Goal: Task Accomplishment & Management: Manage account settings

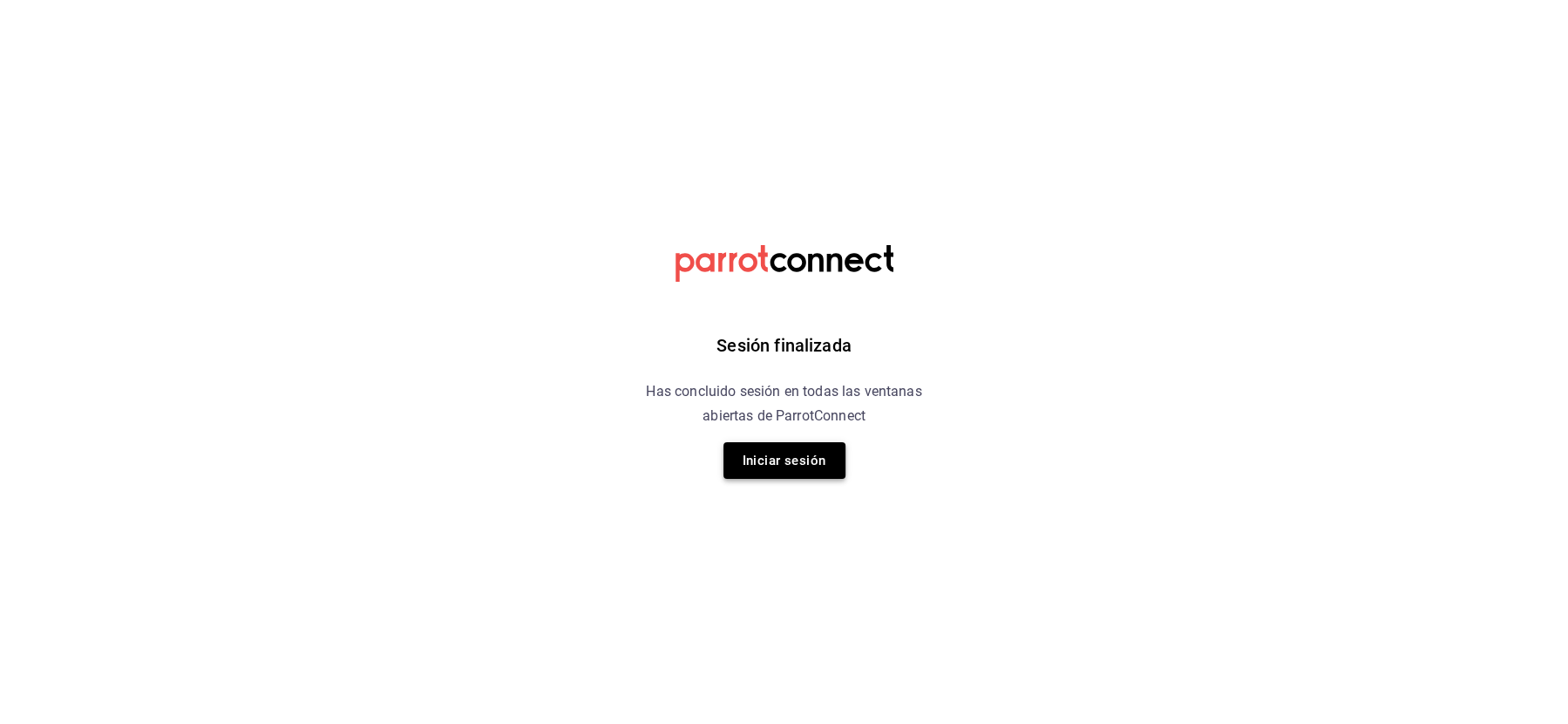
click at [748, 468] on button "Iniciar sesión" at bounding box center [784, 460] width 122 height 36
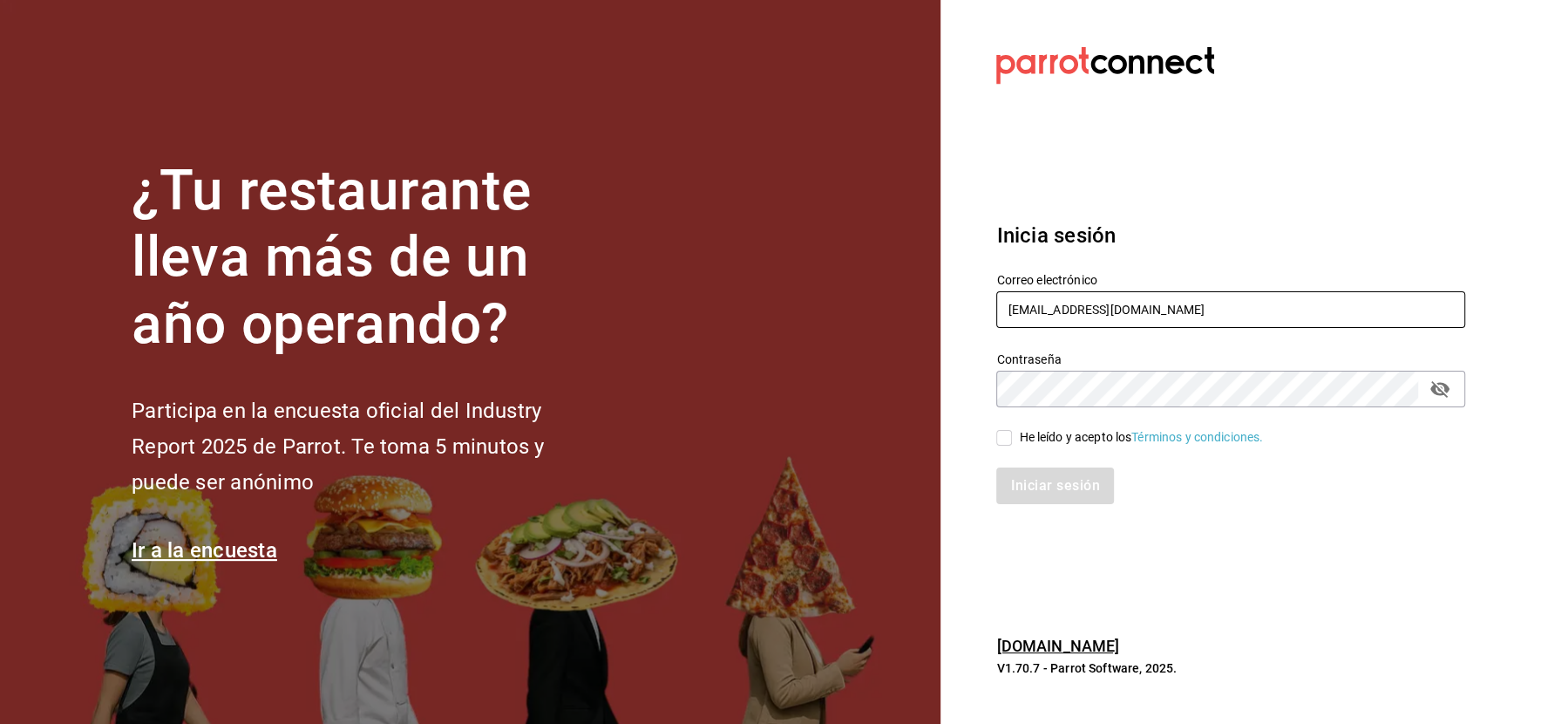
click at [1065, 327] on input "[EMAIL_ADDRESS][DOMAIN_NAME]" at bounding box center [1231, 309] width 469 height 36
click at [1063, 311] on input "[EMAIL_ADDRESS][DOMAIN_NAME]" at bounding box center [1231, 309] width 469 height 36
paste input "babero@romanorte"
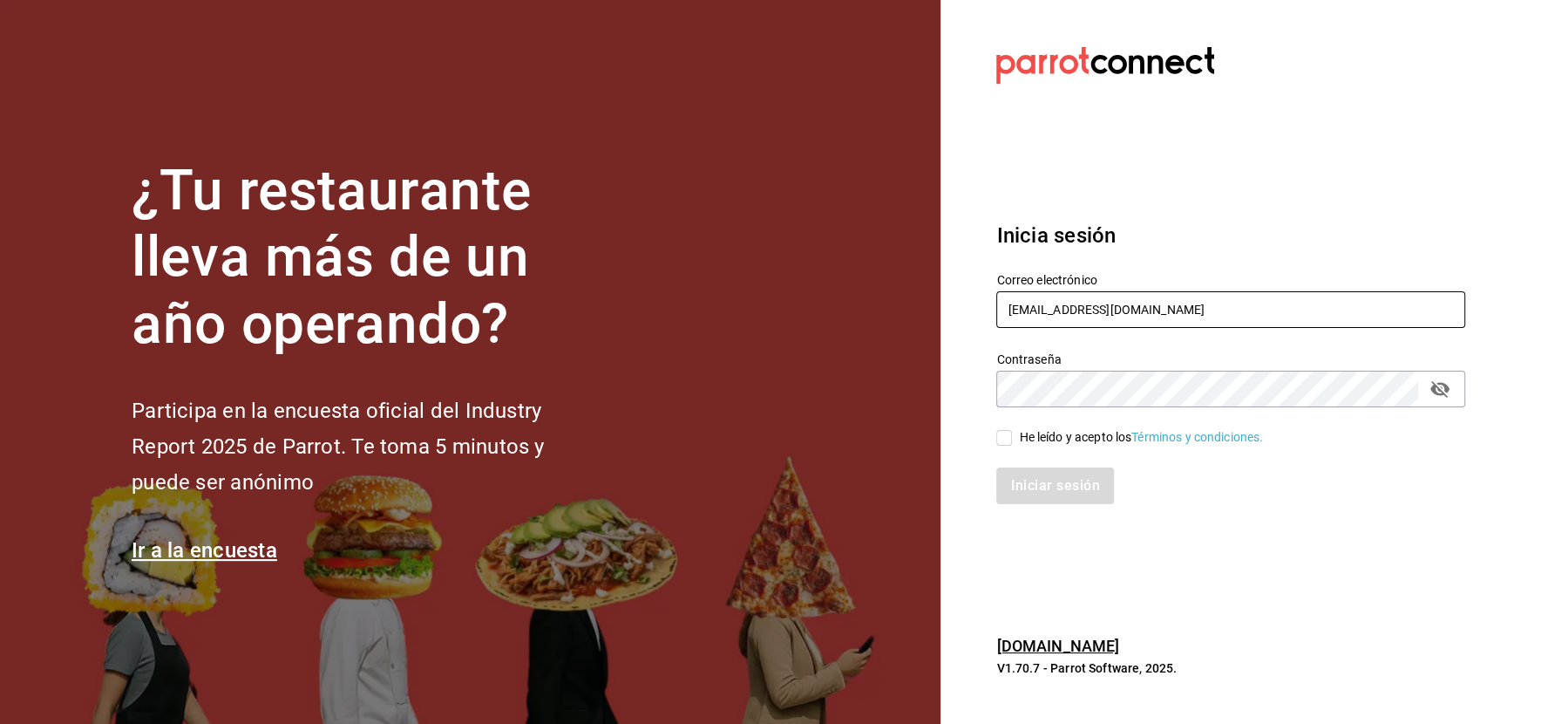
type input "[EMAIL_ADDRESS][DOMAIN_NAME]"
click at [1036, 438] on div "He leído y acepto los Términos y condiciones." at bounding box center [1141, 437] width 245 height 18
click at [1012, 438] on input "He leído y acepto los Términos y condiciones." at bounding box center [1004, 437] width 15 height 15
checkbox input "true"
click at [1036, 490] on button "Iniciar sesión" at bounding box center [1055, 486] width 118 height 36
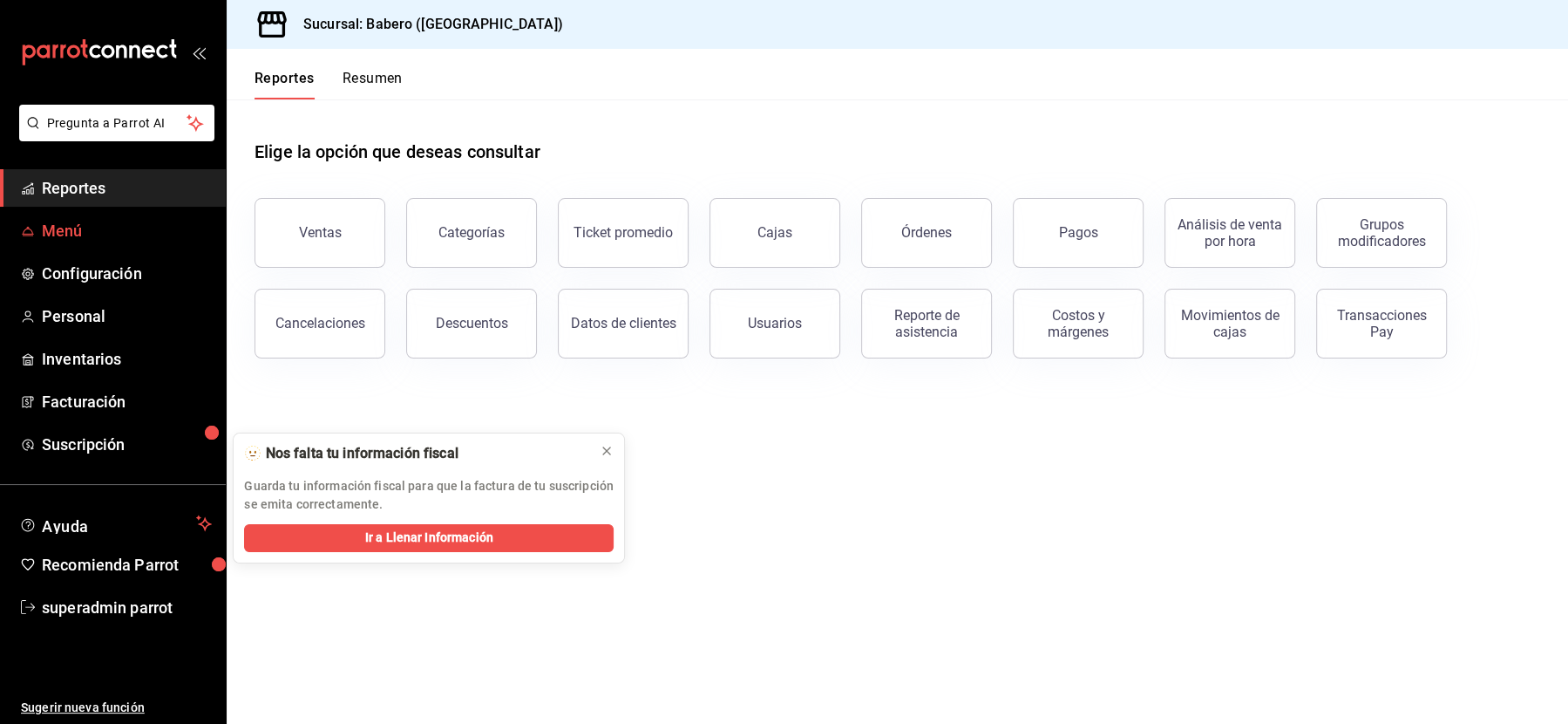
click at [63, 232] on span "Menú" at bounding box center [126, 231] width 170 height 24
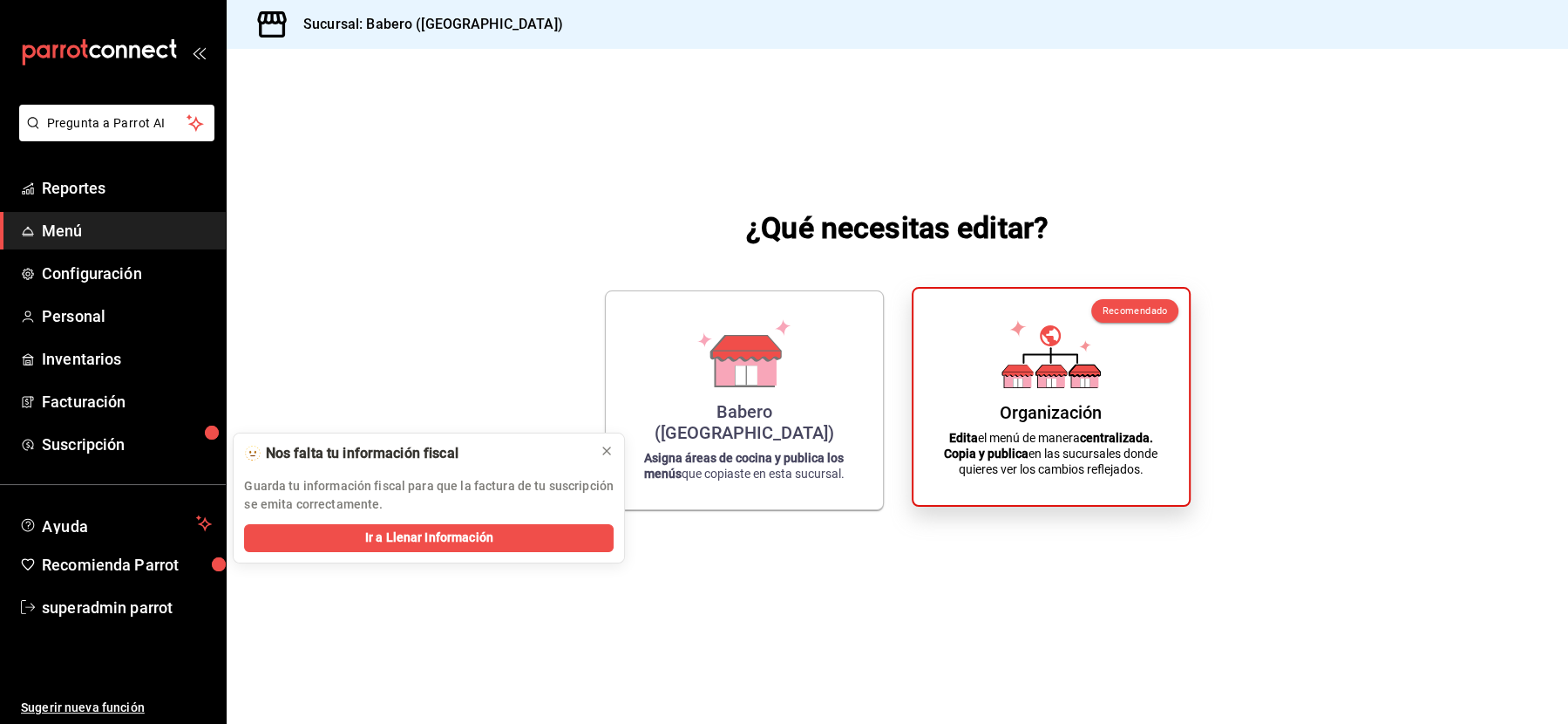
click at [1094, 359] on icon at bounding box center [1051, 354] width 99 height 68
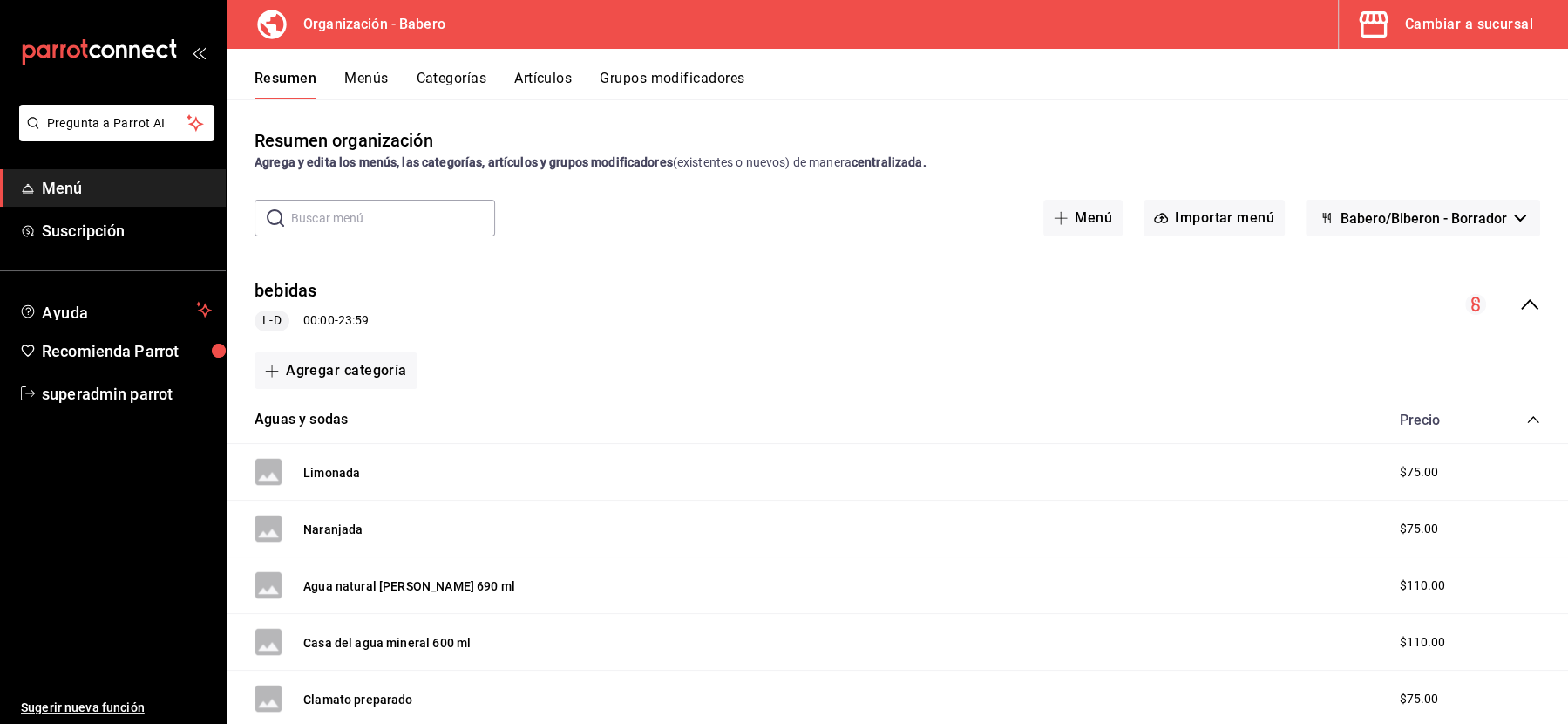
click at [266, 66] on div "Resumen Menús Categorías Artículos Grupos modificadores" at bounding box center [897, 75] width 1342 height 51
click at [94, 183] on span "Menú" at bounding box center [126, 188] width 170 height 24
click at [1482, 28] on div "Cambiar a sucursal" at bounding box center [1469, 24] width 128 height 25
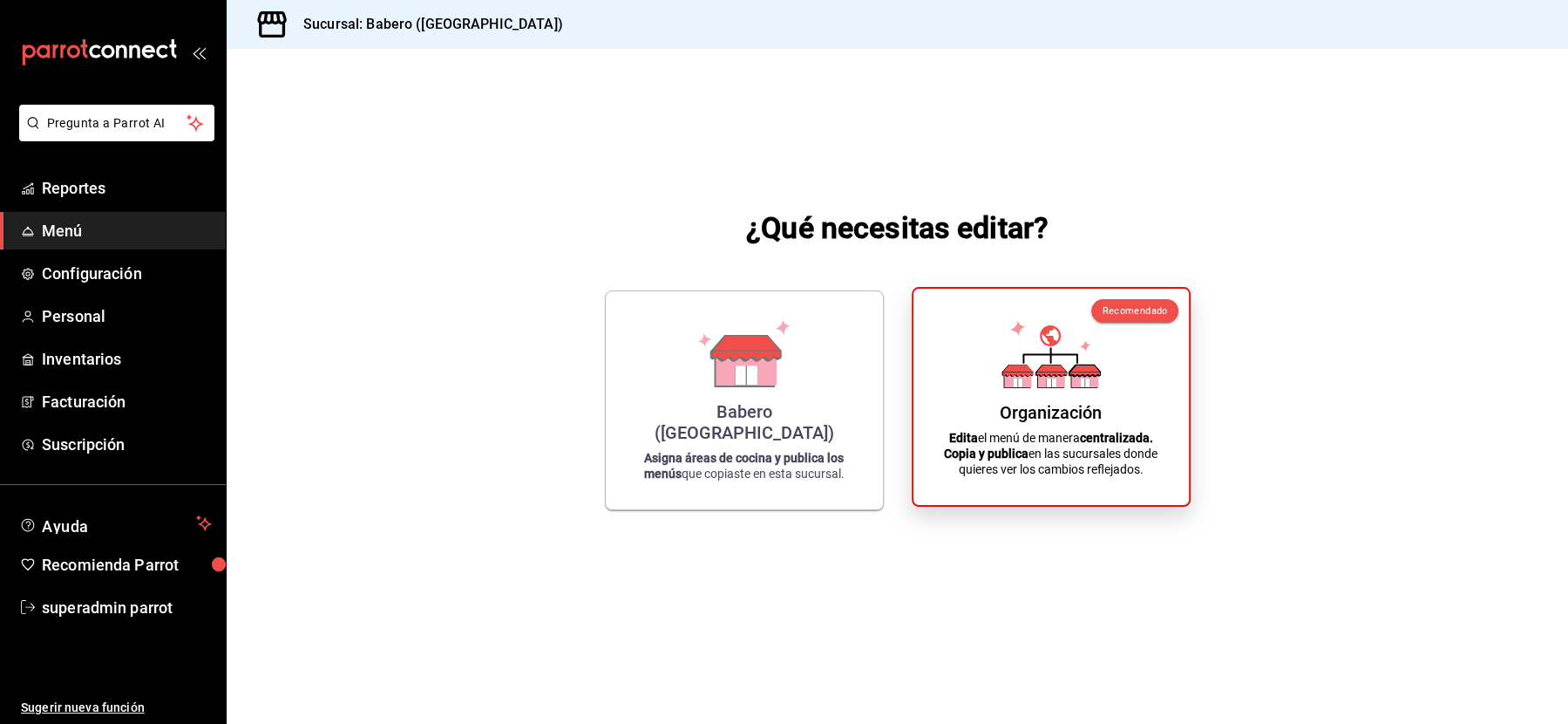
click at [1104, 373] on div "Organización Edita el menú de manera centralizada. Copia y publica en las sucur…" at bounding box center [1051, 397] width 234 height 188
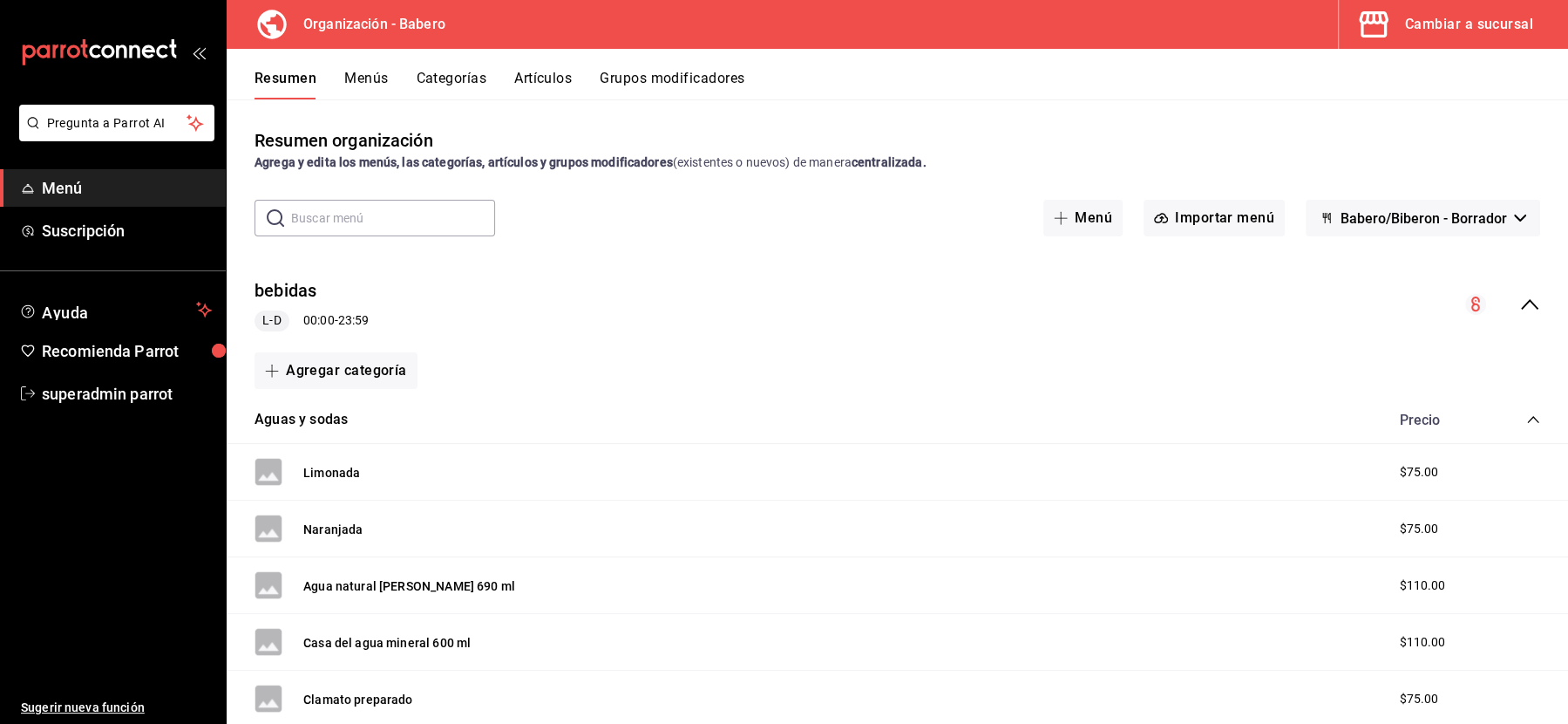
click at [460, 80] on button "Categorías" at bounding box center [452, 85] width 71 height 30
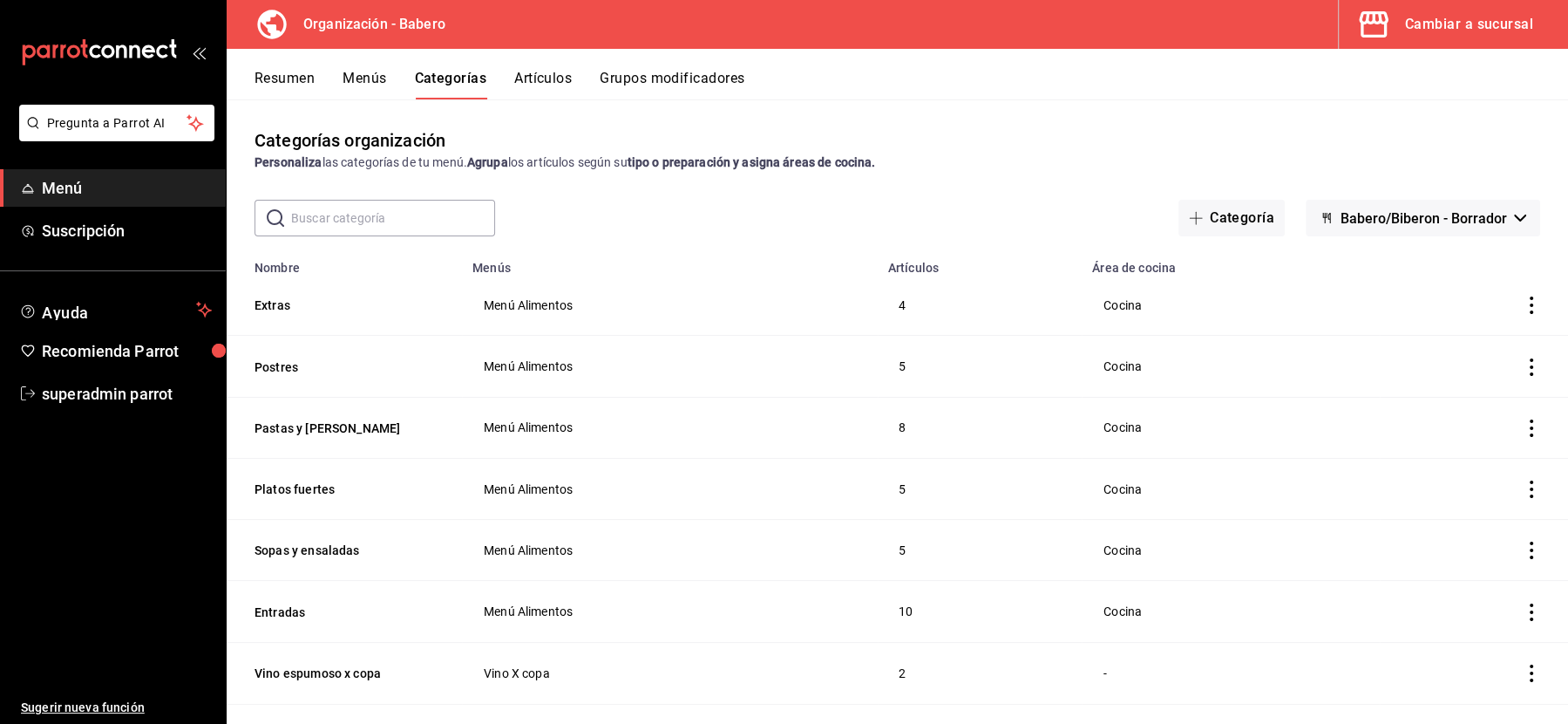
click at [1437, 24] on div "Cambiar a sucursal" at bounding box center [1469, 24] width 128 height 25
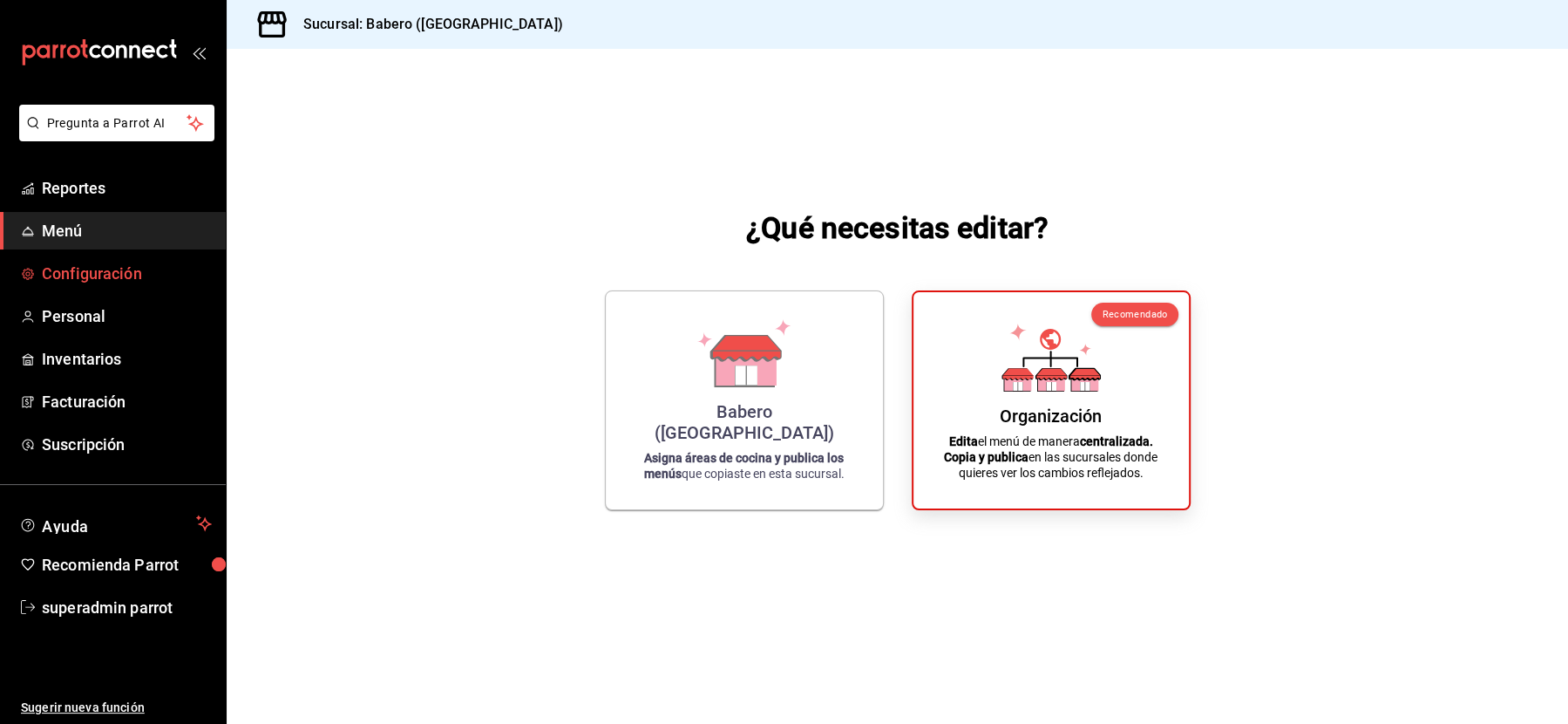
click at [87, 270] on span "Configuración" at bounding box center [126, 274] width 170 height 24
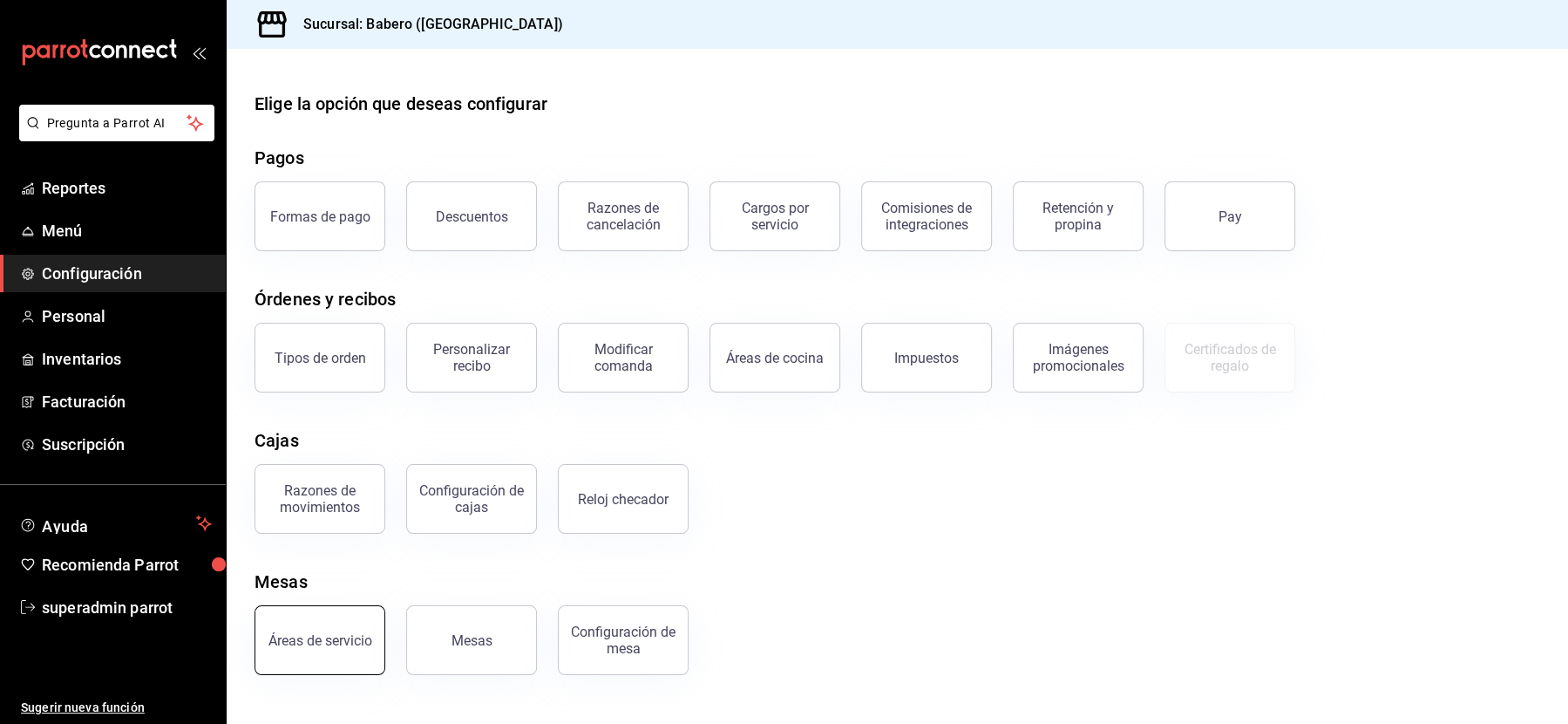
click at [307, 638] on div "Áreas de servicio" at bounding box center [320, 640] width 104 height 16
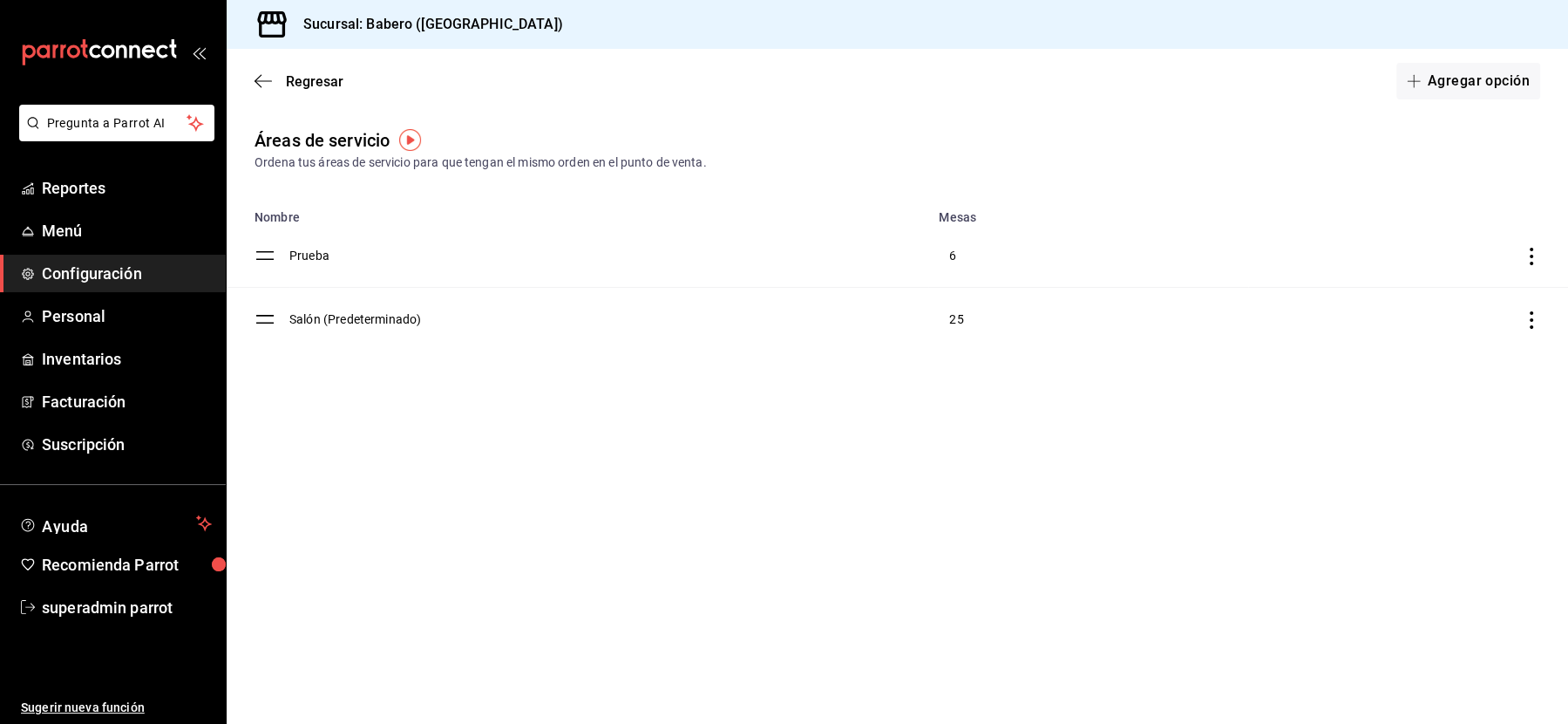
click at [292, 95] on div "Regresar Agregar opción" at bounding box center [897, 81] width 1342 height 65
click at [260, 86] on icon "button" at bounding box center [263, 81] width 17 height 15
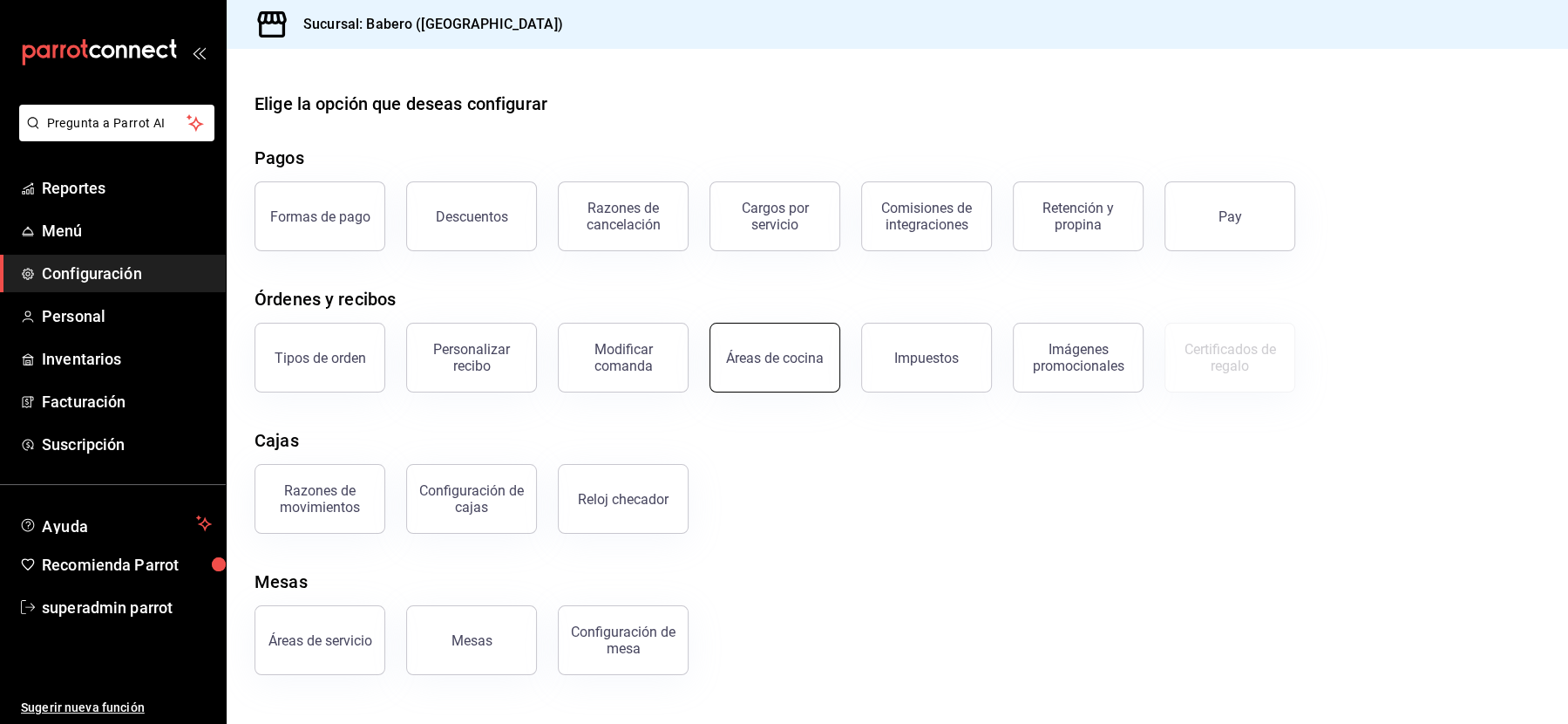
click at [759, 372] on button "Áreas de cocina" at bounding box center [775, 357] width 131 height 70
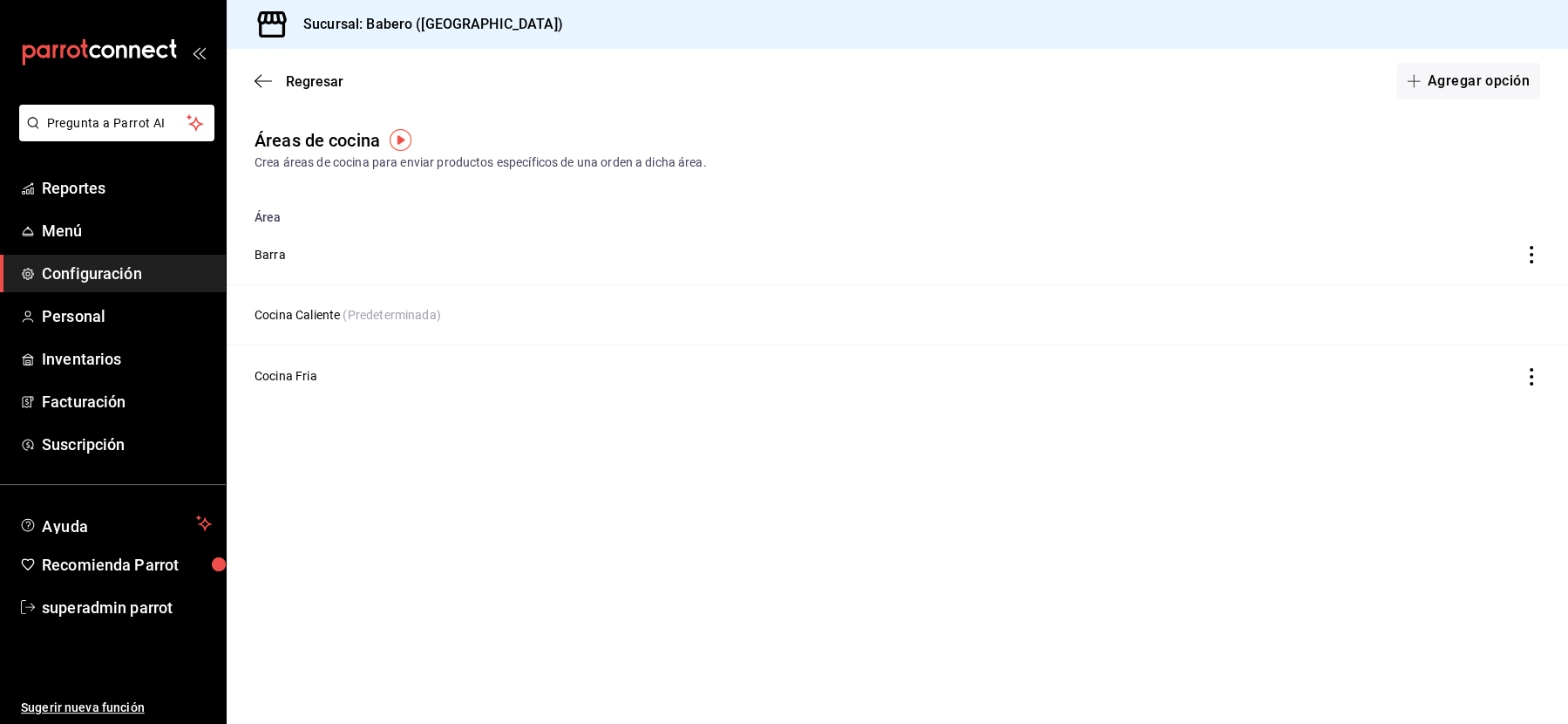
click at [631, 477] on main "Regresar Agregar opción Áreas de cocina Crea áreas de cocina para enviar produc…" at bounding box center [897, 387] width 1342 height 675
click at [296, 83] on span "Regresar" at bounding box center [315, 82] width 57 height 16
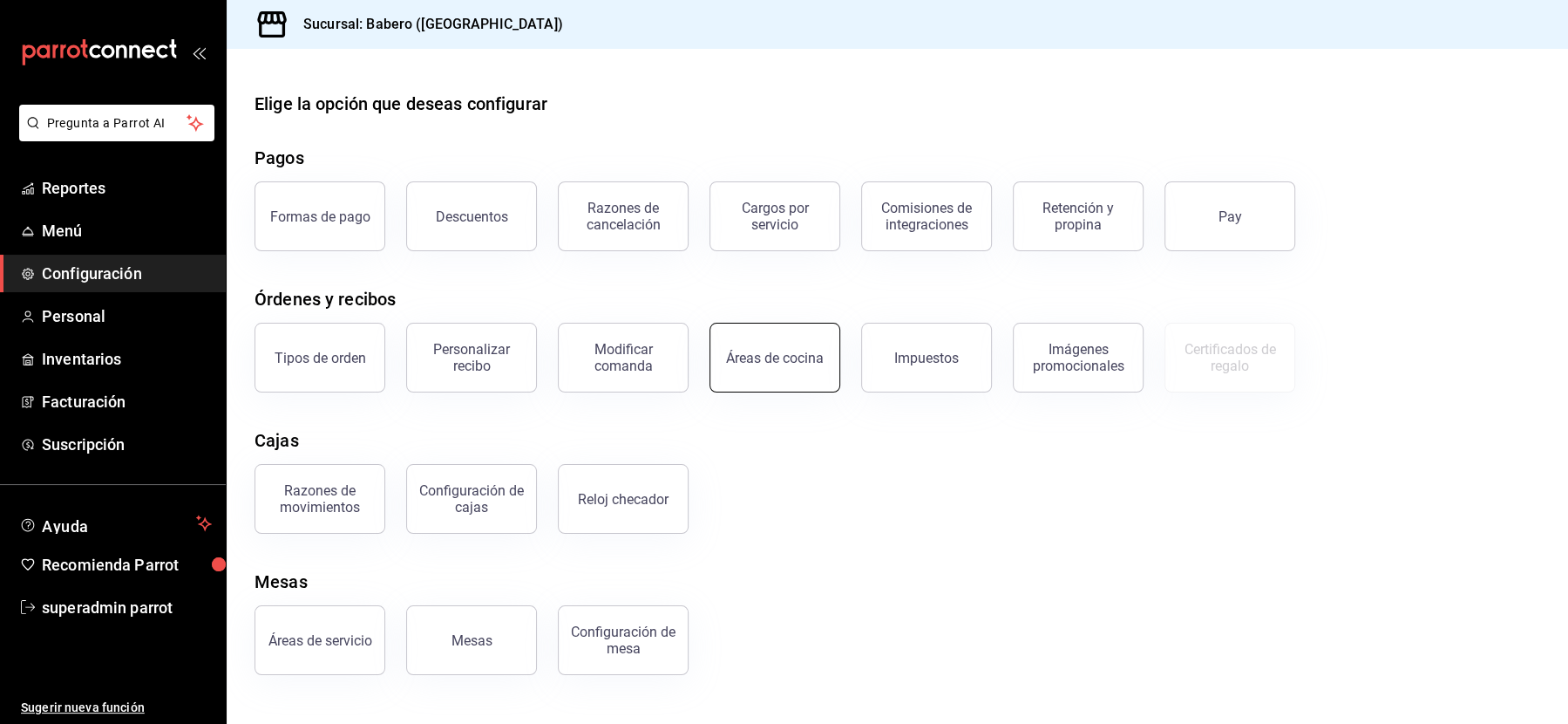
click at [747, 367] on button "Áreas de cocina" at bounding box center [775, 357] width 131 height 70
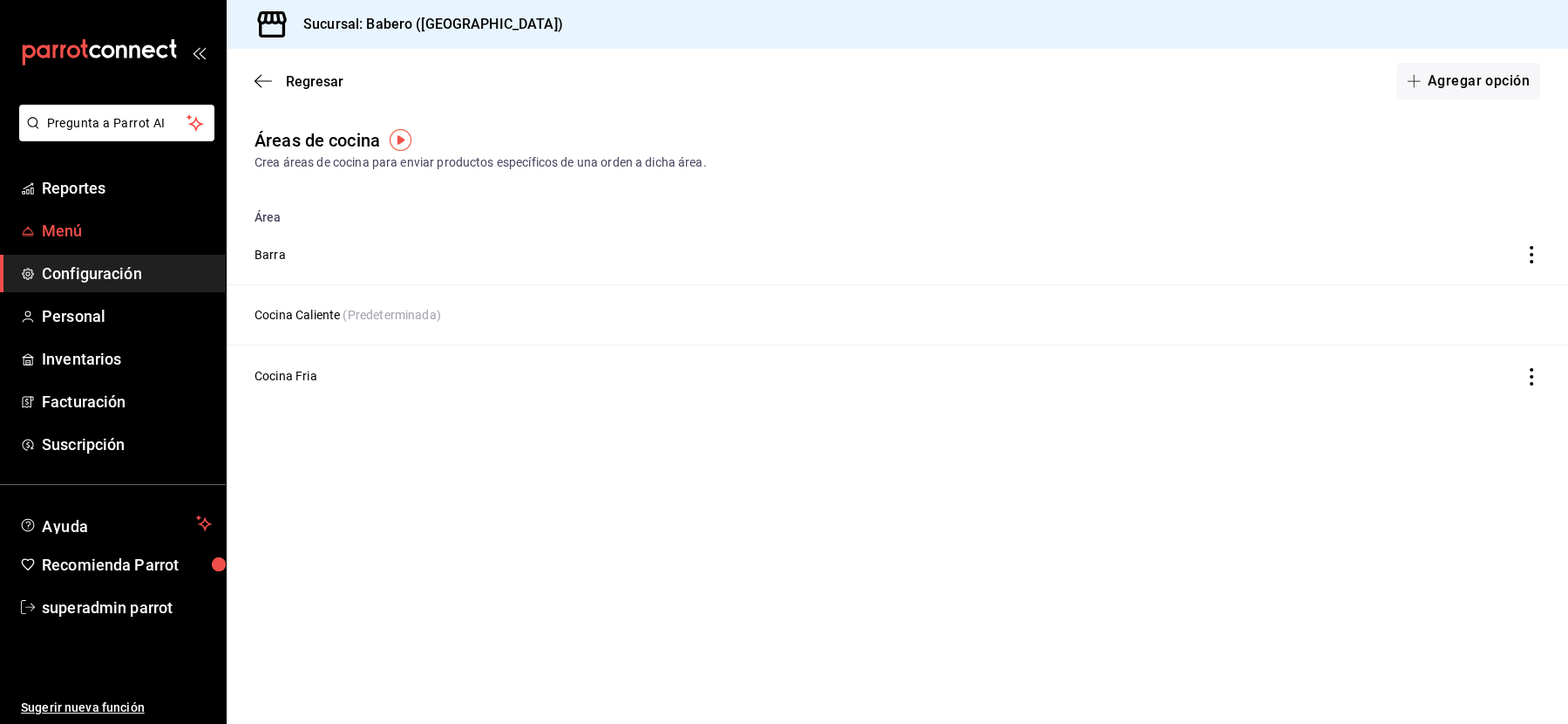
click at [39, 227] on link "Menú" at bounding box center [113, 230] width 225 height 37
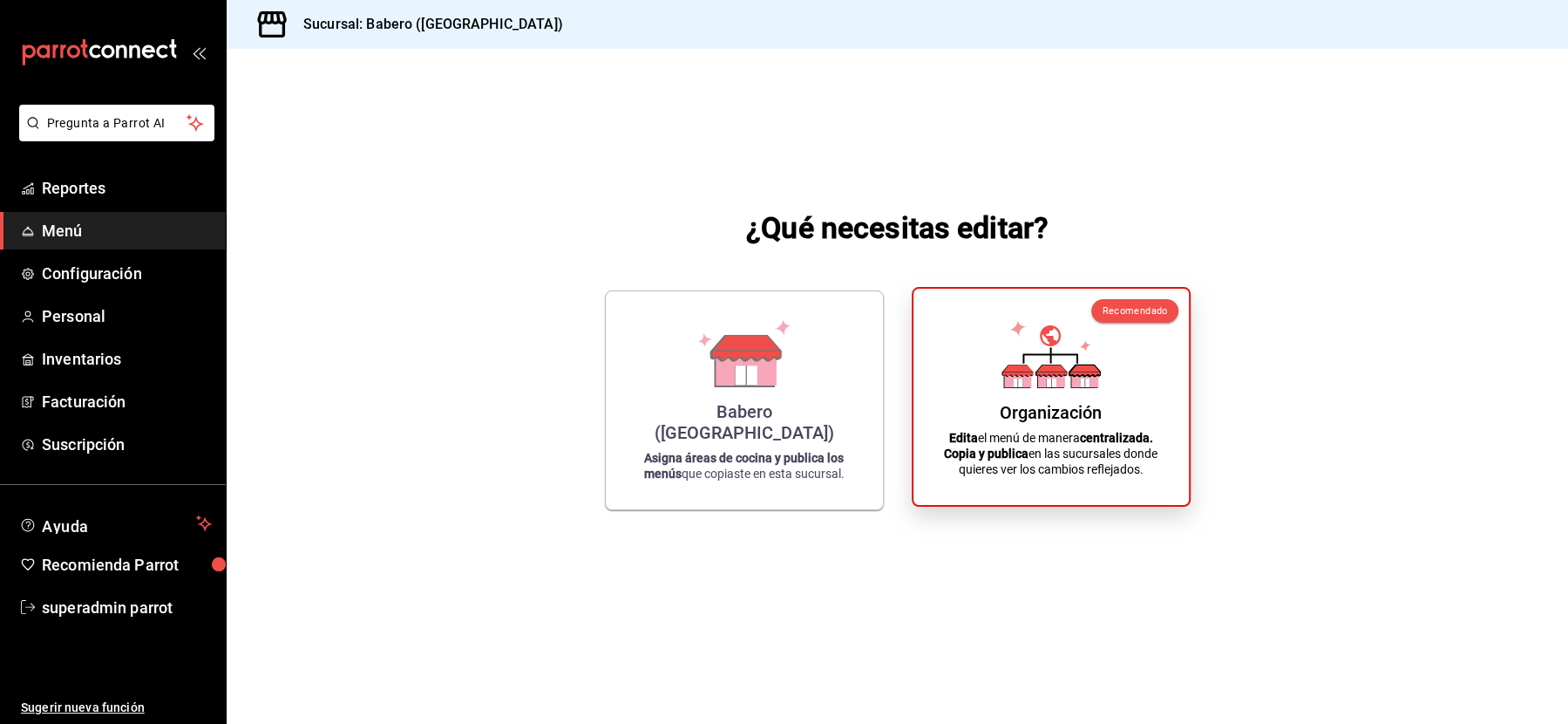
click at [1085, 462] on p "Edita el menú de manera centralizada. Copia y publica en las sucursales donde q…" at bounding box center [1051, 454] width 234 height 47
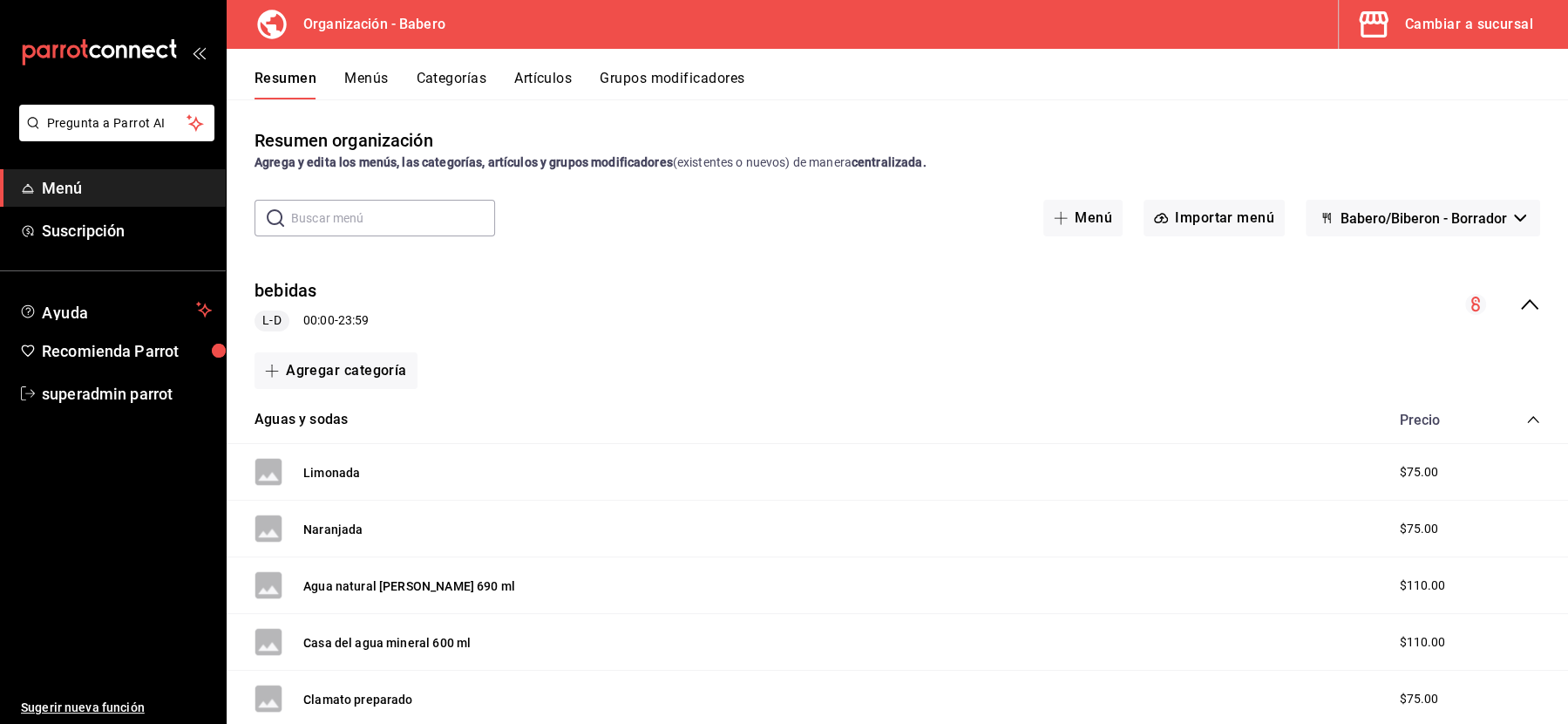
click at [454, 76] on button "Categorías" at bounding box center [452, 85] width 71 height 30
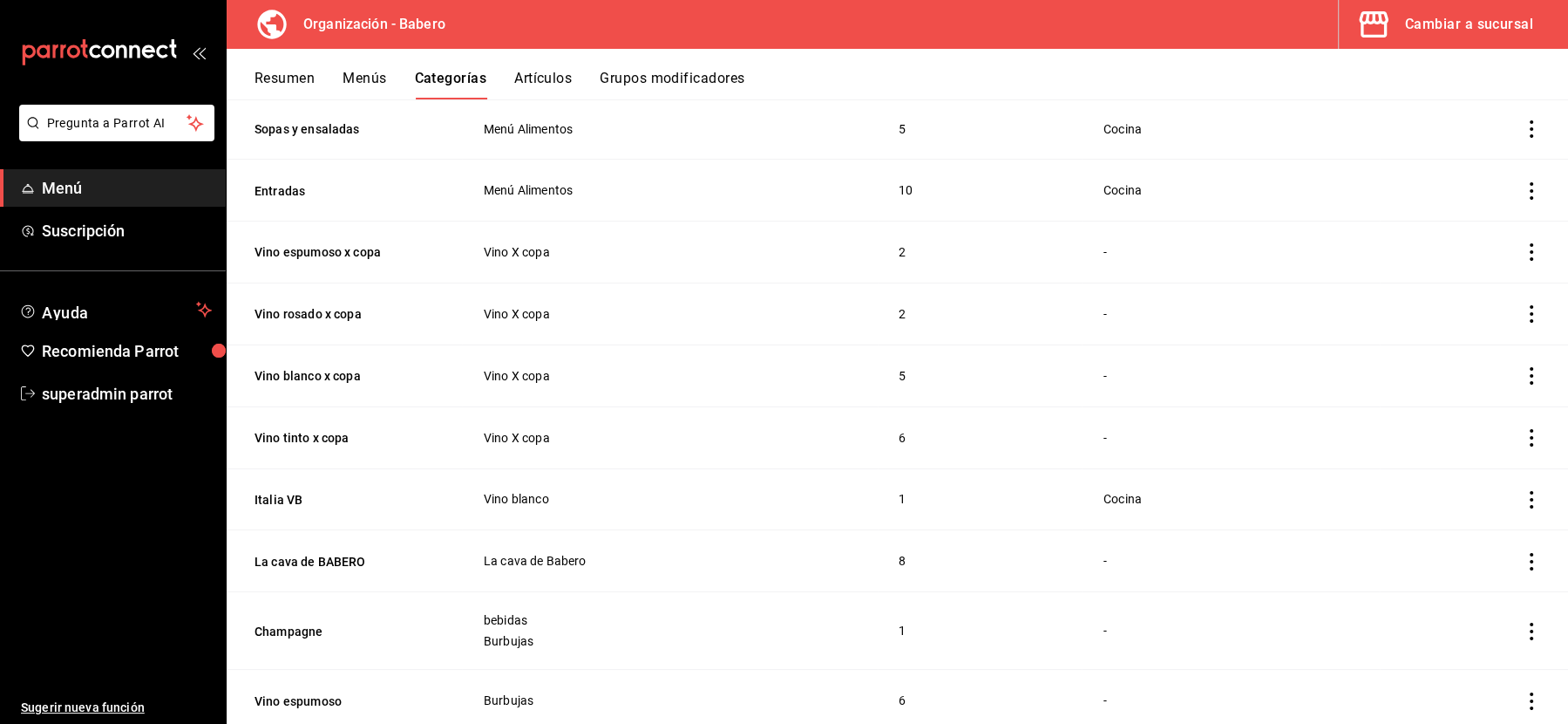
scroll to position [418, 0]
click at [1415, 20] on div "Cambiar a sucursal" at bounding box center [1469, 24] width 128 height 25
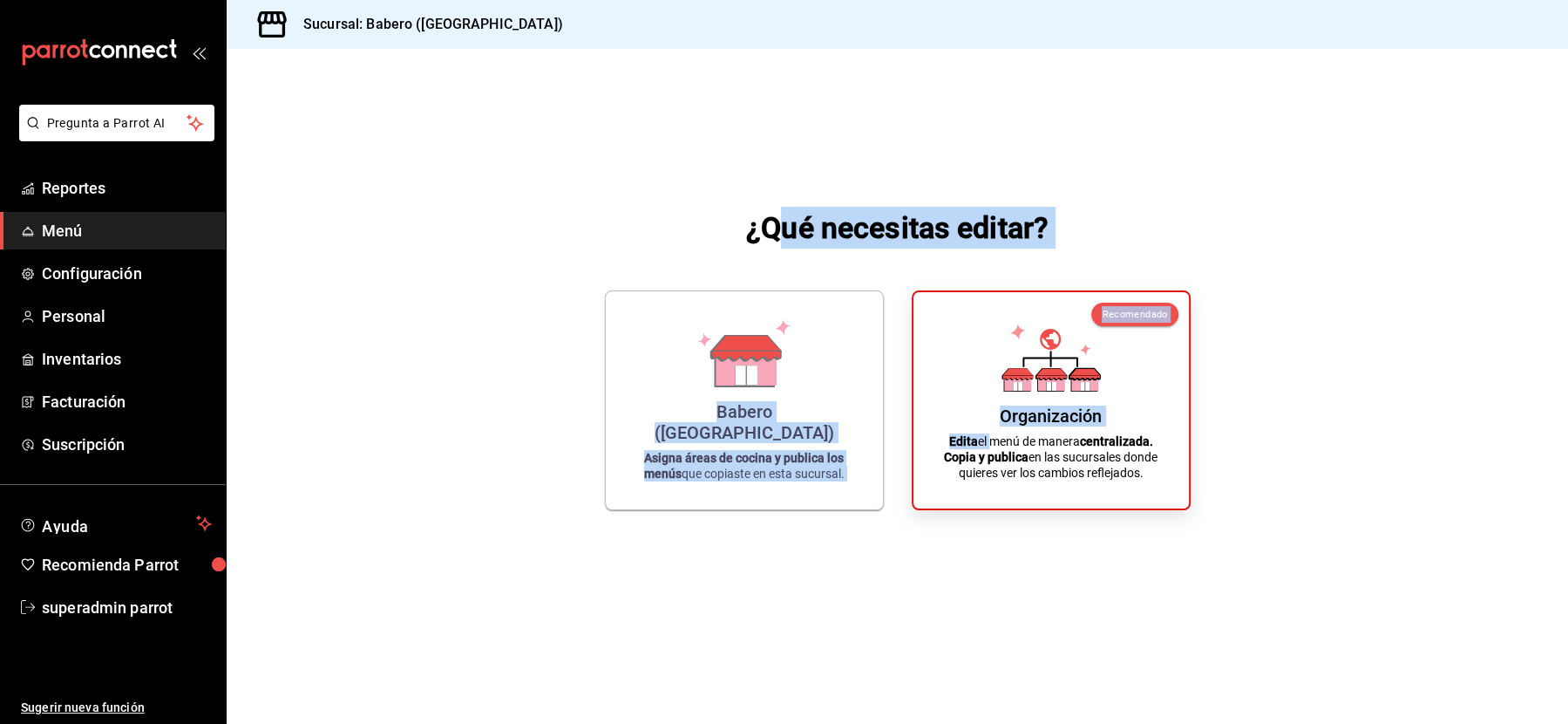
drag, startPoint x: 988, startPoint y: 436, endPoint x: 774, endPoint y: 206, distance: 314.2
click at [774, 206] on div "¿Qué necesitas editar? Babero (Roma Norte) Asigna áreas de cocina y publica los…" at bounding box center [897, 358] width 1342 height 619
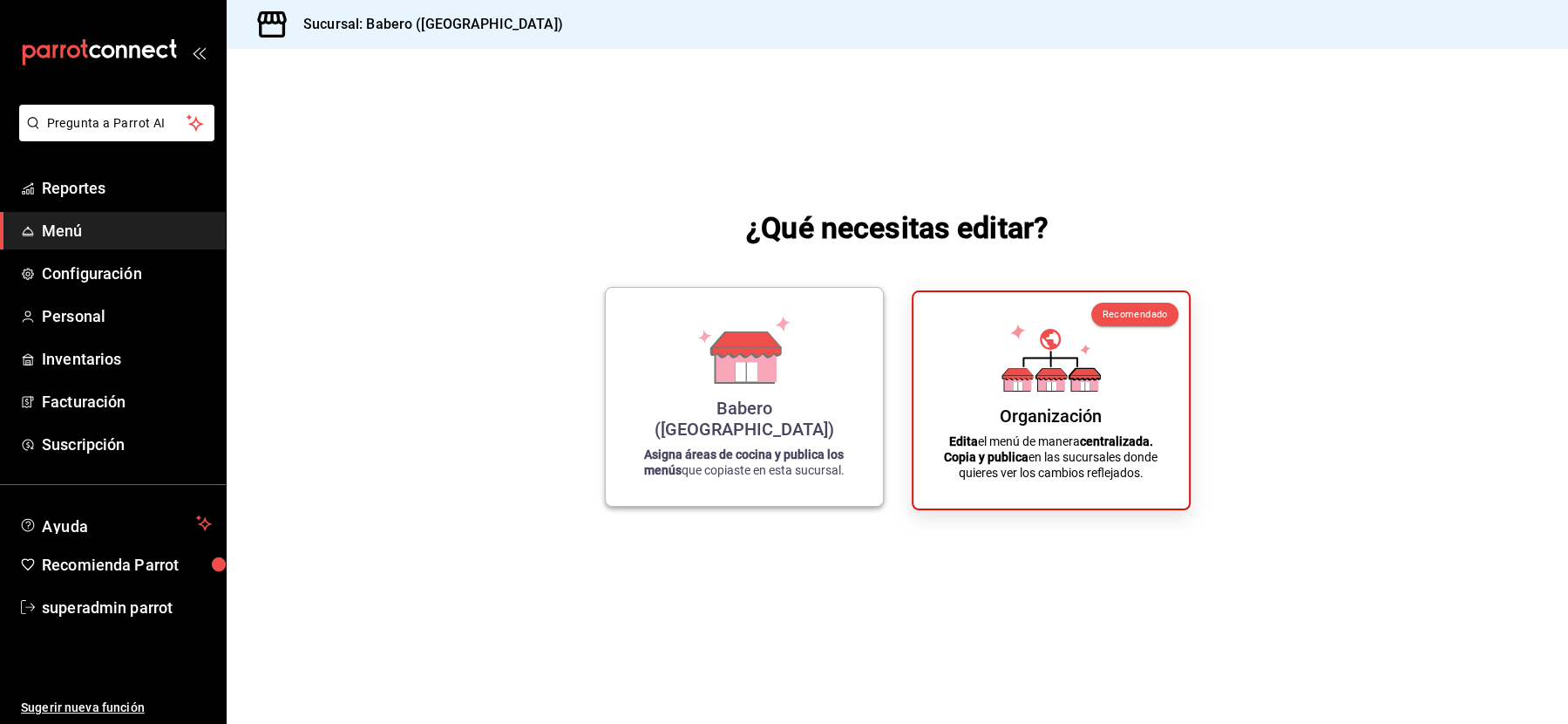
click at [736, 412] on div "Babero (Roma Norte) Asigna áreas de cocina y publica los menús que copiaste en …" at bounding box center [744, 397] width 235 height 190
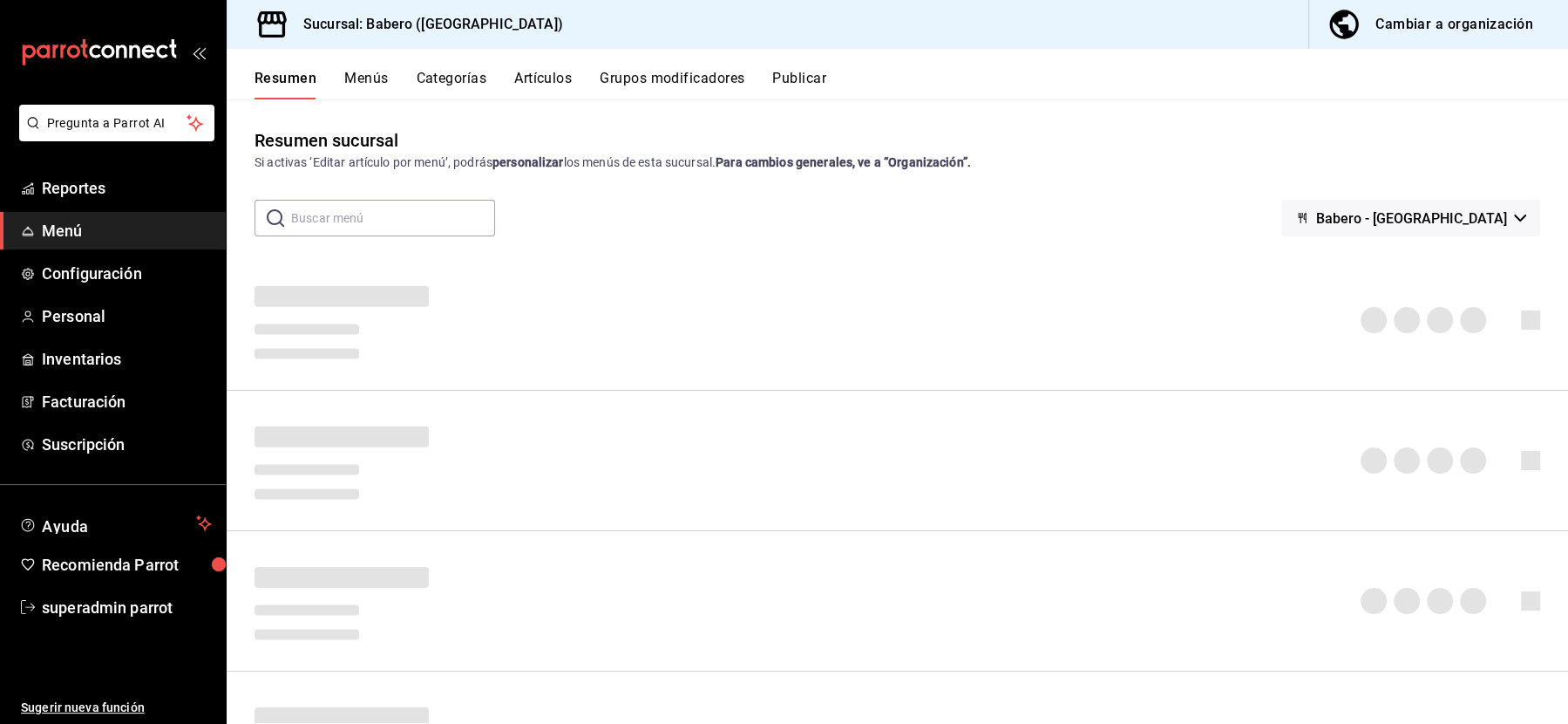
click at [375, 79] on button "Menús" at bounding box center [366, 85] width 44 height 30
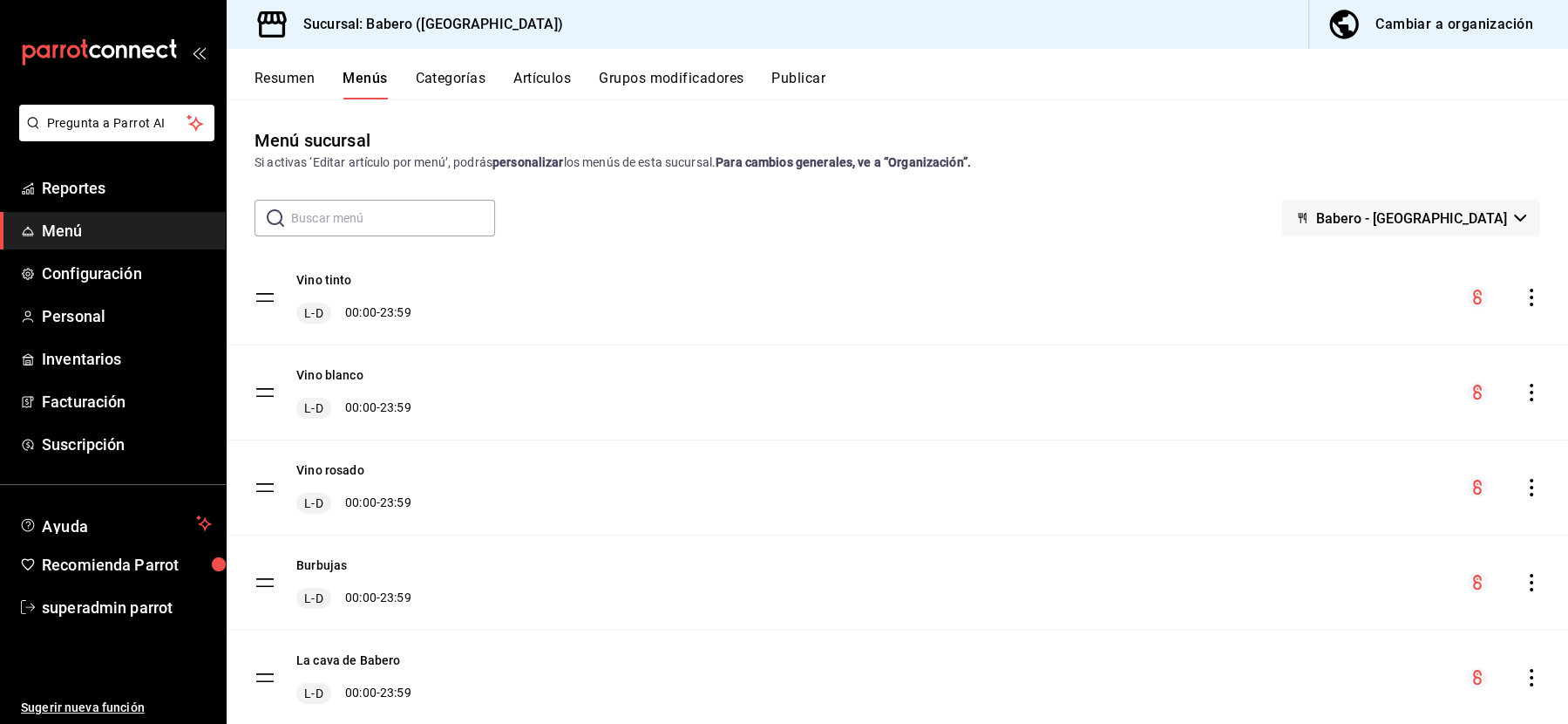
click at [451, 75] on button "Categorías" at bounding box center [451, 85] width 71 height 30
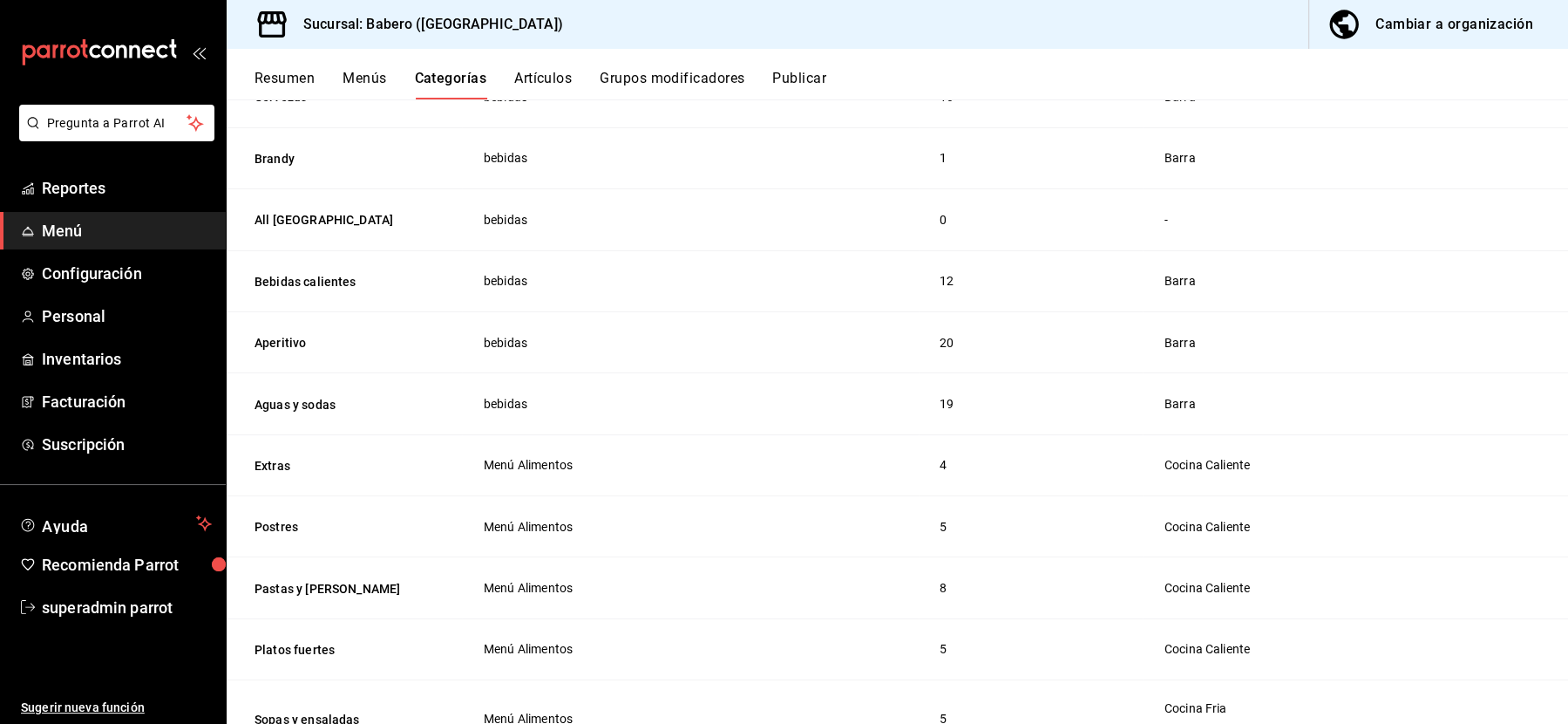
scroll to position [2141, 0]
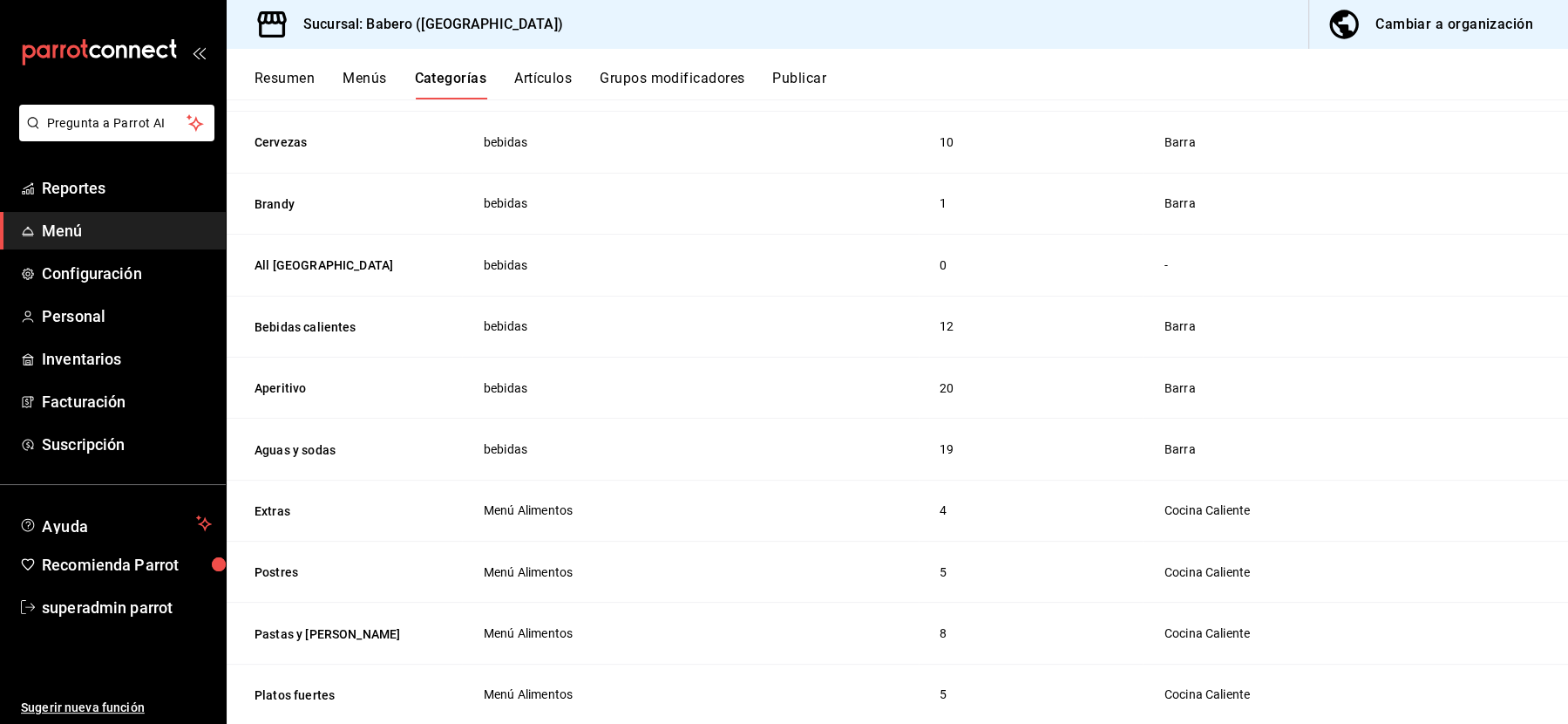
click at [1165, 256] on div "-" at bounding box center [1352, 265] width 376 height 19
click at [1164, 256] on div "-" at bounding box center [1352, 265] width 376 height 19
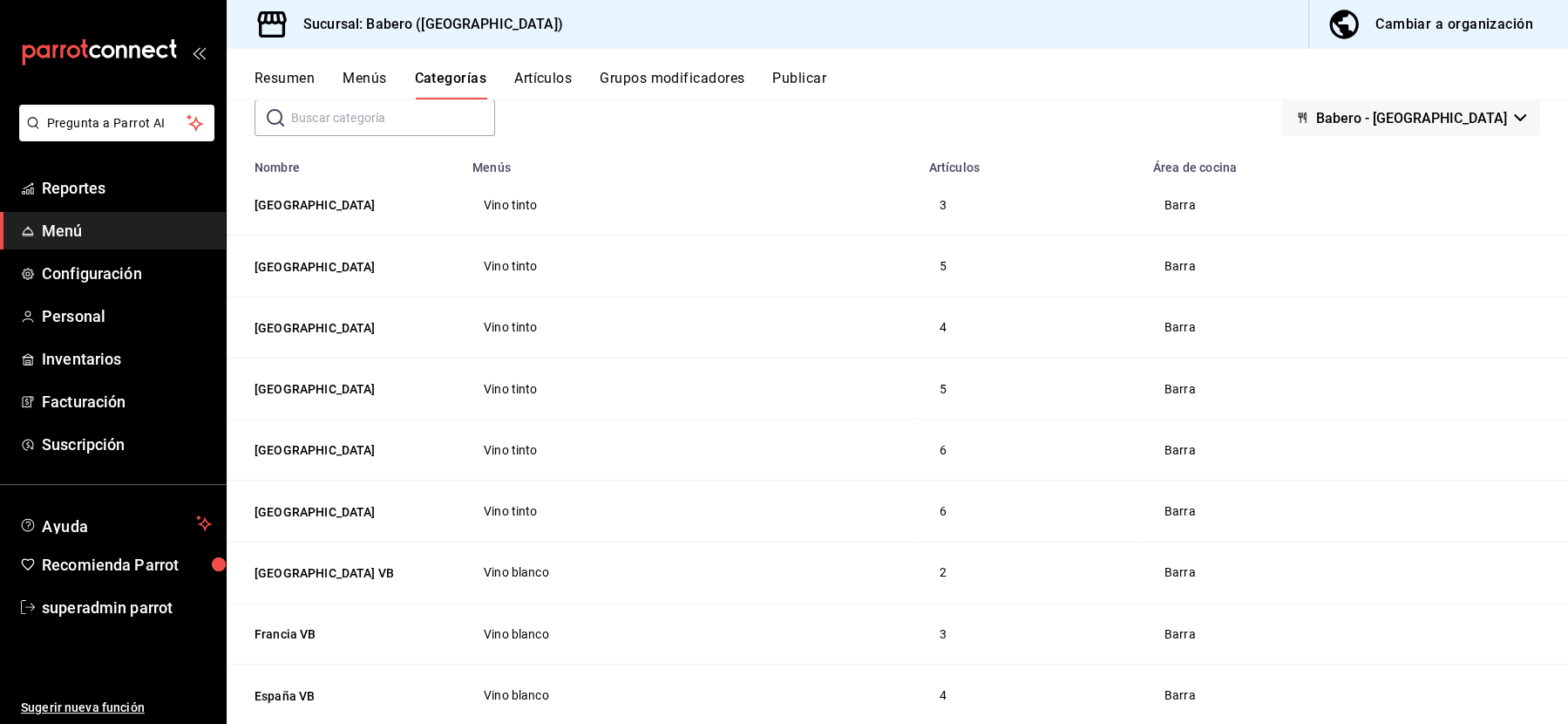
scroll to position [0, 0]
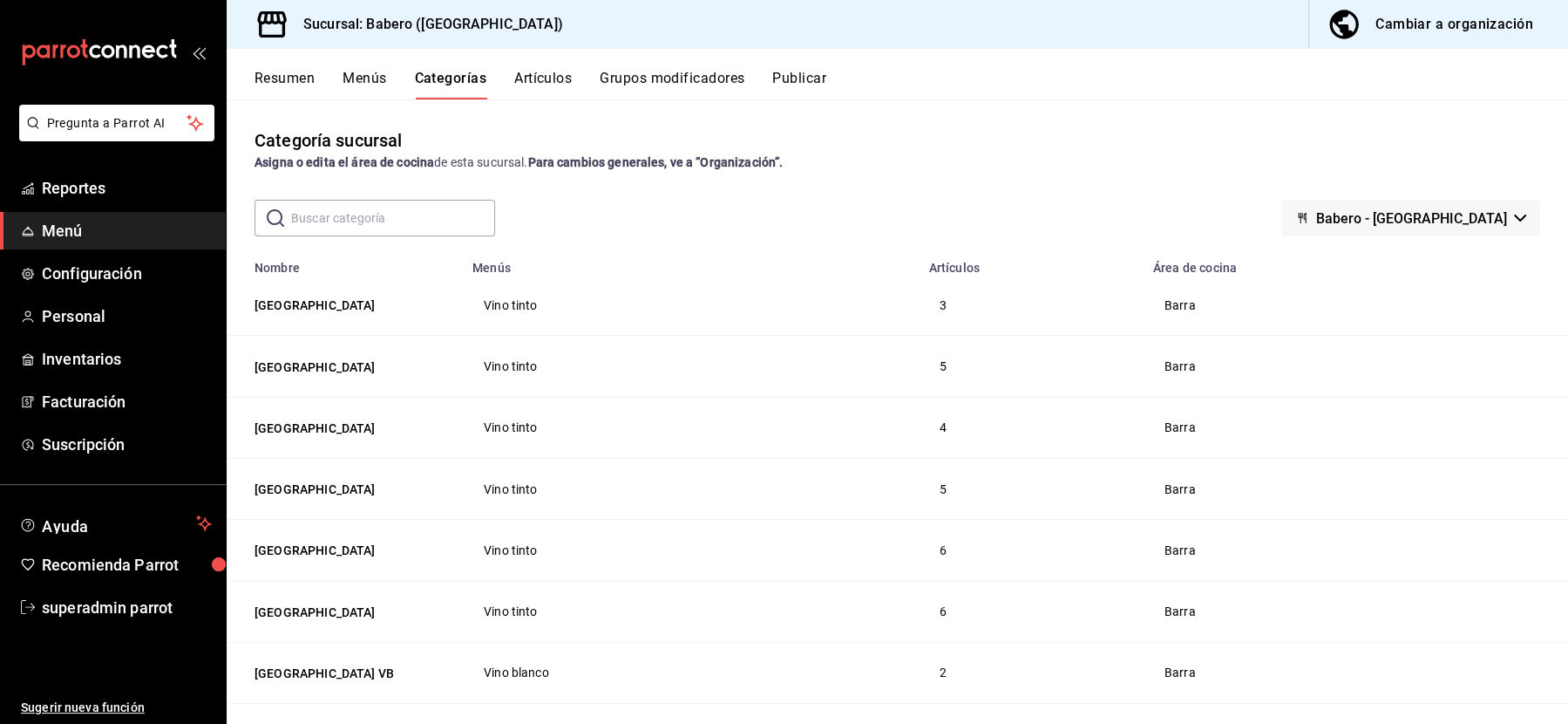
click at [1419, 24] on div "Cambiar a organización" at bounding box center [1454, 24] width 158 height 25
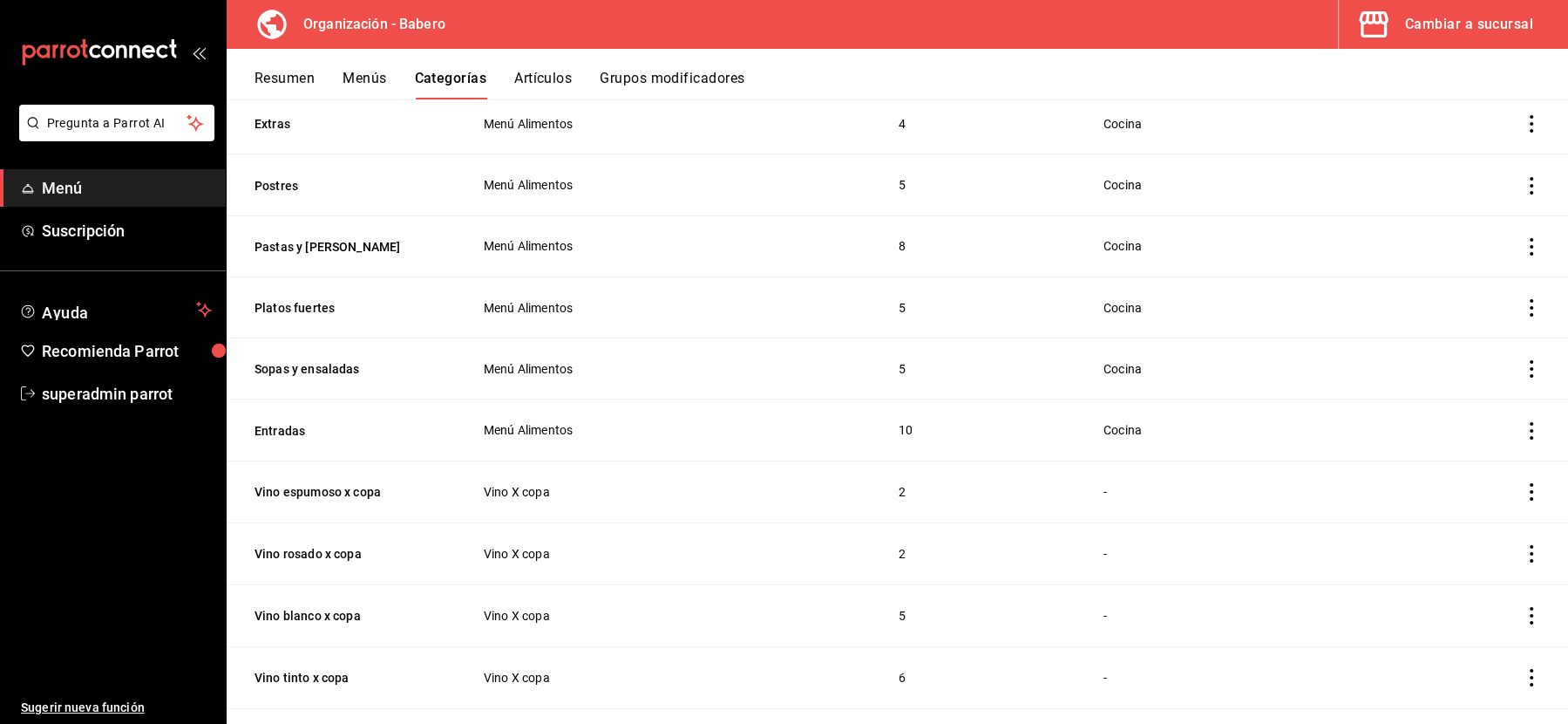
scroll to position [181, 0]
click at [1463, 27] on div "Cambiar a sucursal" at bounding box center [1469, 24] width 128 height 25
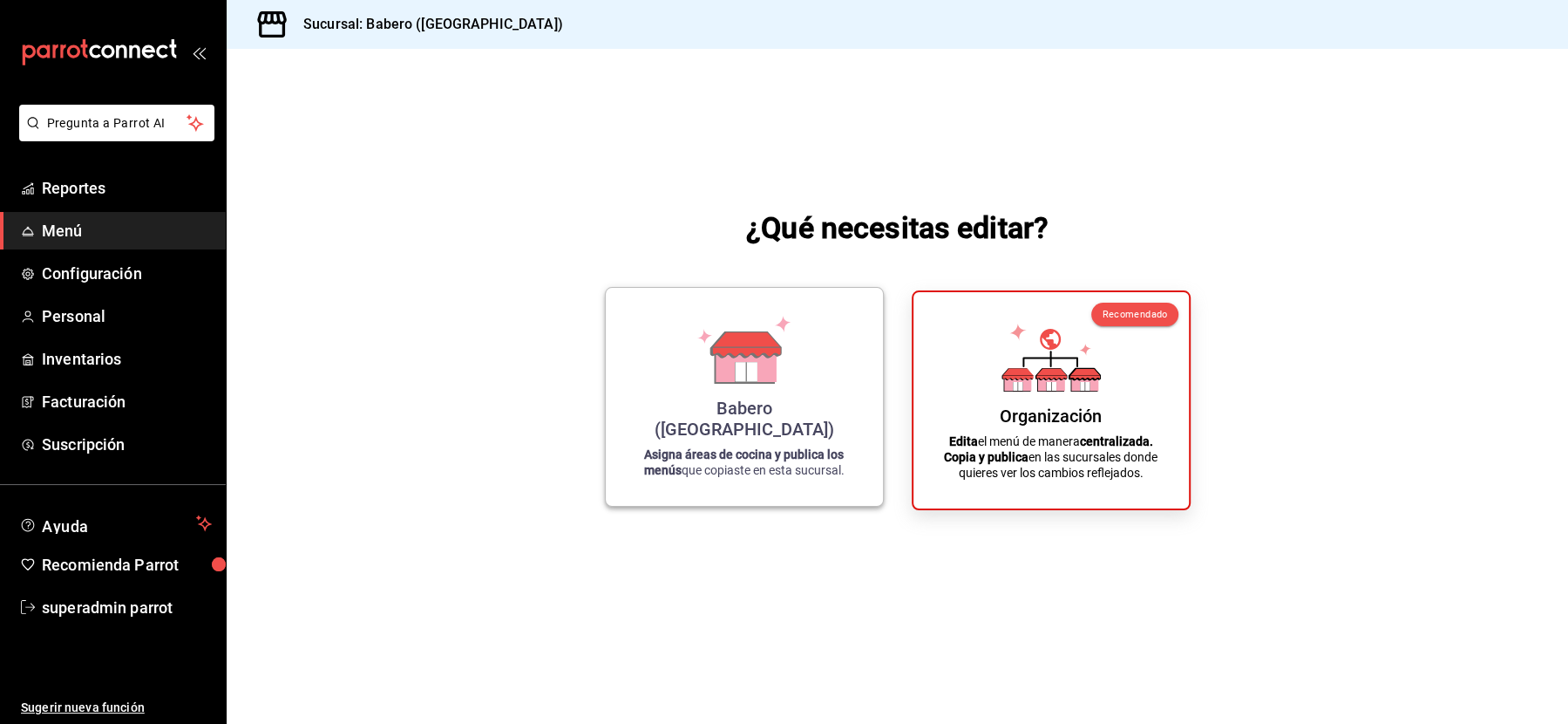
click at [748, 417] on div "Babero (Roma Norte) Asigna áreas de cocina y publica los menús que copiaste en …" at bounding box center [744, 397] width 235 height 190
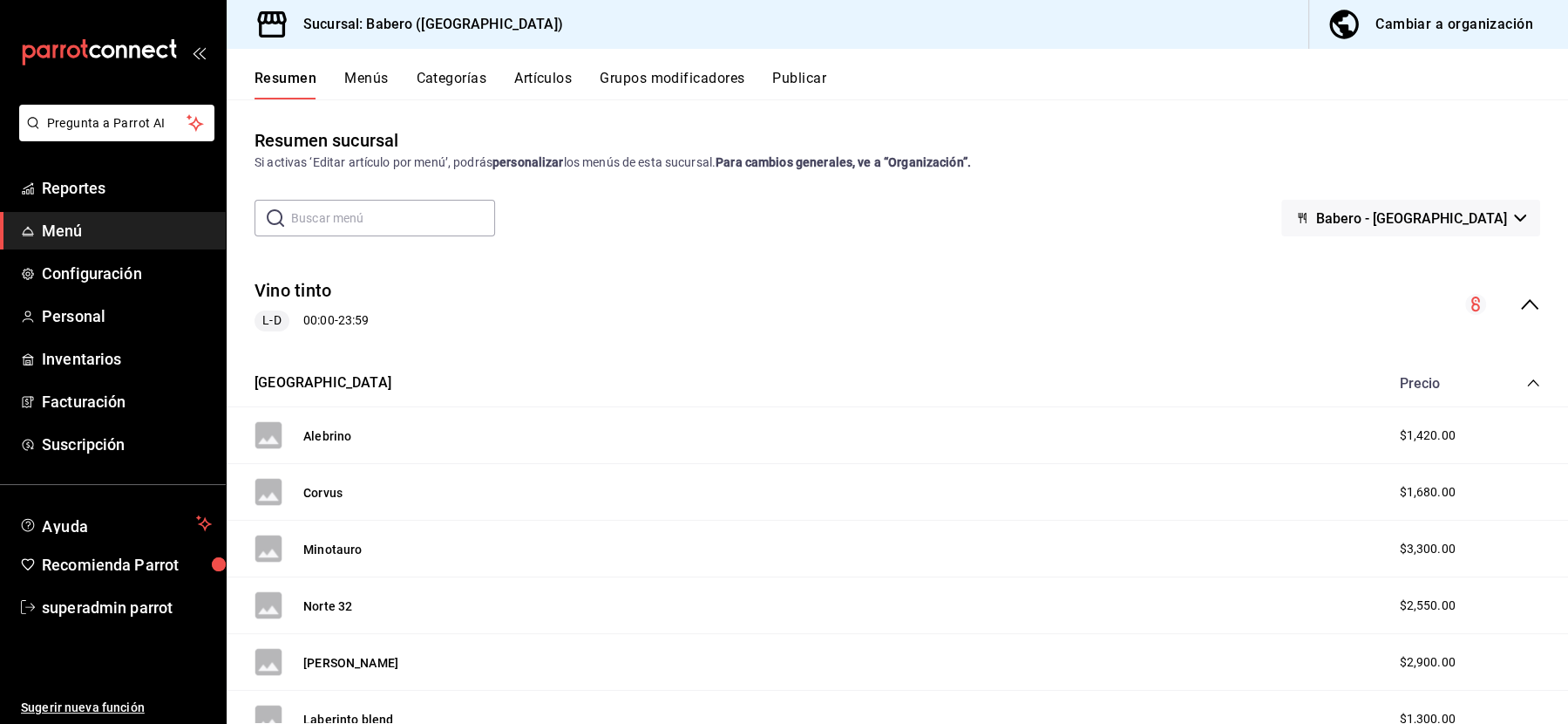
click at [543, 76] on button "Artículos" at bounding box center [543, 85] width 57 height 30
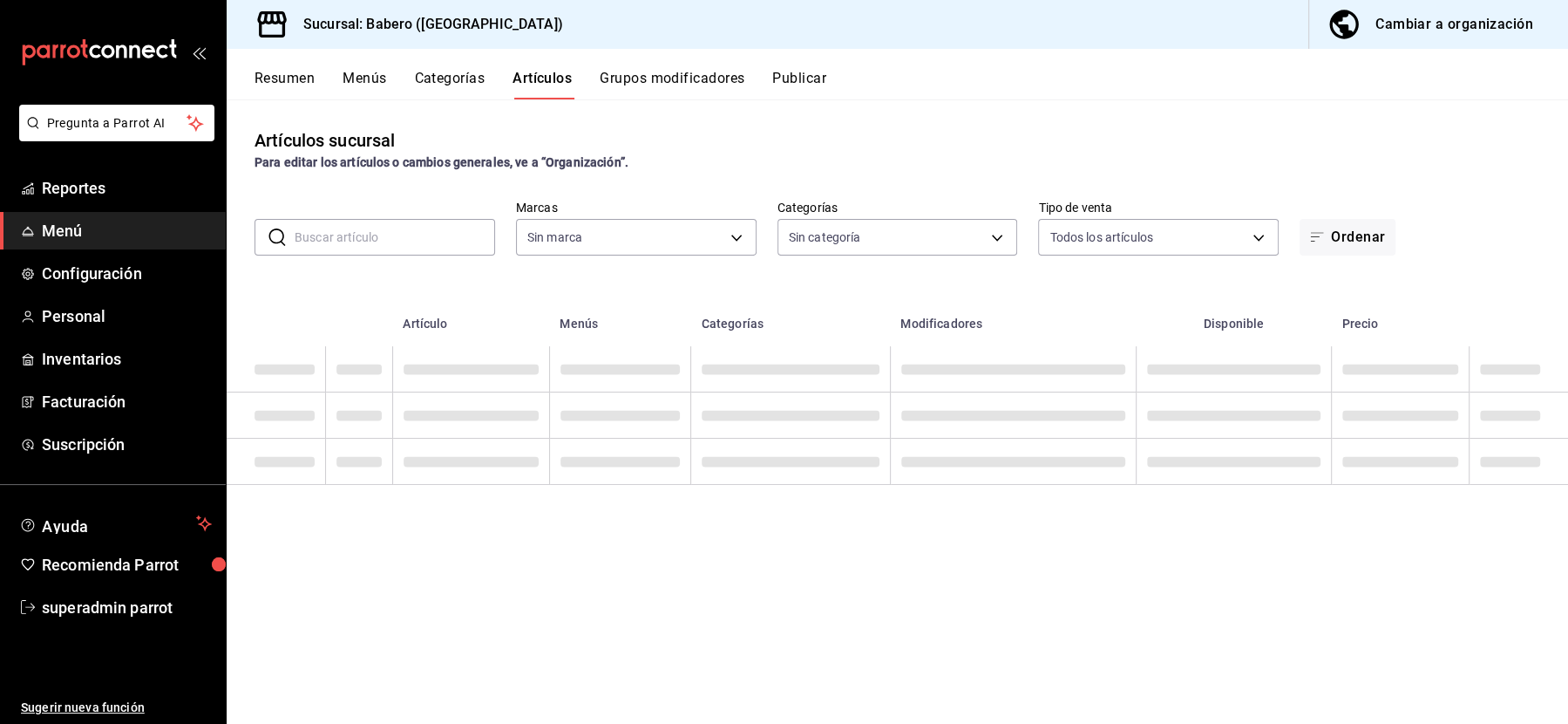
type input "3c8689db-ba21-444b-9092-0c985d975b3f"
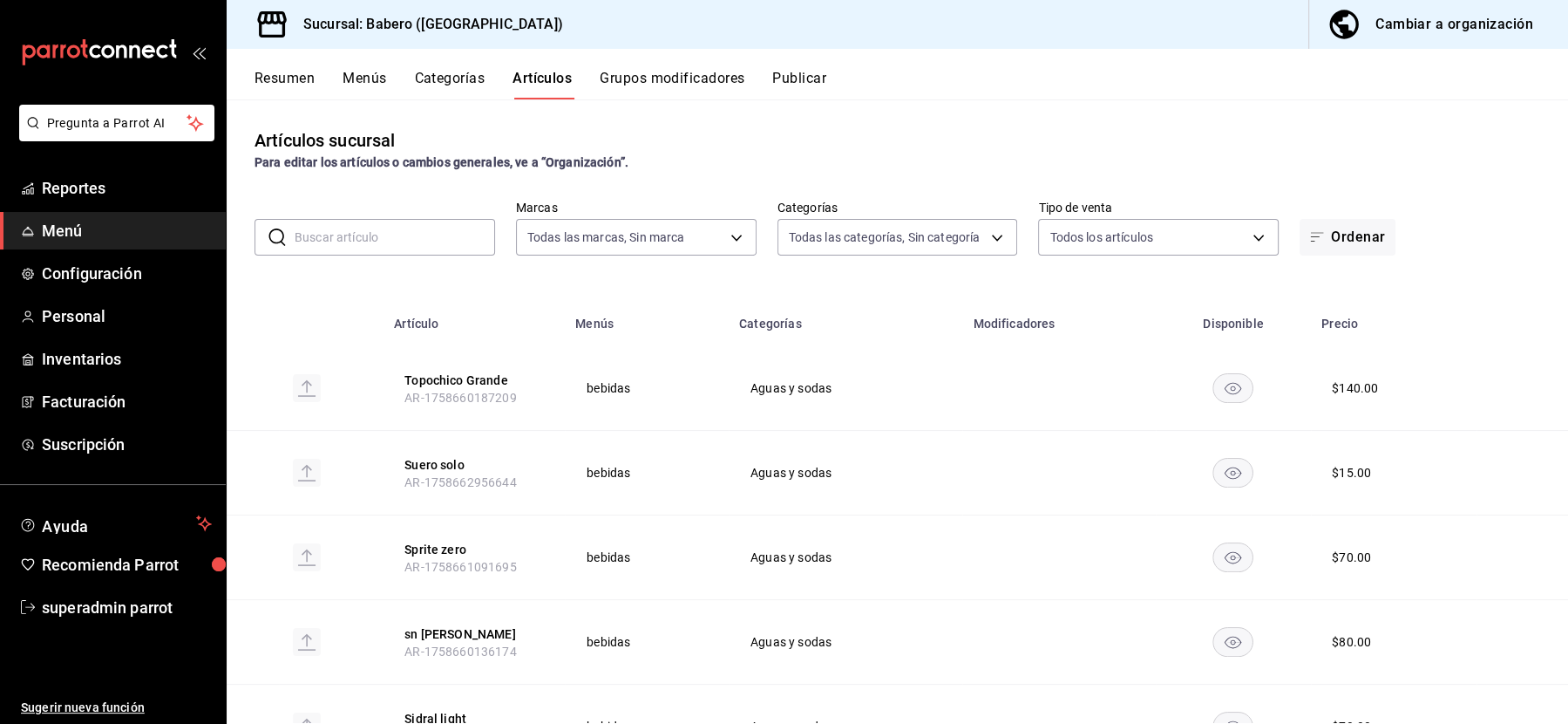
type input "c9655547-f8c1-4abe-be00-6429155c79cc,b8dd24e1-7a27-4bb2-ad7a-272761d783f0,54229…"
click at [78, 266] on span "Configuración" at bounding box center [126, 274] width 170 height 24
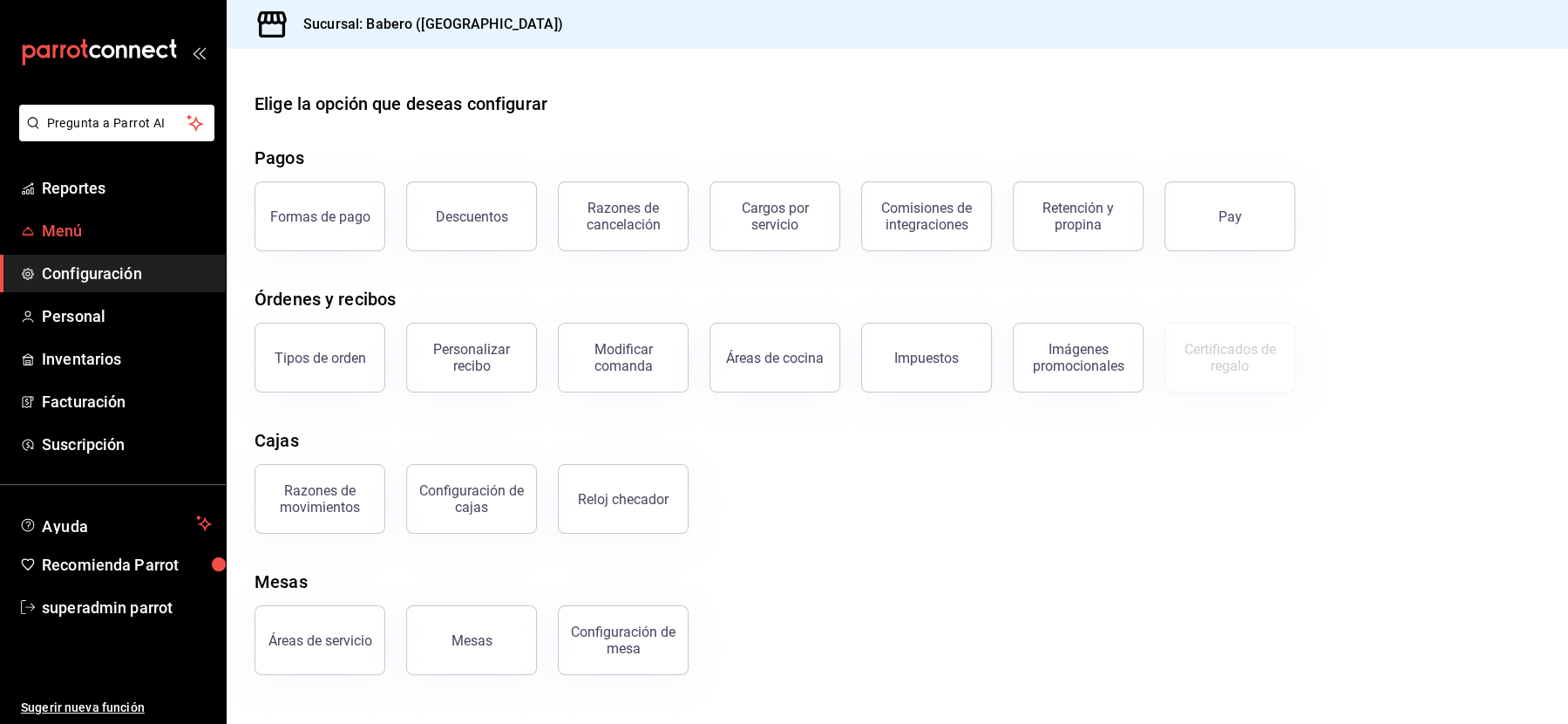
click at [76, 234] on span "Menú" at bounding box center [126, 231] width 170 height 24
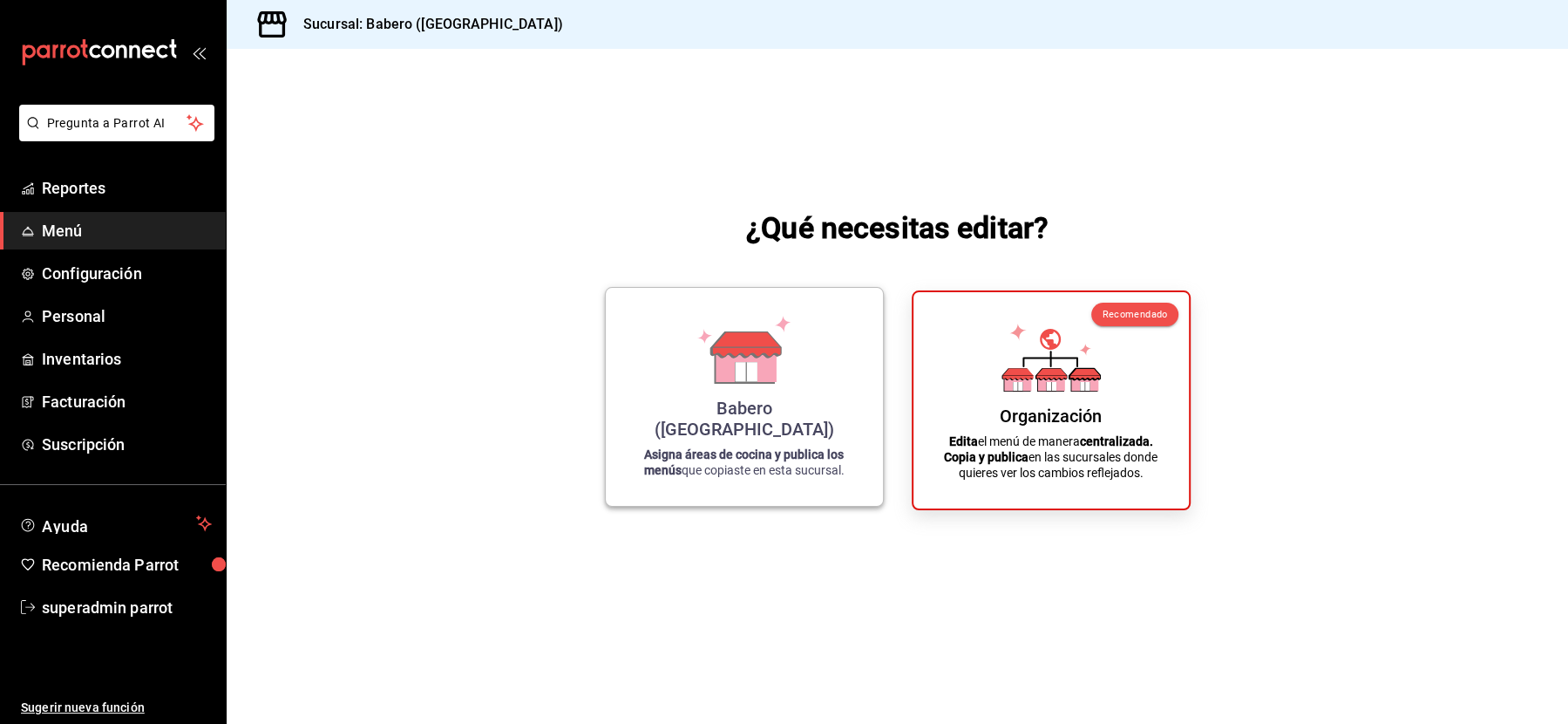
click at [757, 383] on icon at bounding box center [745, 364] width 60 height 37
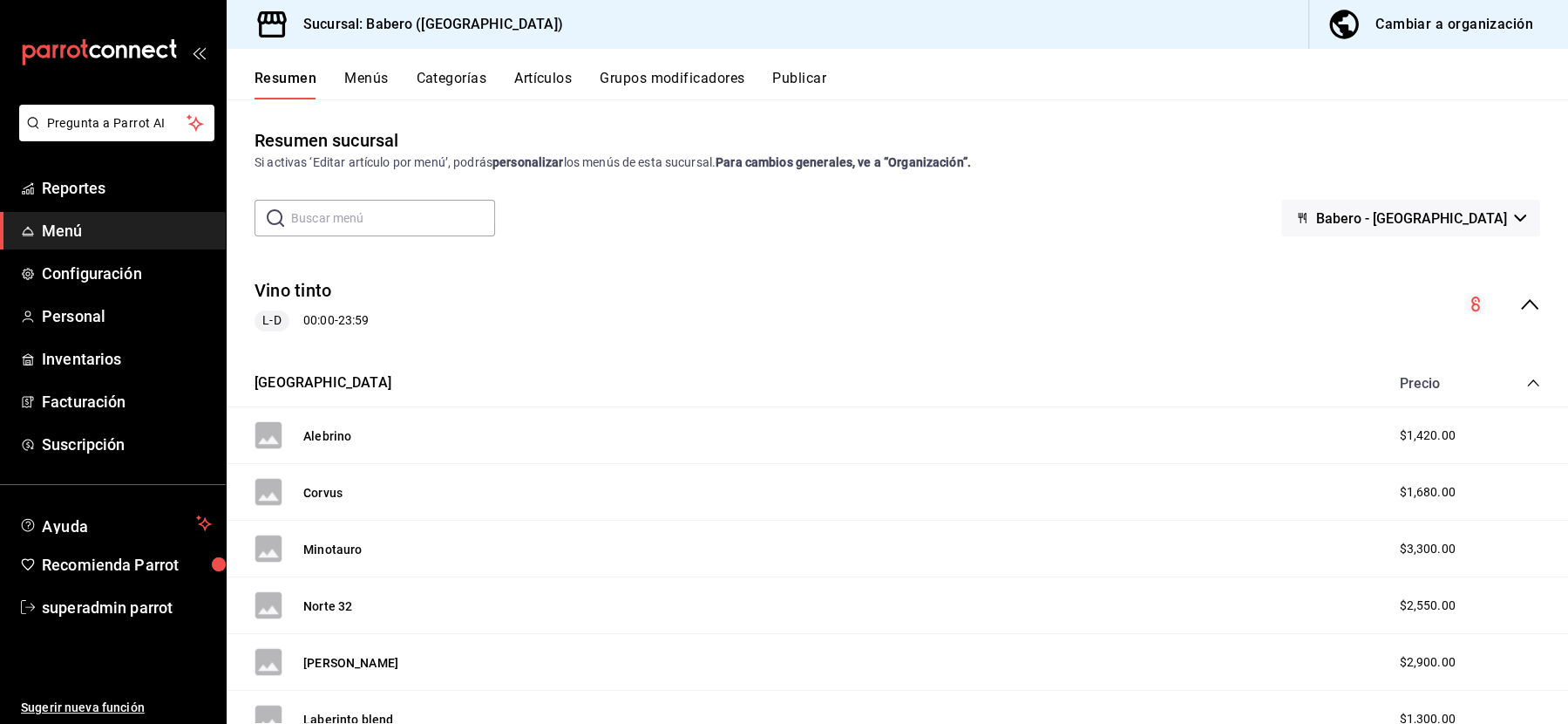
click at [440, 83] on button "Categorías" at bounding box center [452, 85] width 71 height 30
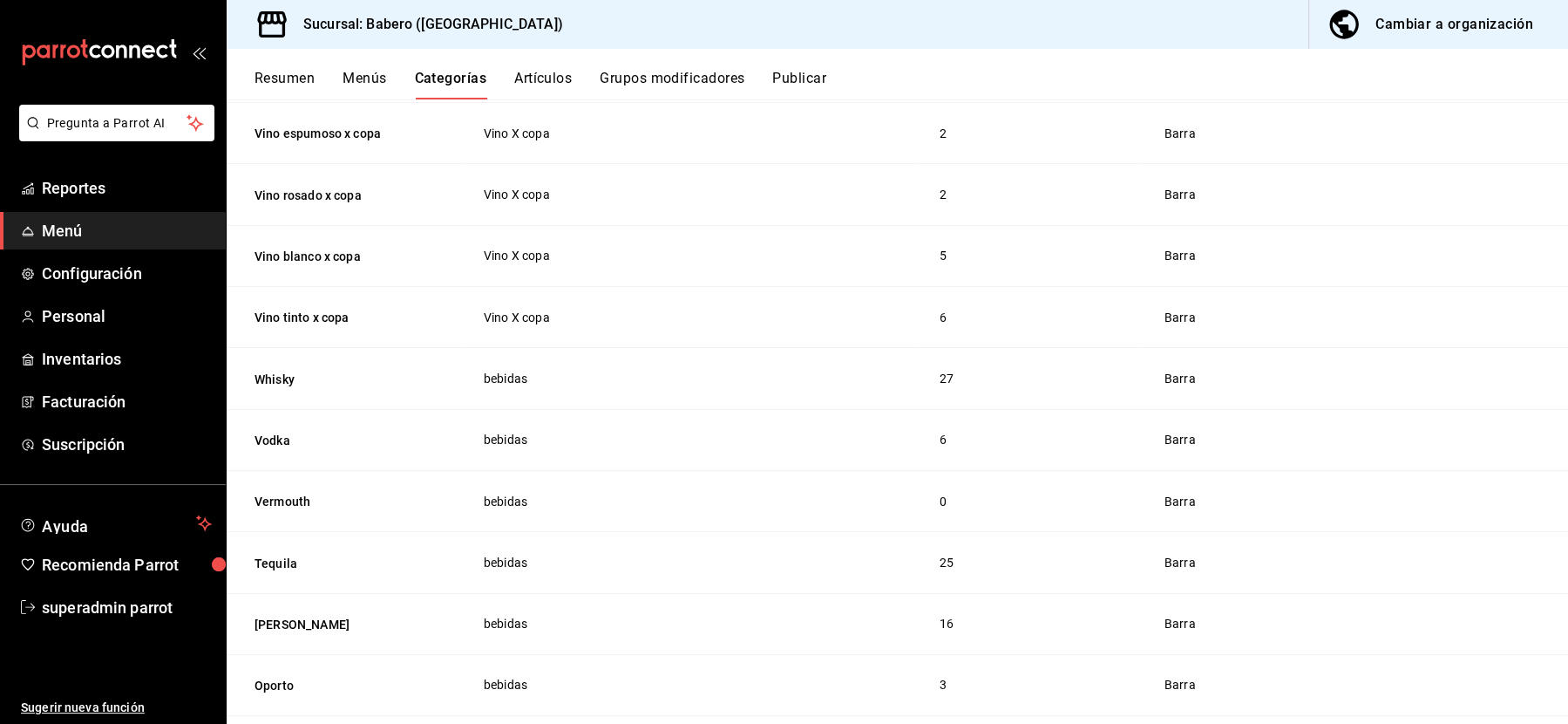
scroll to position [1025, 0]
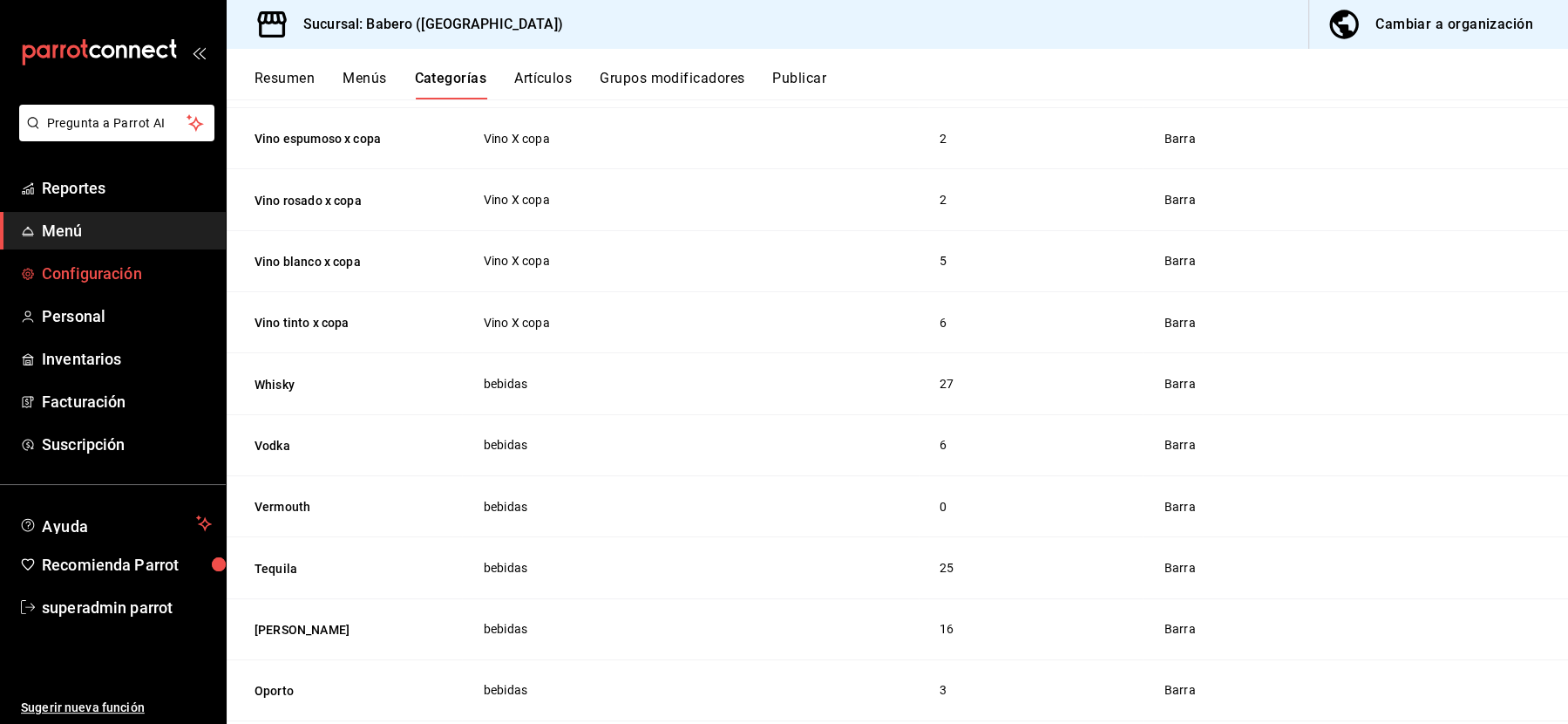
click at [85, 269] on span "Configuración" at bounding box center [126, 274] width 170 height 24
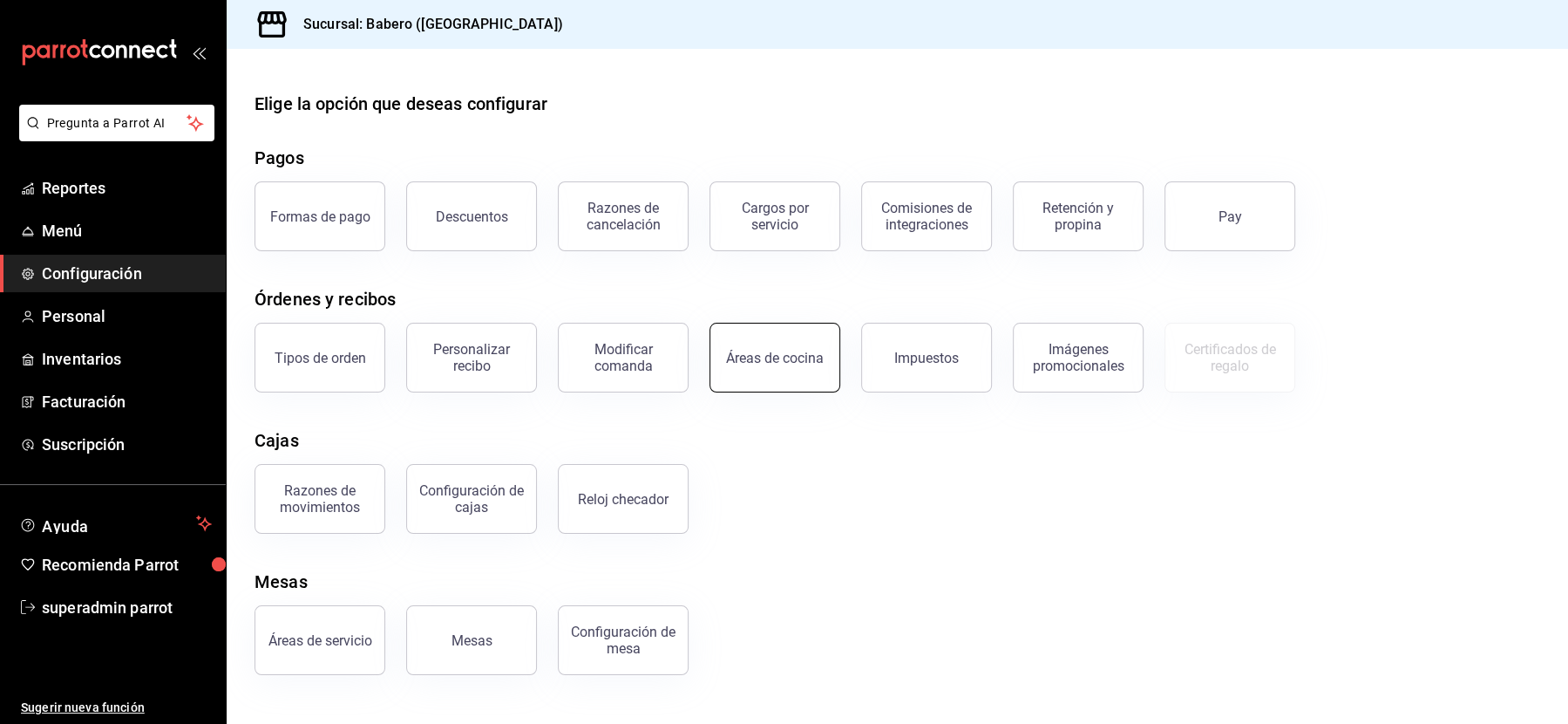
click at [755, 379] on button "Áreas de cocina" at bounding box center [775, 357] width 131 height 70
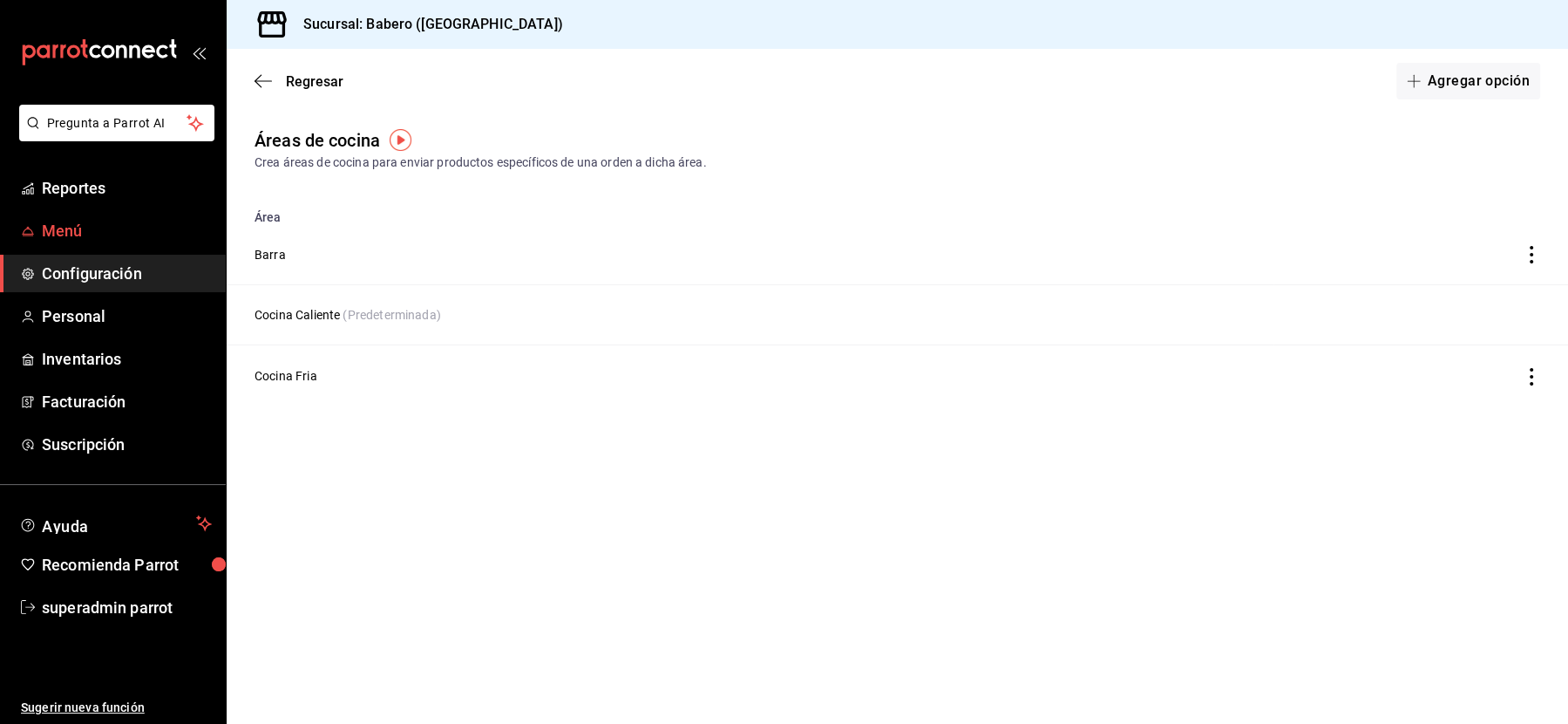
click at [107, 223] on span "Menú" at bounding box center [126, 231] width 170 height 24
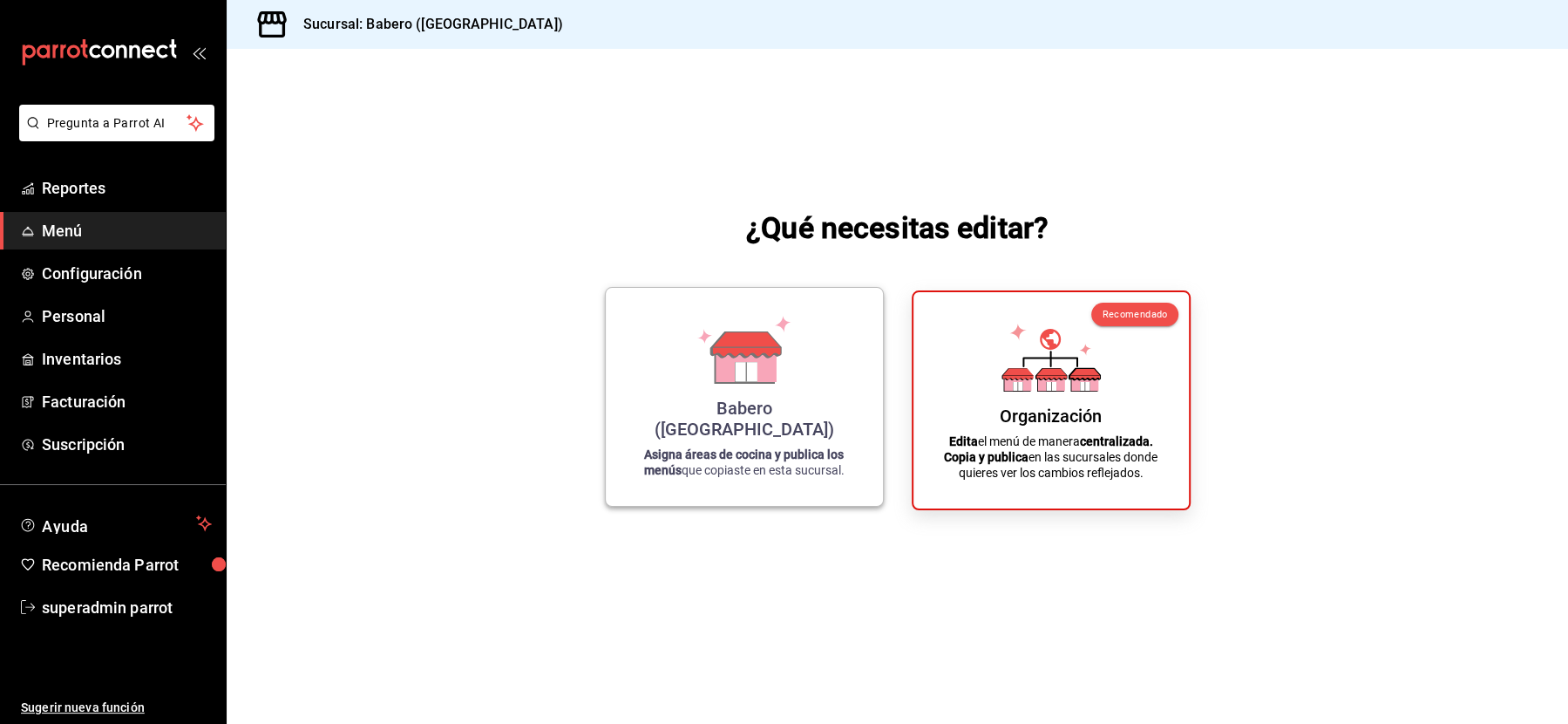
click at [719, 383] on icon at bounding box center [745, 364] width 60 height 37
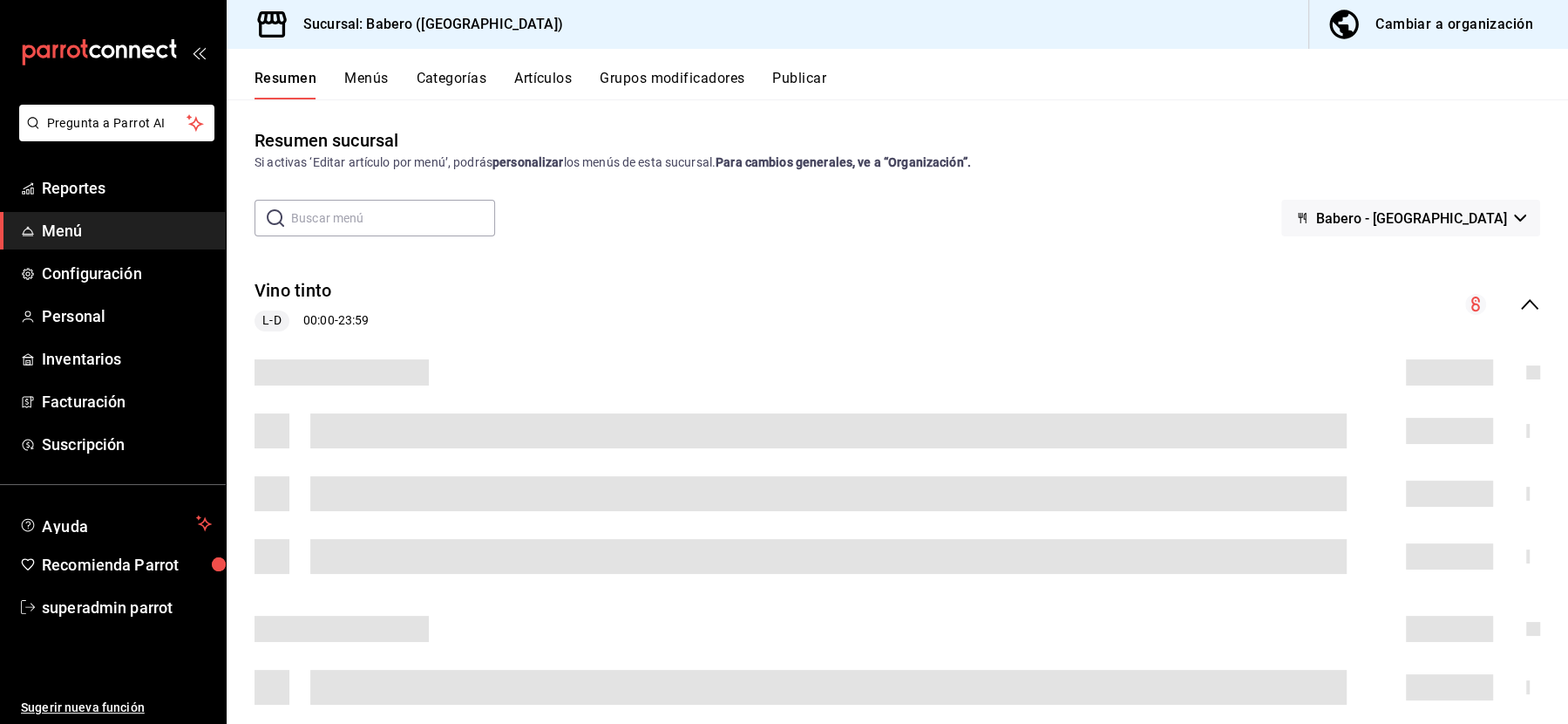
click at [658, 80] on button "Grupos modificadores" at bounding box center [672, 85] width 145 height 30
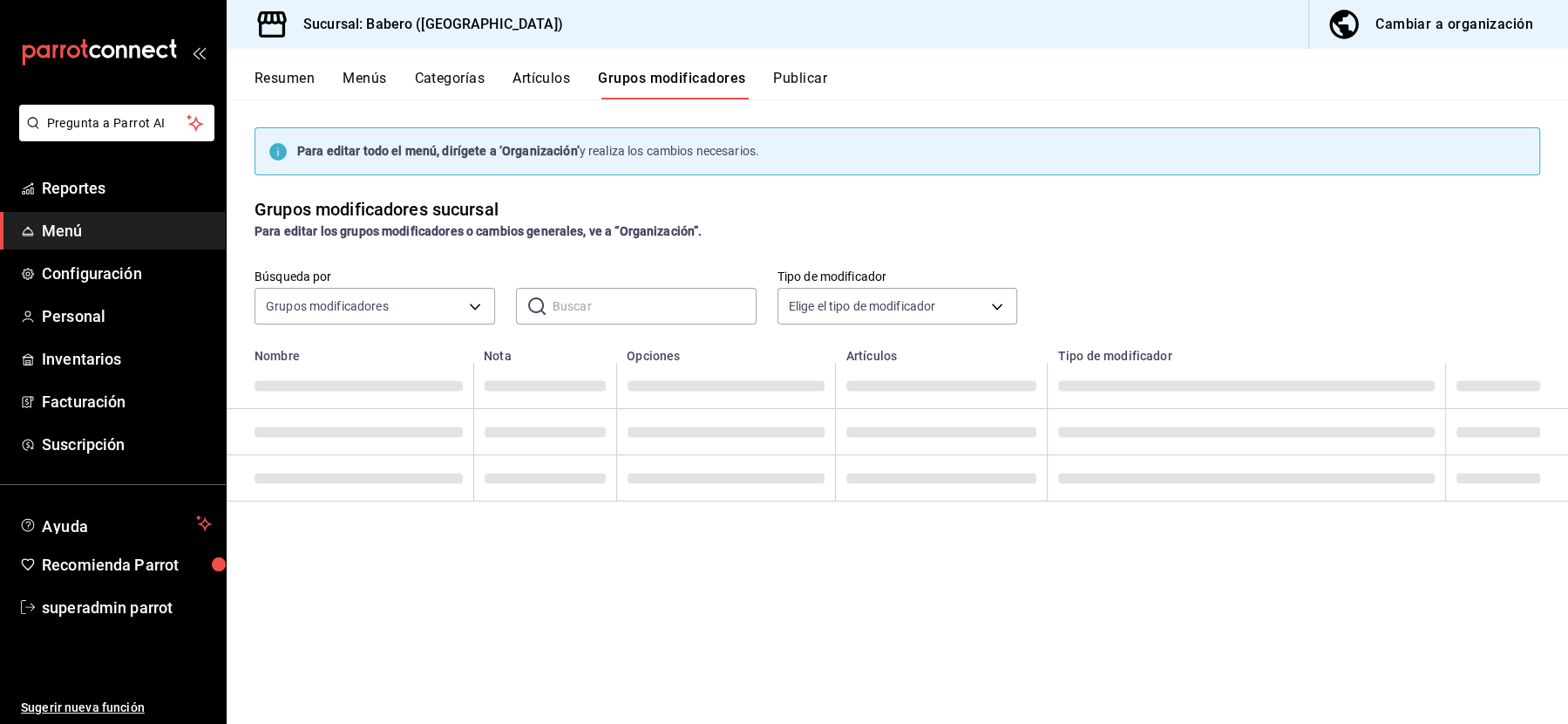
click at [445, 75] on button "Categorías" at bounding box center [450, 85] width 71 height 30
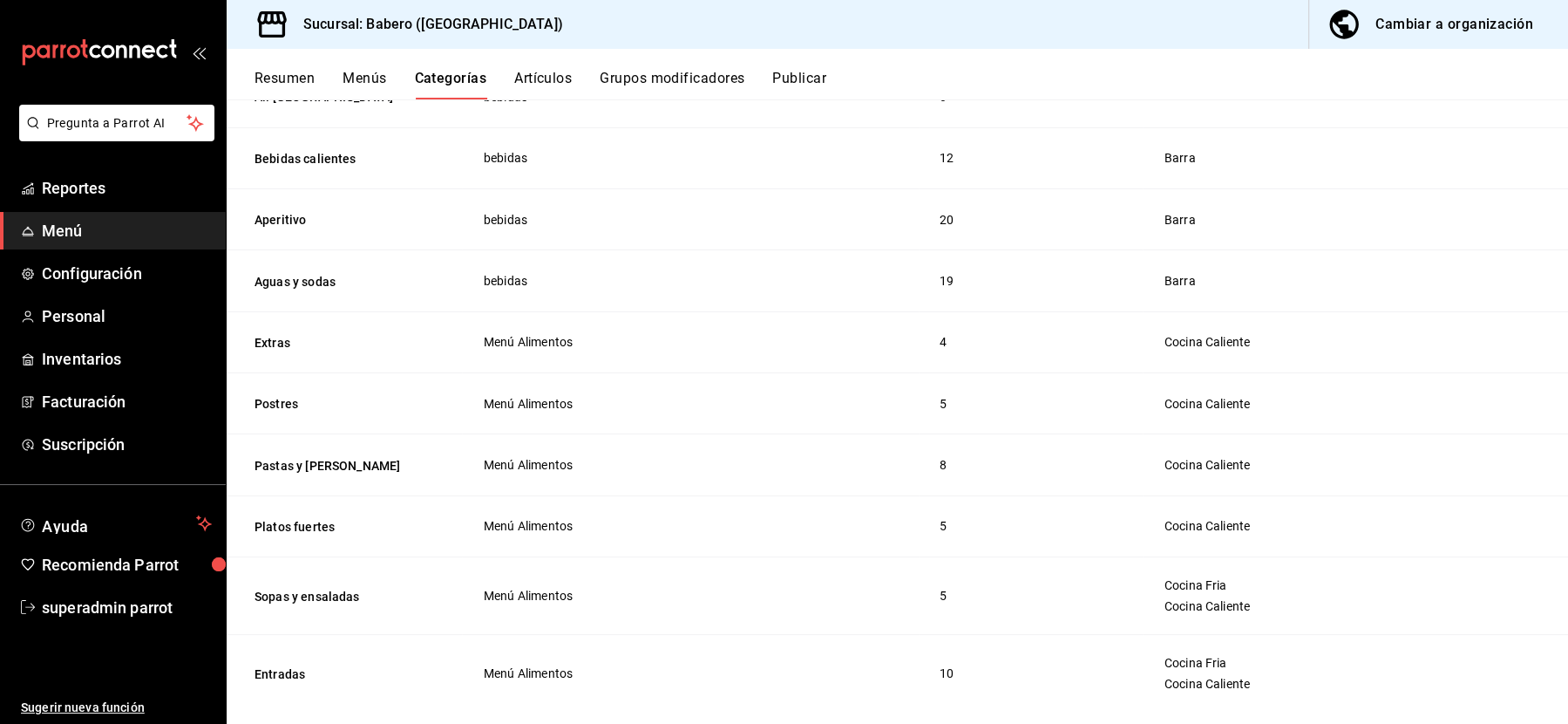
scroll to position [2326, 0]
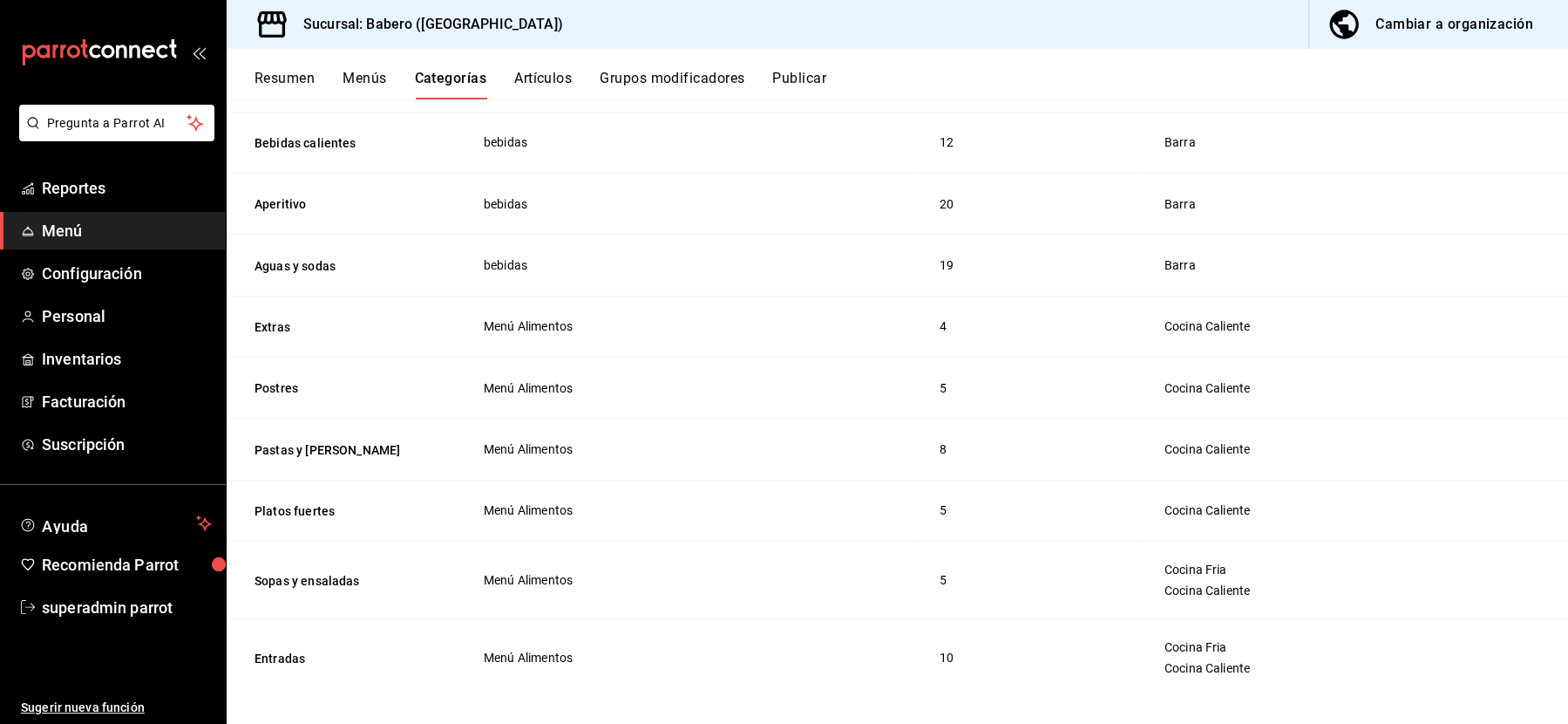
click at [347, 556] on th "Sopas y ensaladas" at bounding box center [344, 579] width 235 height 77
drag, startPoint x: 341, startPoint y: 568, endPoint x: 434, endPoint y: 574, distance: 93.2
click at [434, 574] on th "Sopas y ensaladas" at bounding box center [344, 579] width 235 height 77
click at [275, 572] on button "Sopas y ensaladas" at bounding box center [342, 580] width 175 height 17
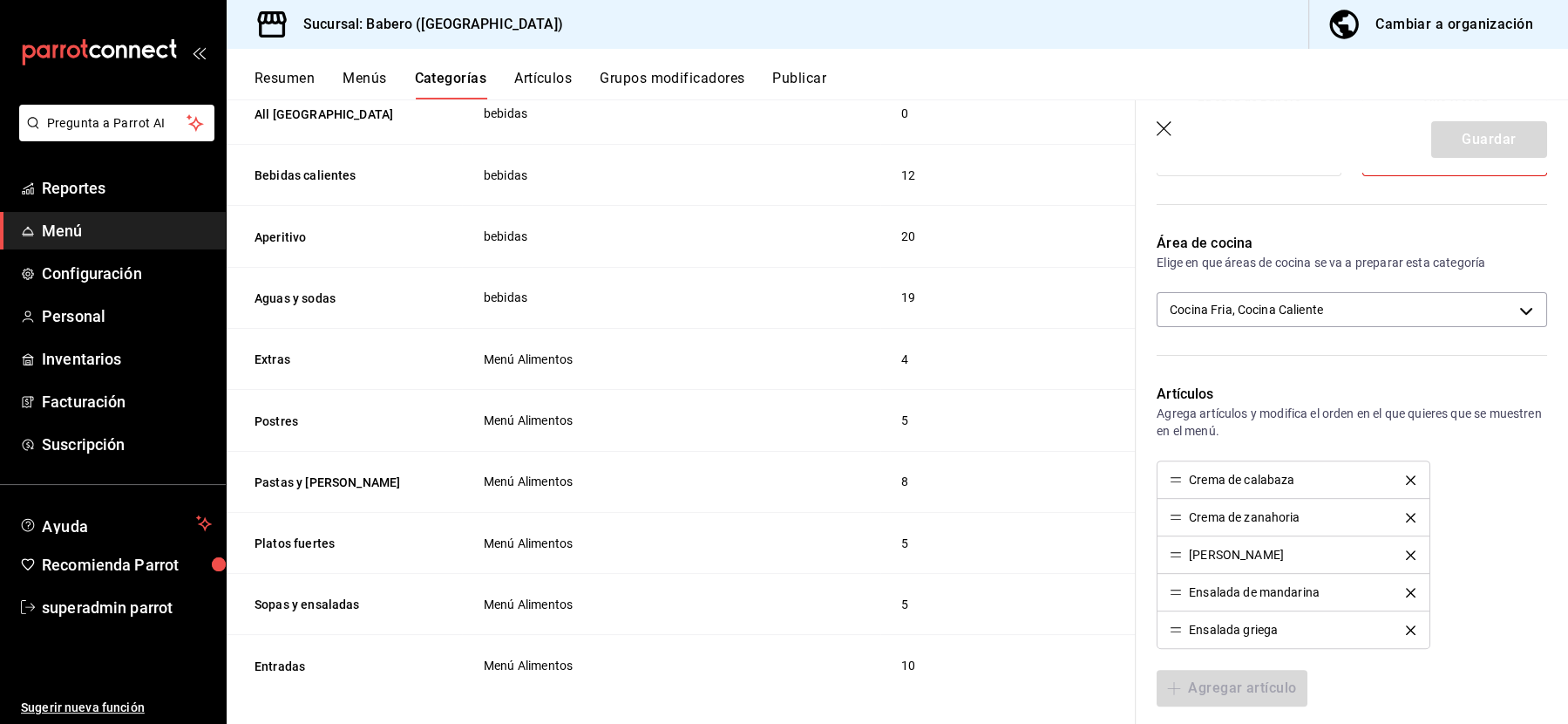
scroll to position [491, 0]
click at [1285, 302] on body "Pregunta a Parrot AI Reportes Menú Configuración Personal Inventarios Facturaci…" at bounding box center [784, 362] width 1568 height 724
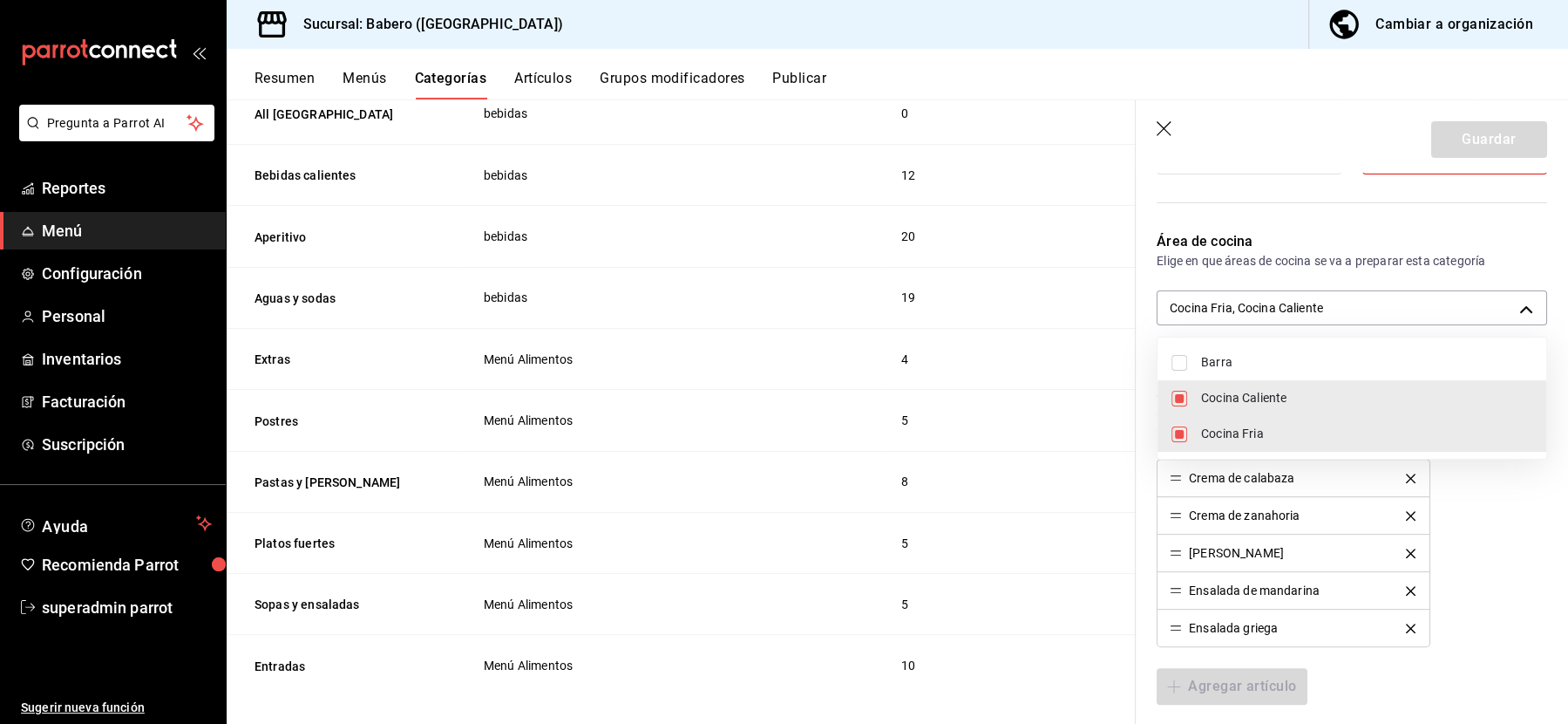
click at [1117, 349] on div at bounding box center [784, 362] width 1568 height 724
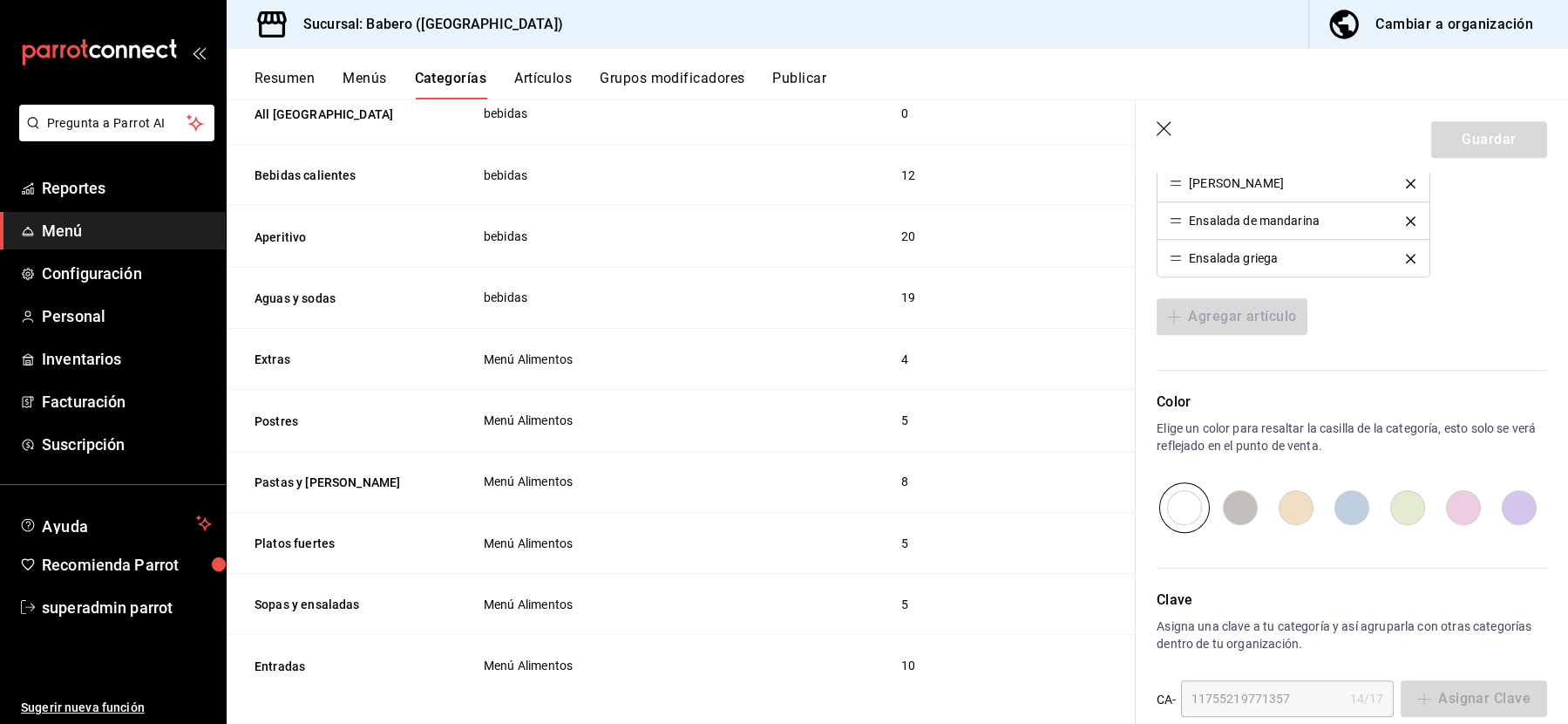
scroll to position [885, 0]
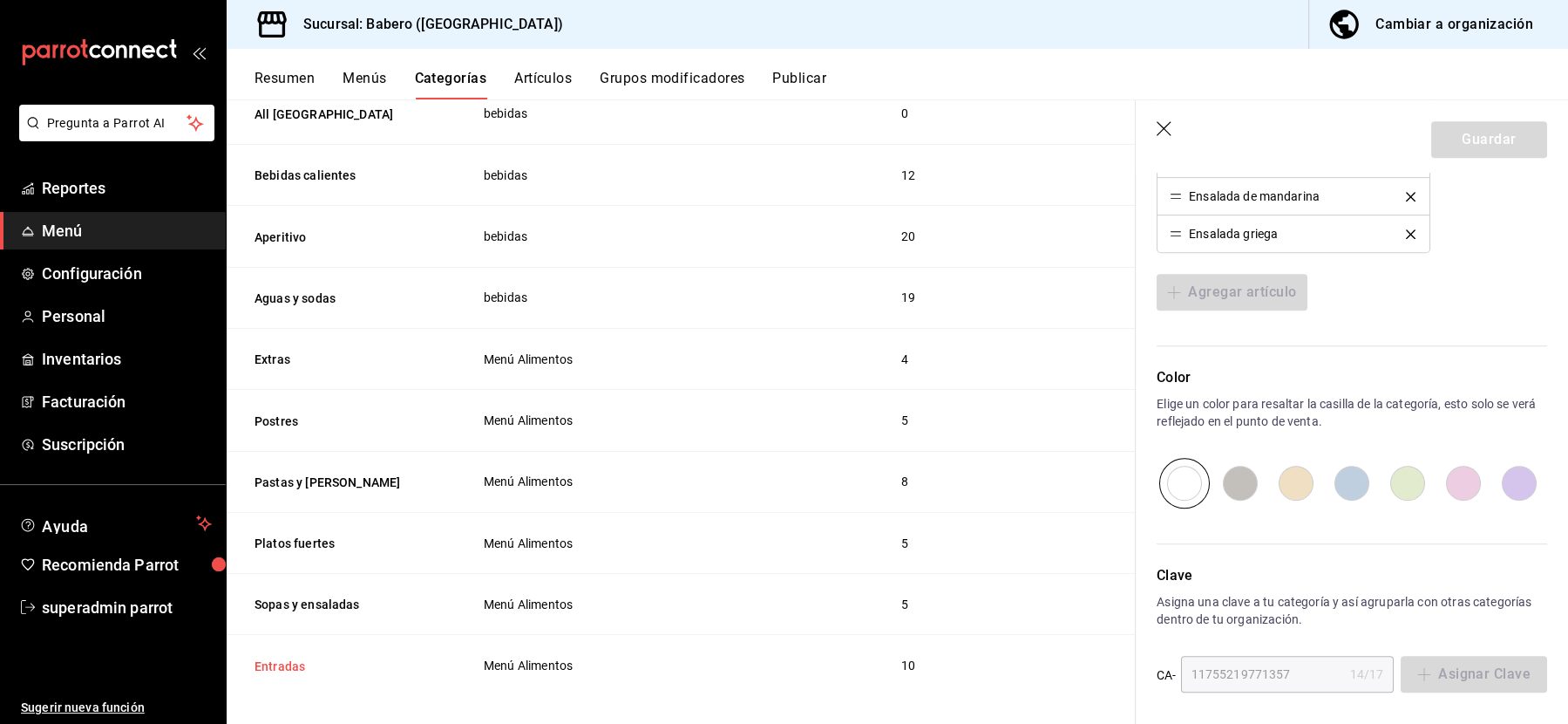
click at [276, 658] on button "Entradas" at bounding box center [342, 666] width 175 height 17
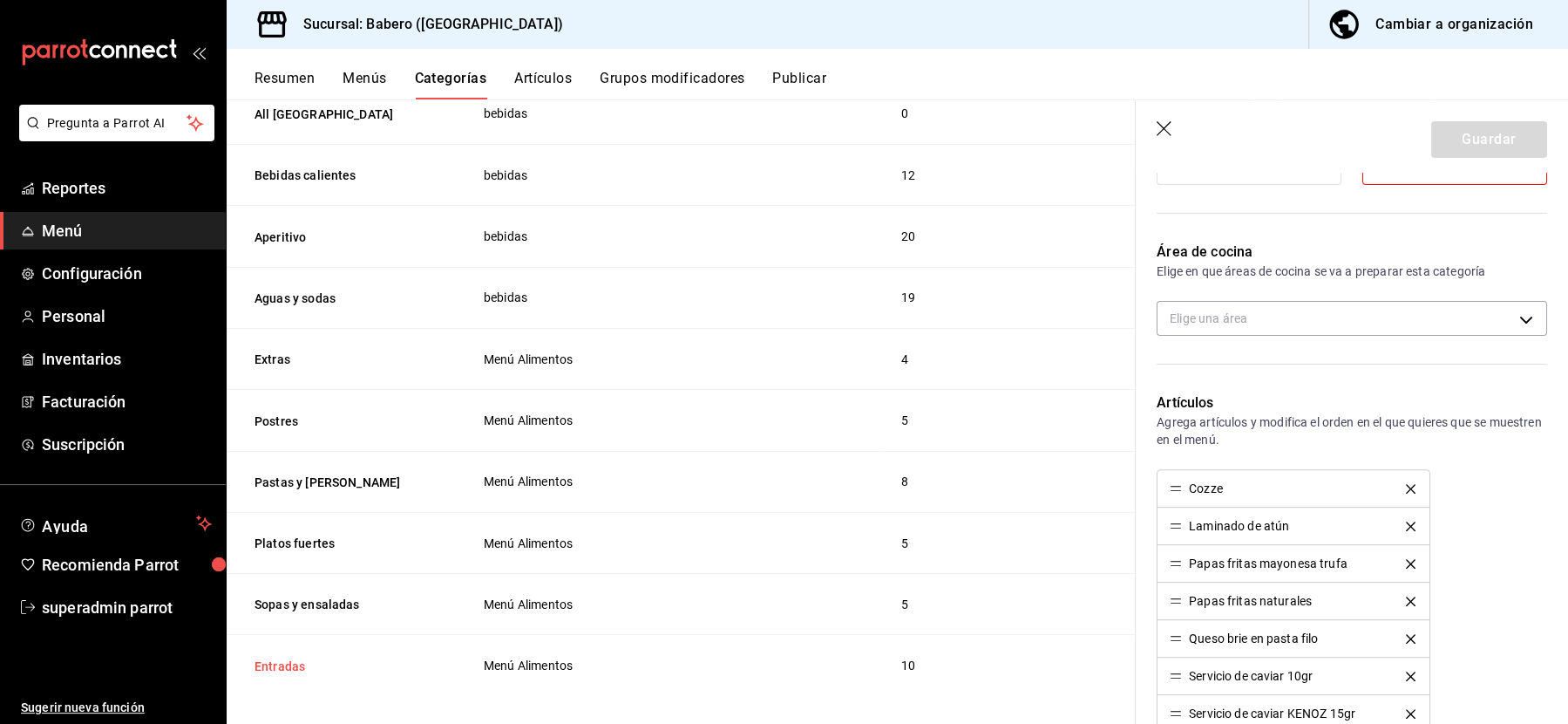
type input "604b0ea4-9521-4902-a07f-42147eba1214,13d9a8b2-cfda-4fbf-a4bb-bc5e98d6162a"
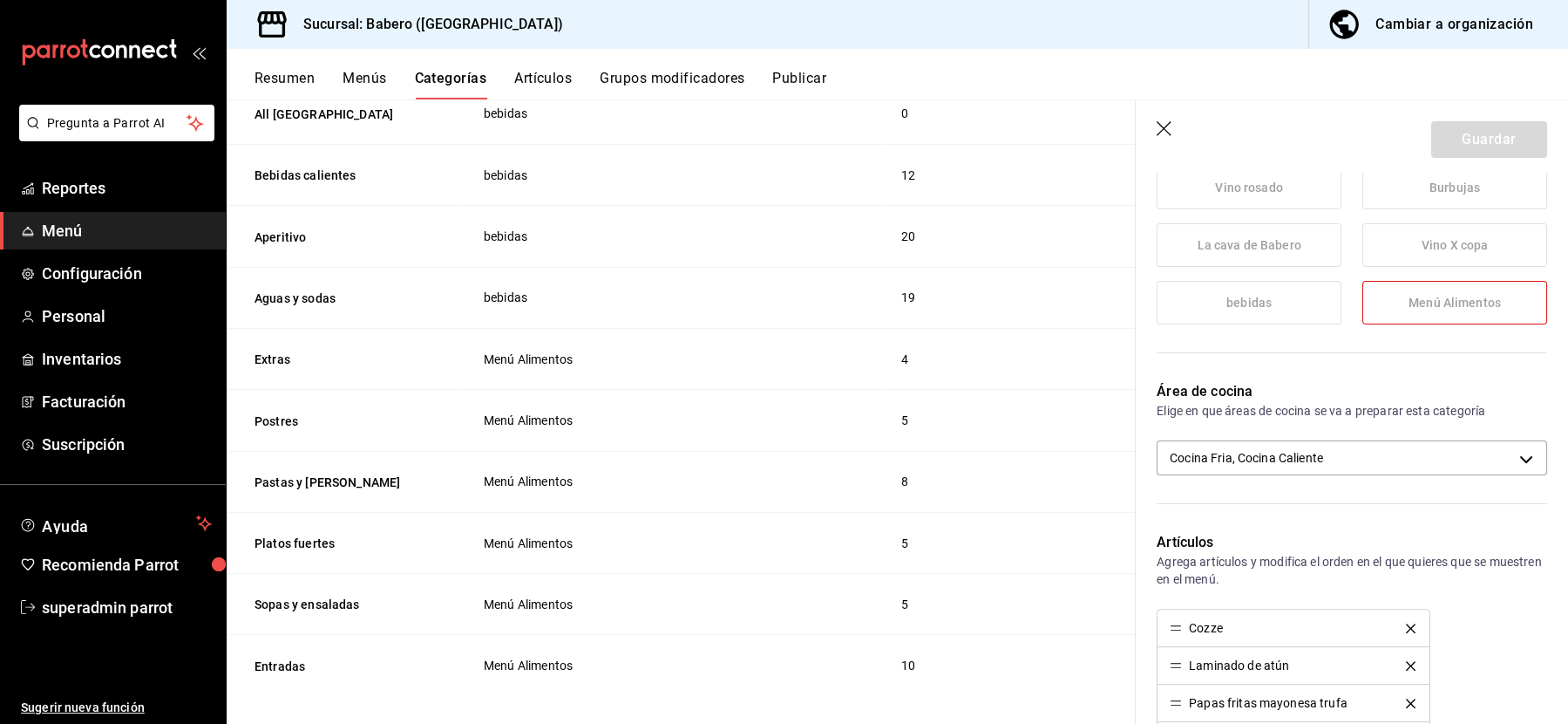
scroll to position [337, 0]
click at [1165, 128] on icon "button" at bounding box center [1165, 129] width 17 height 17
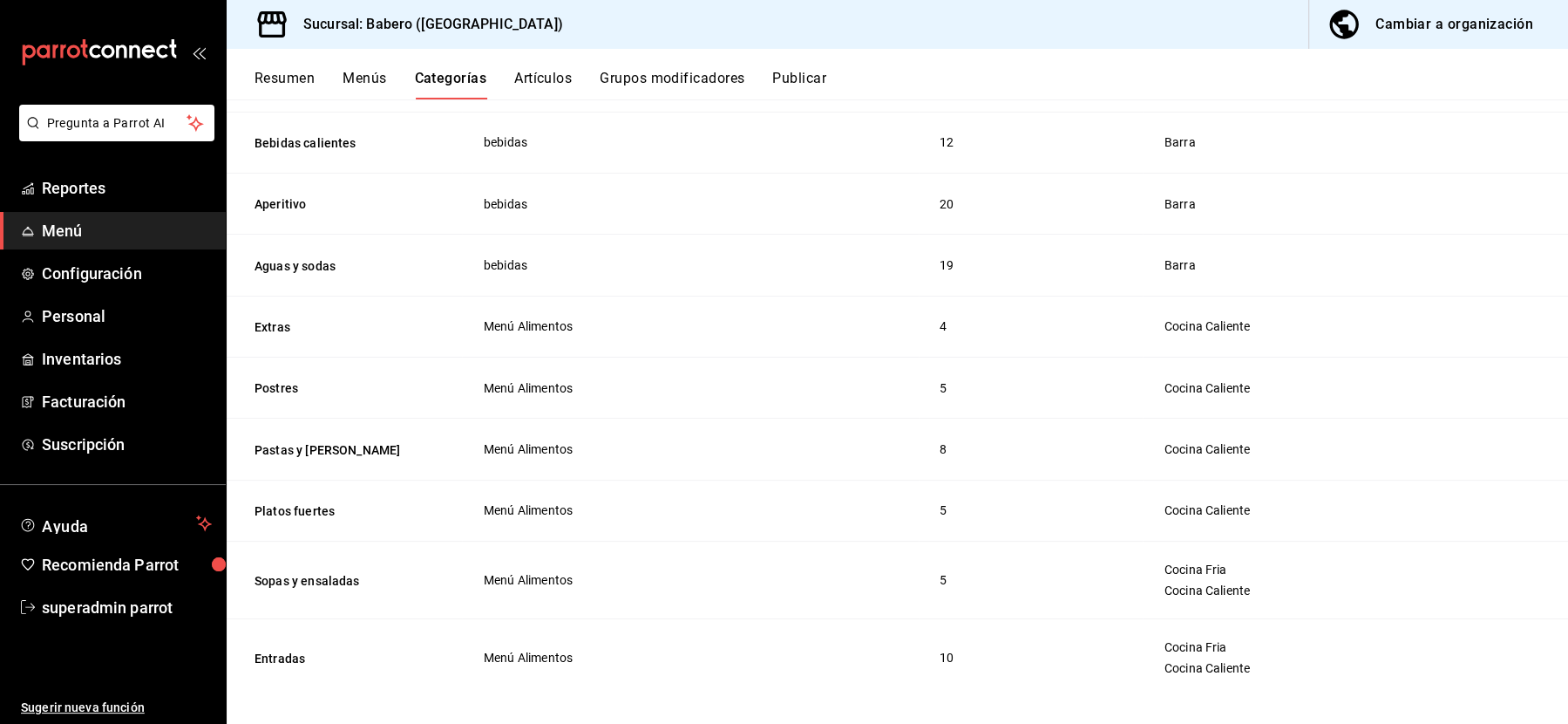
scroll to position [2324, 0]
click at [308, 259] on button "Aguas y sodas" at bounding box center [342, 267] width 175 height 17
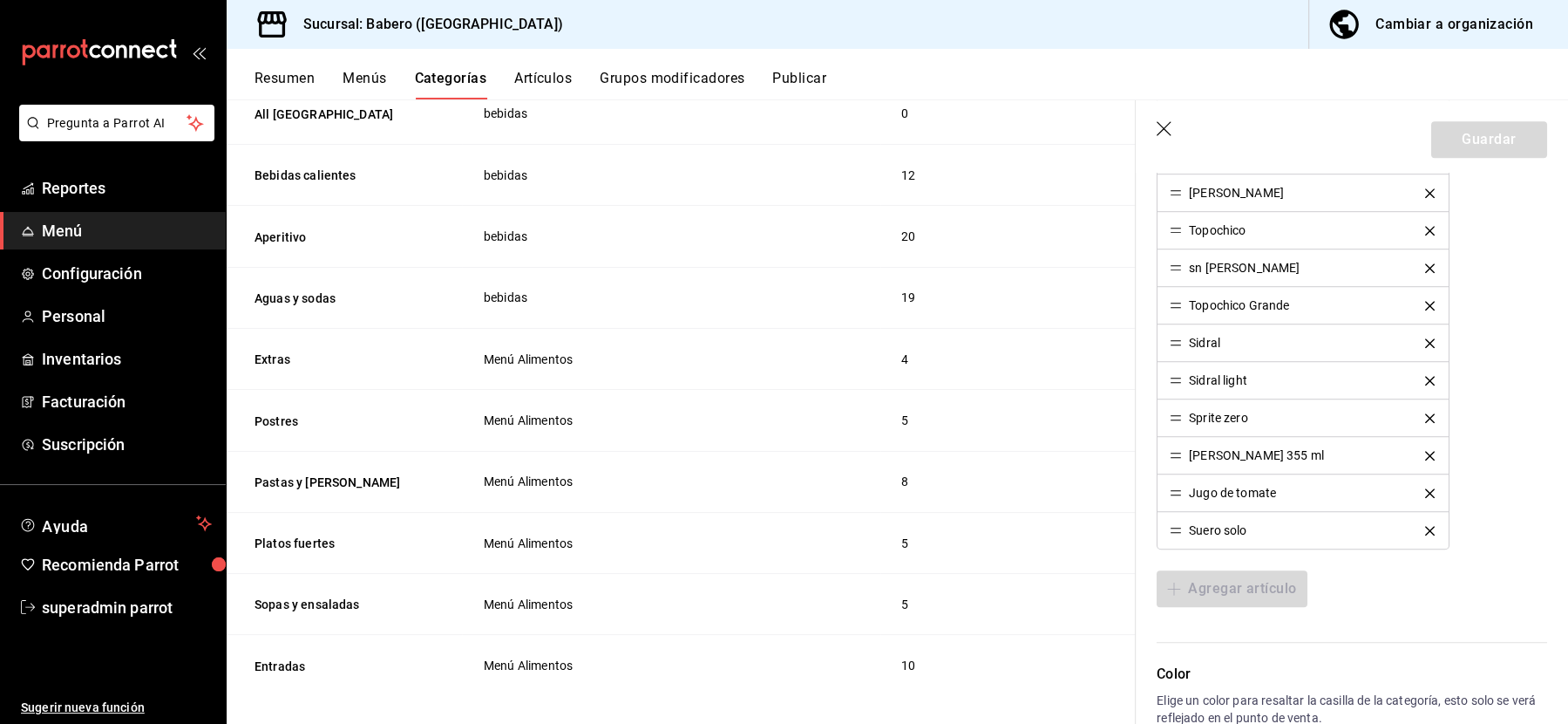
scroll to position [1125, 0]
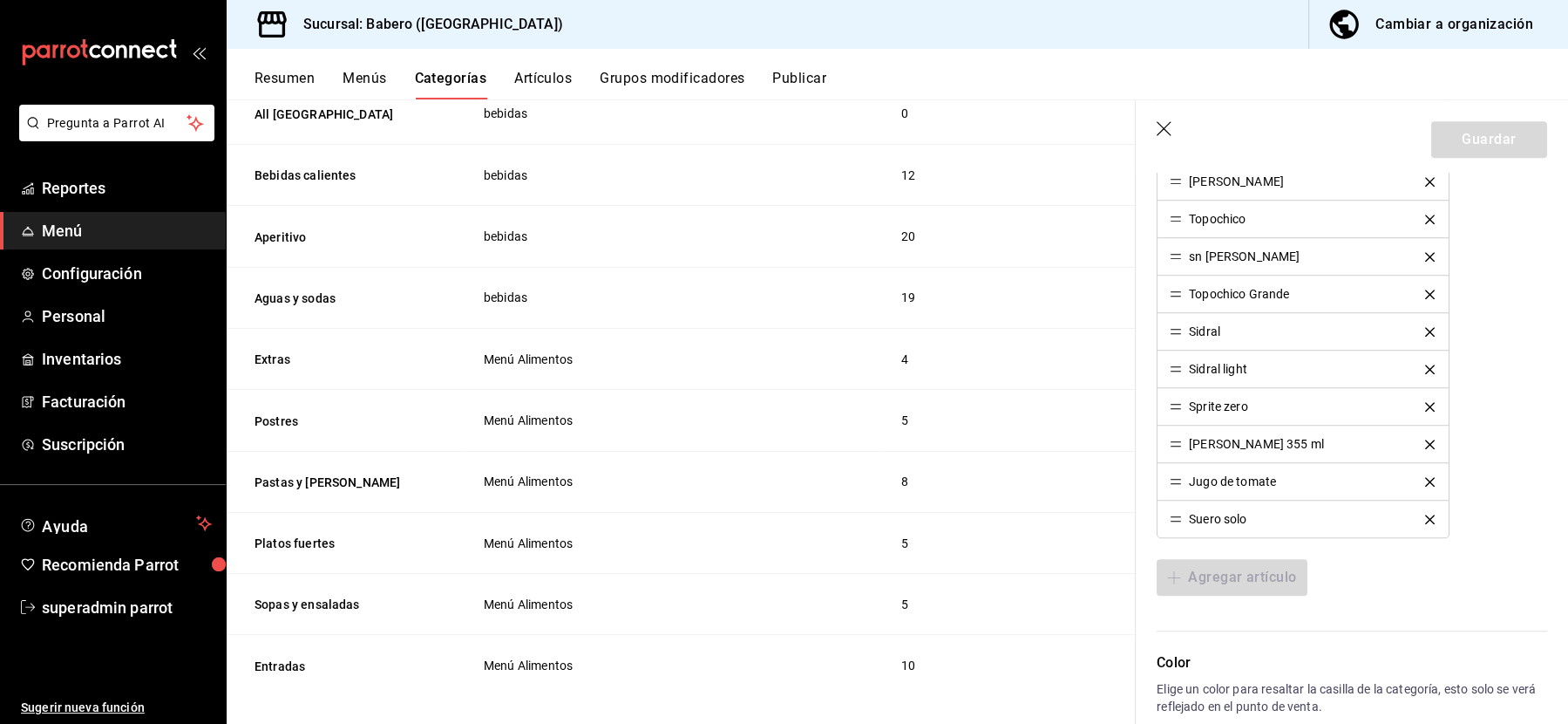
click at [1164, 132] on icon "button" at bounding box center [1165, 129] width 17 height 17
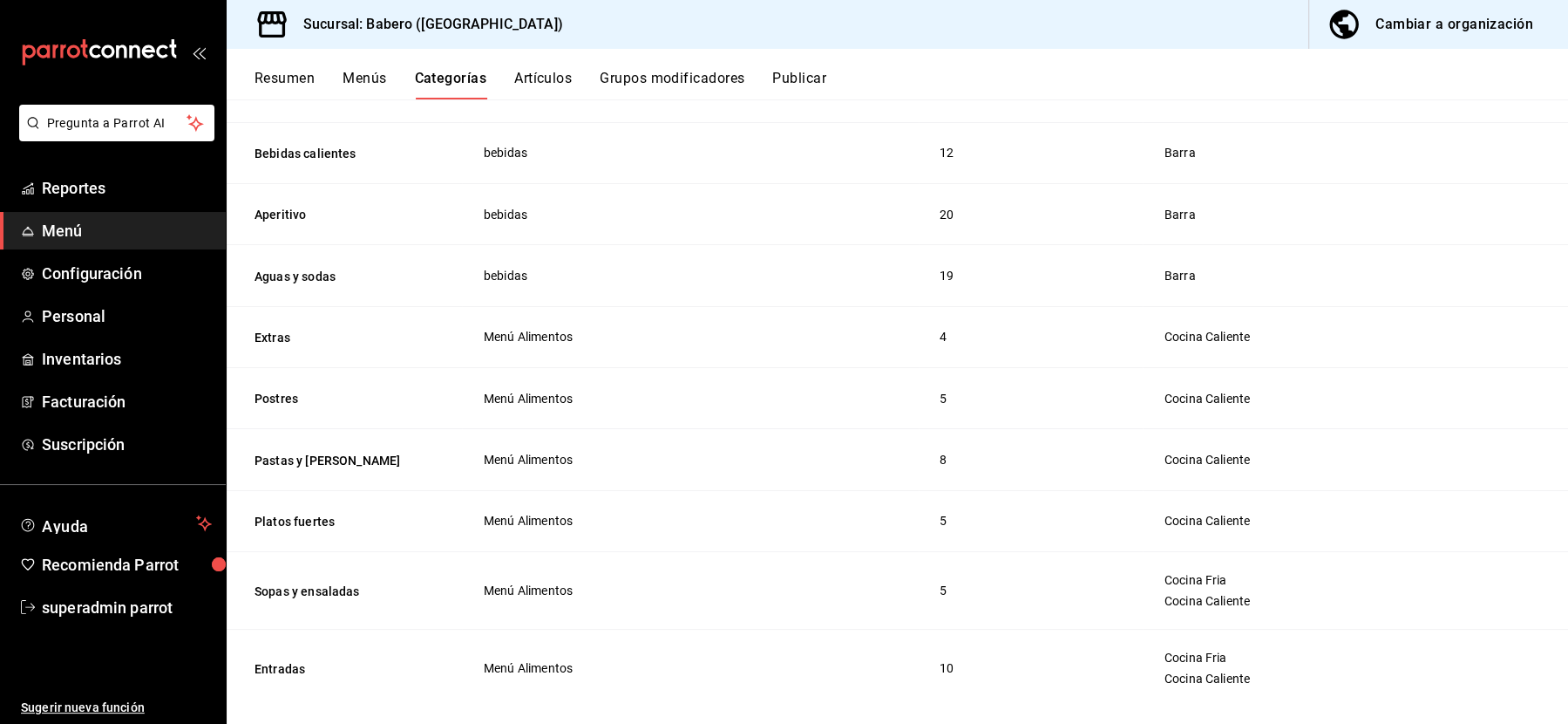
scroll to position [2314, 0]
click at [285, 584] on button "Sopas y ensaladas" at bounding box center [342, 592] width 175 height 17
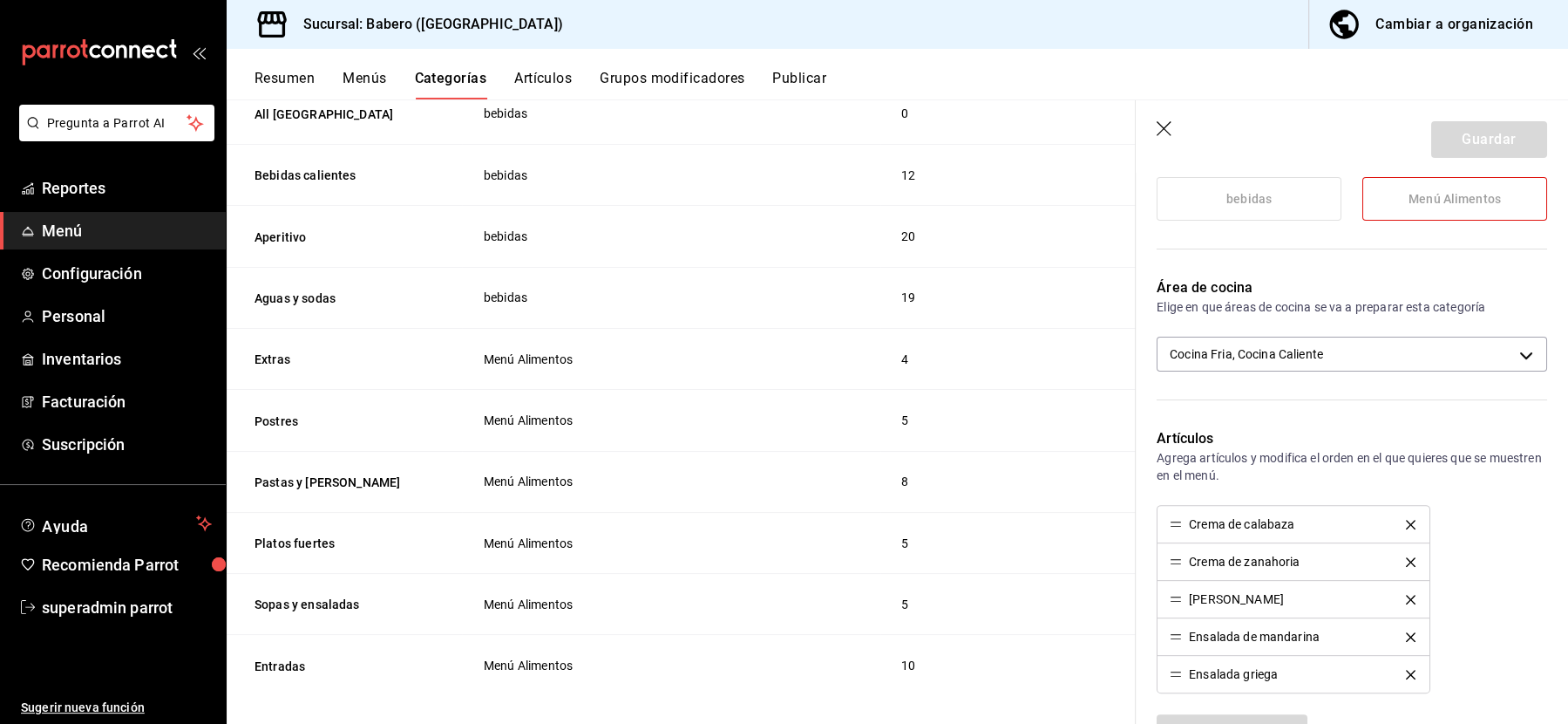
scroll to position [446, 0]
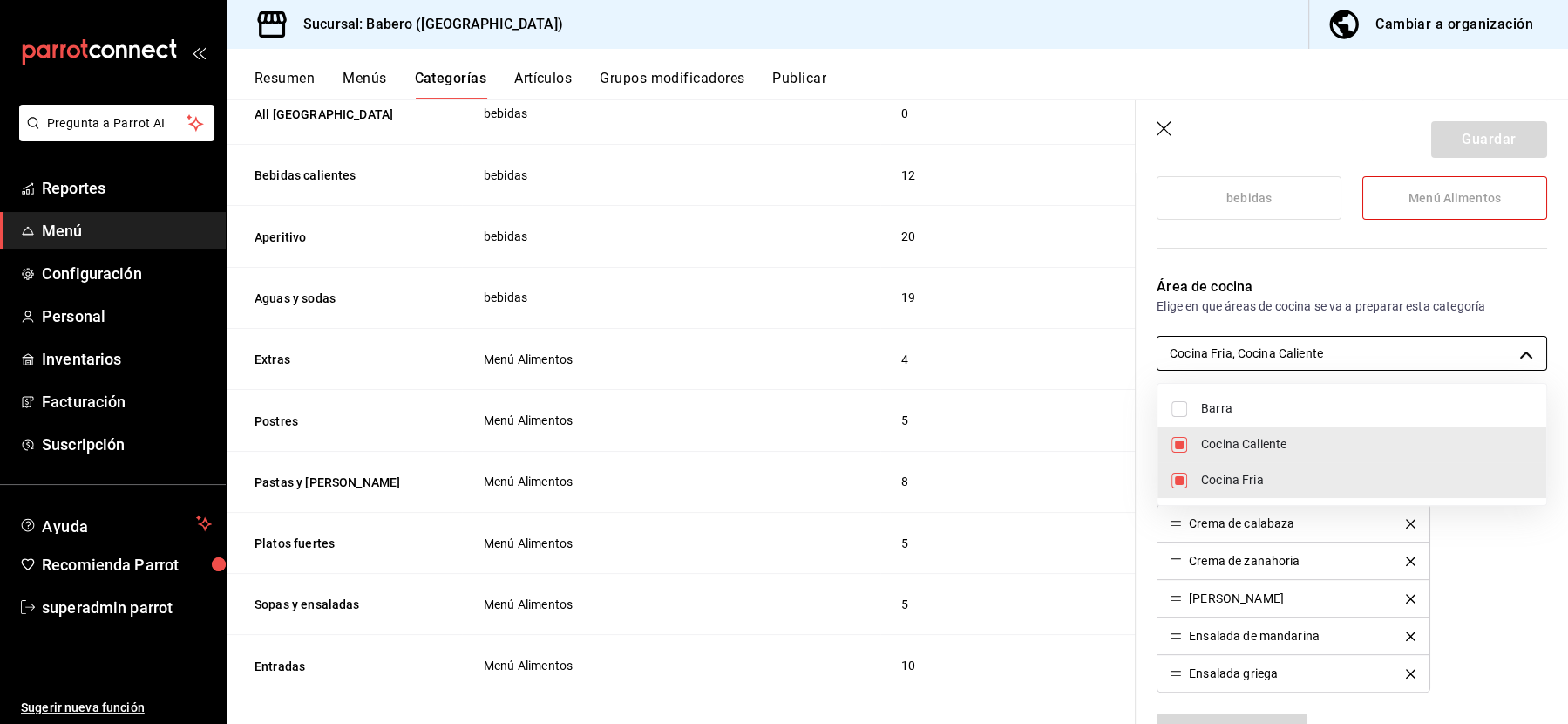
click at [1312, 355] on body "Pregunta a Parrot AI Reportes Menú Configuración Personal Inventarios Facturaci…" at bounding box center [784, 362] width 1568 height 724
click at [862, 551] on div at bounding box center [784, 362] width 1568 height 724
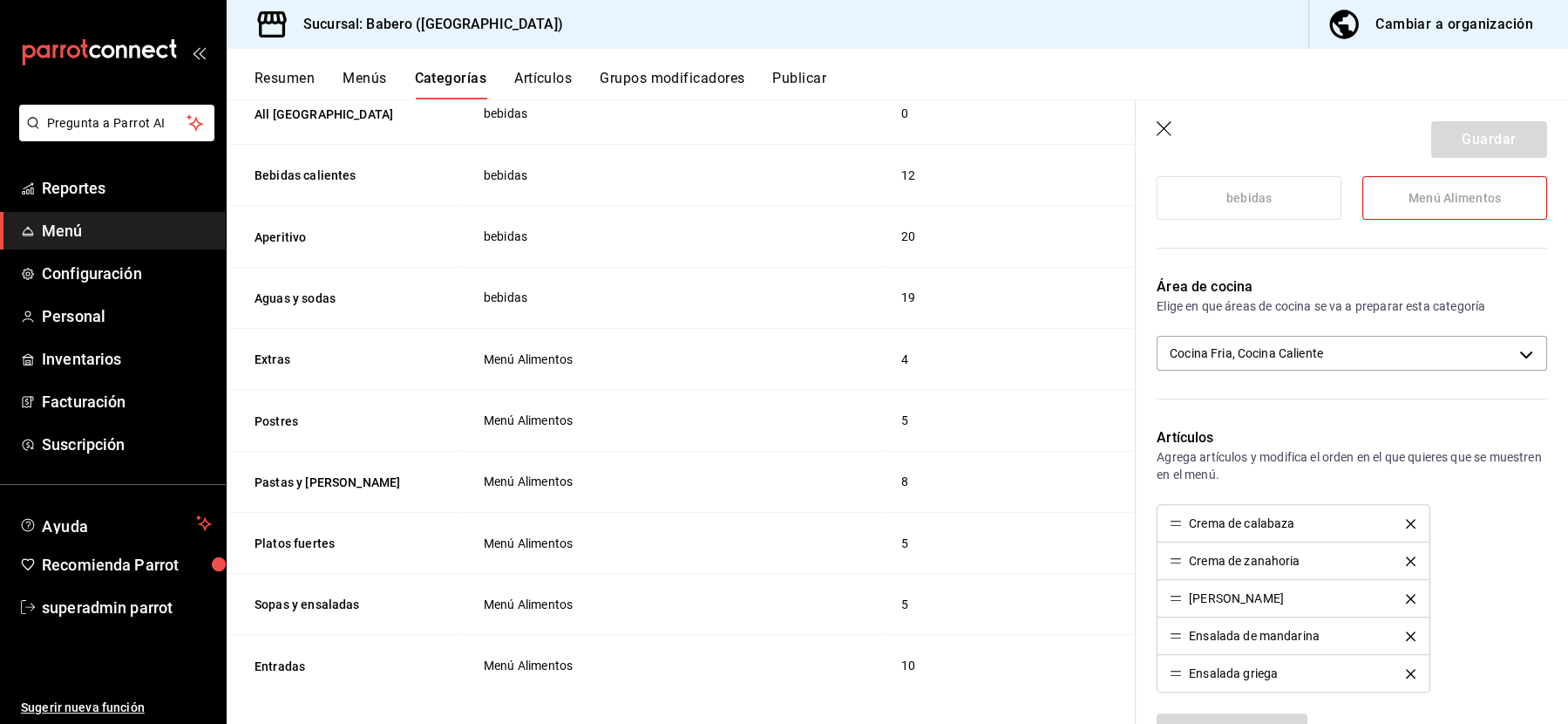
click at [612, 577] on td "Menú Alimentos" at bounding box center [671, 604] width 418 height 61
click at [1171, 132] on icon "button" at bounding box center [1165, 129] width 17 height 17
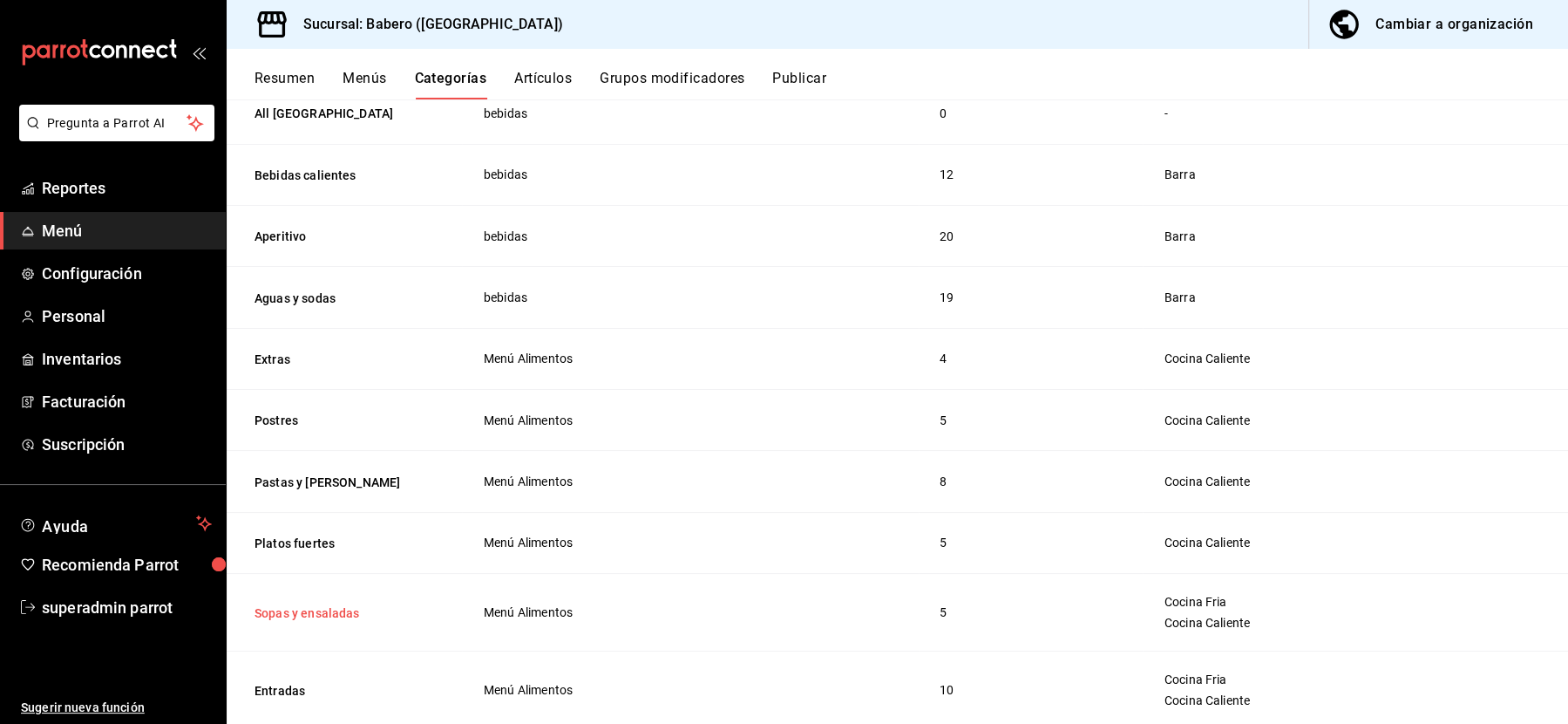
click at [285, 605] on button "Sopas y ensaladas" at bounding box center [342, 613] width 175 height 17
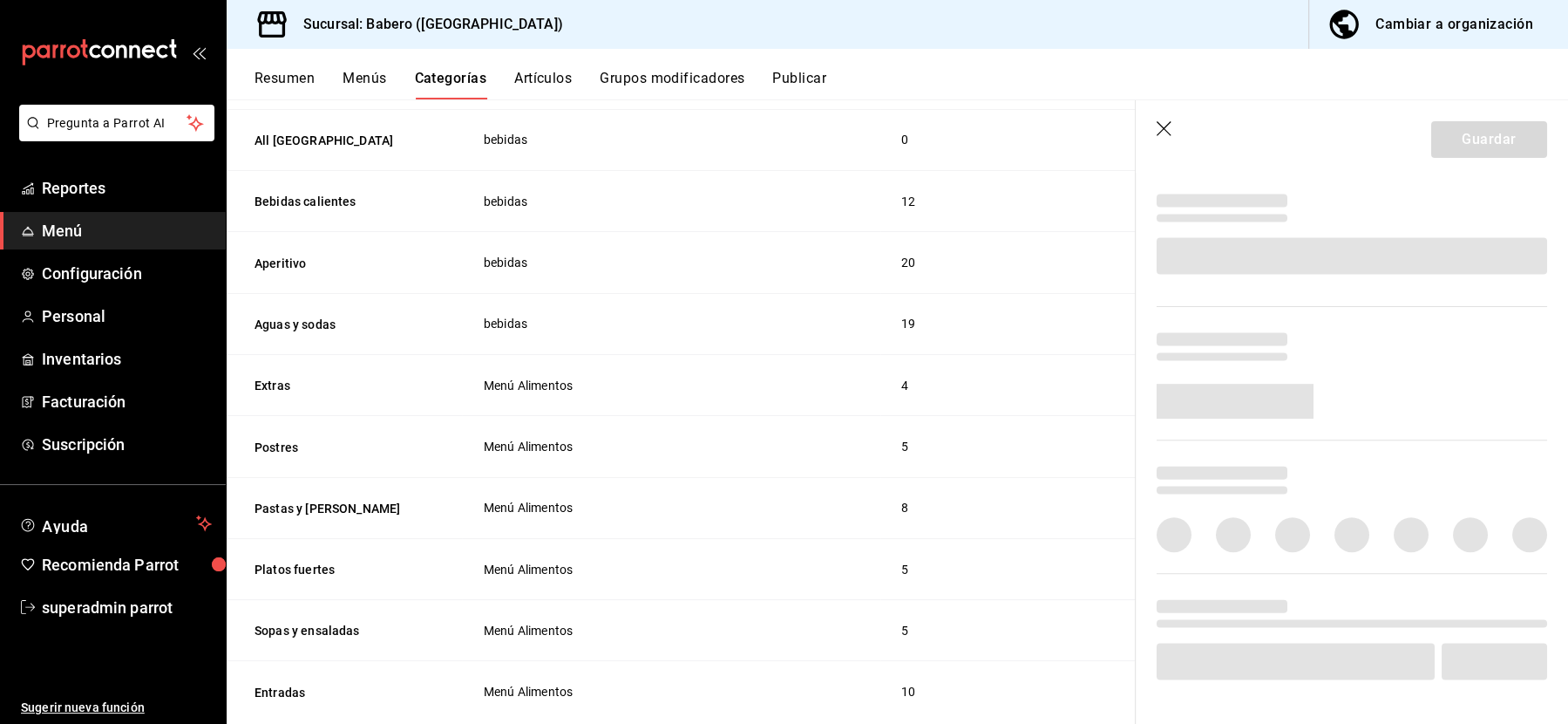
scroll to position [2292, 0]
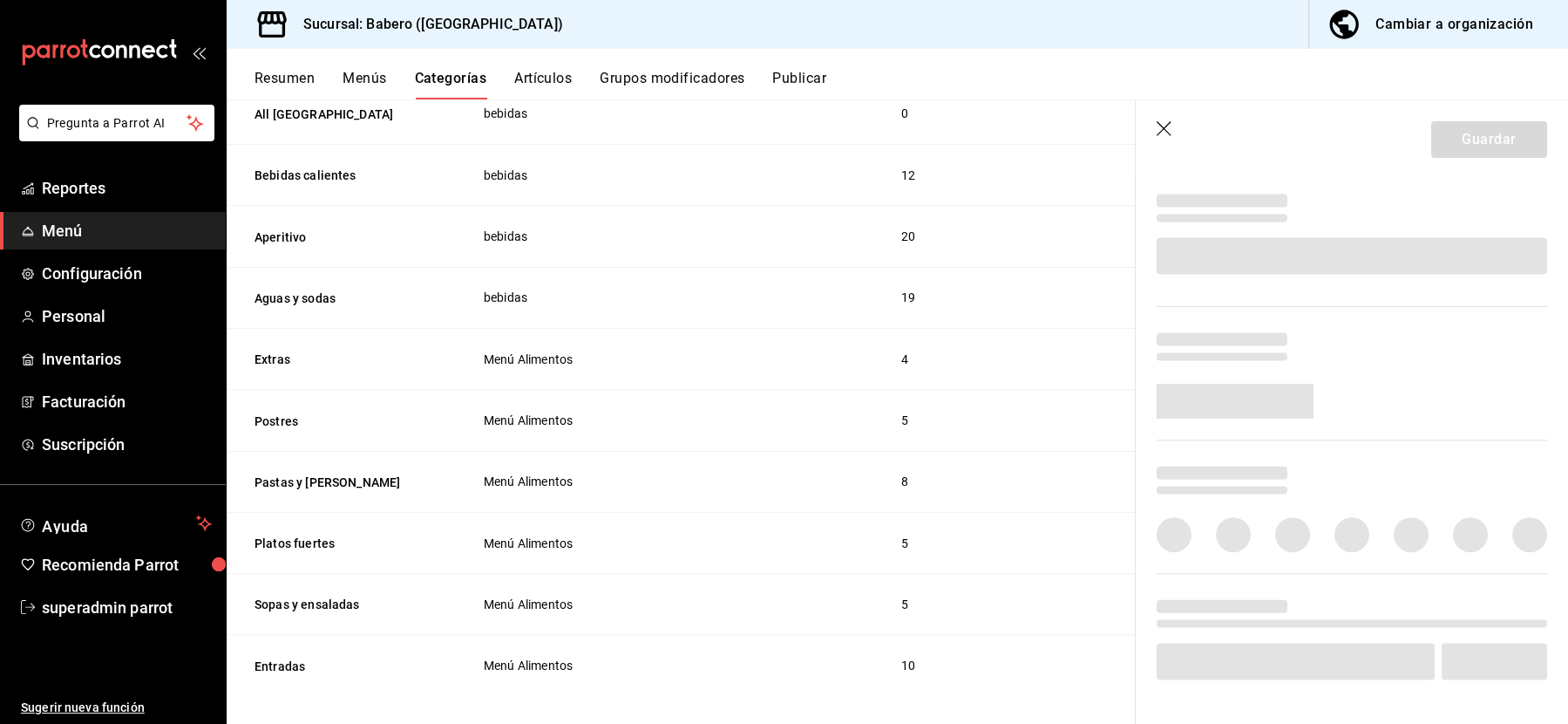
click at [1158, 128] on icon "button" at bounding box center [1165, 129] width 17 height 17
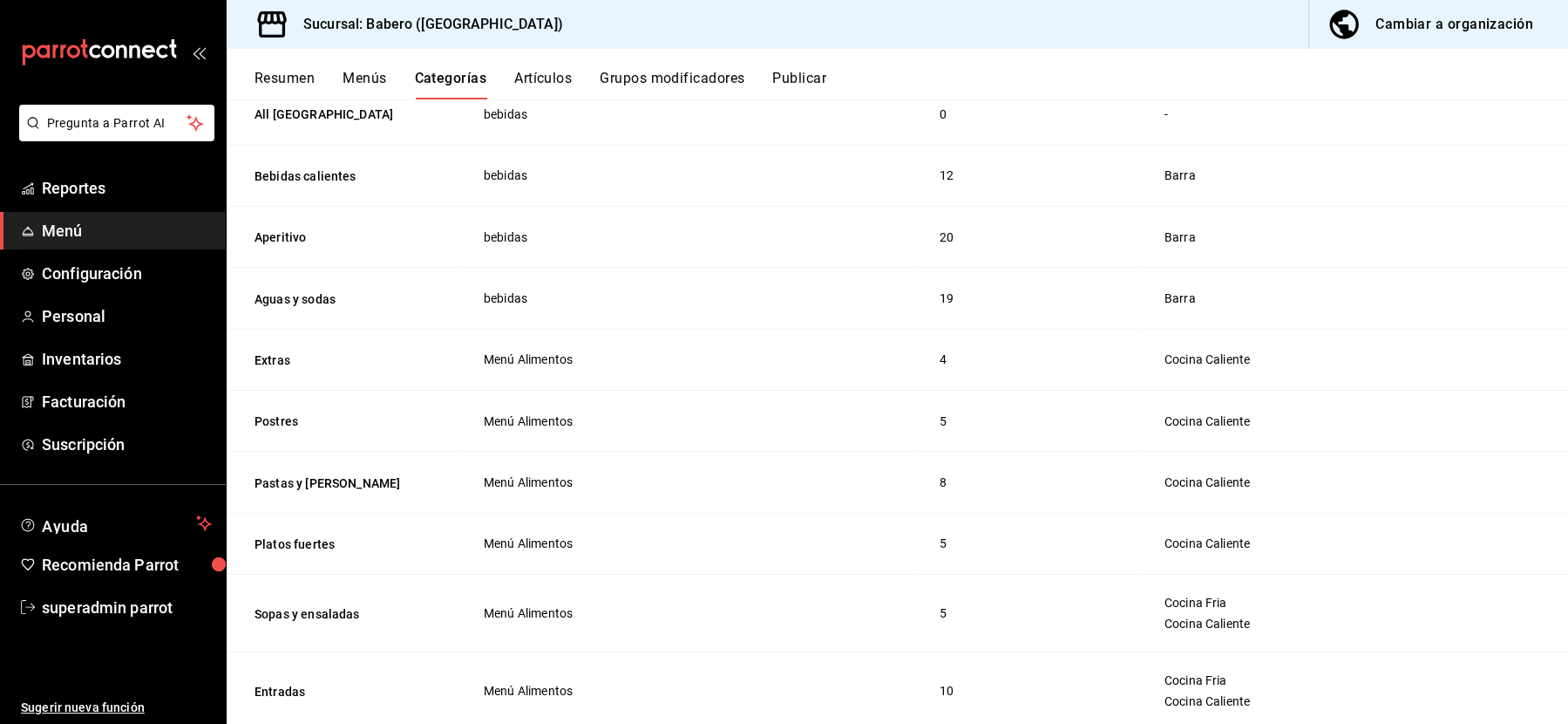
scroll to position [2293, 0]
click at [539, 78] on button "Artículos" at bounding box center [543, 85] width 57 height 30
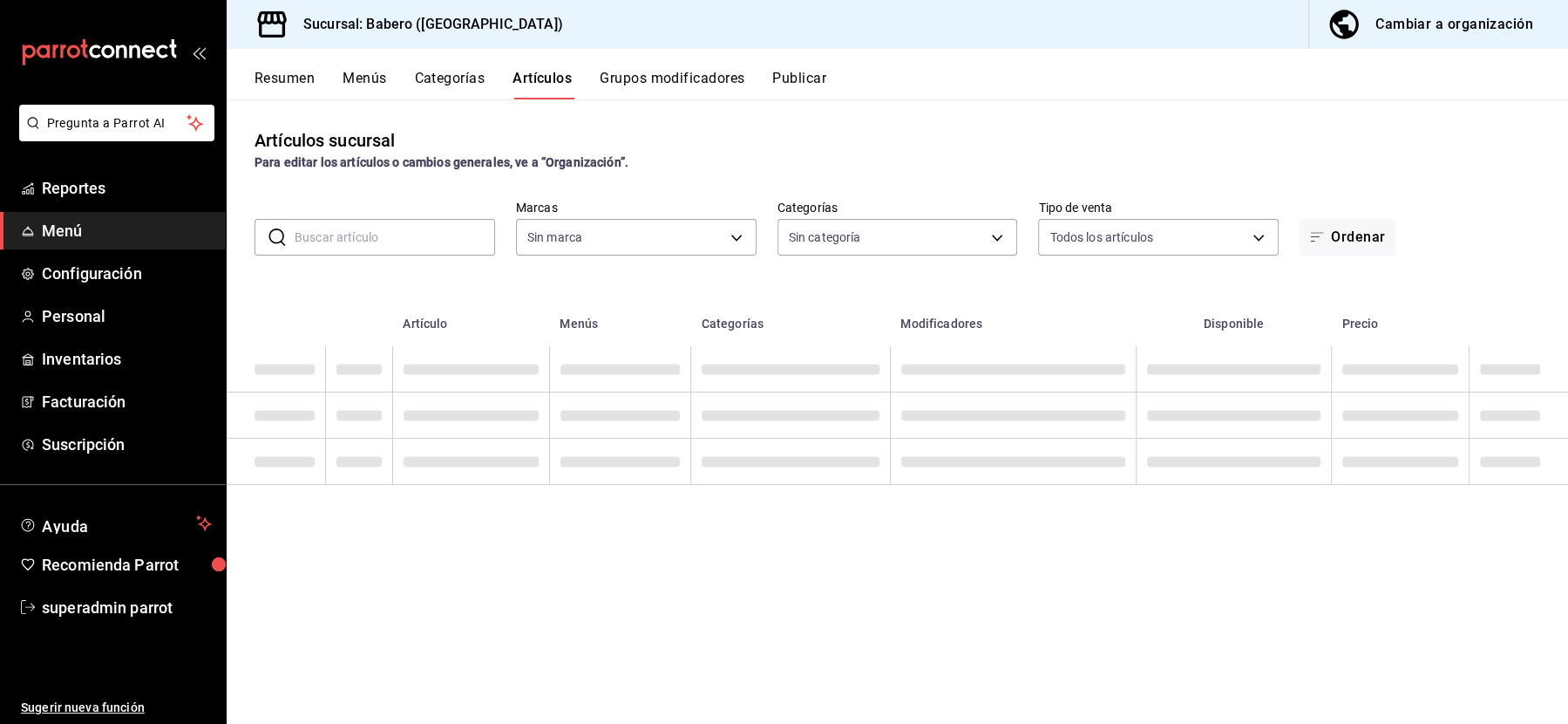
click at [428, 75] on button "Categorías" at bounding box center [450, 85] width 71 height 30
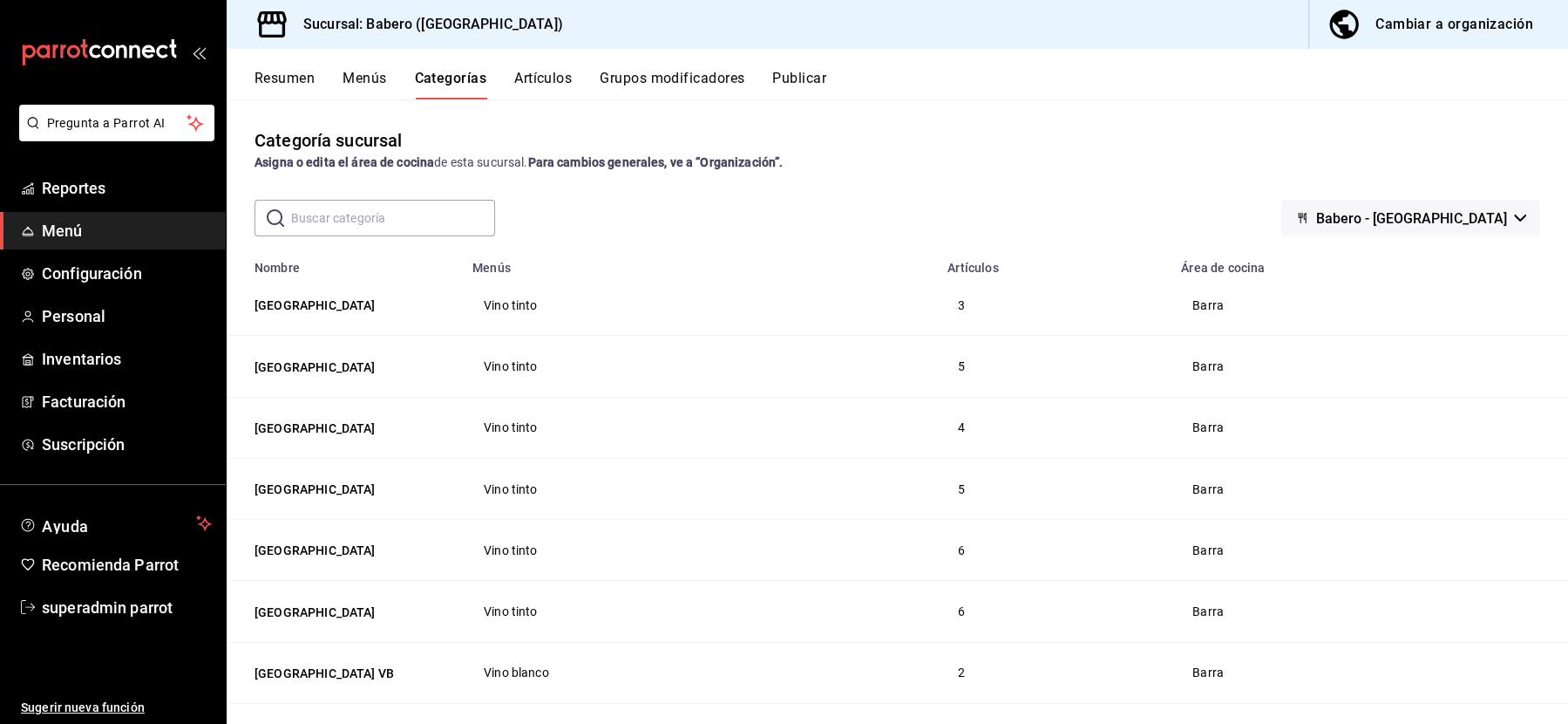
scroll to position [15, 0]
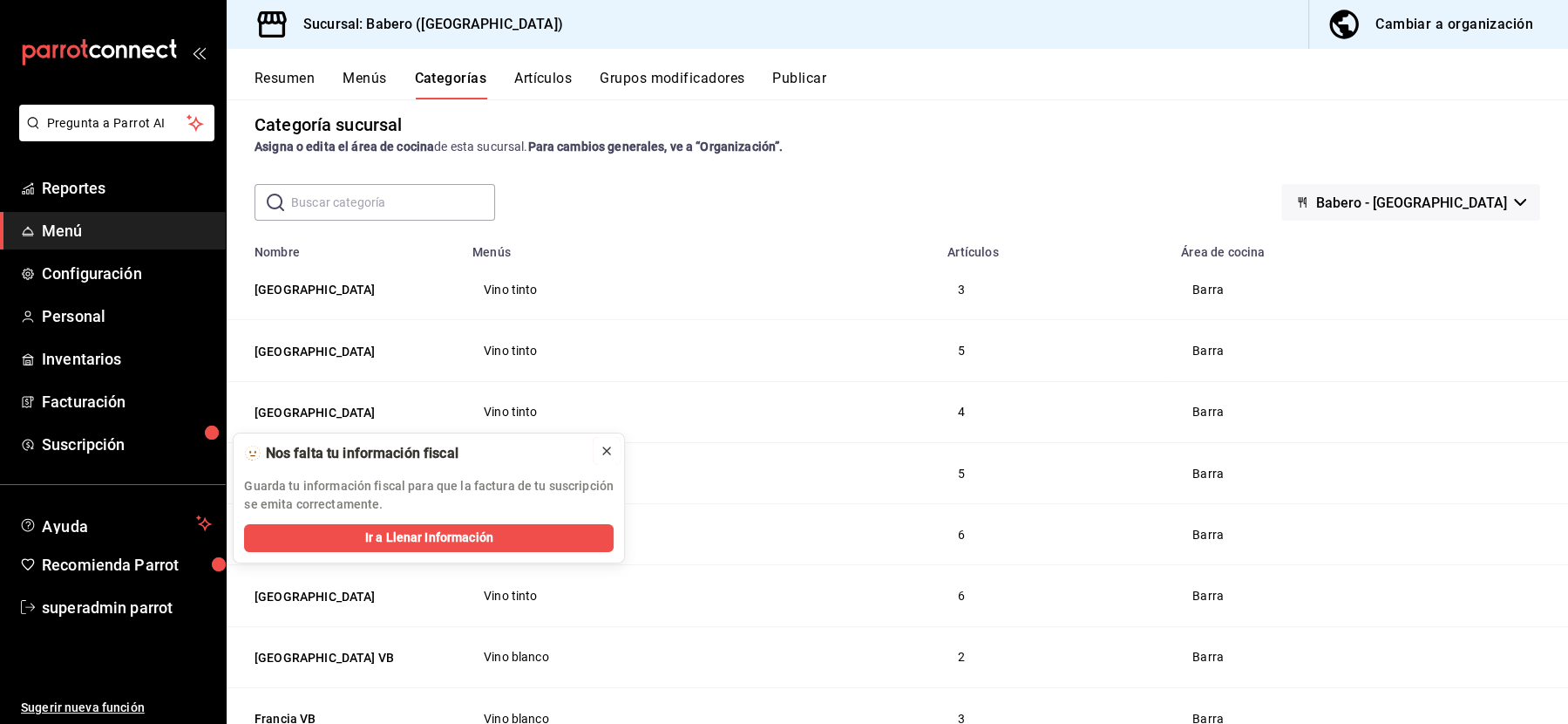
click at [605, 451] on icon at bounding box center [606, 450] width 14 height 14
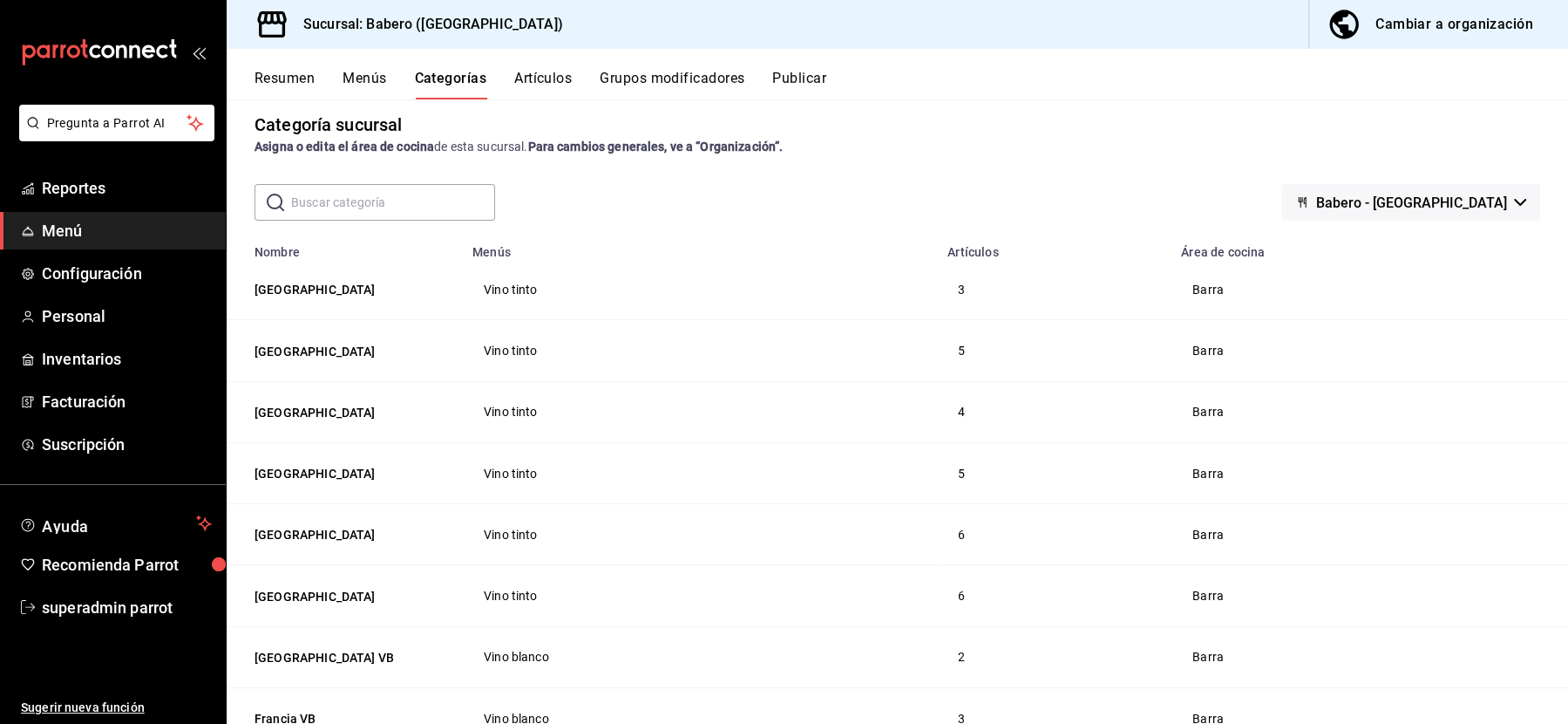
drag, startPoint x: 546, startPoint y: 78, endPoint x: 656, endPoint y: 178, distance: 148.7
click at [656, 178] on div "Resumen Menús Categorías Artículos Grupos modificadores Publicar Categoría sucu…" at bounding box center [897, 387] width 1342 height 675
click at [446, 193] on input "text" at bounding box center [393, 202] width 204 height 35
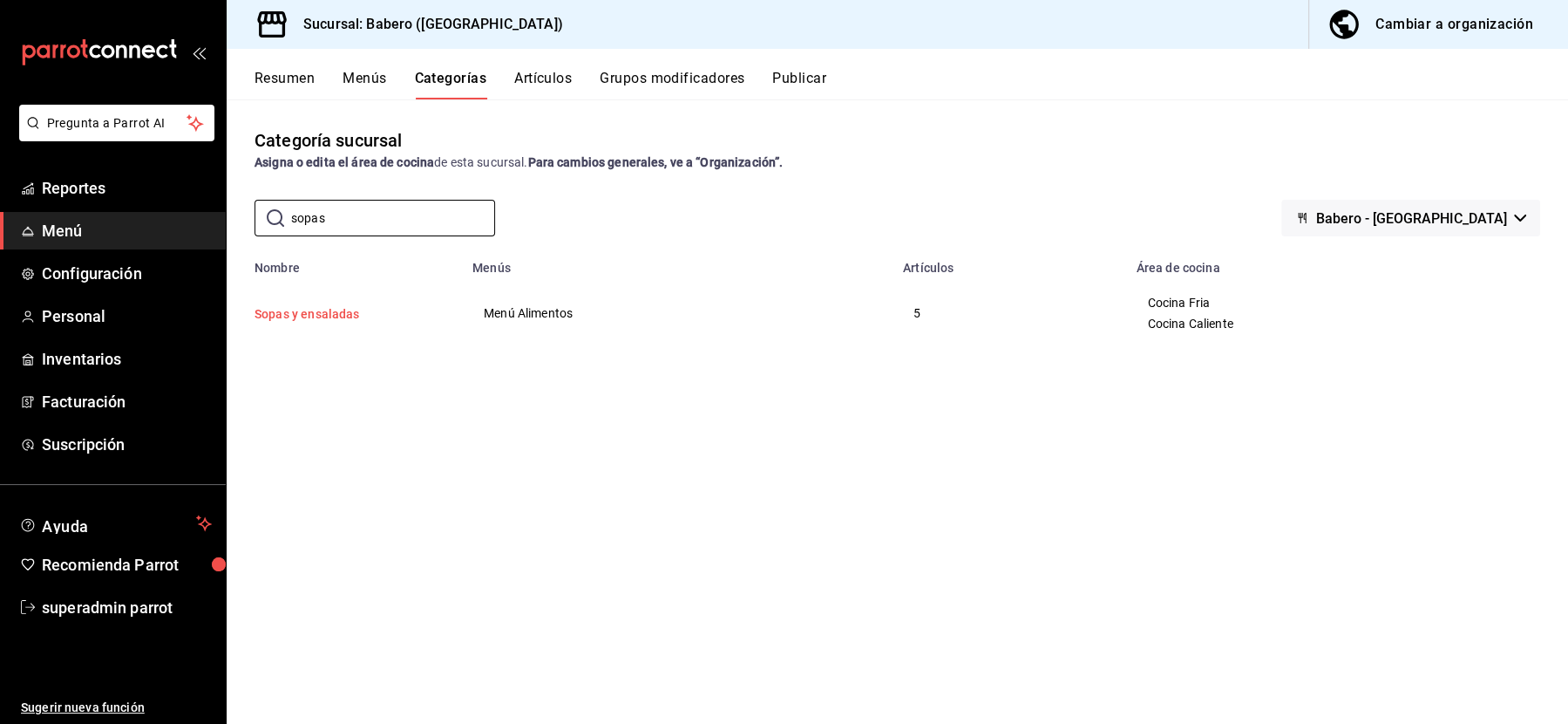
type input "sopas"
click at [318, 320] on button "Sopas y ensaladas" at bounding box center [342, 314] width 175 height 17
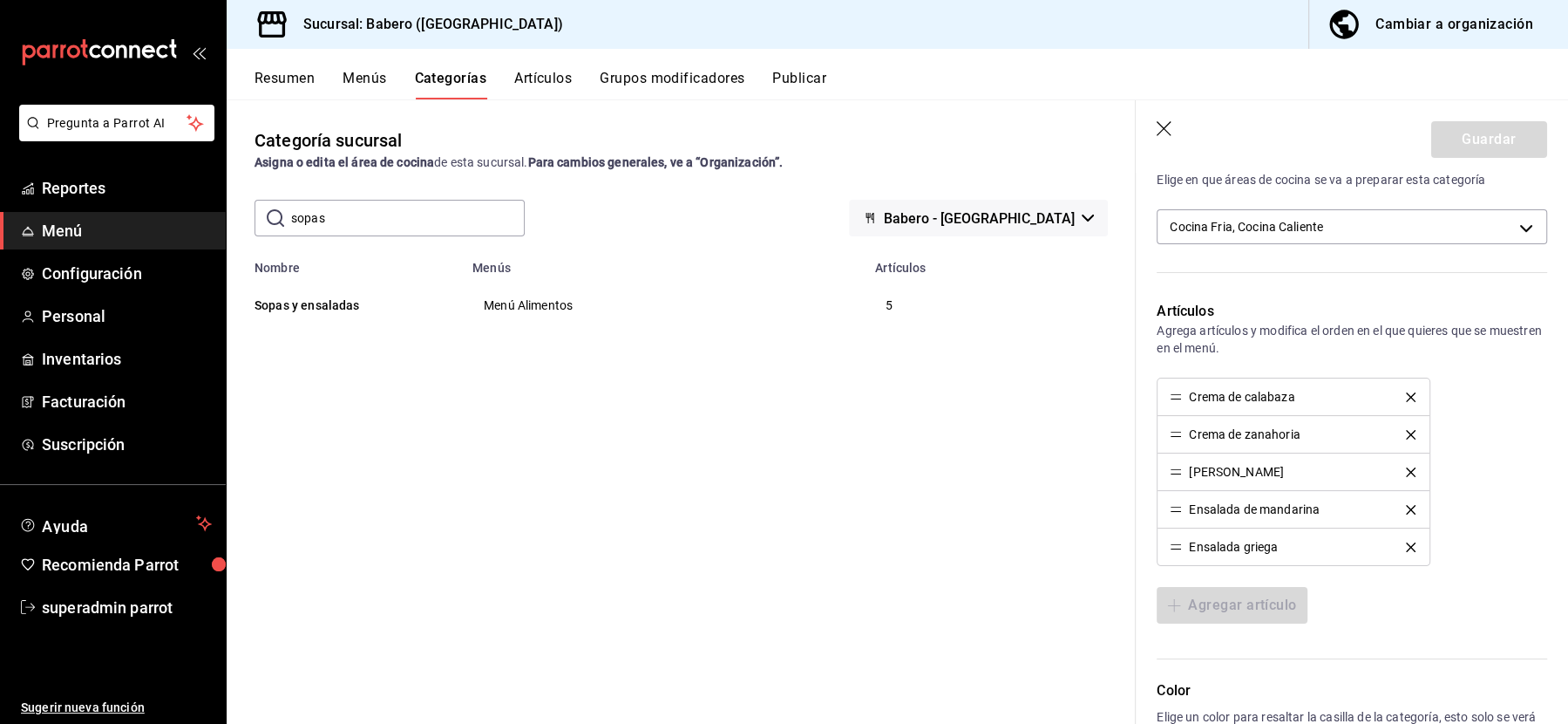
scroll to position [571, 0]
click at [1152, 140] on header "Guardar" at bounding box center [1353, 136] width 433 height 72
click at [1169, 133] on icon "button" at bounding box center [1165, 129] width 17 height 17
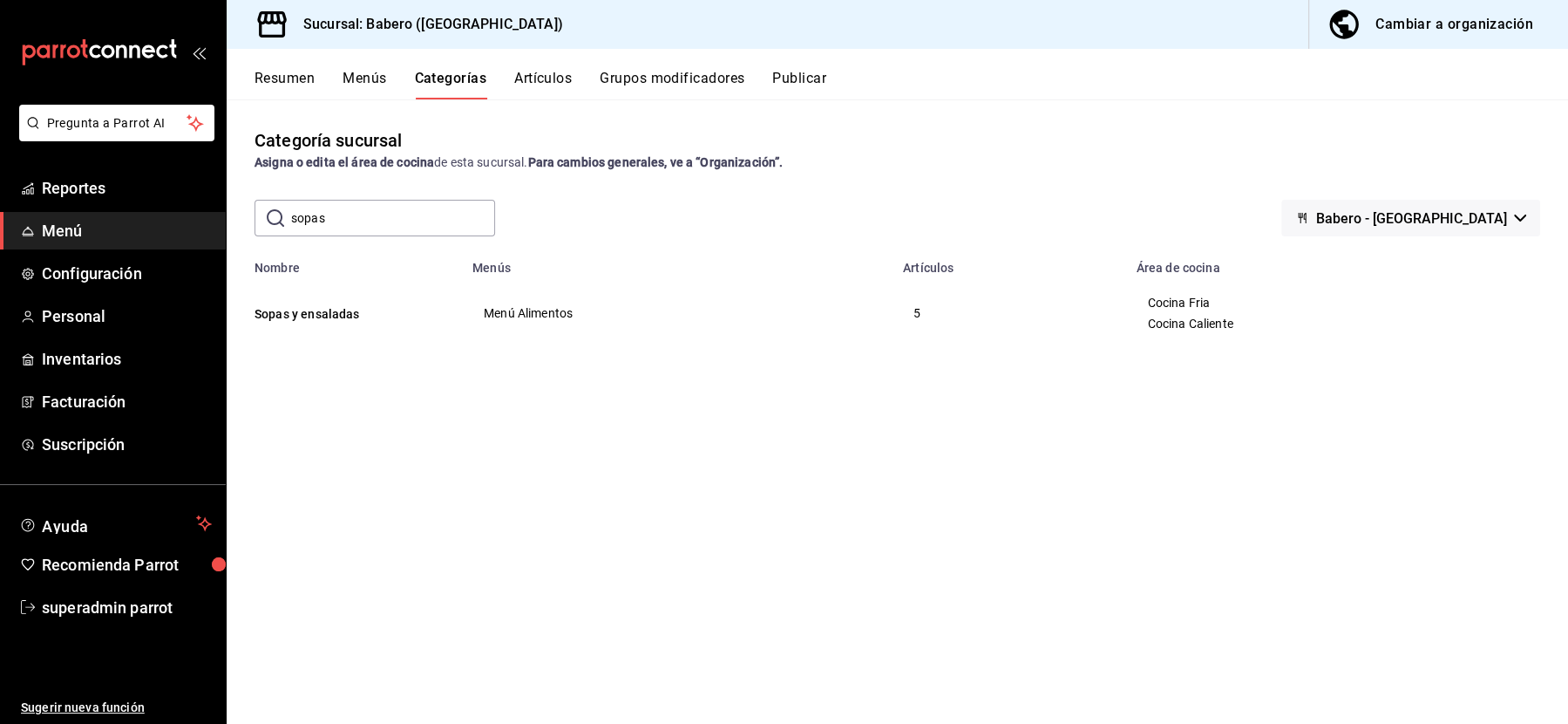
click at [353, 84] on button "Menús" at bounding box center [365, 85] width 44 height 30
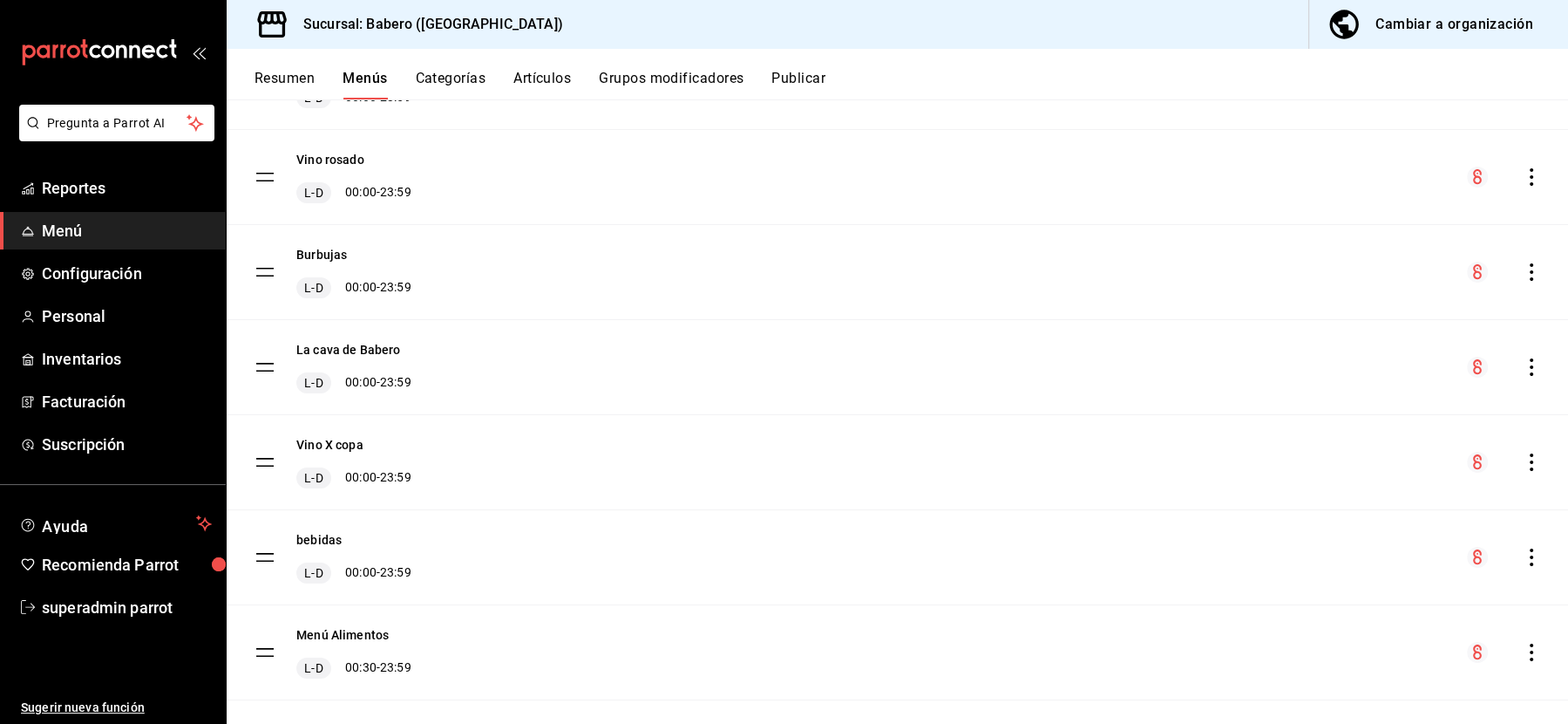
scroll to position [334, 0]
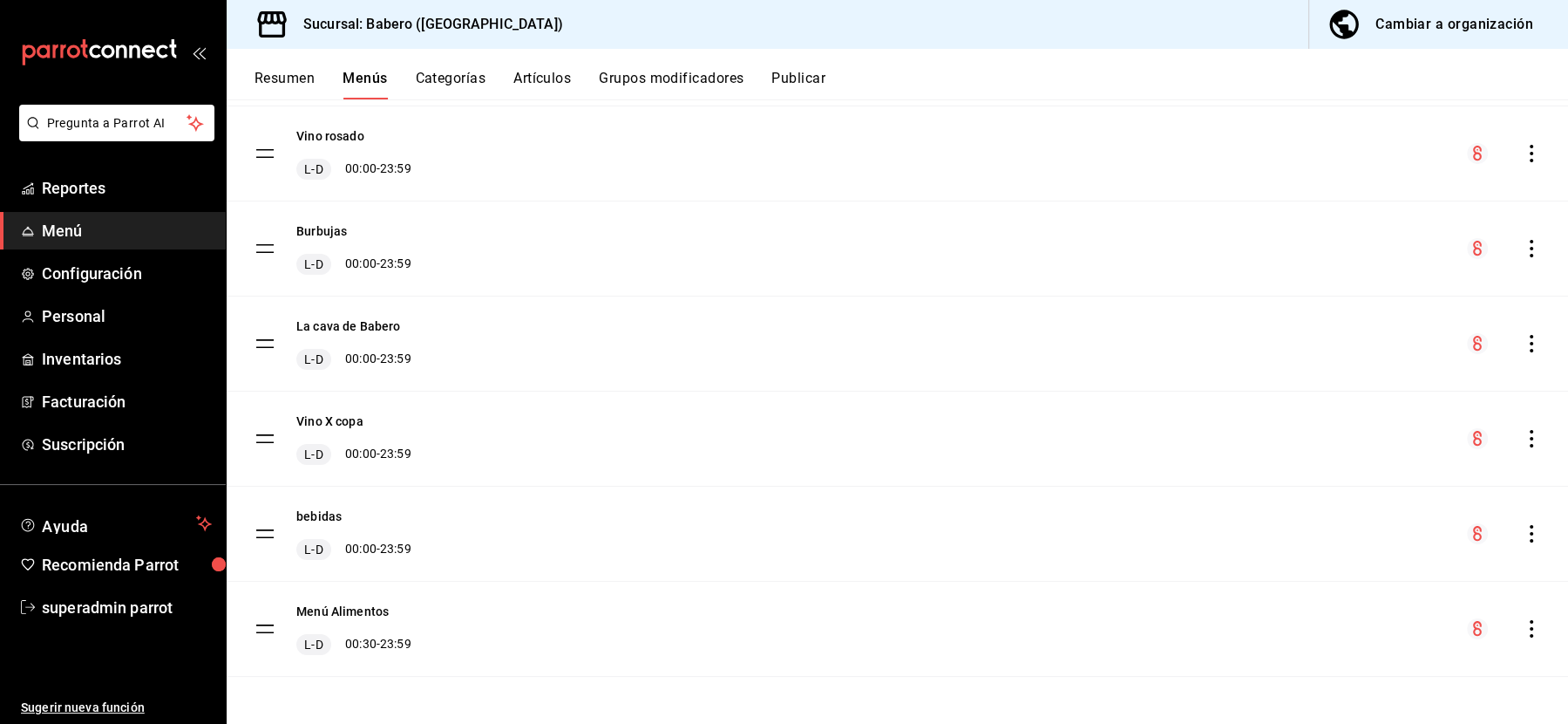
click at [454, 78] on button "Categorías" at bounding box center [451, 85] width 71 height 30
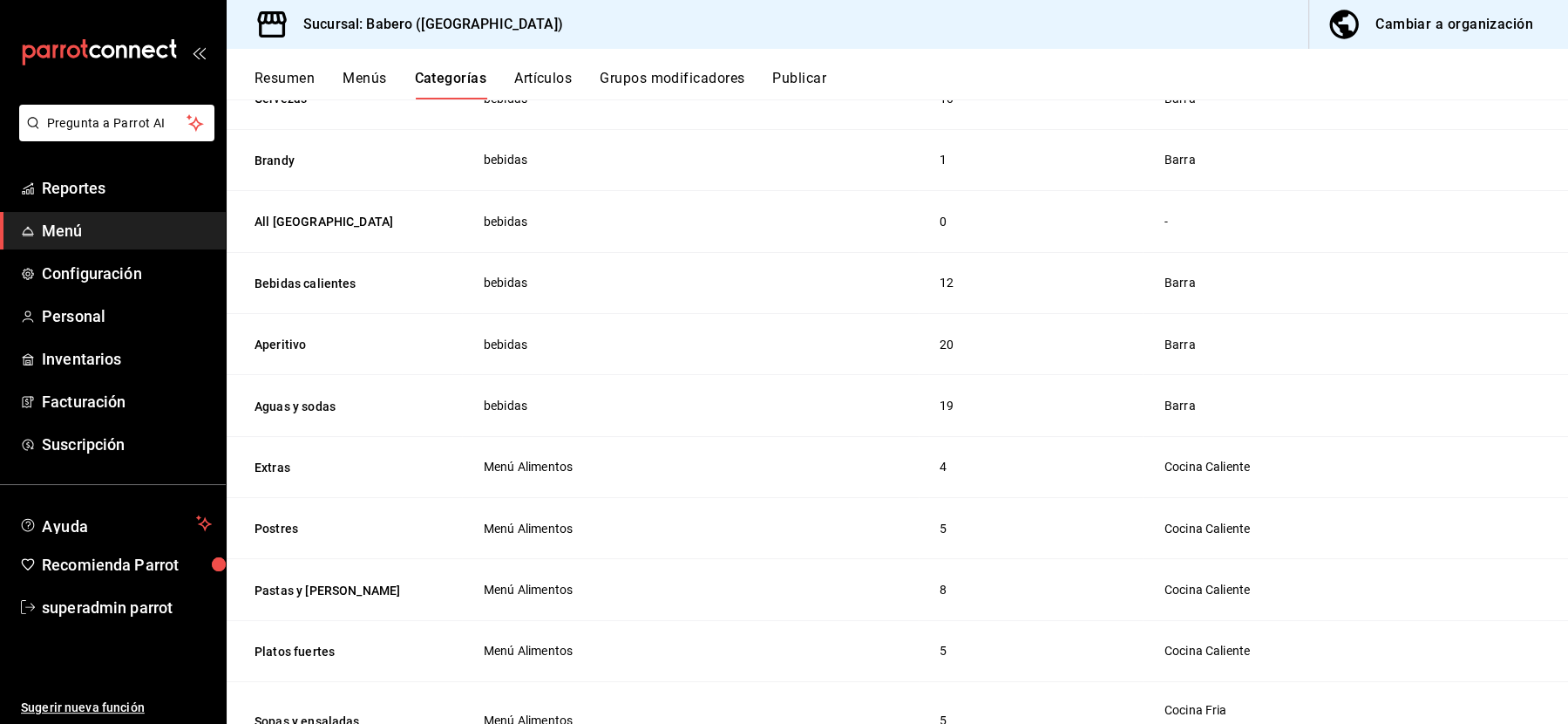
scroll to position [2326, 0]
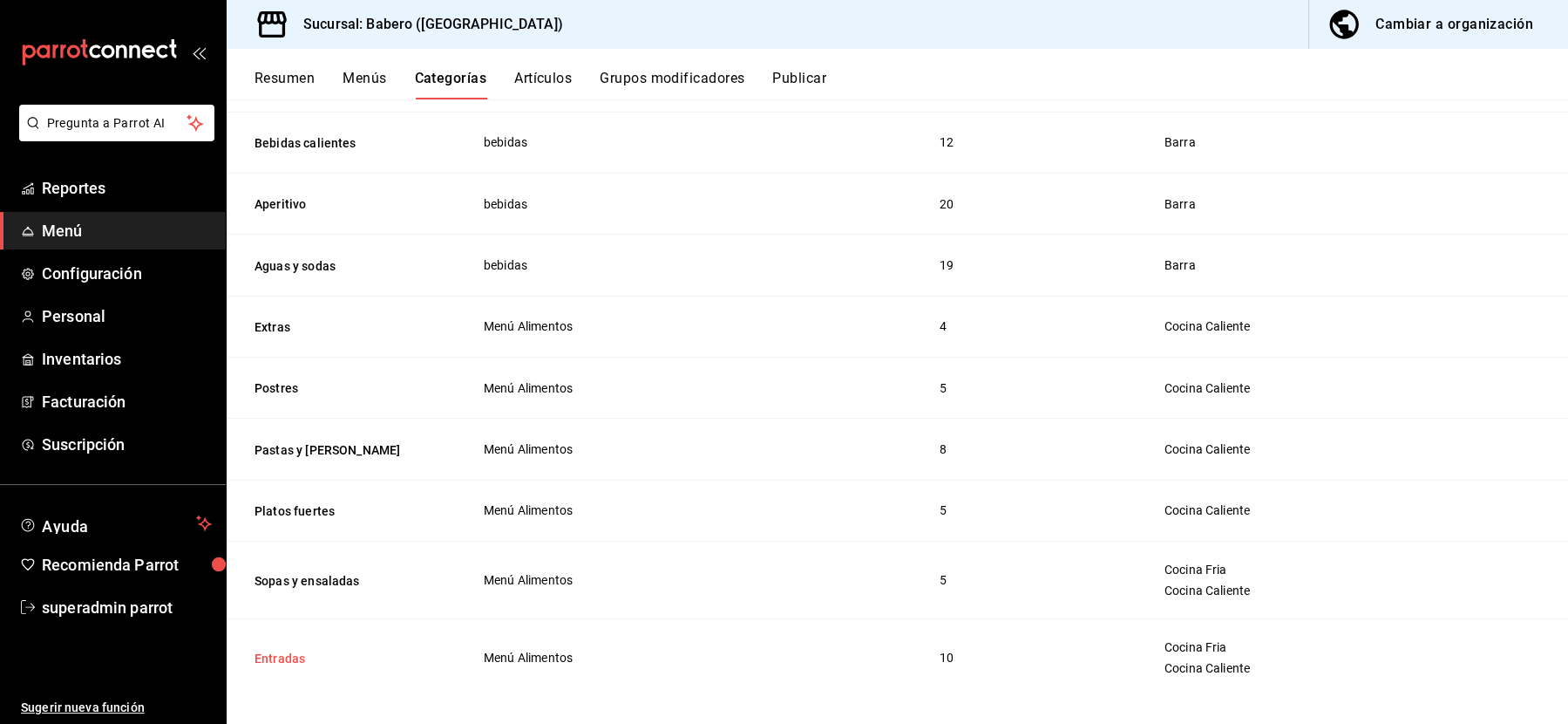
click at [271, 649] on button "Entradas" at bounding box center [342, 658] width 175 height 17
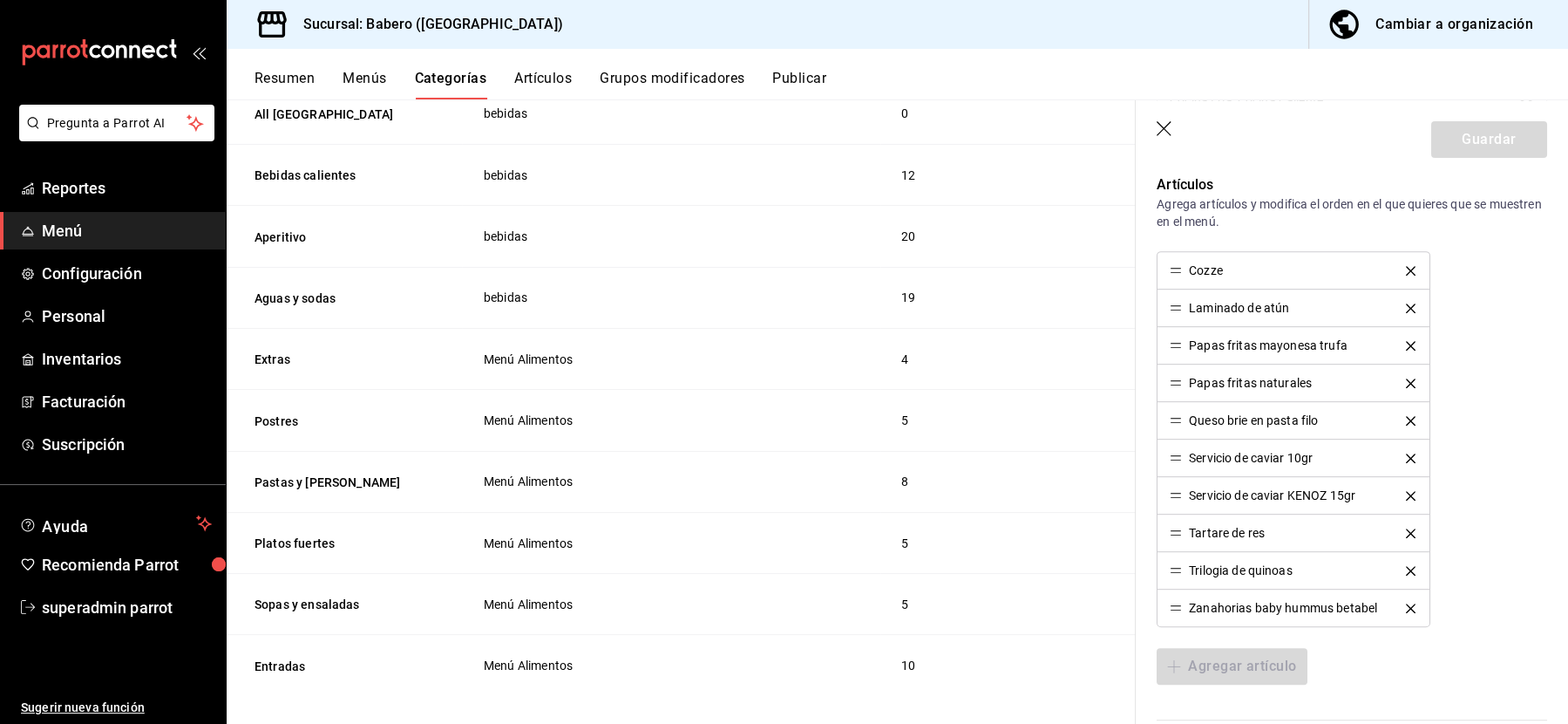
scroll to position [700, 0]
click at [908, 455] on td "8" at bounding box center [1008, 481] width 255 height 61
click at [299, 535] on button "Platos fuertes" at bounding box center [342, 543] width 175 height 17
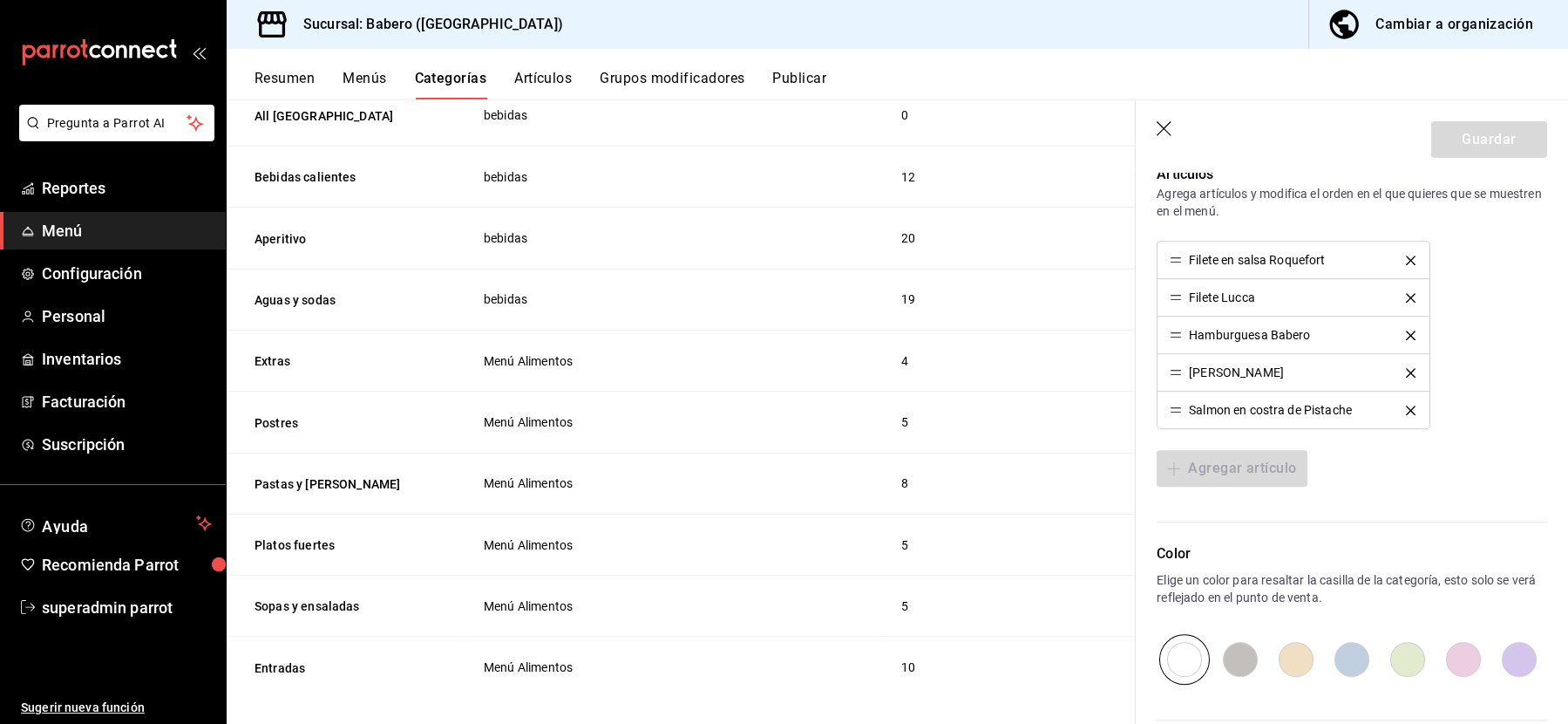
scroll to position [2292, 0]
click at [325, 596] on button "Sopas y ensaladas" at bounding box center [342, 604] width 175 height 17
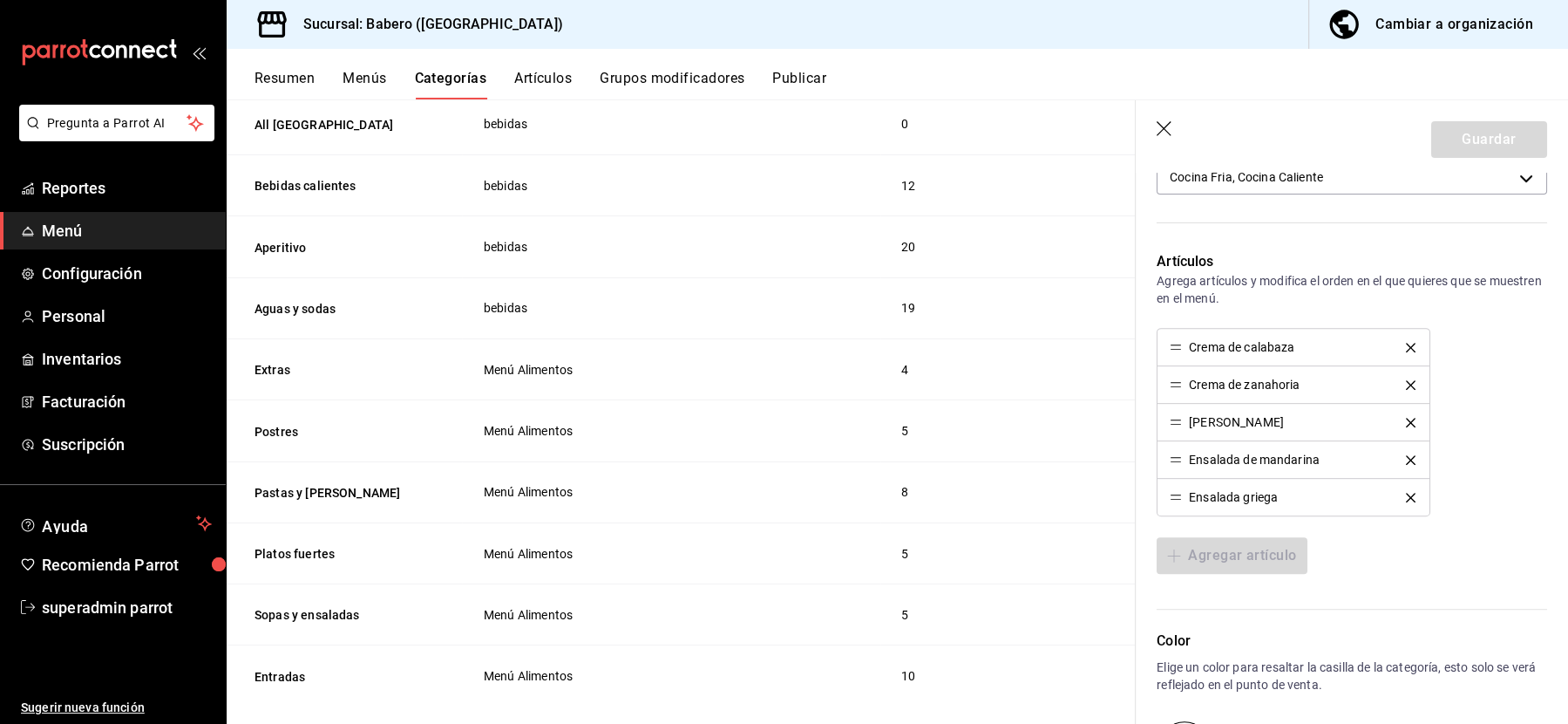
scroll to position [2280, 0]
click at [305, 669] on button "Entradas" at bounding box center [342, 678] width 175 height 17
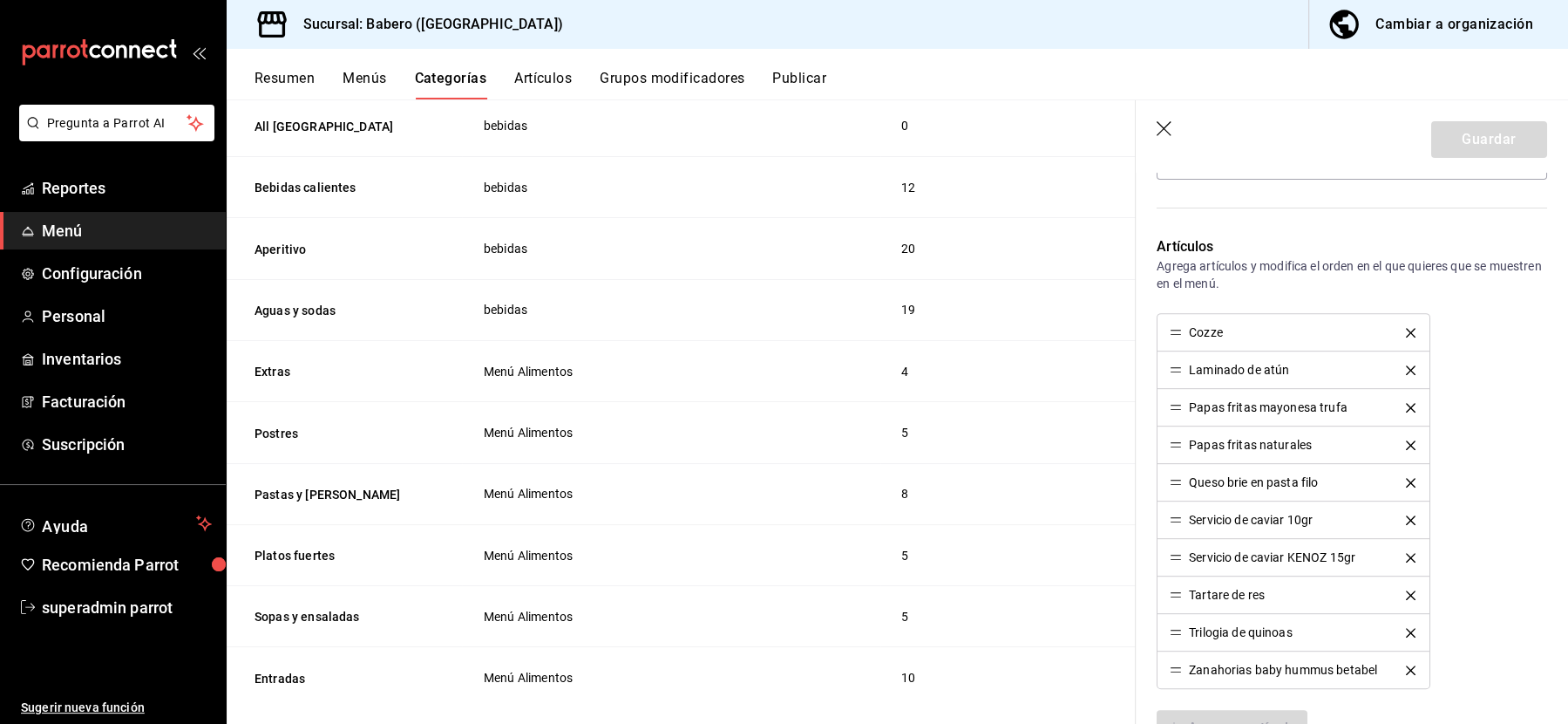
scroll to position [2292, 0]
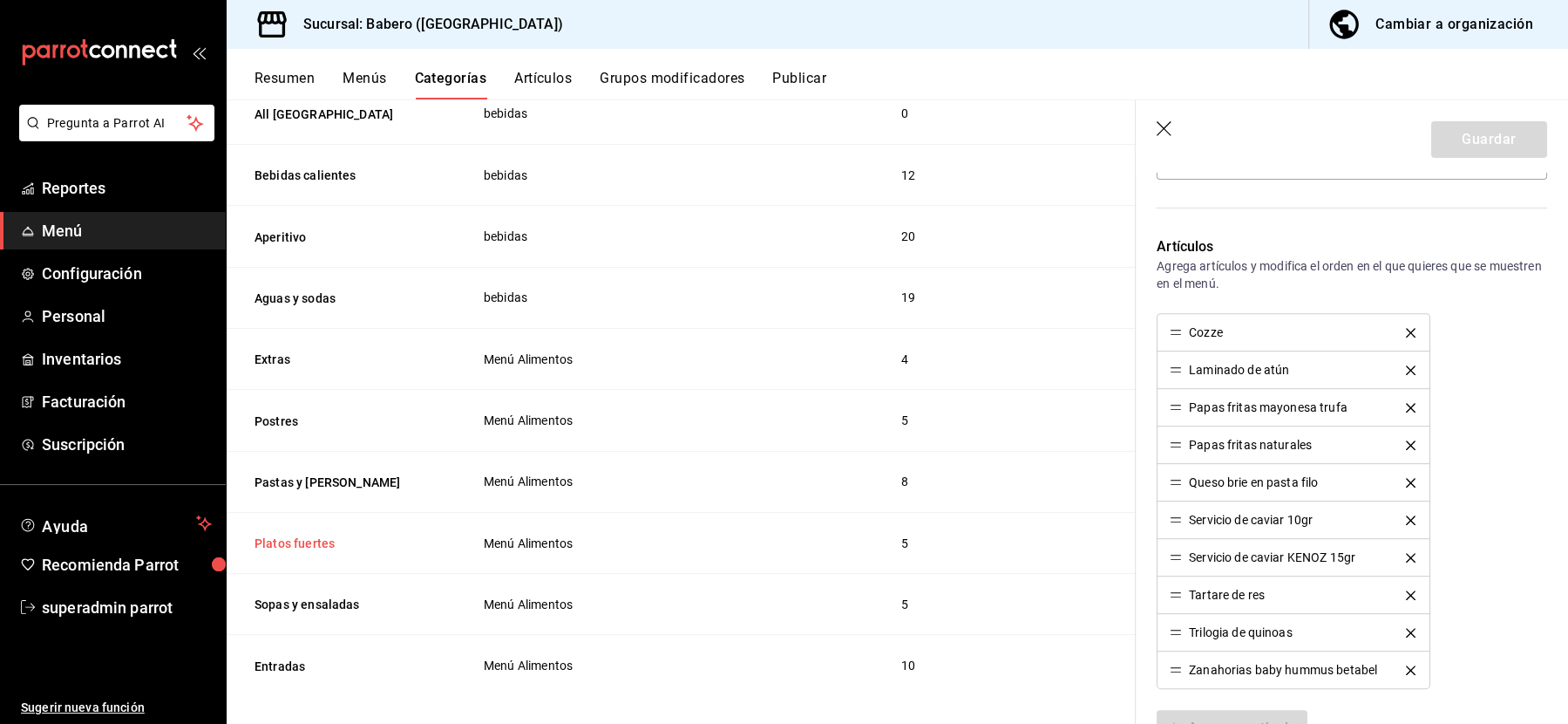
click at [290, 535] on button "Platos fuertes" at bounding box center [342, 543] width 175 height 17
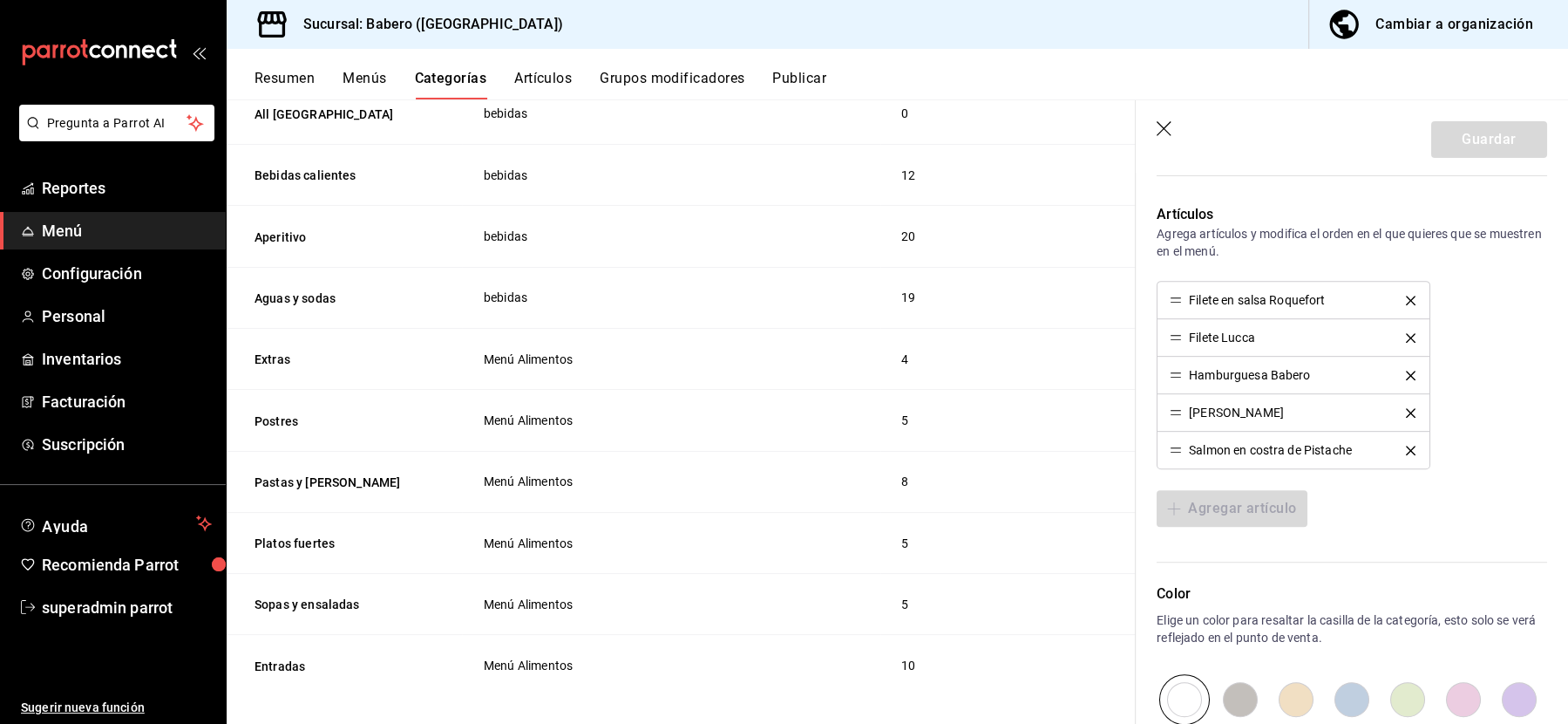
scroll to position [669, 0]
click at [1164, 124] on icon "button" at bounding box center [1165, 129] width 17 height 17
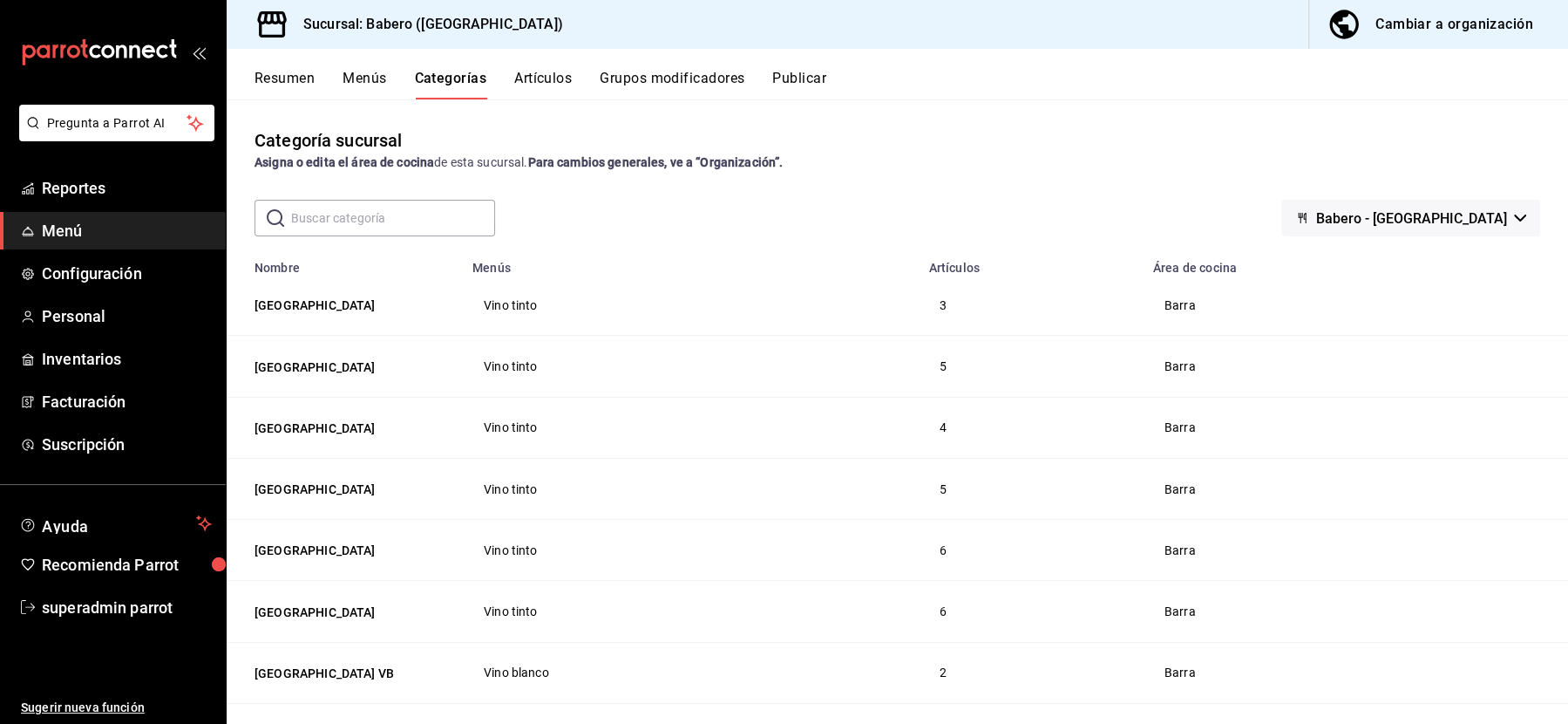
click at [1439, 216] on span "Babero - Roma Norte" at bounding box center [1412, 218] width 191 height 16
click at [1068, 206] on div at bounding box center [784, 362] width 1568 height 724
click at [1428, 39] on button "Cambiar a organización" at bounding box center [1431, 25] width 245 height 49
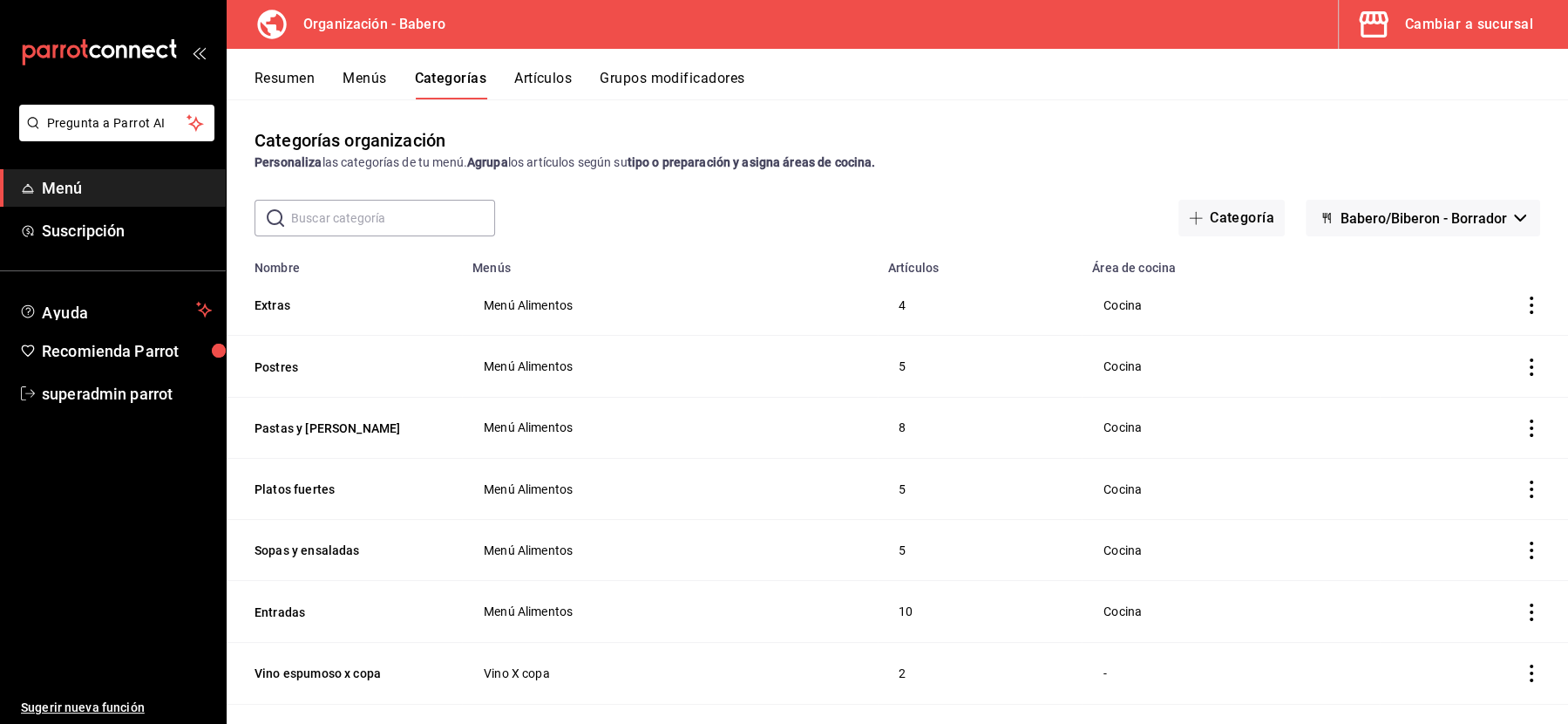
click at [810, 264] on th "Menús" at bounding box center [669, 262] width 415 height 25
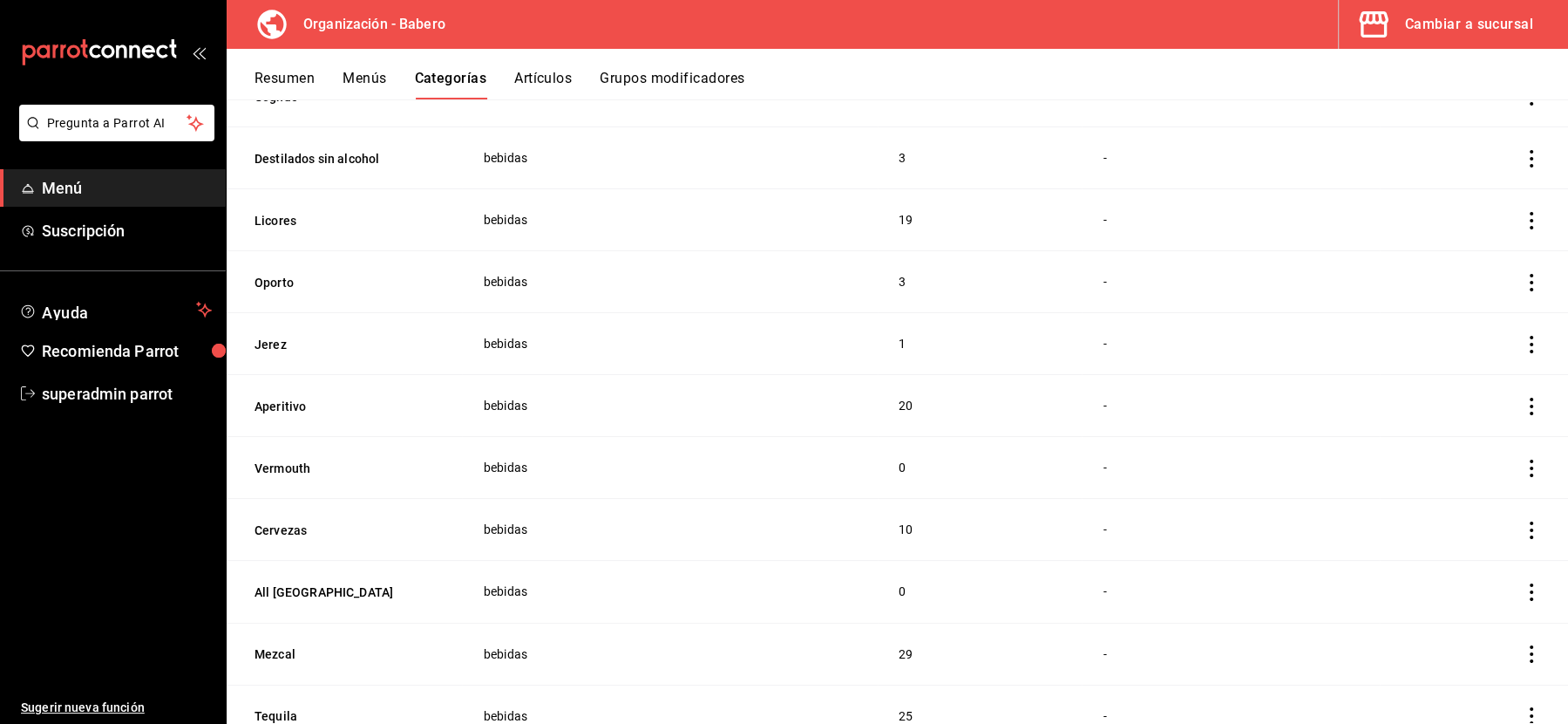
scroll to position [2206, 0]
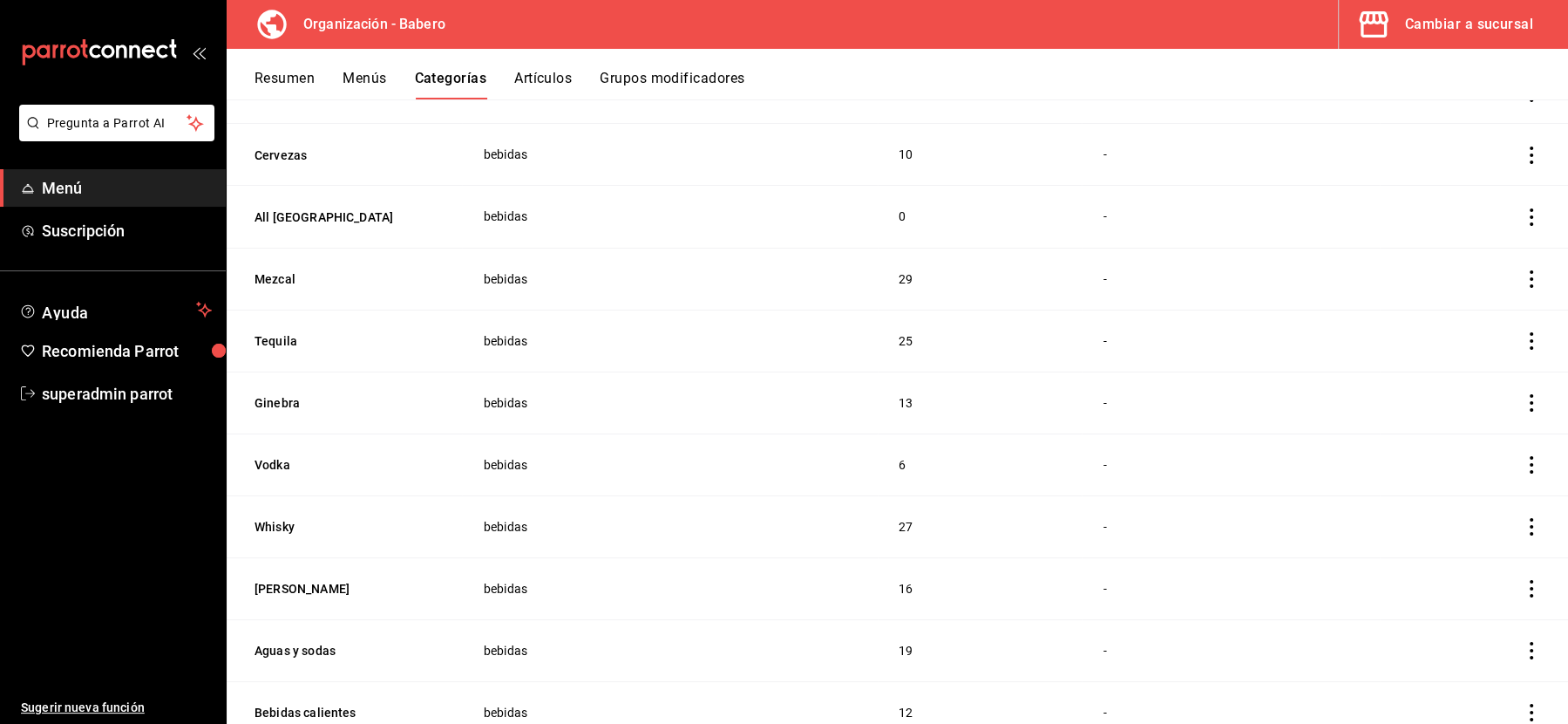
click at [359, 83] on button "Menús" at bounding box center [365, 85] width 44 height 30
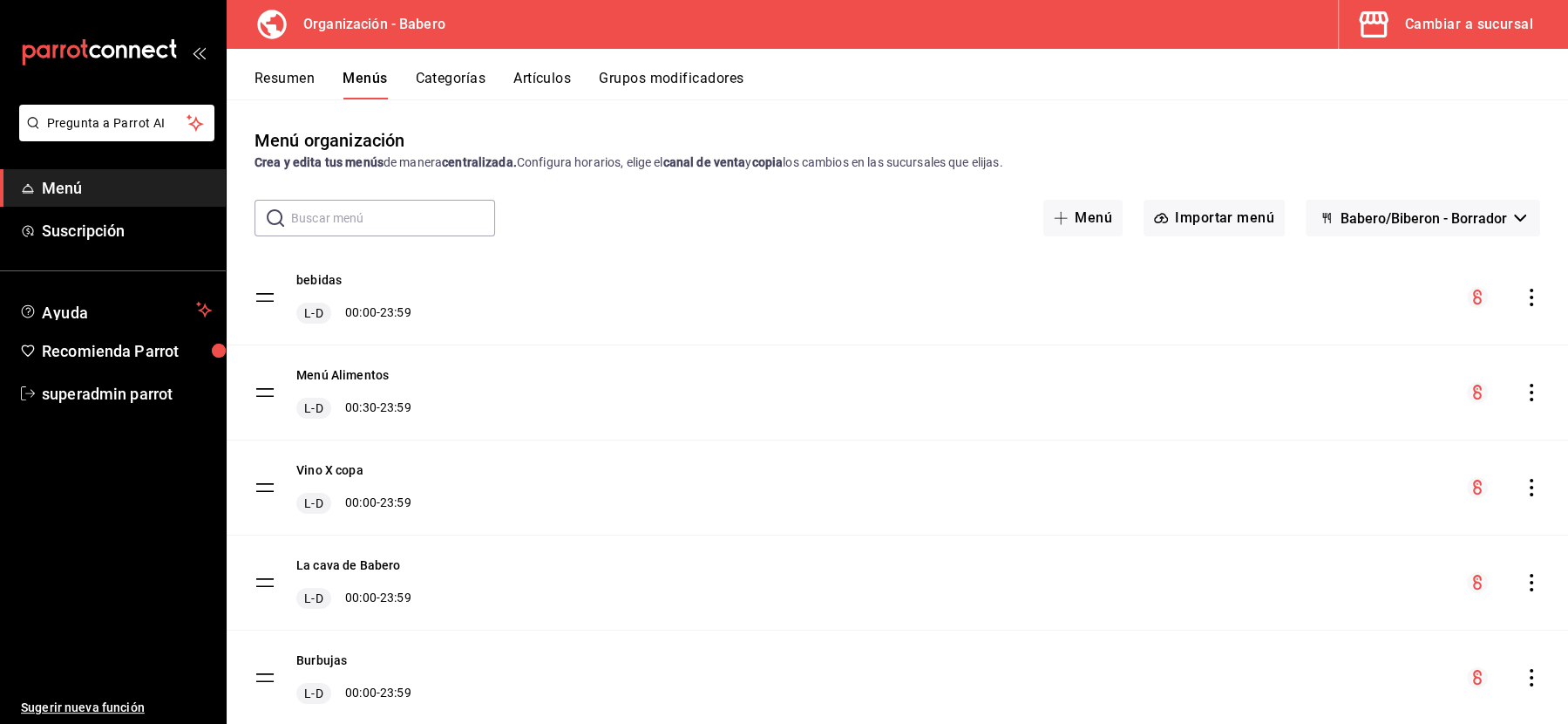
click at [444, 90] on button "Categorías" at bounding box center [451, 85] width 71 height 30
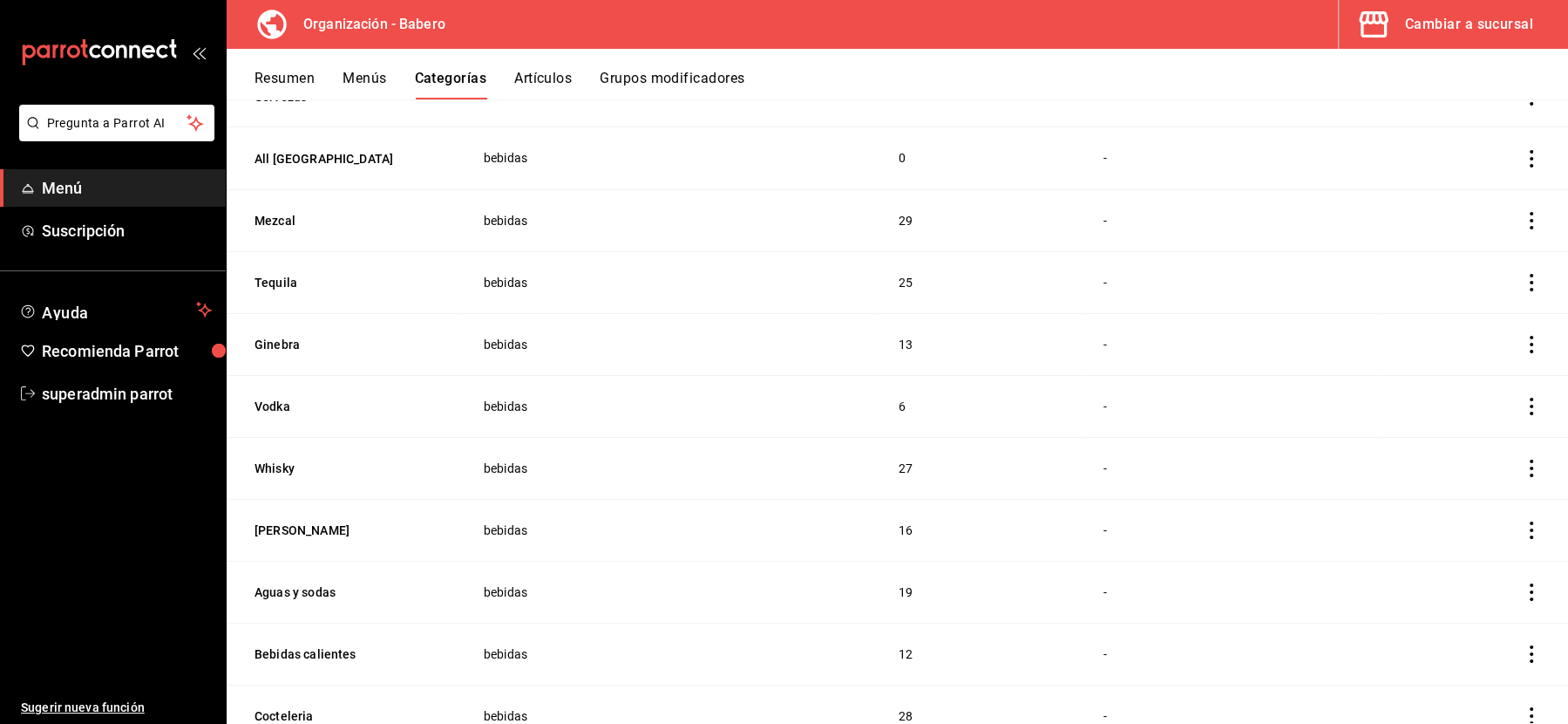
scroll to position [2264, 0]
click at [1480, 23] on div "Cambiar a sucursal" at bounding box center [1469, 24] width 128 height 25
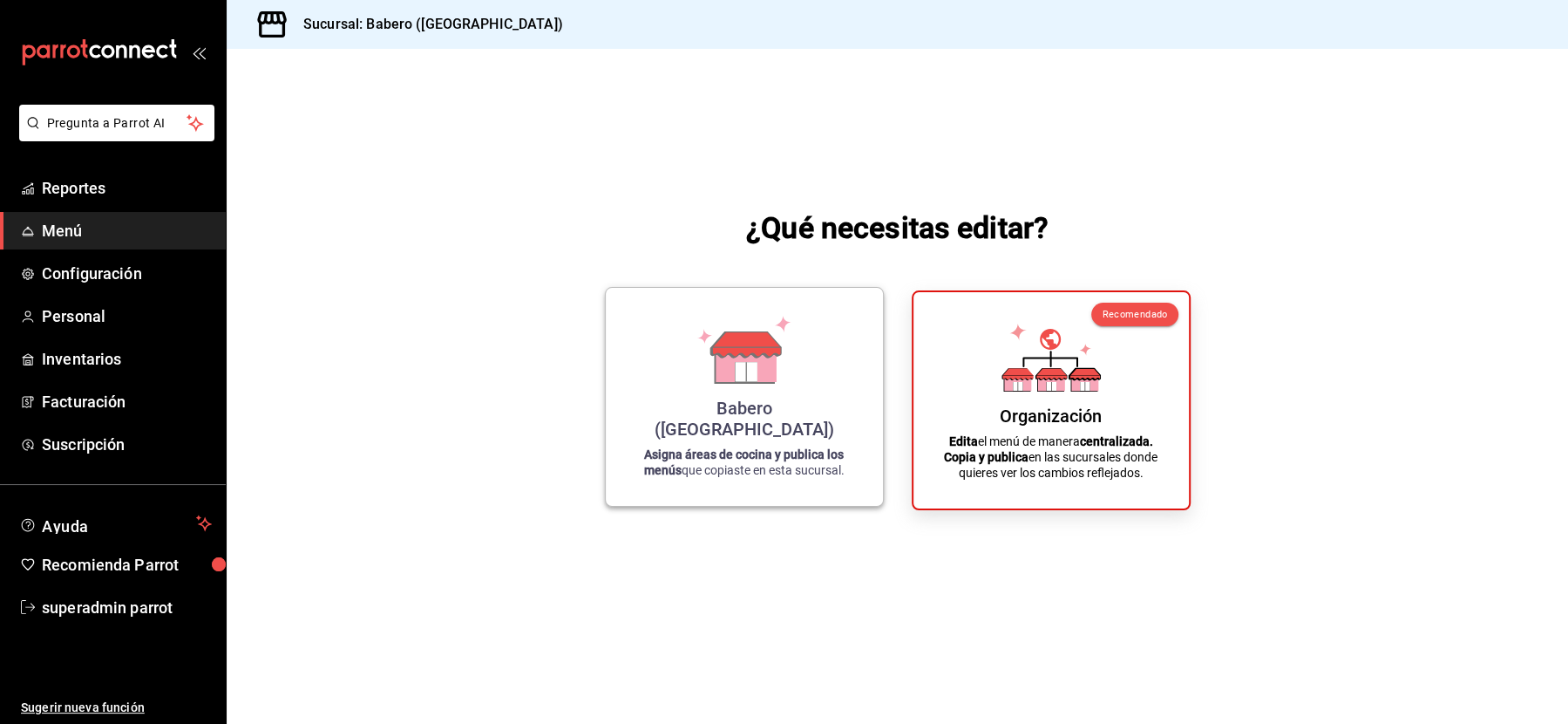
click at [784, 408] on div "Babero (Roma Norte) Asigna áreas de cocina y publica los menús que copiaste en …" at bounding box center [744, 397] width 235 height 190
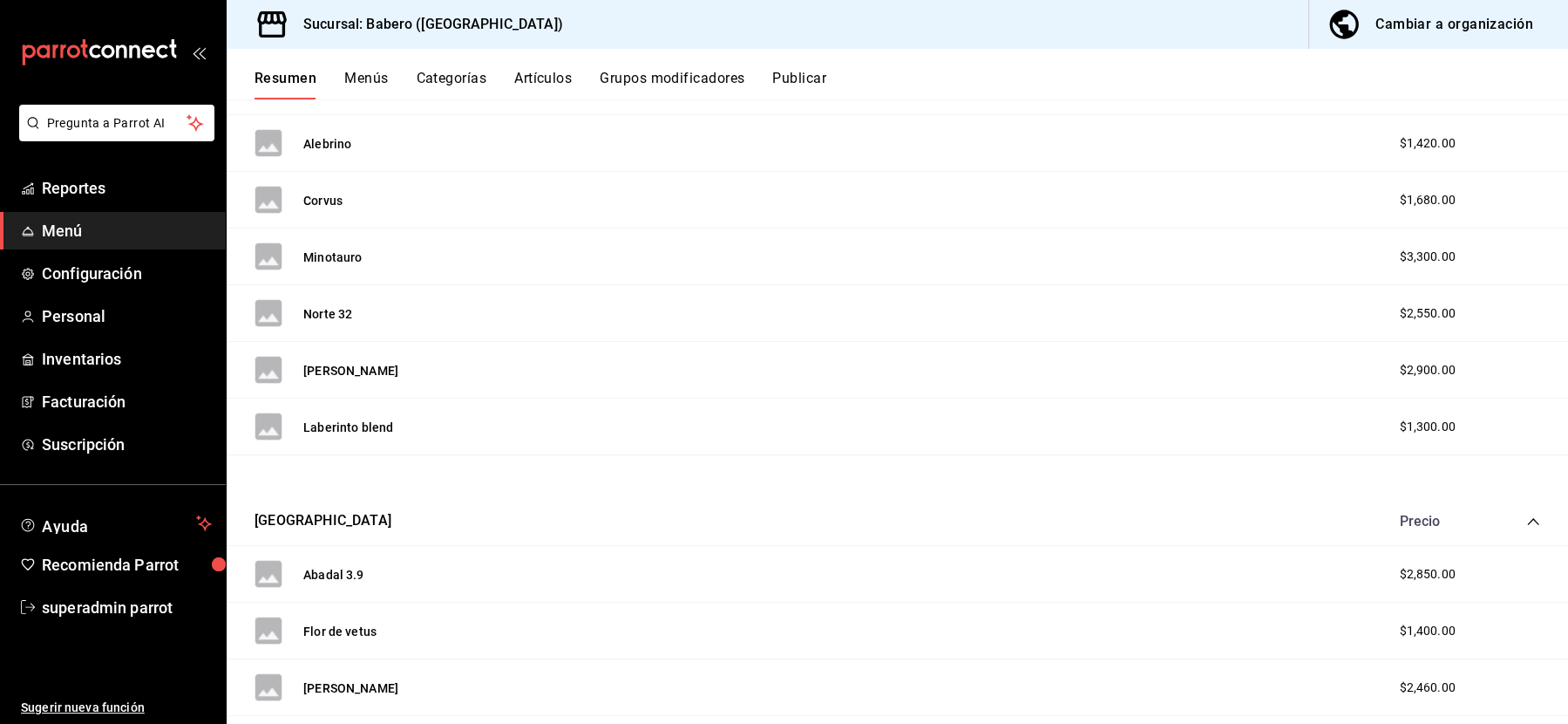
scroll to position [618, 0]
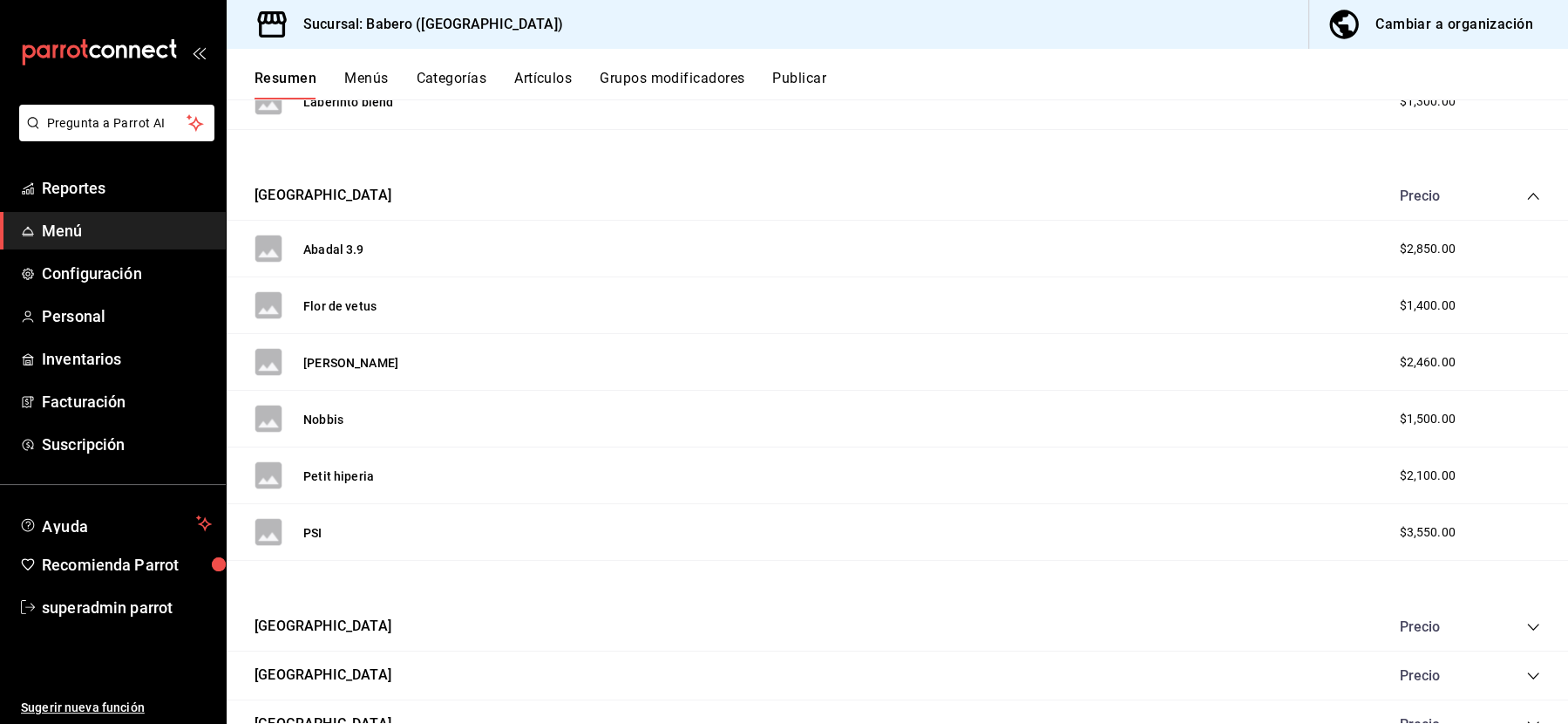
click at [1126, 166] on div at bounding box center [897, 151] width 1342 height 42
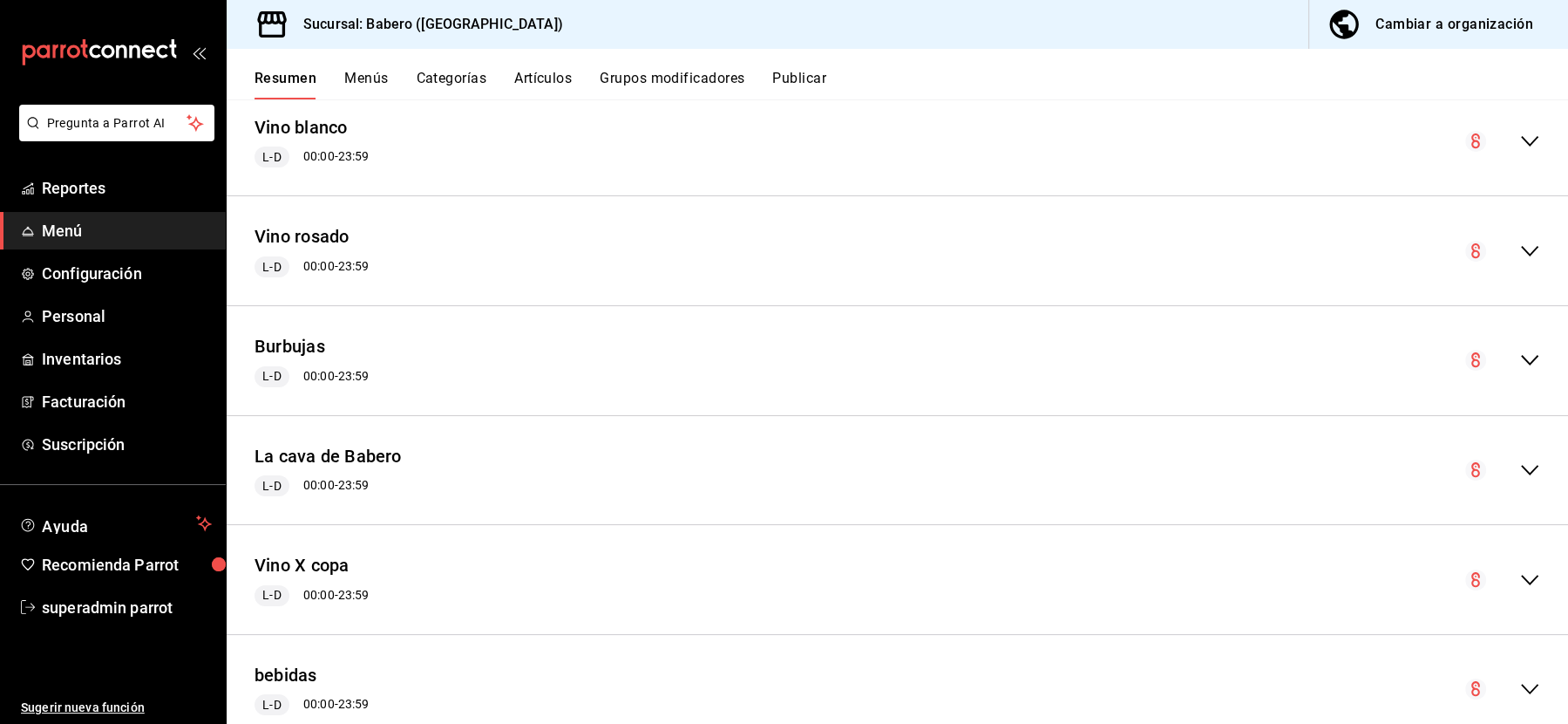
scroll to position [1341, 0]
click at [456, 83] on button "Categorías" at bounding box center [452, 85] width 71 height 30
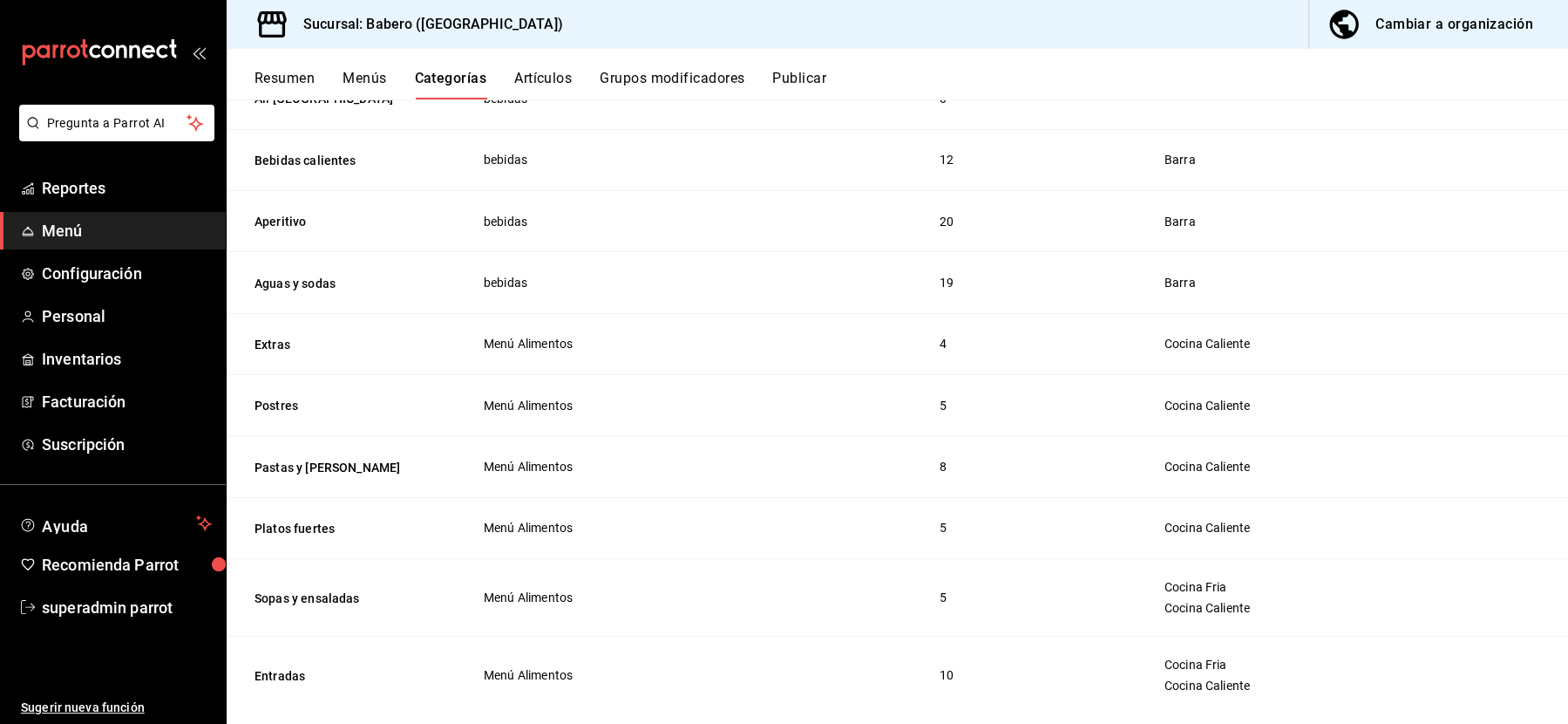
scroll to position [2326, 0]
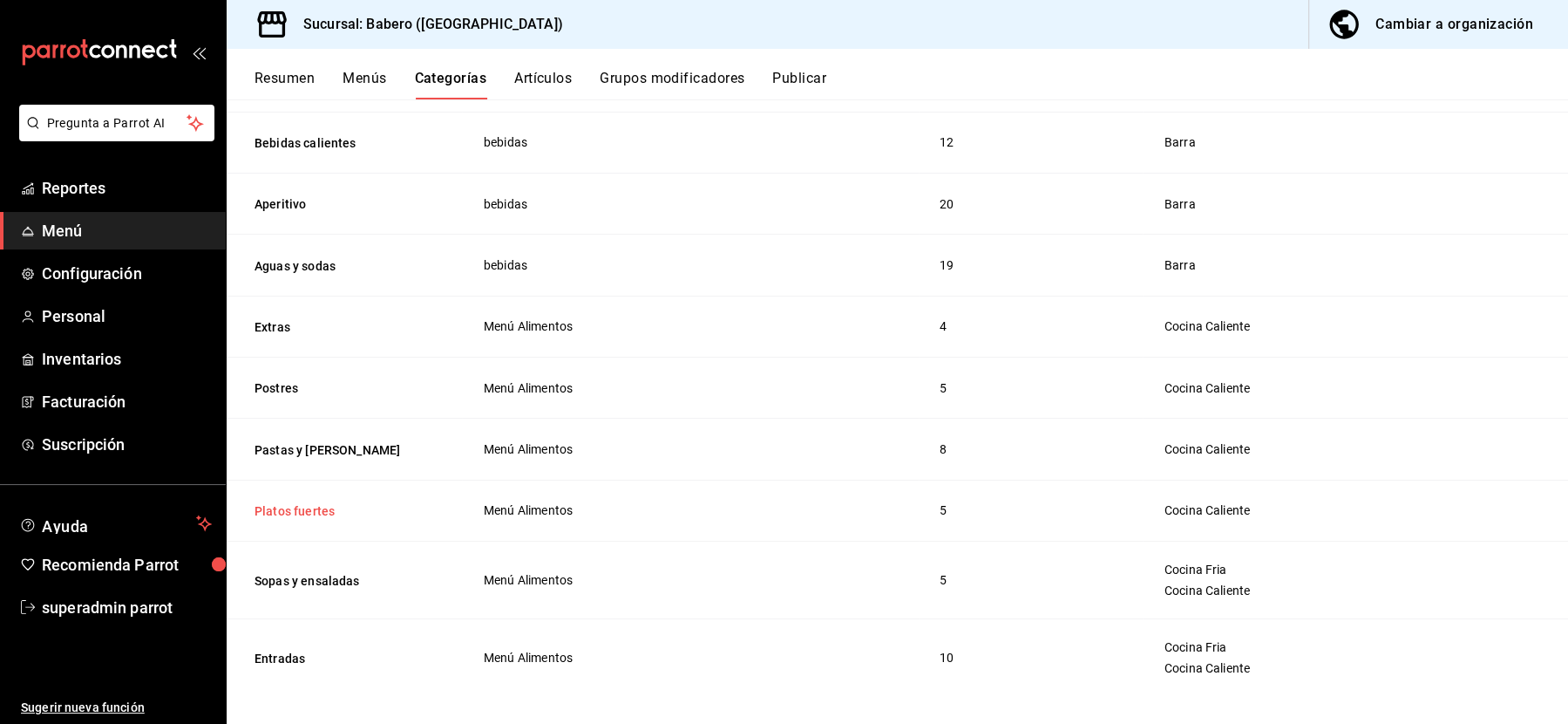
click at [290, 502] on button "Platos fuertes" at bounding box center [342, 510] width 175 height 17
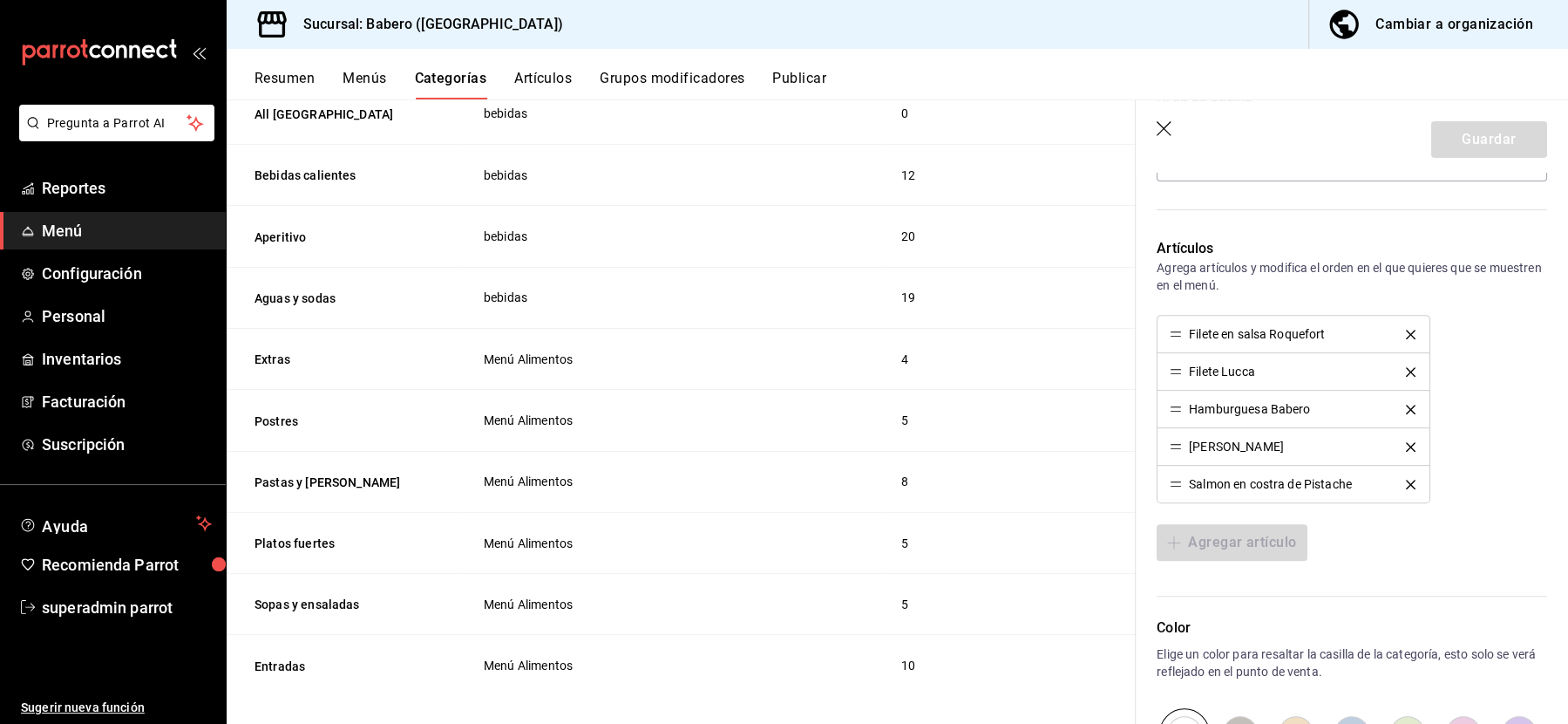
scroll to position [638, 0]
click at [90, 231] on span "Menú" at bounding box center [126, 231] width 170 height 24
click at [73, 190] on span "Reportes" at bounding box center [126, 188] width 170 height 24
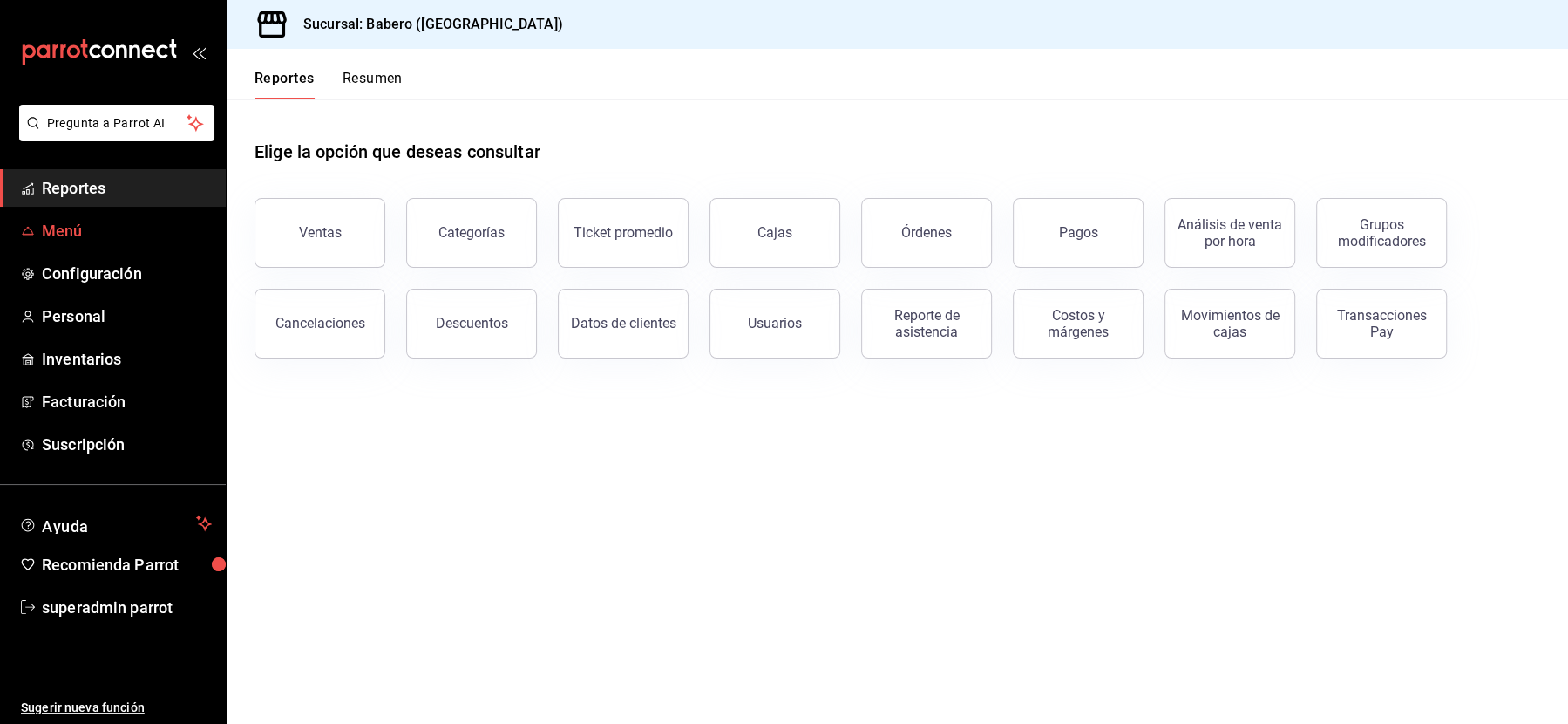
click at [42, 226] on span "Menú" at bounding box center [126, 231] width 170 height 24
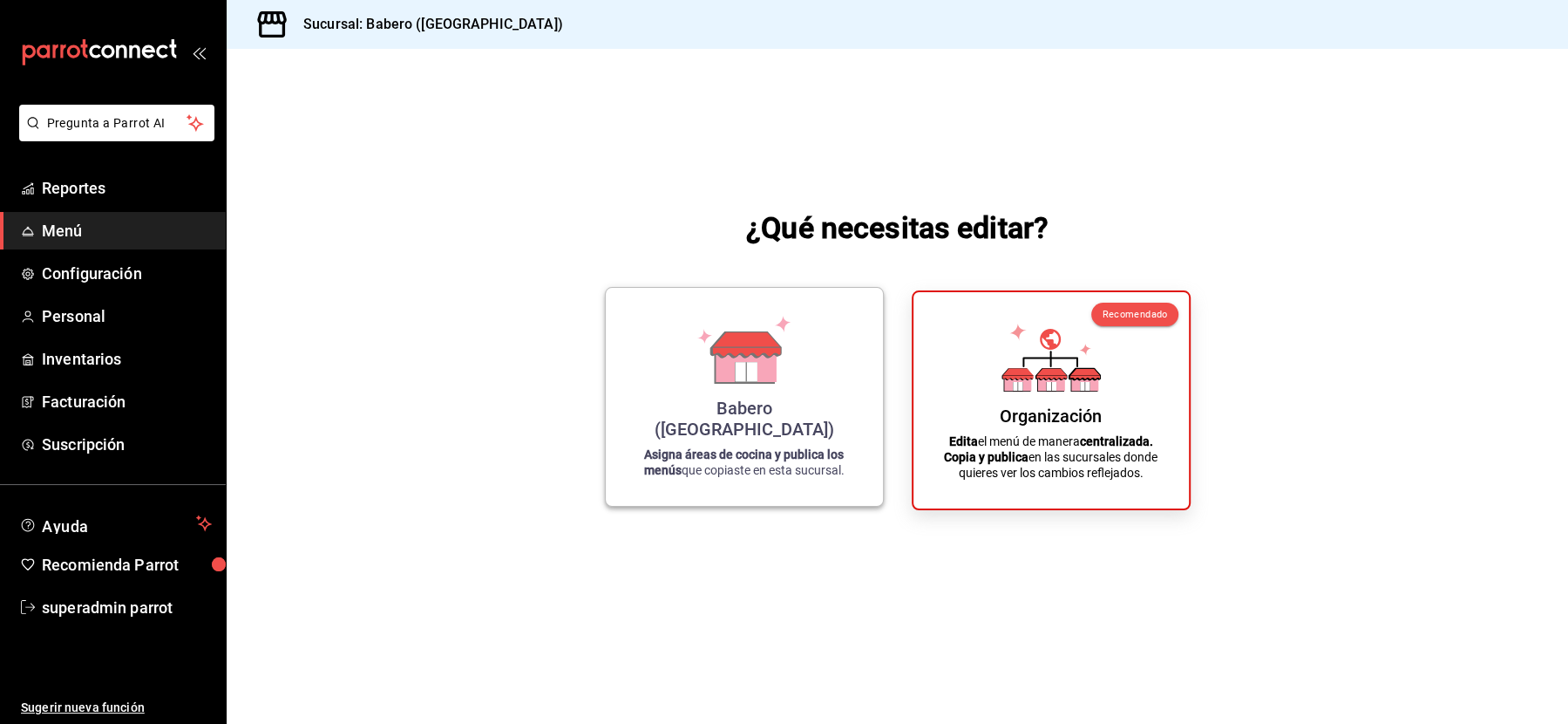
click at [812, 428] on div "Babero (Roma Norte)" at bounding box center [744, 418] width 235 height 42
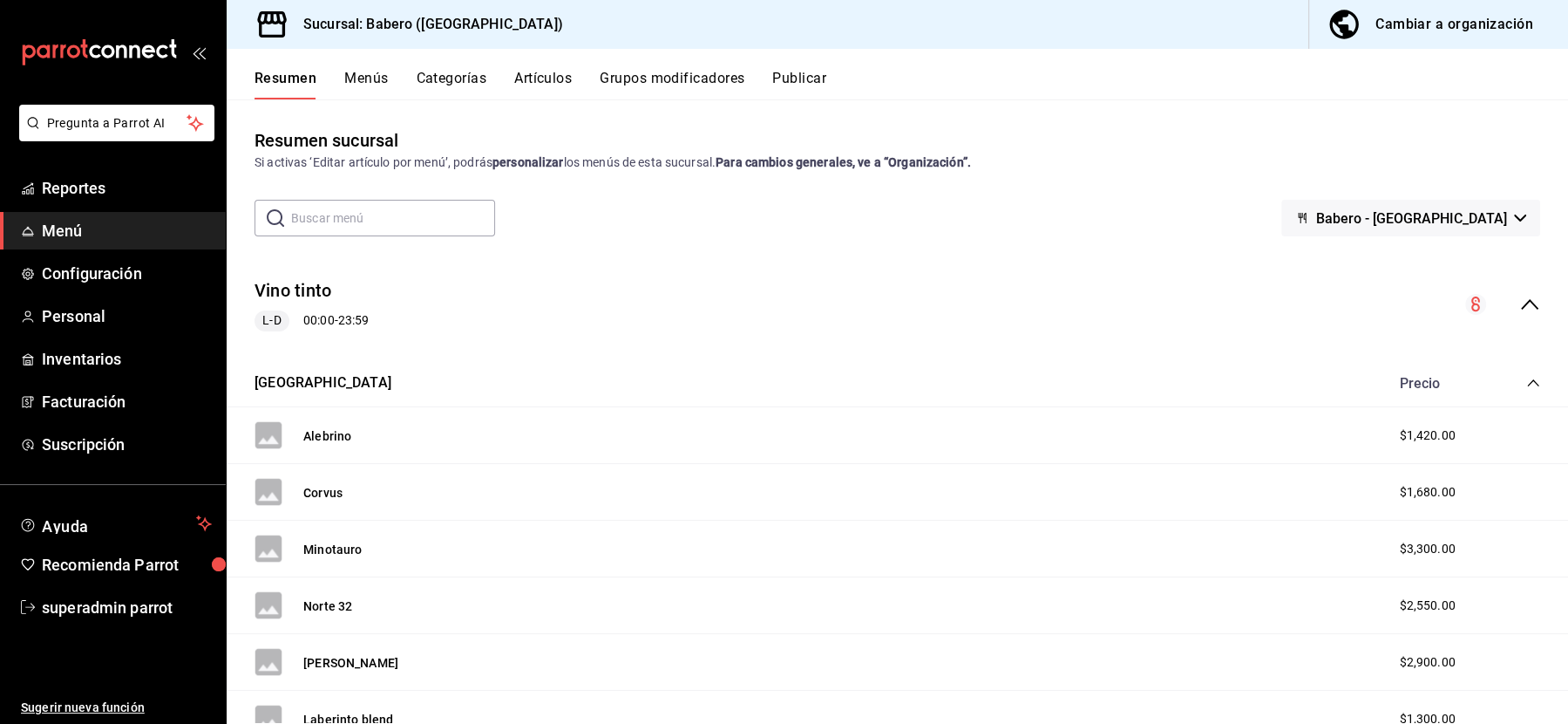
click at [434, 71] on button "Categorías" at bounding box center [452, 85] width 71 height 30
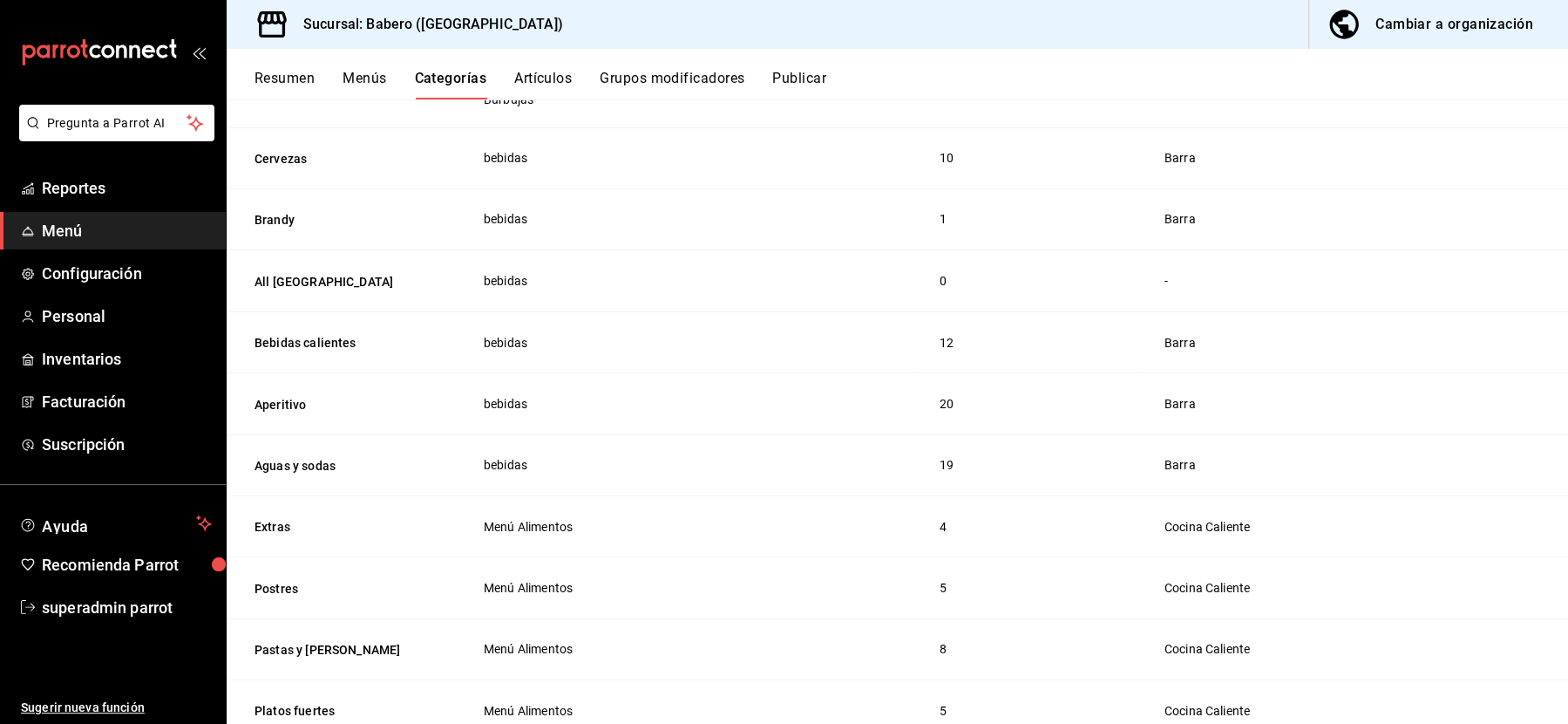
scroll to position [2370, 0]
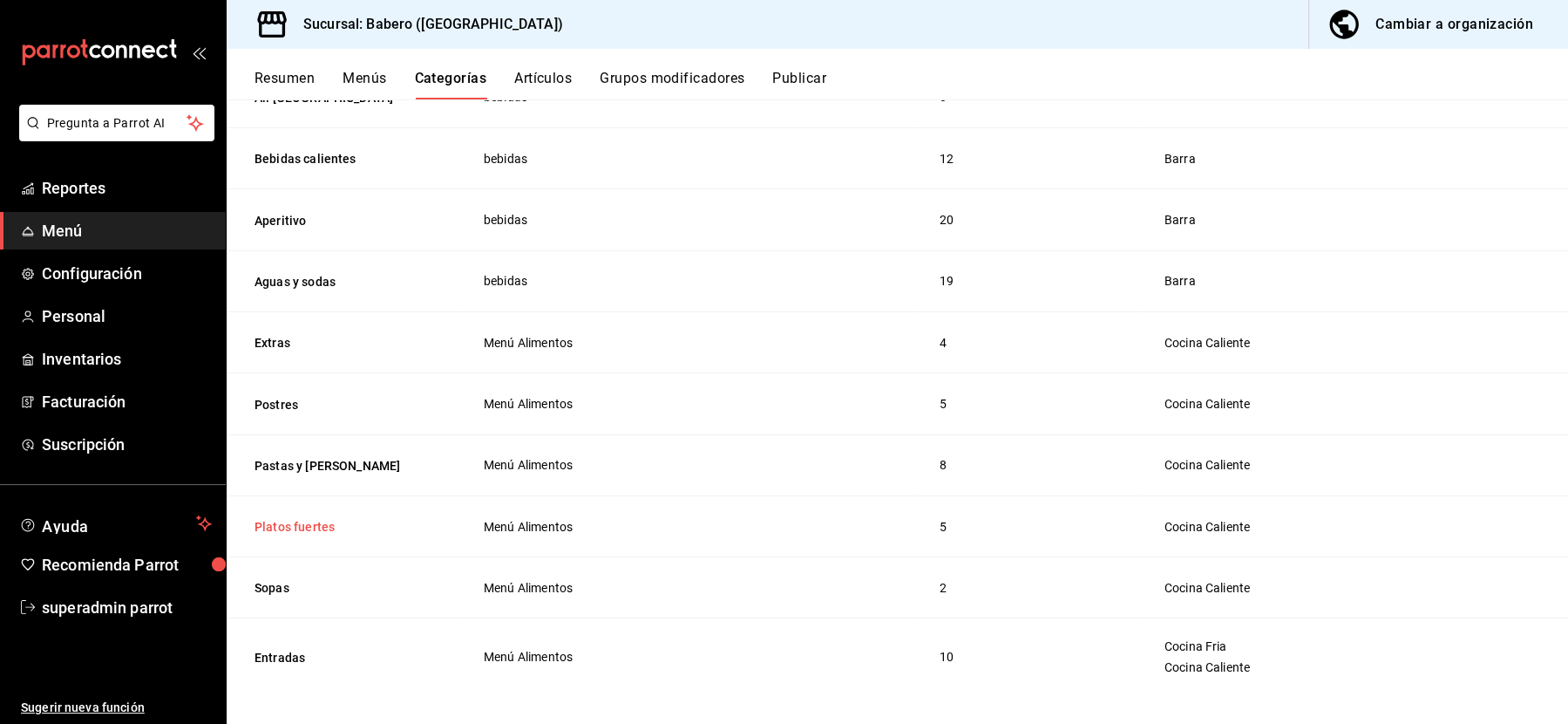
click at [303, 518] on button "Platos fuertes" at bounding box center [342, 527] width 175 height 17
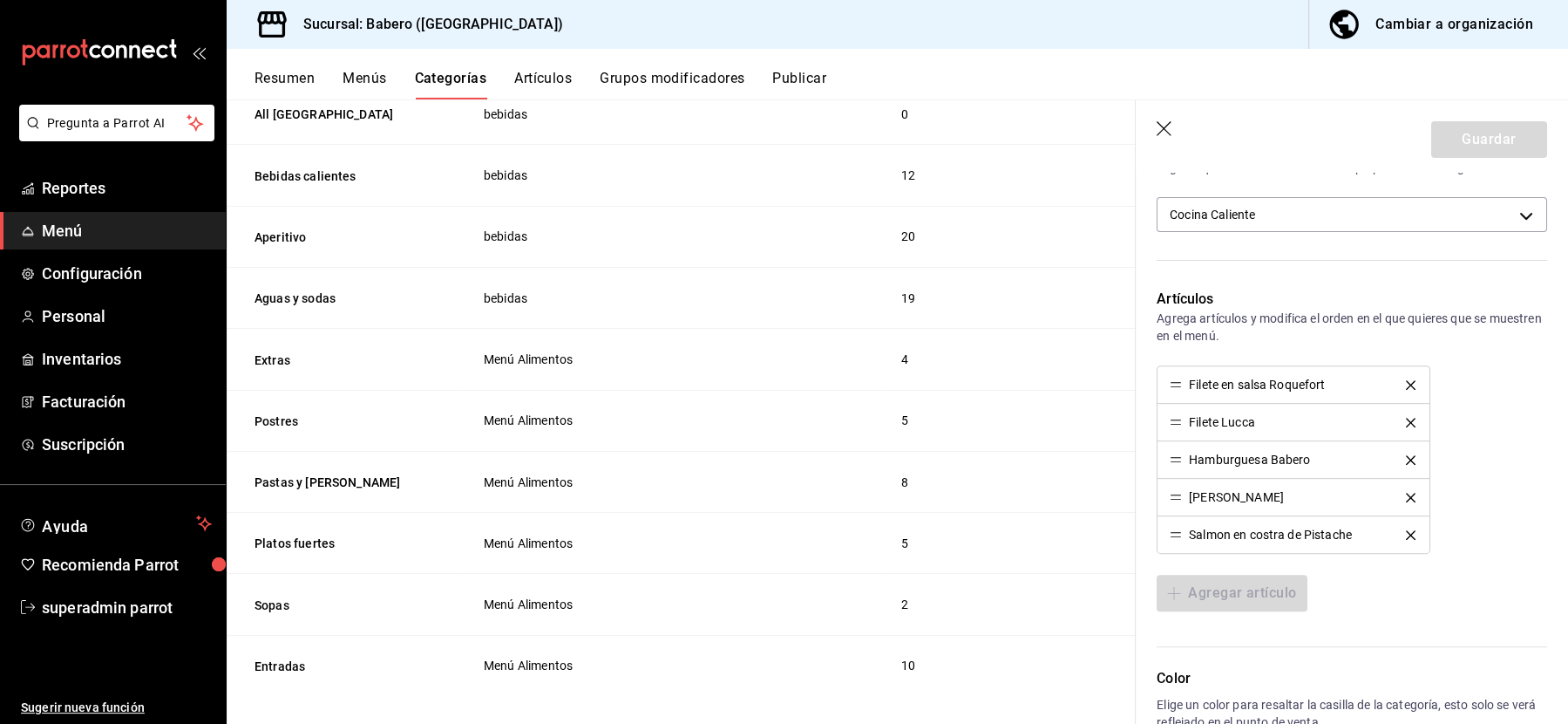
scroll to position [589, 0]
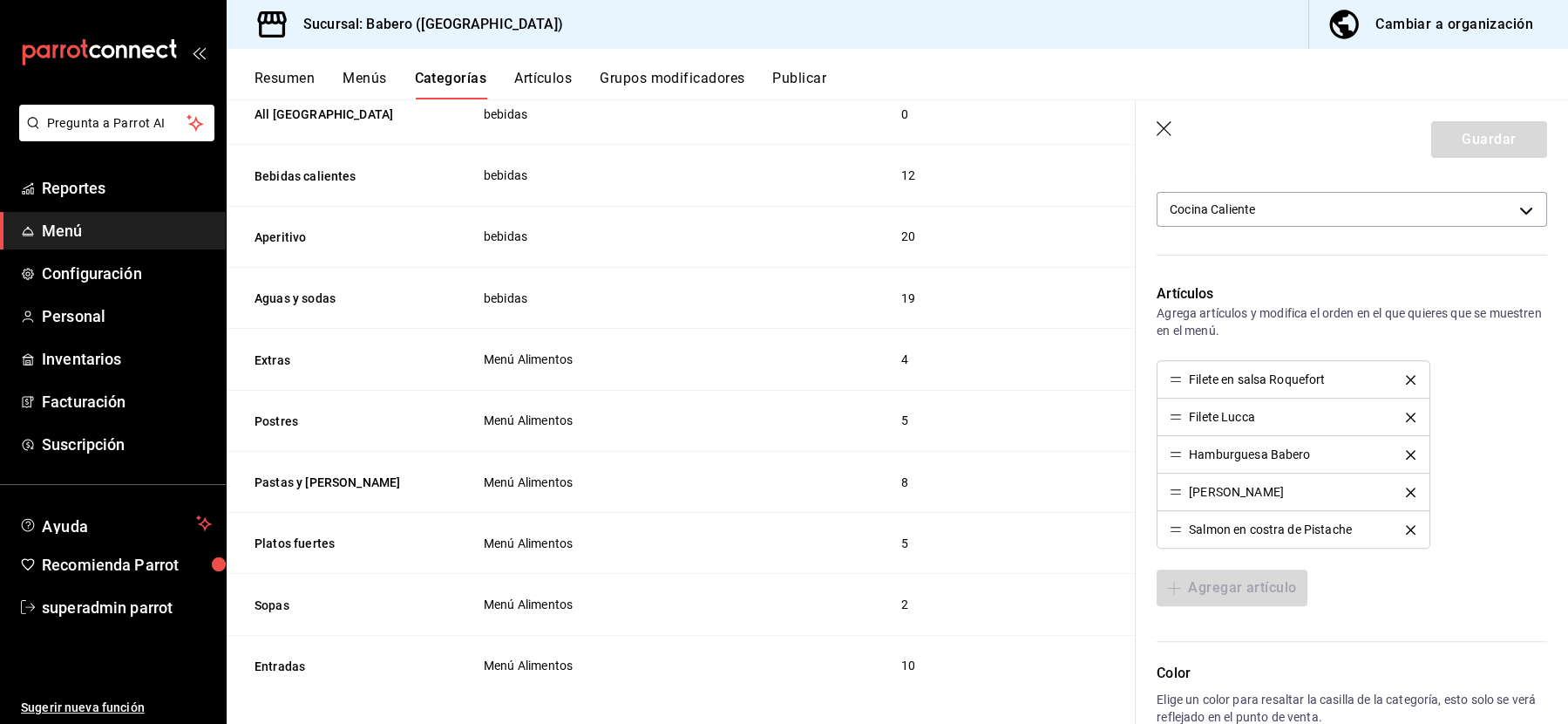
click at [1174, 125] on icon "button" at bounding box center [1165, 129] width 17 height 17
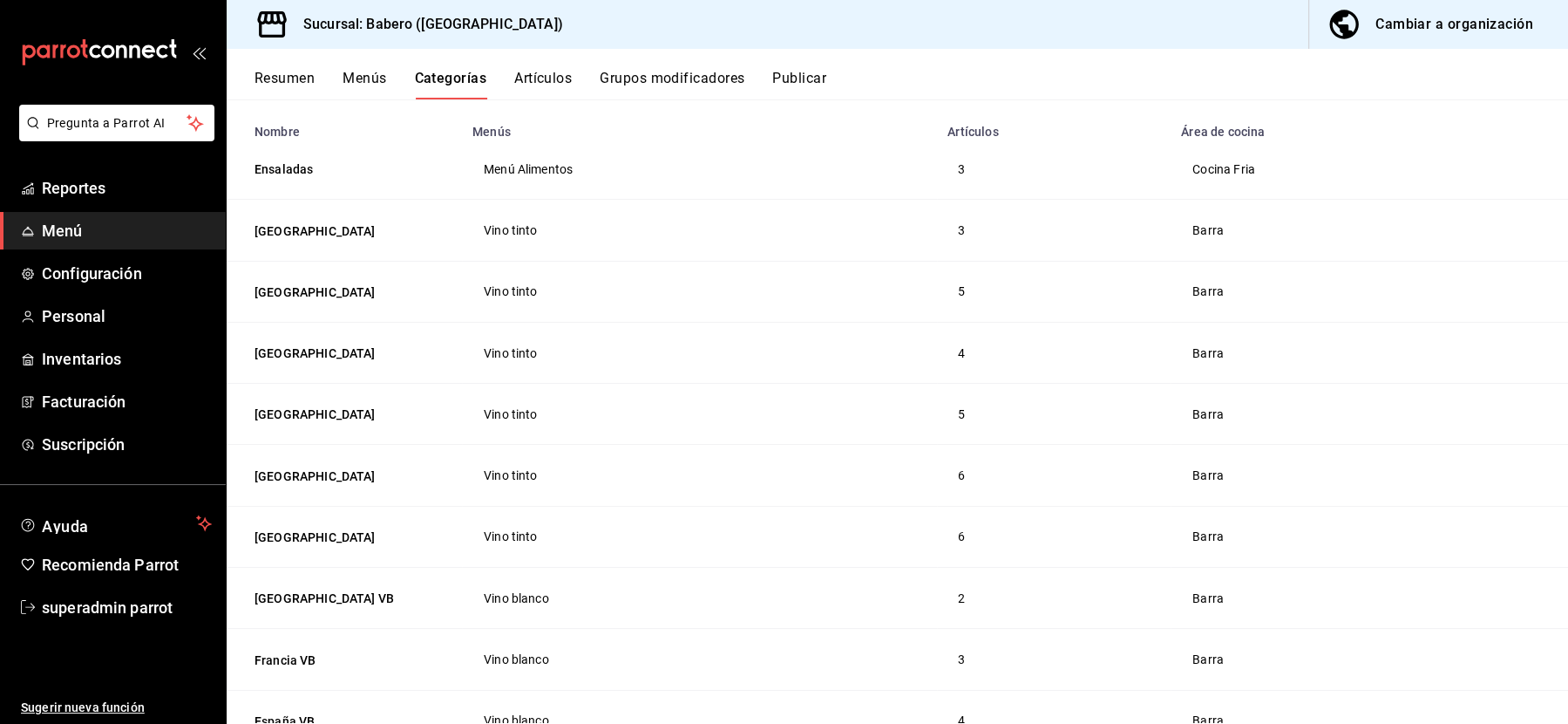
scroll to position [157, 0]
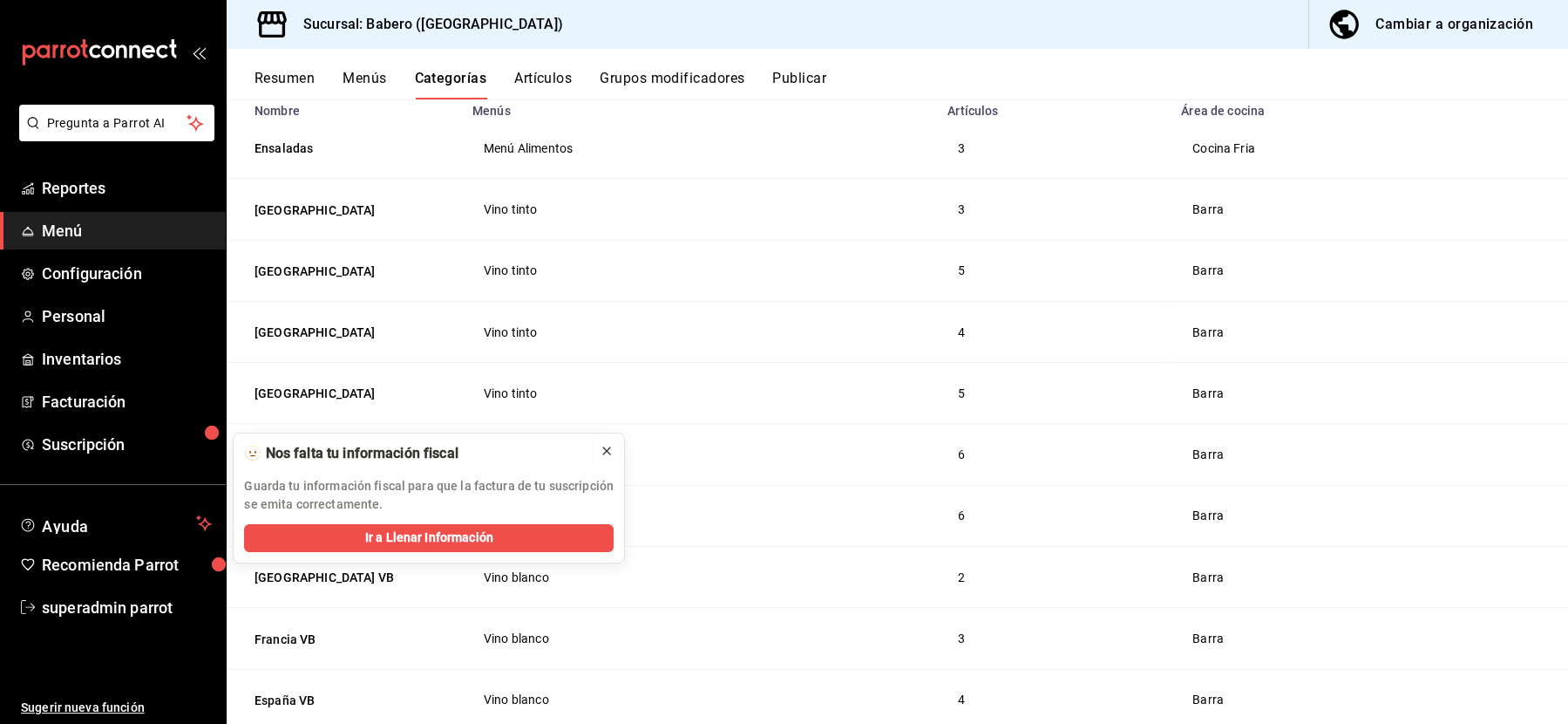
click at [605, 455] on icon at bounding box center [606, 450] width 14 height 14
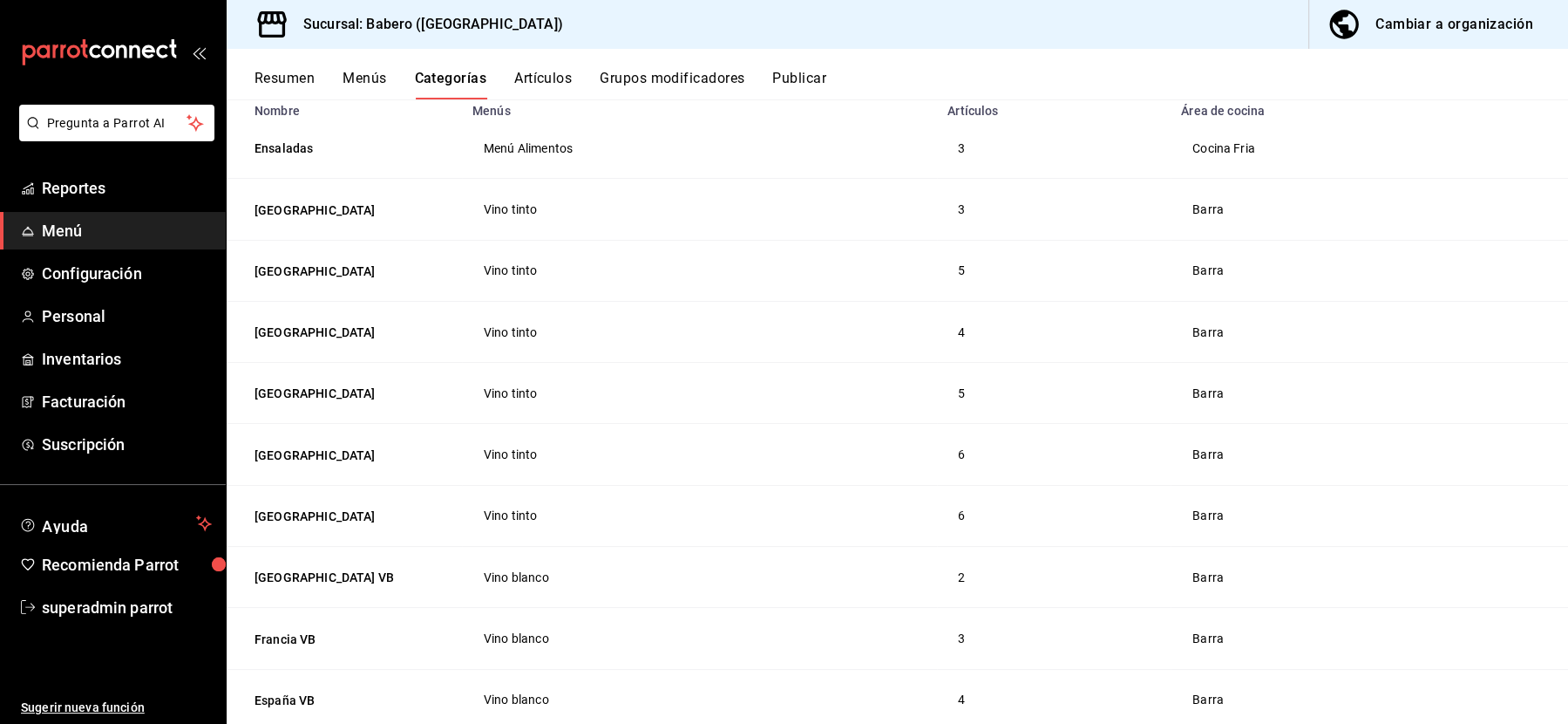
click at [555, 84] on button "Artículos" at bounding box center [543, 85] width 57 height 30
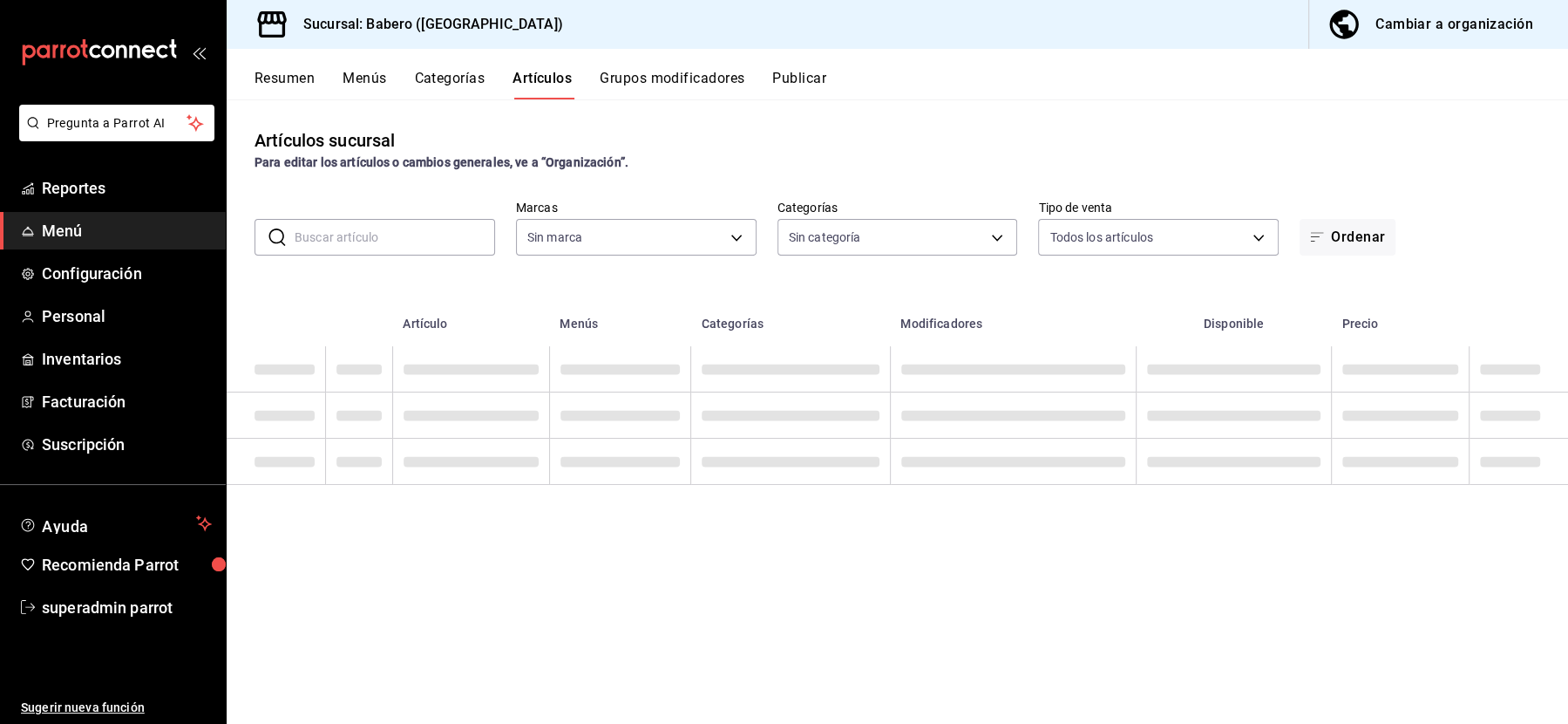
type input "3c8689db-ba21-444b-9092-0c985d975b3f"
type input "332953f6-7cf3-4226-8991-a15052fe276a,c9655547-f8c1-4abe-be00-6429155c79cc,b8dd2…"
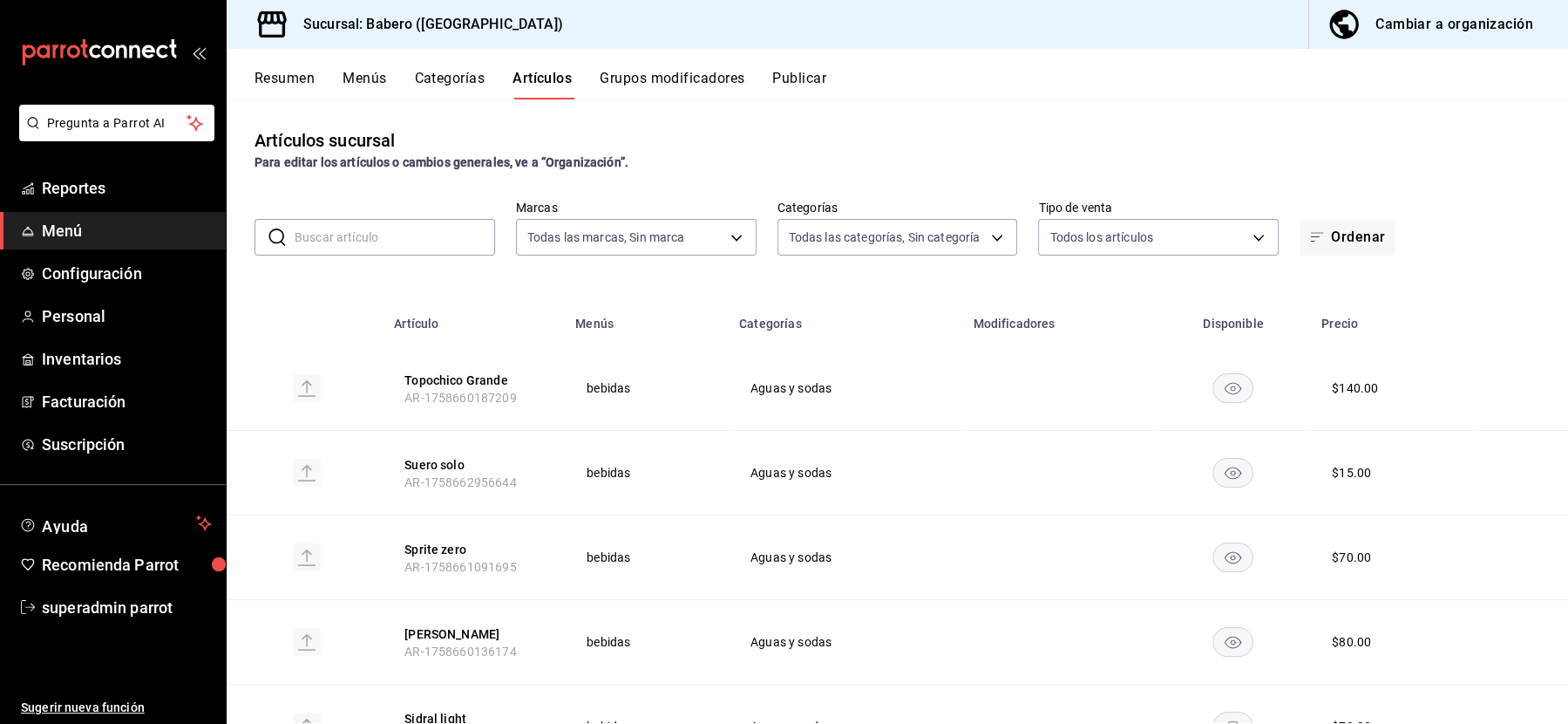
click at [305, 244] on input "text" at bounding box center [394, 237] width 201 height 35
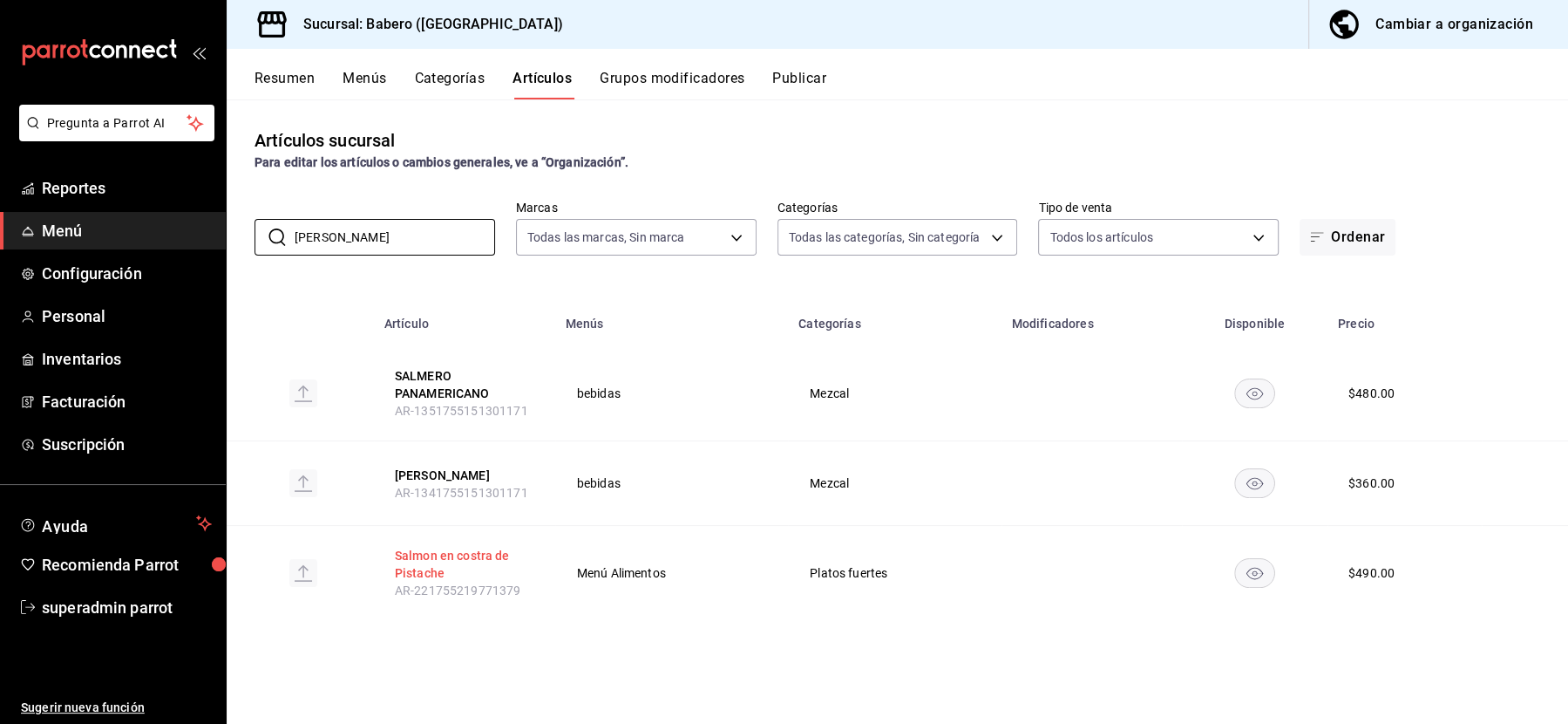
type input "salm"
click at [471, 558] on button "Salmon en costra de Pistache" at bounding box center [464, 564] width 139 height 35
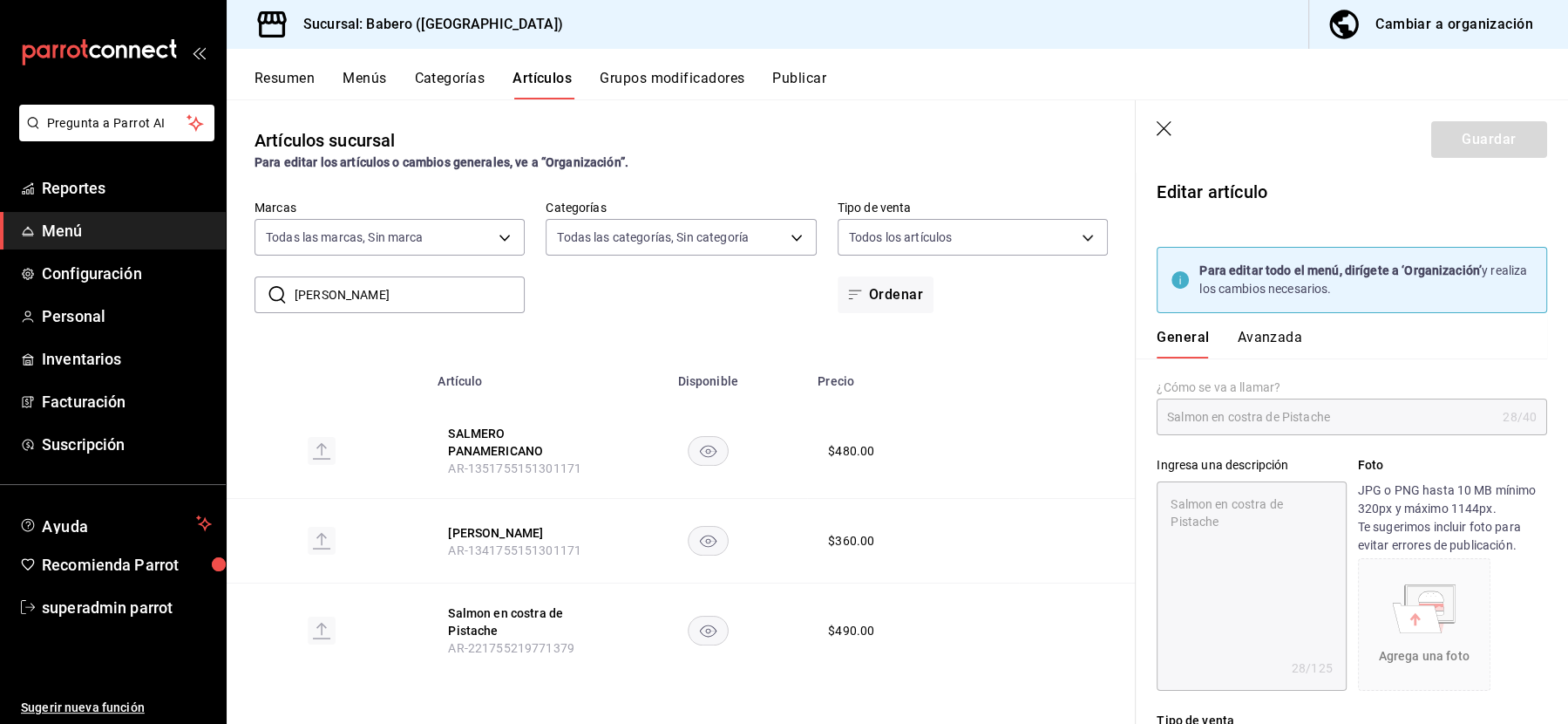
click at [1260, 339] on button "Avanzada" at bounding box center [1270, 344] width 65 height 30
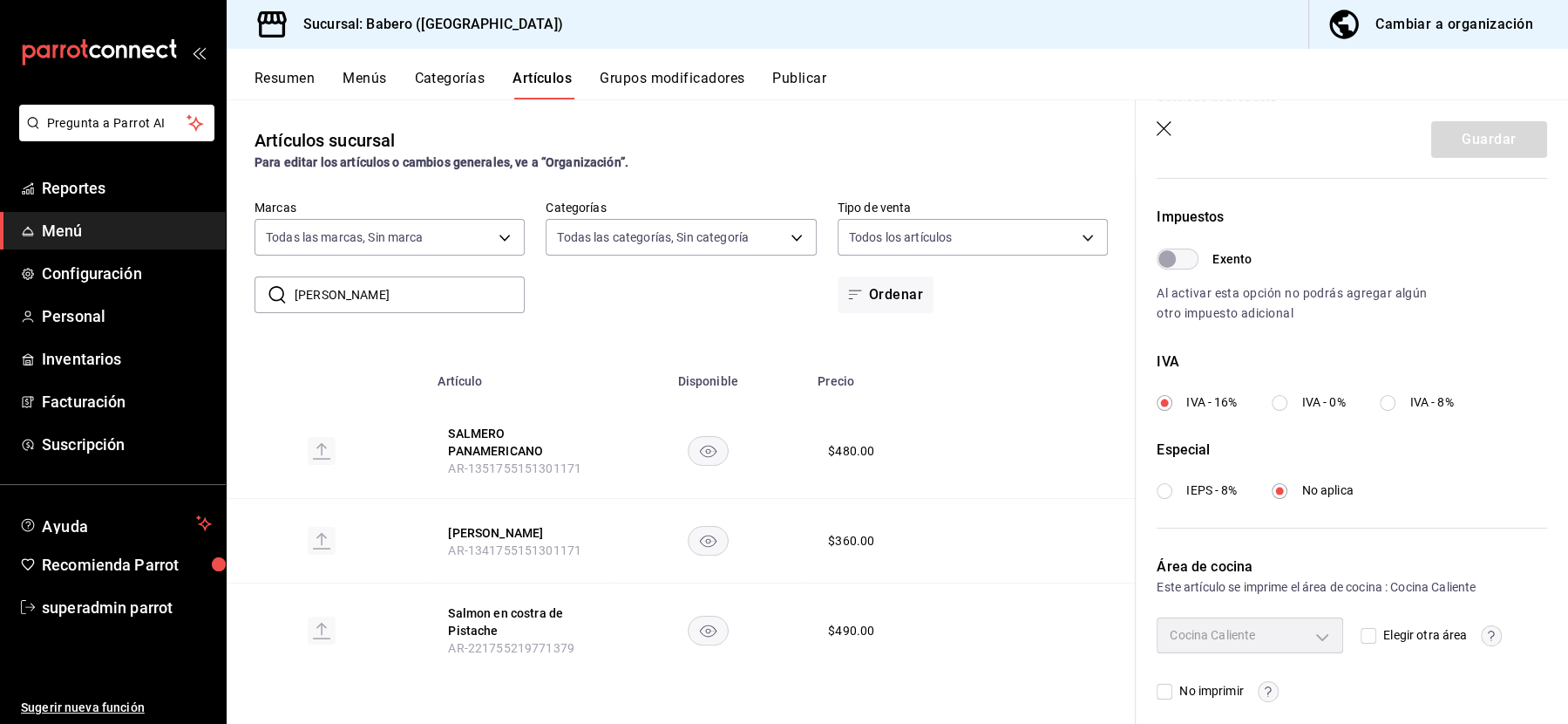
scroll to position [613, 0]
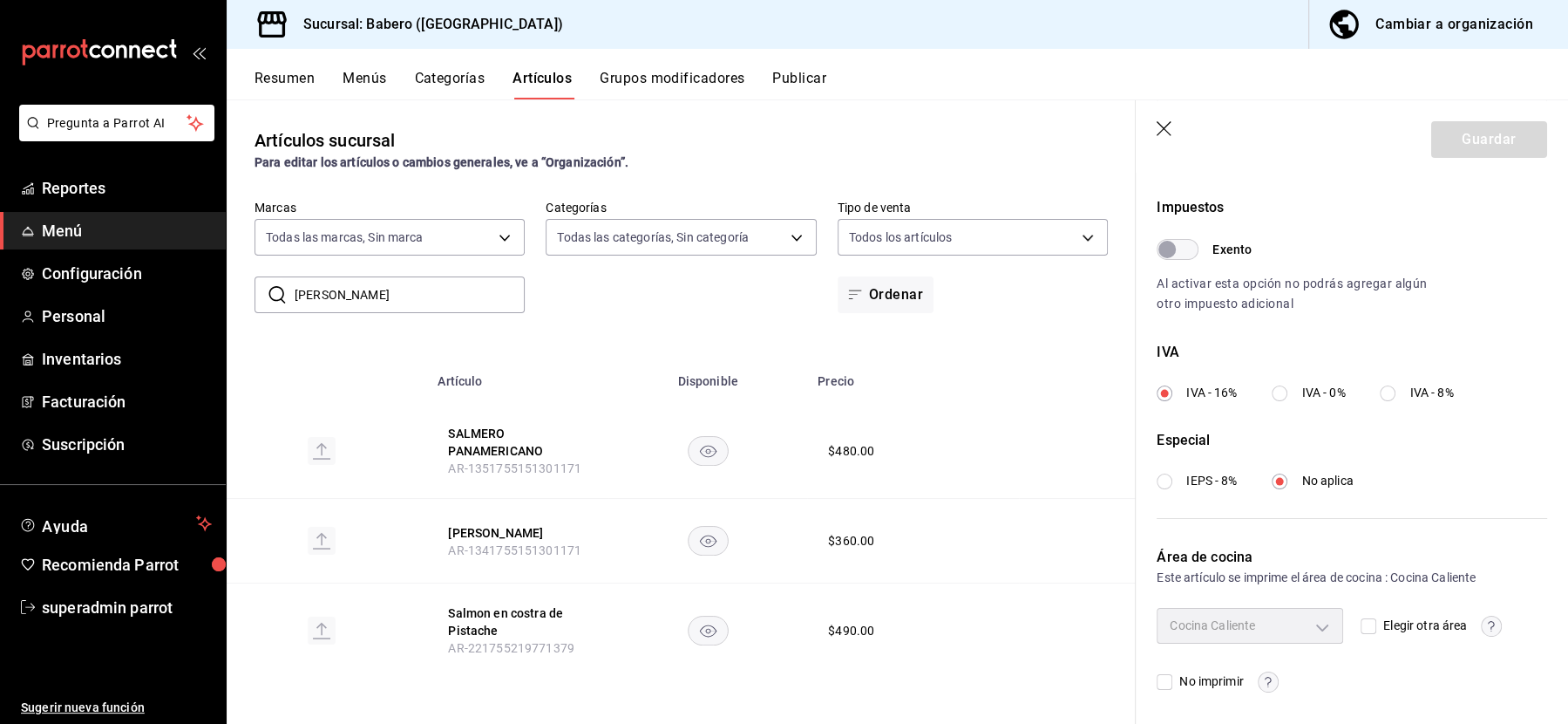
click at [1367, 625] on input "Elegir otra área" at bounding box center [1368, 626] width 15 height 15
checkbox input "true"
click at [1306, 620] on body "Pregunta a Parrot AI Reportes Menú Configuración Personal Inventarios Facturaci…" at bounding box center [784, 362] width 1568 height 724
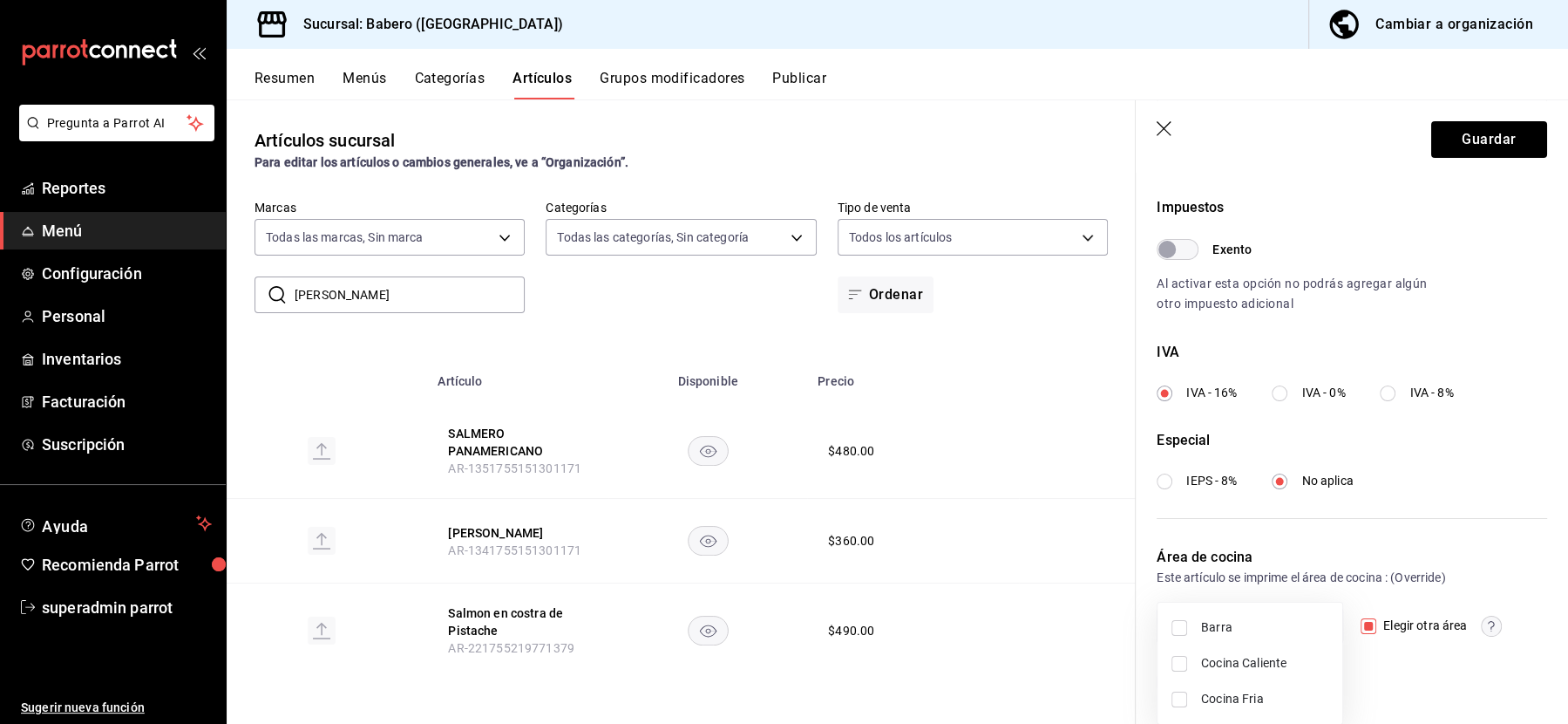
click at [1313, 538] on div at bounding box center [784, 362] width 1568 height 724
click at [1163, 127] on icon "button" at bounding box center [1164, 128] width 15 height 15
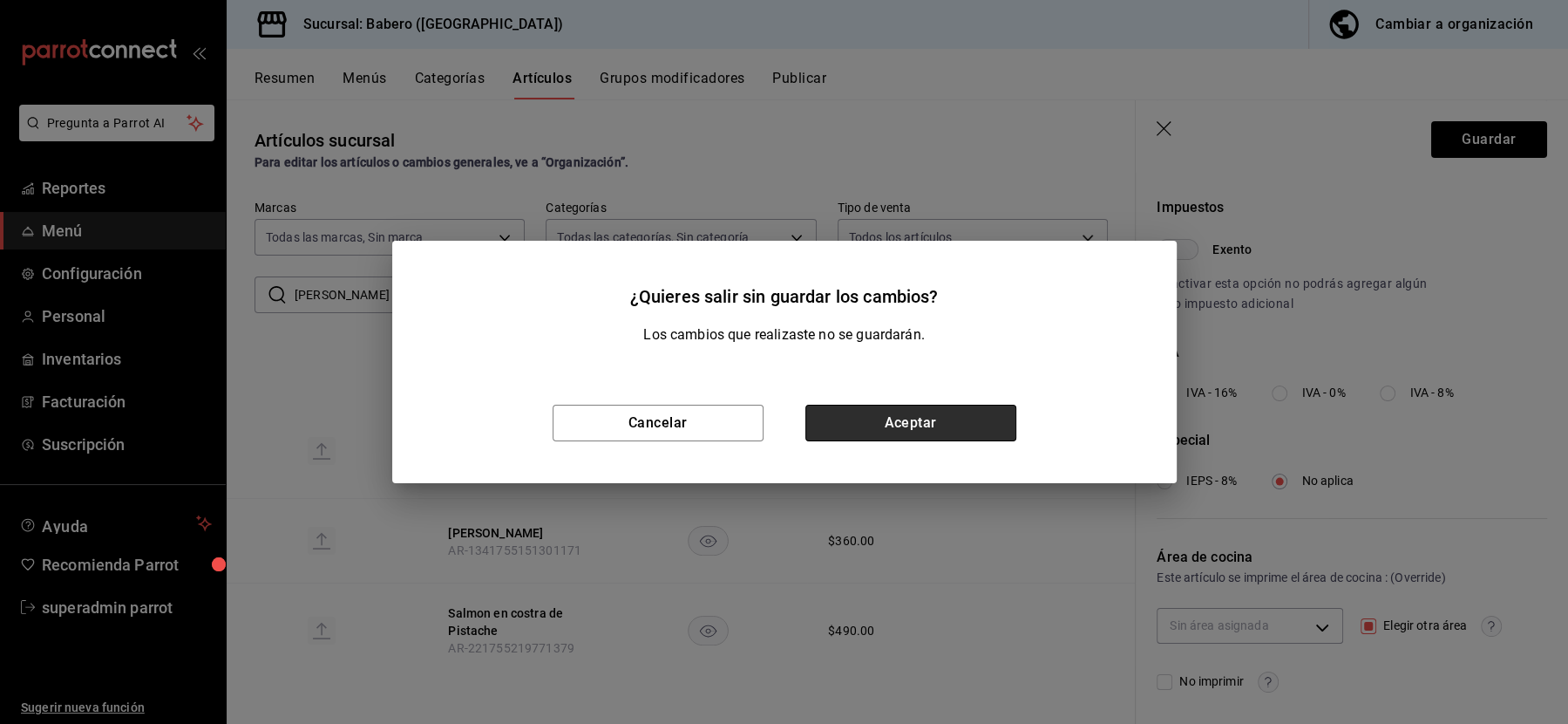
click at [882, 429] on button "Aceptar" at bounding box center [911, 423] width 211 height 36
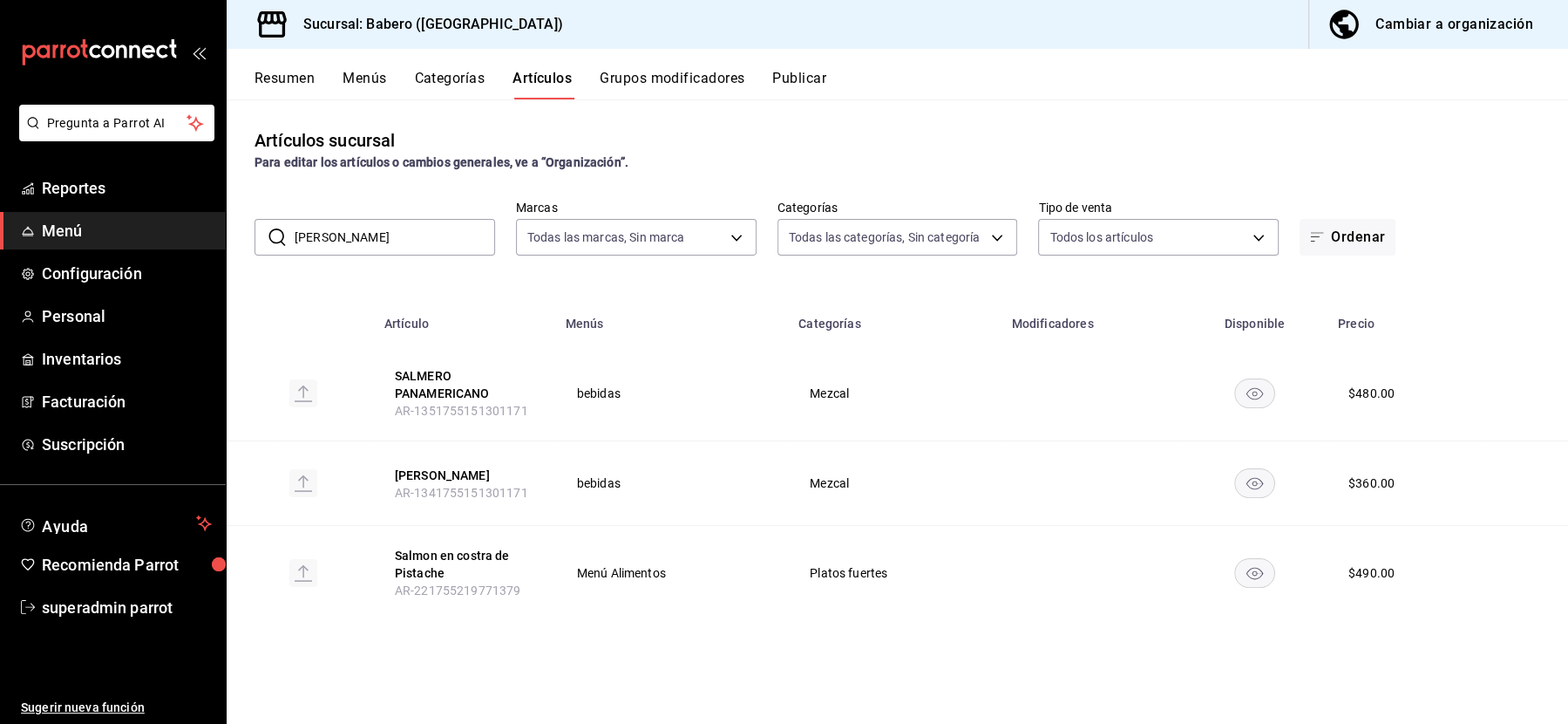
click at [456, 80] on button "Categorías" at bounding box center [450, 85] width 71 height 30
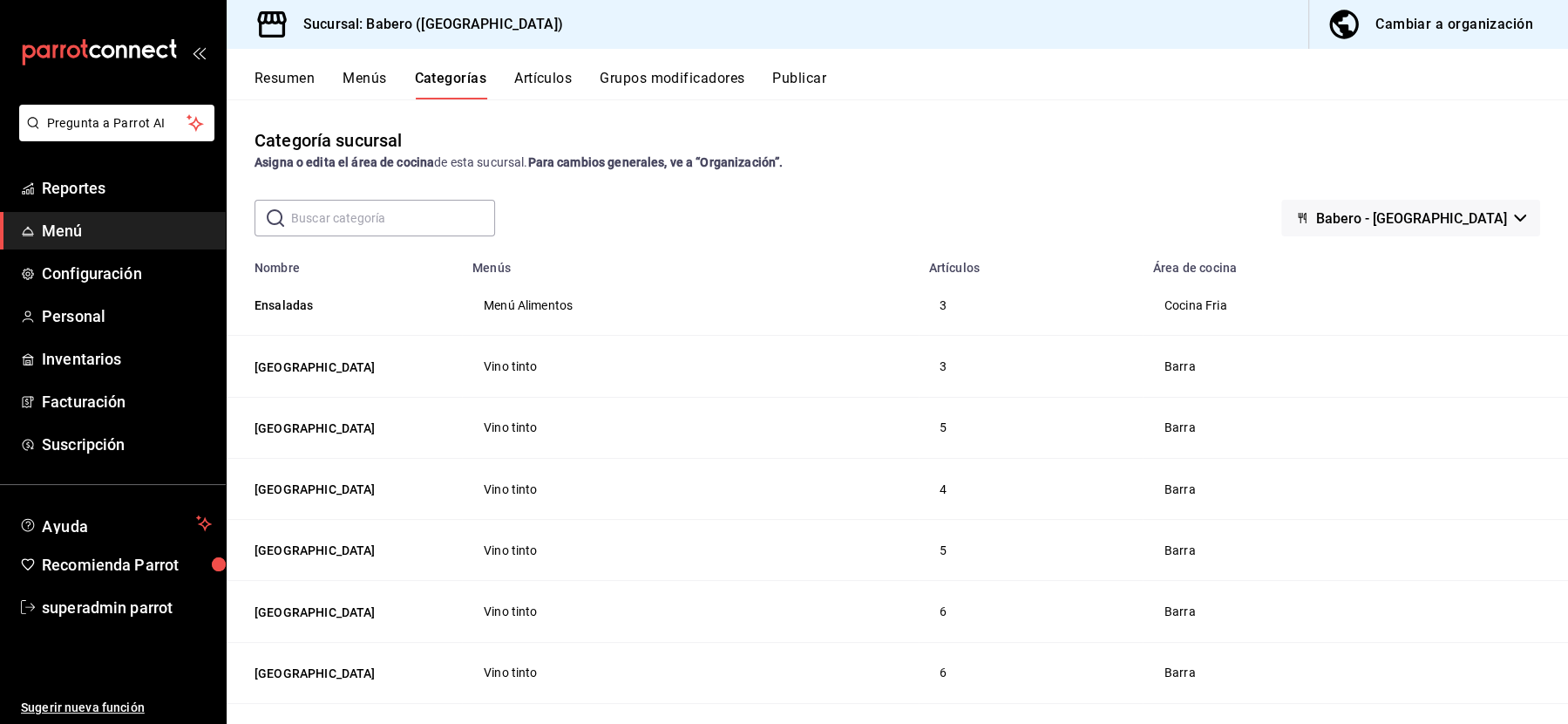
click at [381, 226] on input "text" at bounding box center [393, 218] width 204 height 35
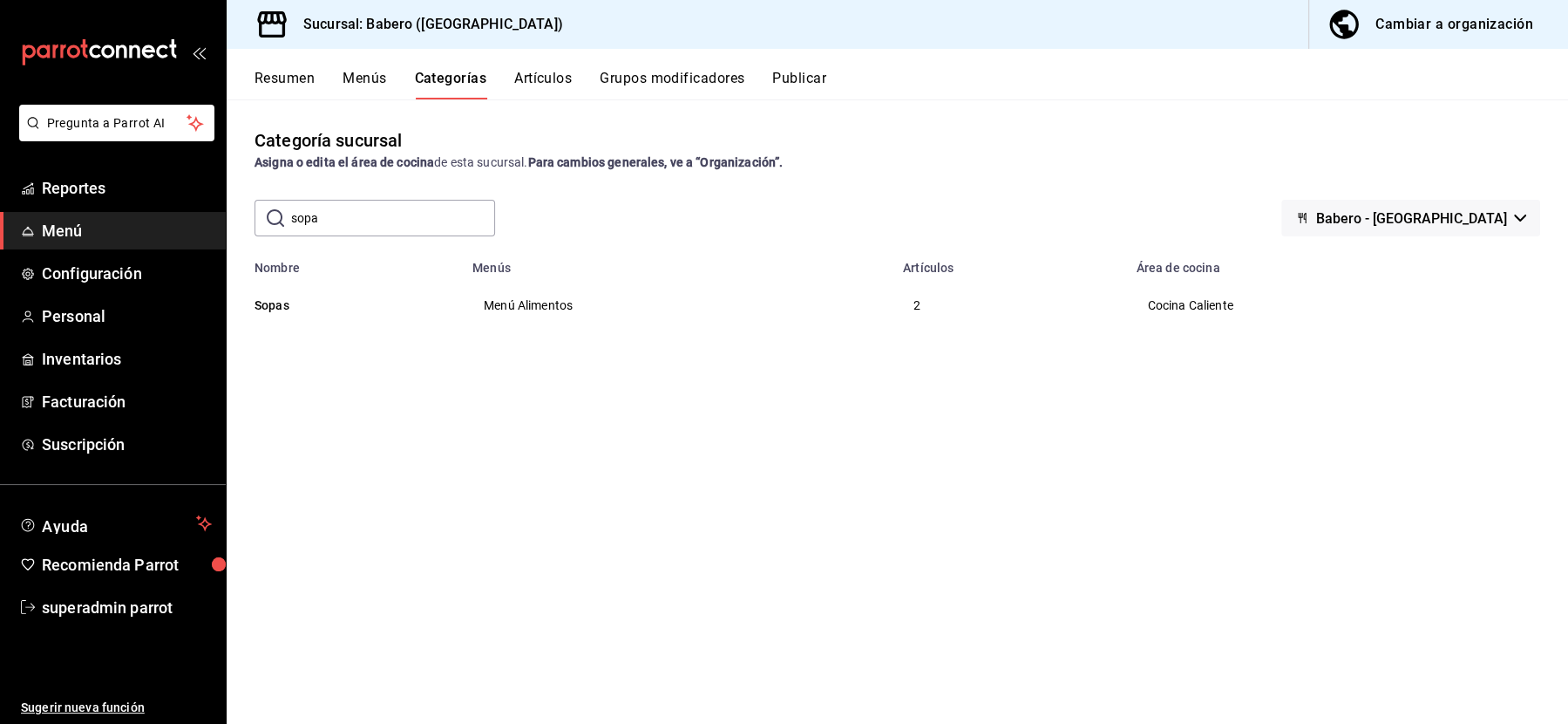
click at [400, 385] on div "Categoría sucursal Asigna o edita el área de cocina de esta sucursal. Para camb…" at bounding box center [897, 411] width 1342 height 624
click at [364, 221] on input "sopa" at bounding box center [393, 218] width 204 height 35
type input "ensalada"
click at [367, 75] on button "Menús" at bounding box center [365, 85] width 44 height 30
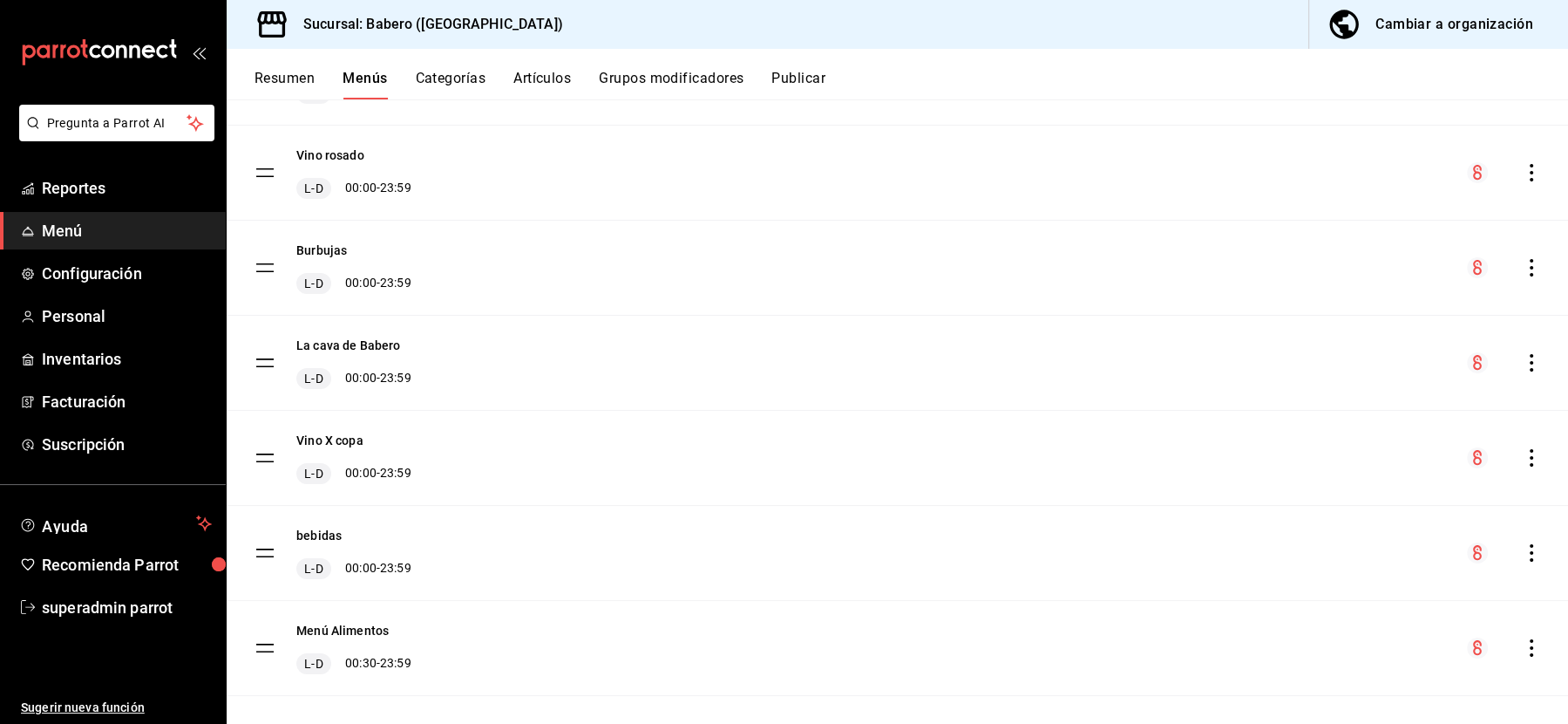
scroll to position [334, 0]
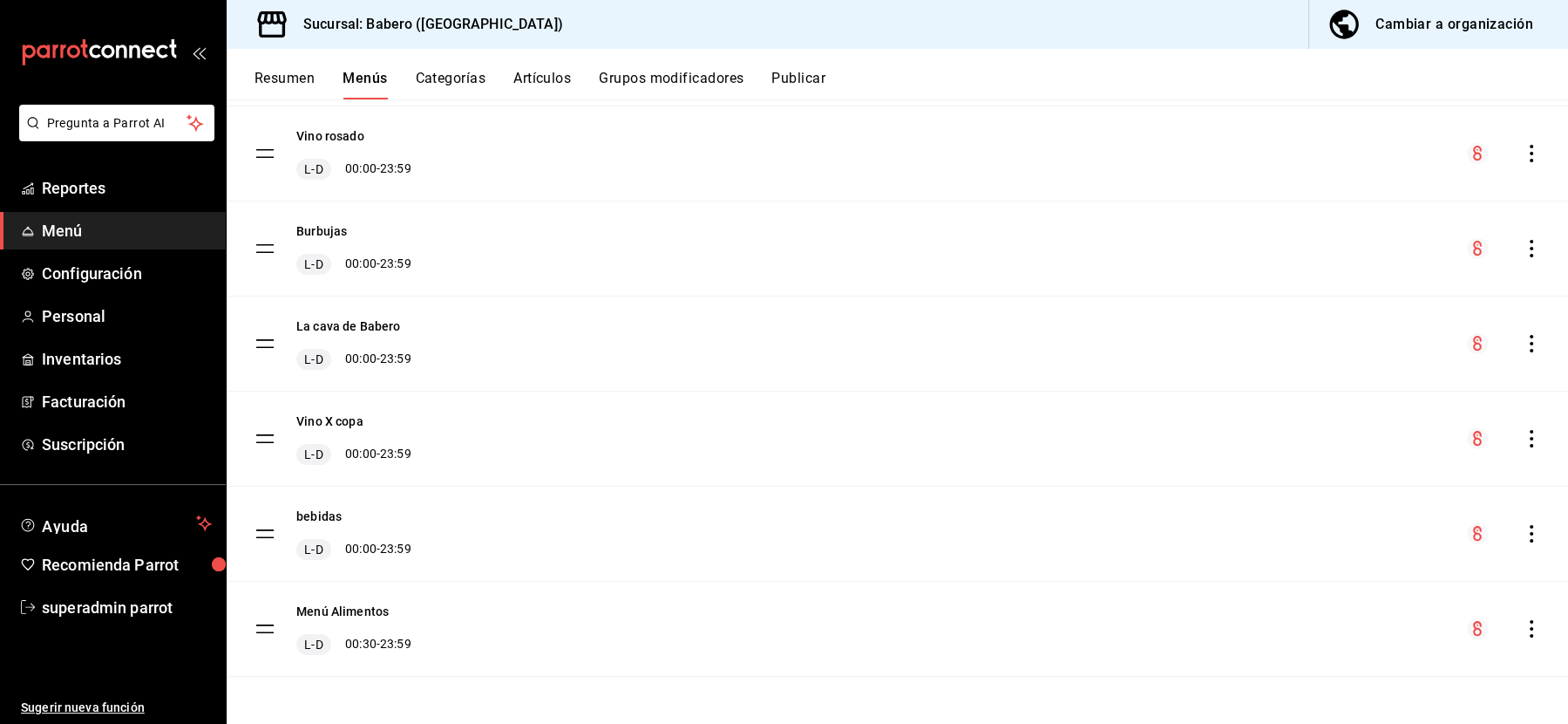
click at [1533, 637] on div "Menú Alimentos L-D 00:30 - 23:59" at bounding box center [897, 629] width 1342 height 95
click at [1533, 625] on icon "actions" at bounding box center [1531, 628] width 17 height 17
click at [1360, 649] on span "Previsualizar" at bounding box center [1393, 642] width 213 height 18
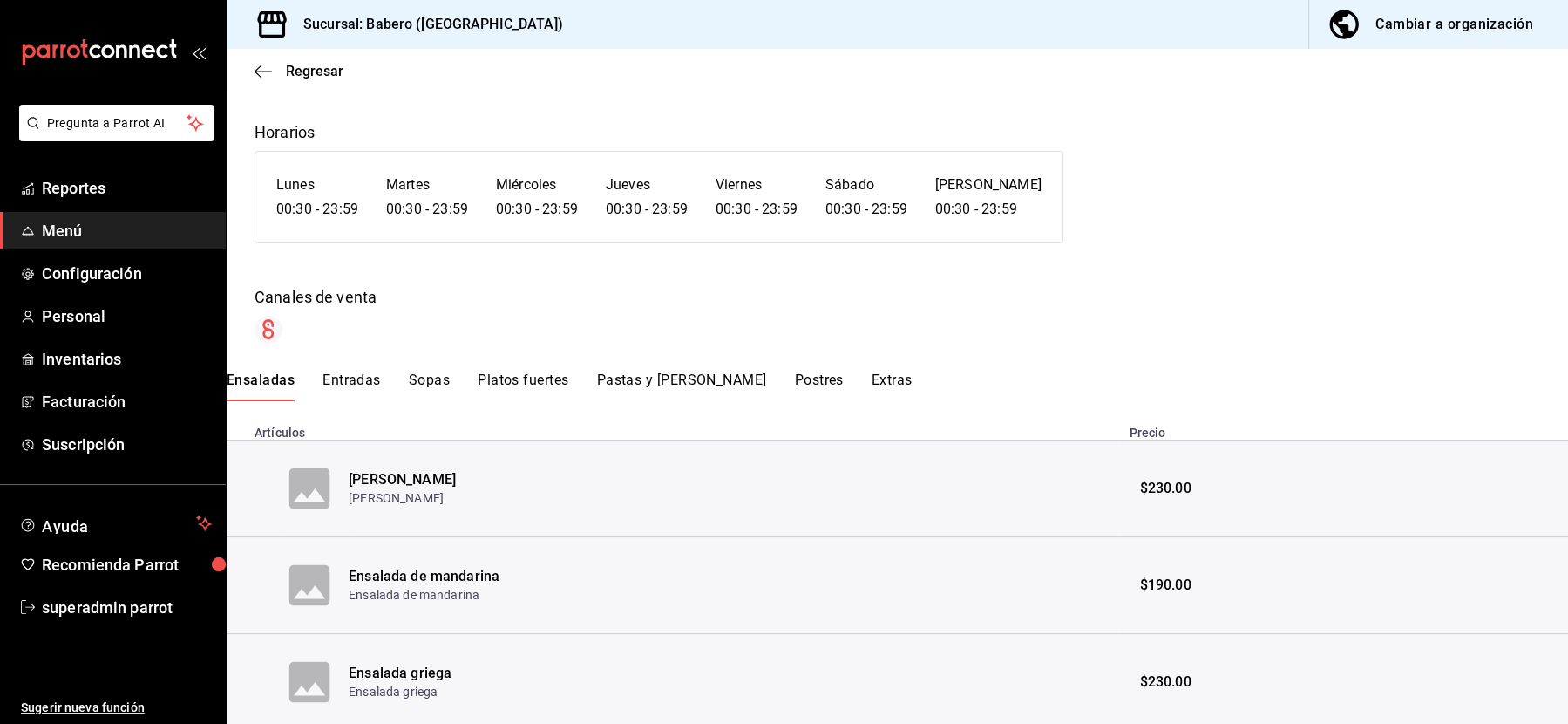
scroll to position [145, 0]
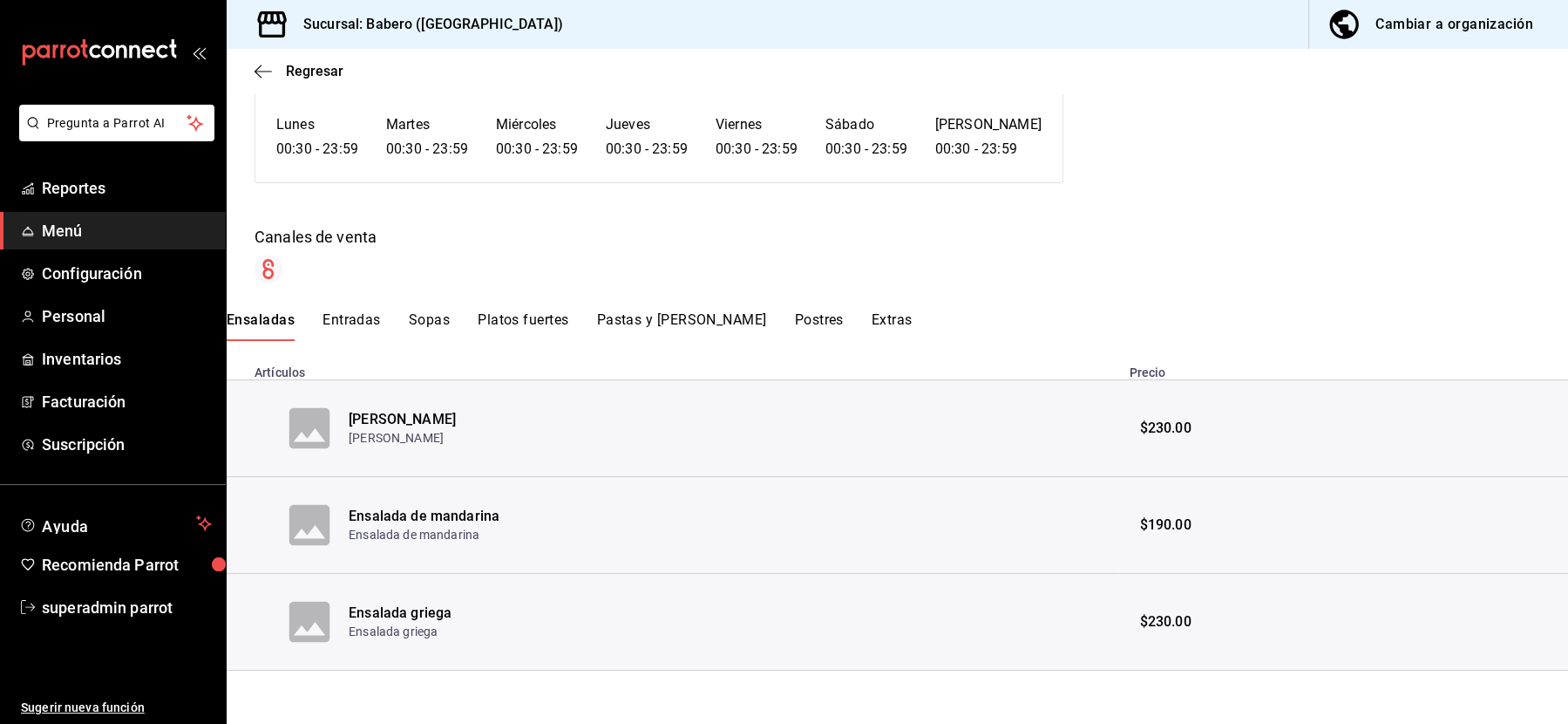
click at [354, 314] on button "Entradas" at bounding box center [352, 326] width 58 height 30
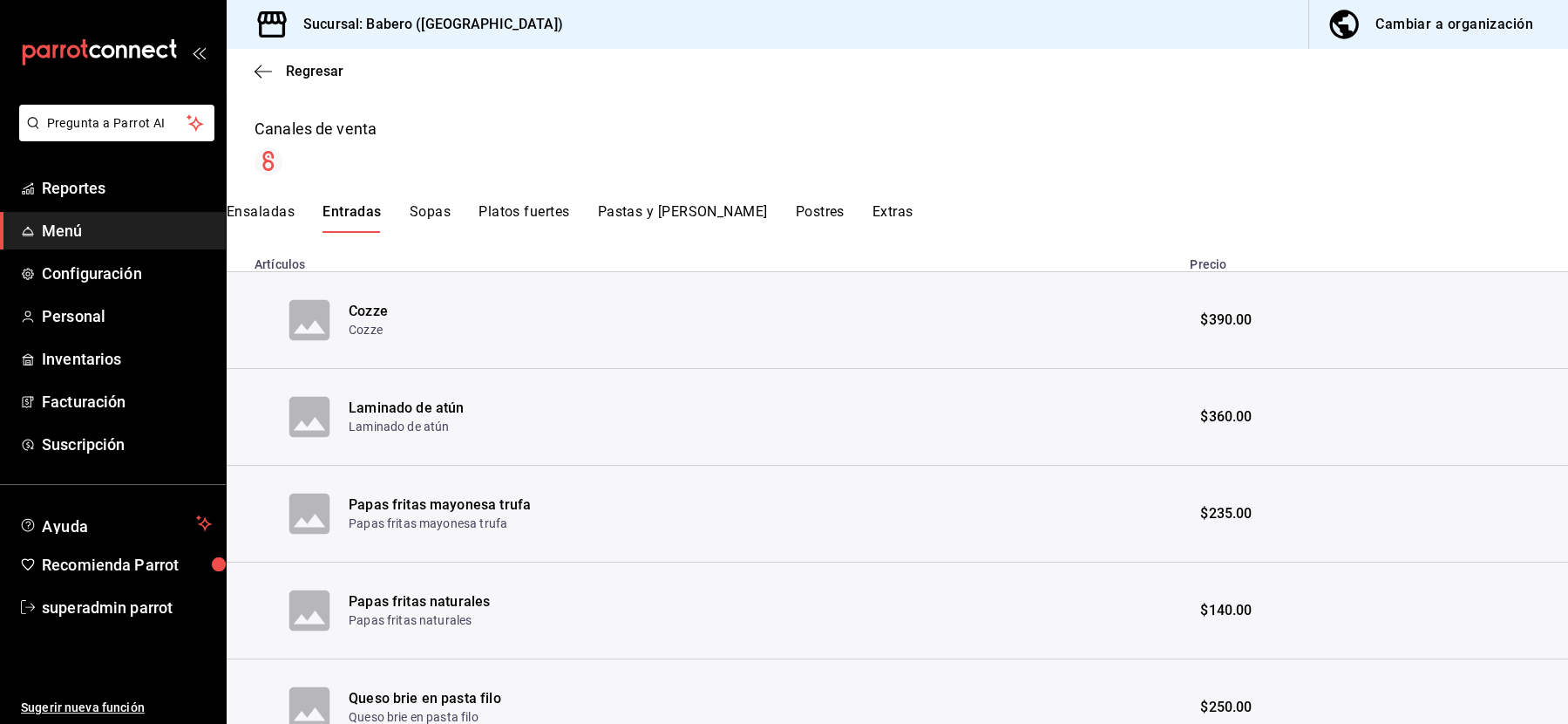
scroll to position [266, 0]
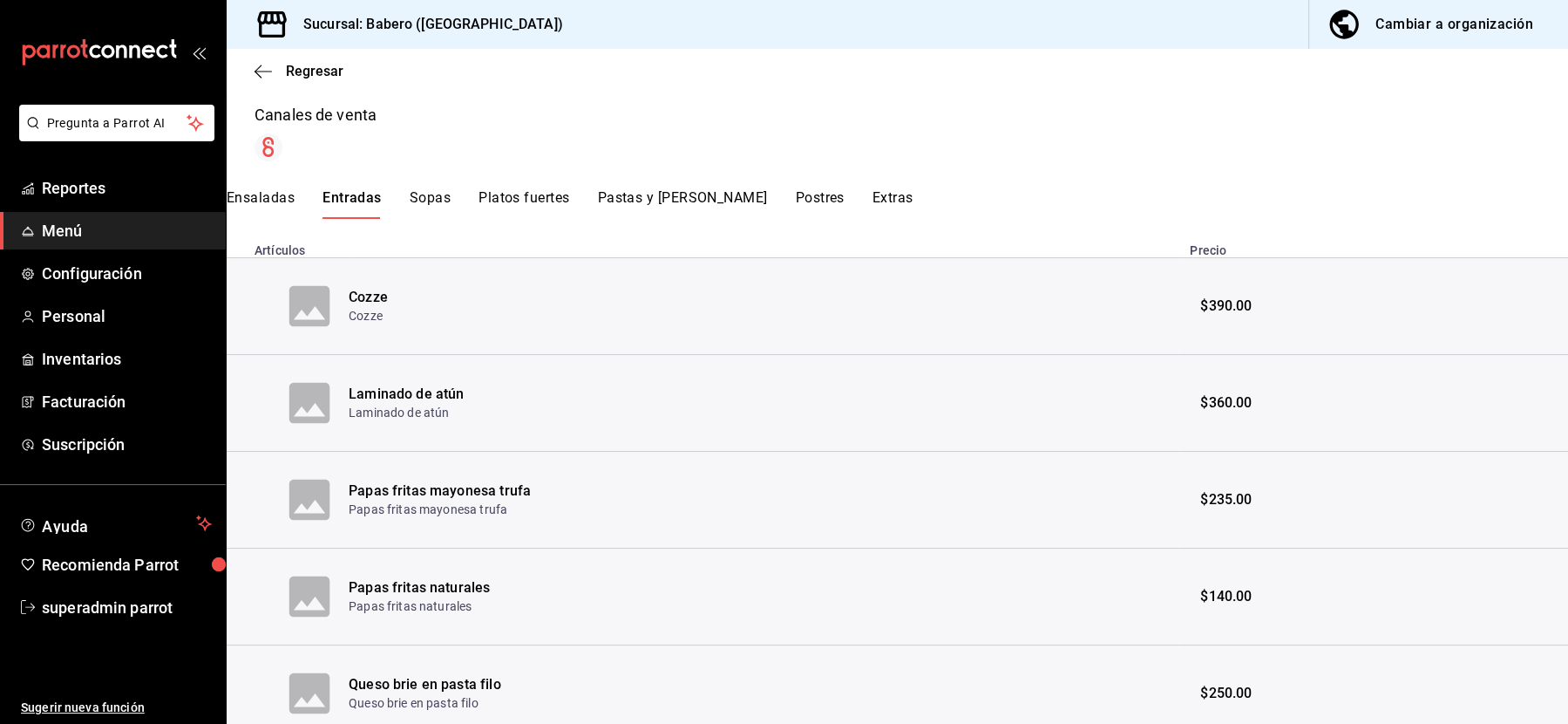
click at [434, 199] on button "Sopas" at bounding box center [430, 204] width 41 height 30
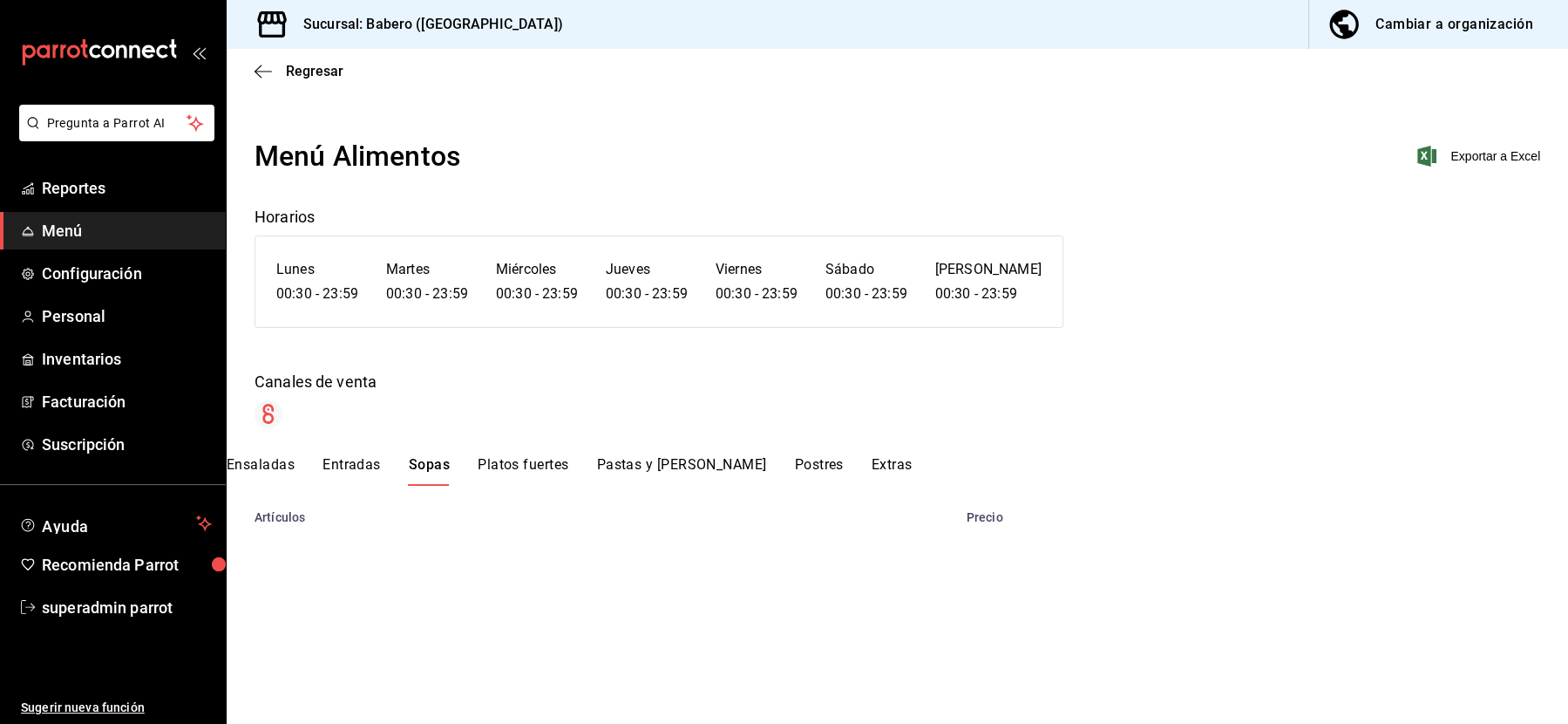
scroll to position [0, 0]
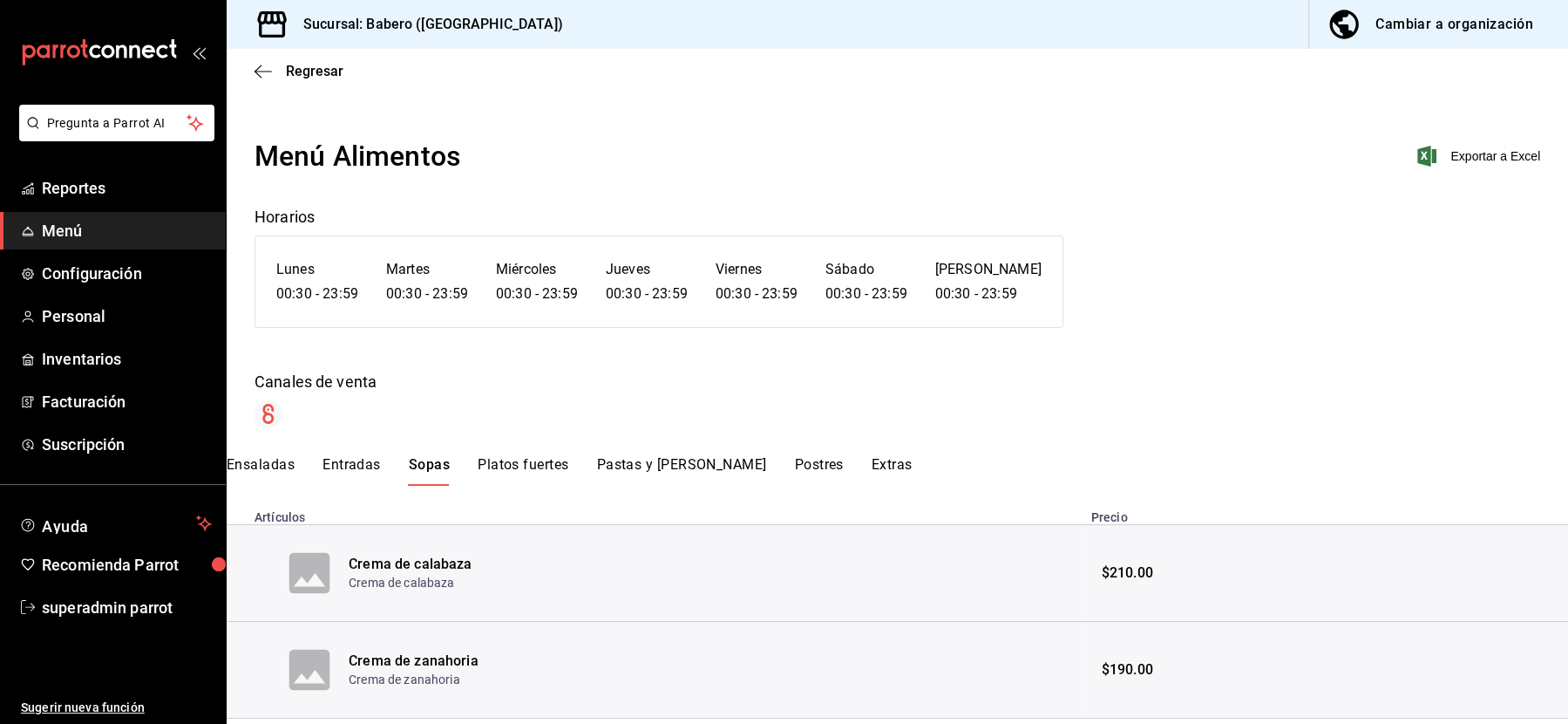
click at [273, 462] on button "Ensaladas" at bounding box center [260, 471] width 68 height 30
click at [448, 458] on button "Sopas" at bounding box center [429, 471] width 41 height 30
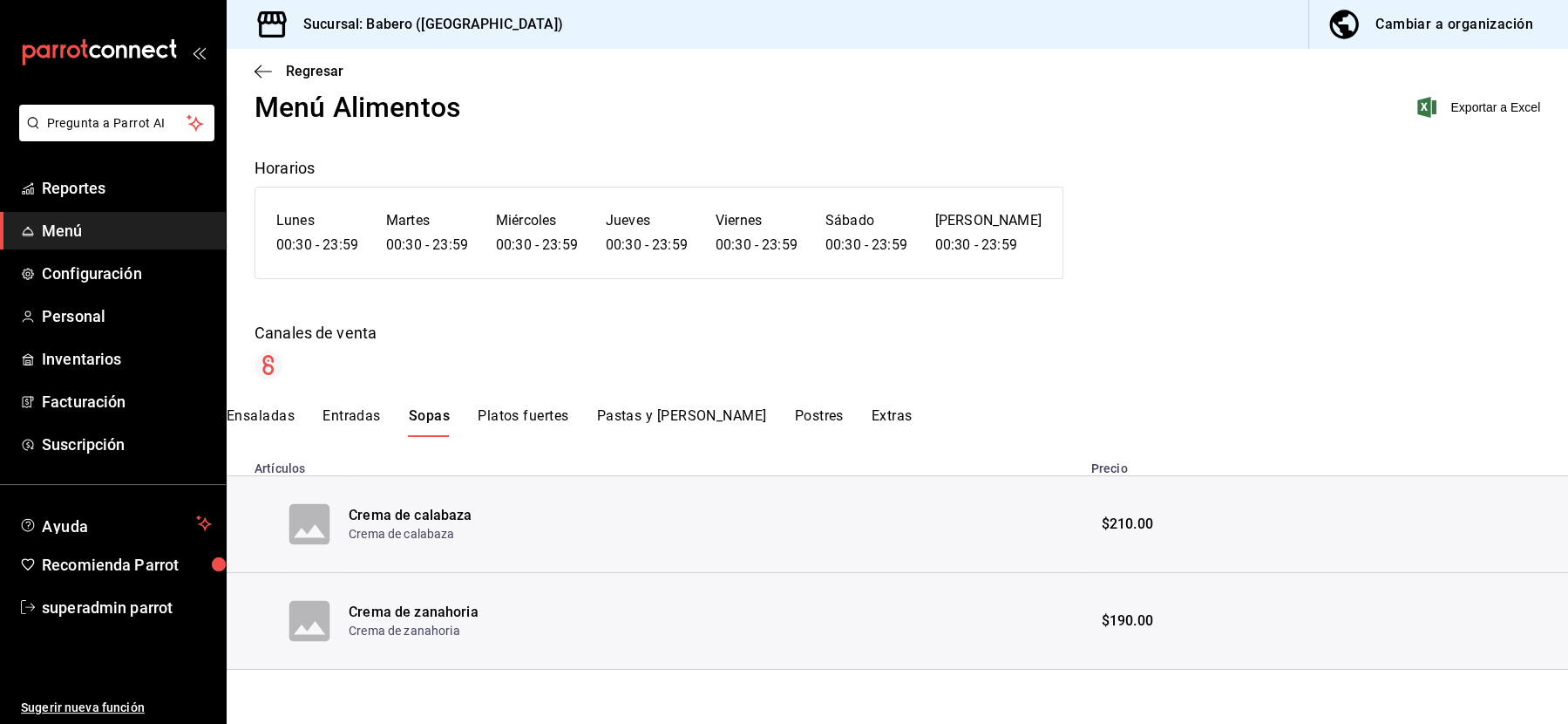
click at [387, 508] on div "Crema de calabaza" at bounding box center [411, 516] width 124 height 20
click at [524, 419] on button "Platos fuertes" at bounding box center [524, 422] width 91 height 30
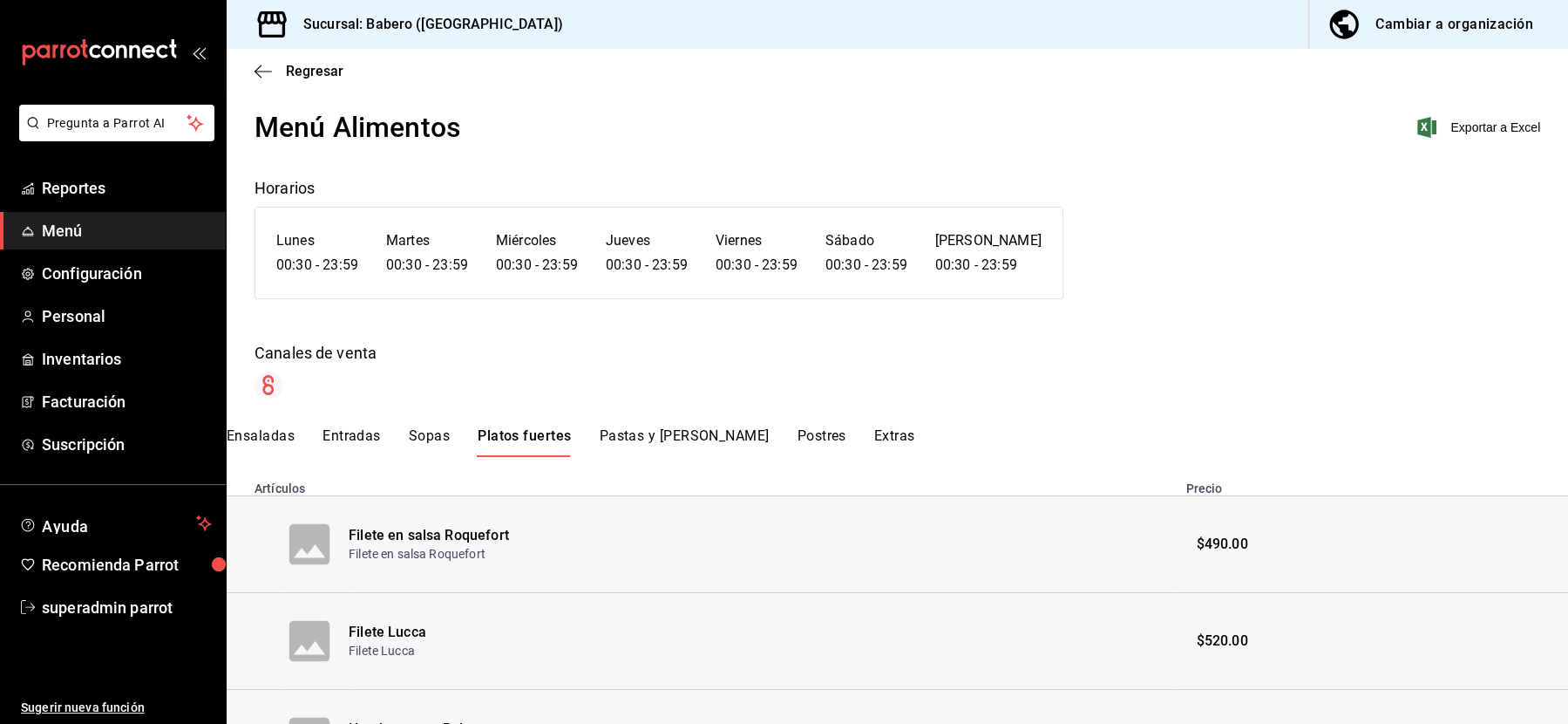
scroll to position [0, 0]
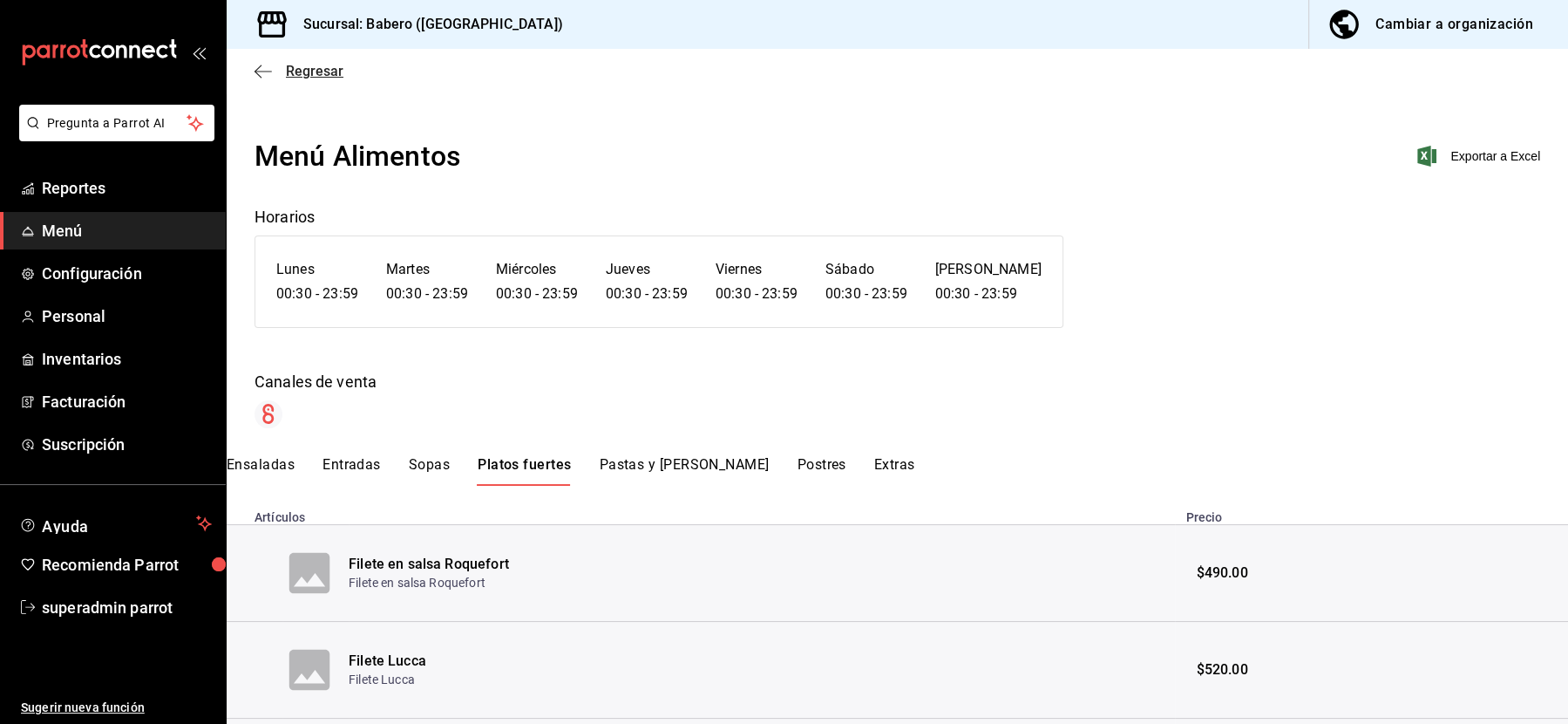
click at [301, 66] on span "Regresar" at bounding box center [315, 71] width 57 height 16
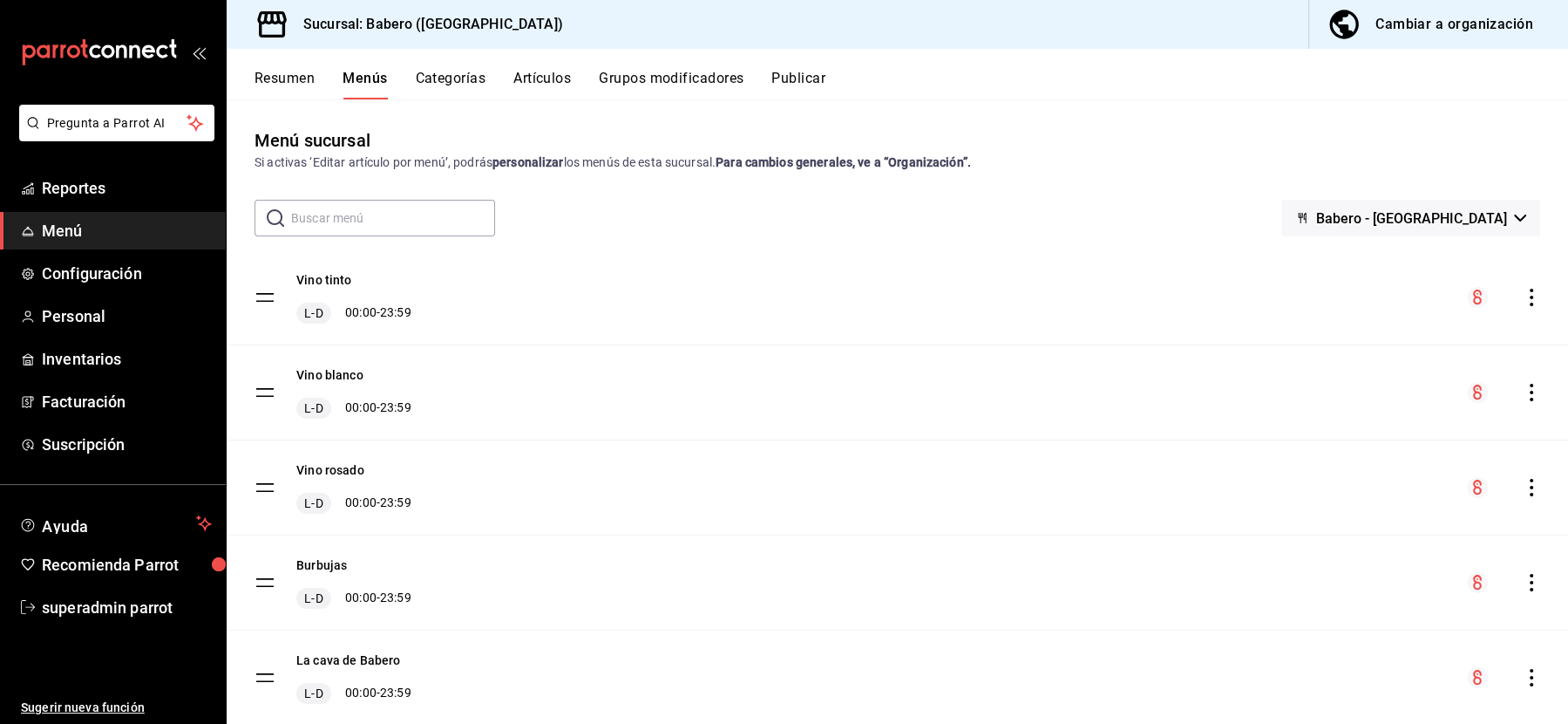
click at [452, 90] on button "Categorías" at bounding box center [451, 85] width 71 height 30
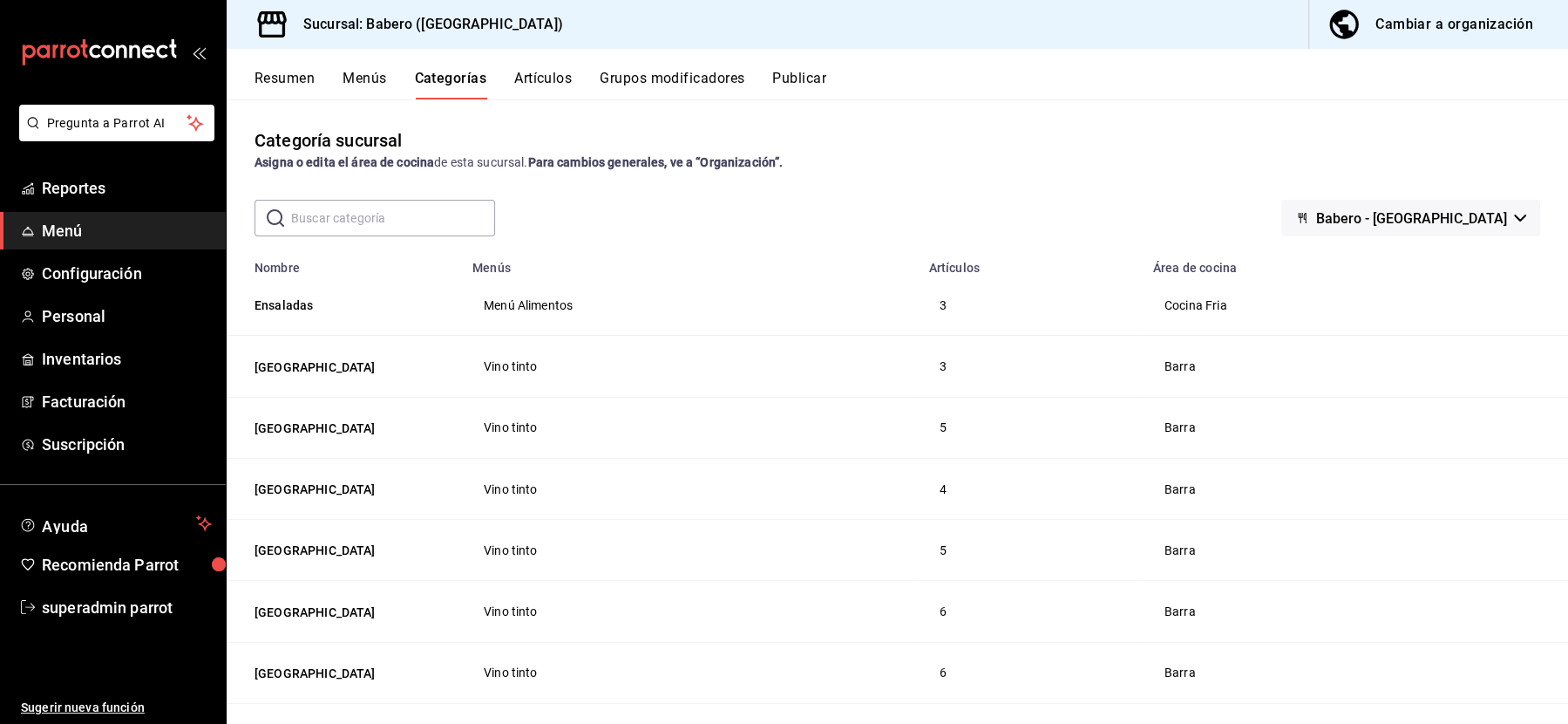
click at [360, 213] on input "text" at bounding box center [393, 218] width 204 height 35
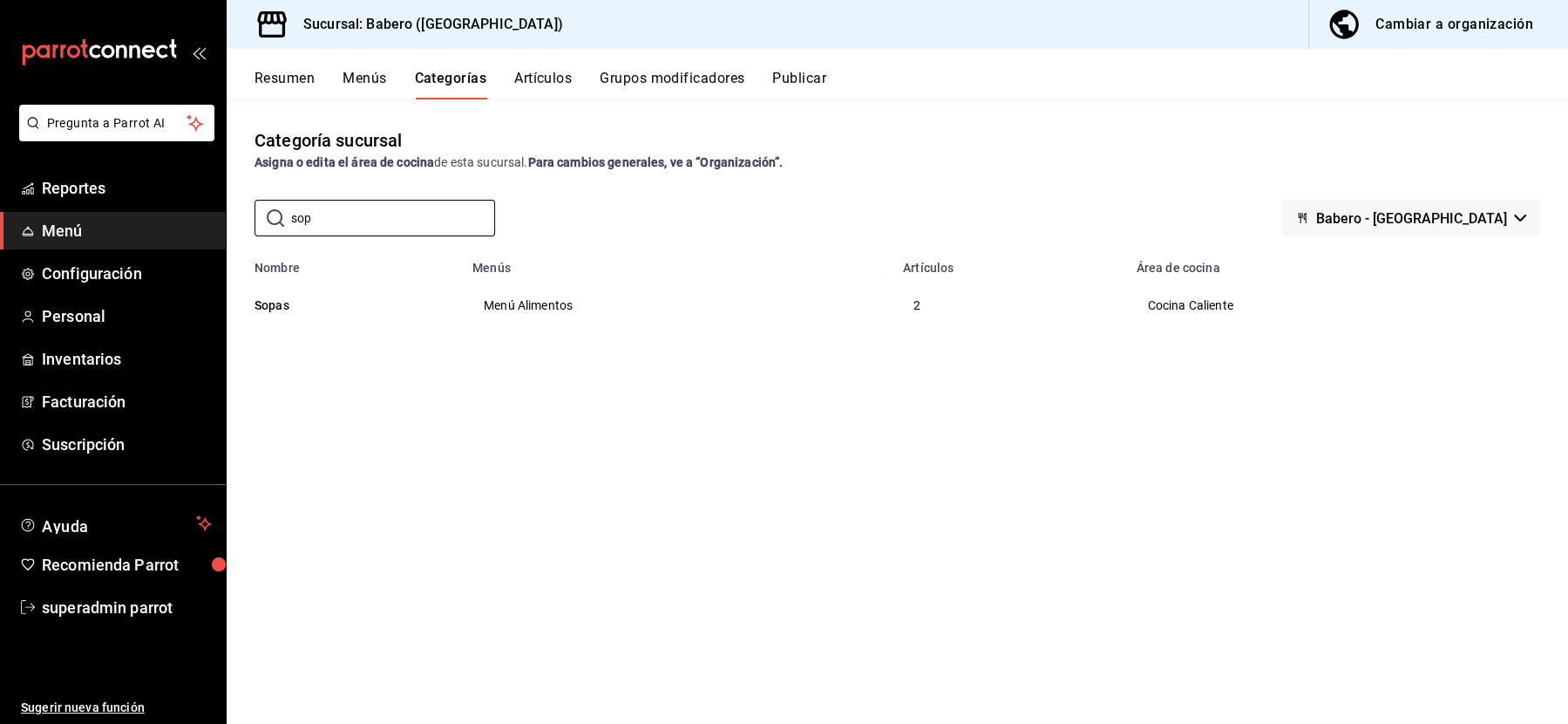
type input "sop"
click at [350, 327] on th "Sopas" at bounding box center [344, 305] width 235 height 60
click at [323, 225] on input "sop" at bounding box center [393, 218] width 204 height 35
type input "plat"
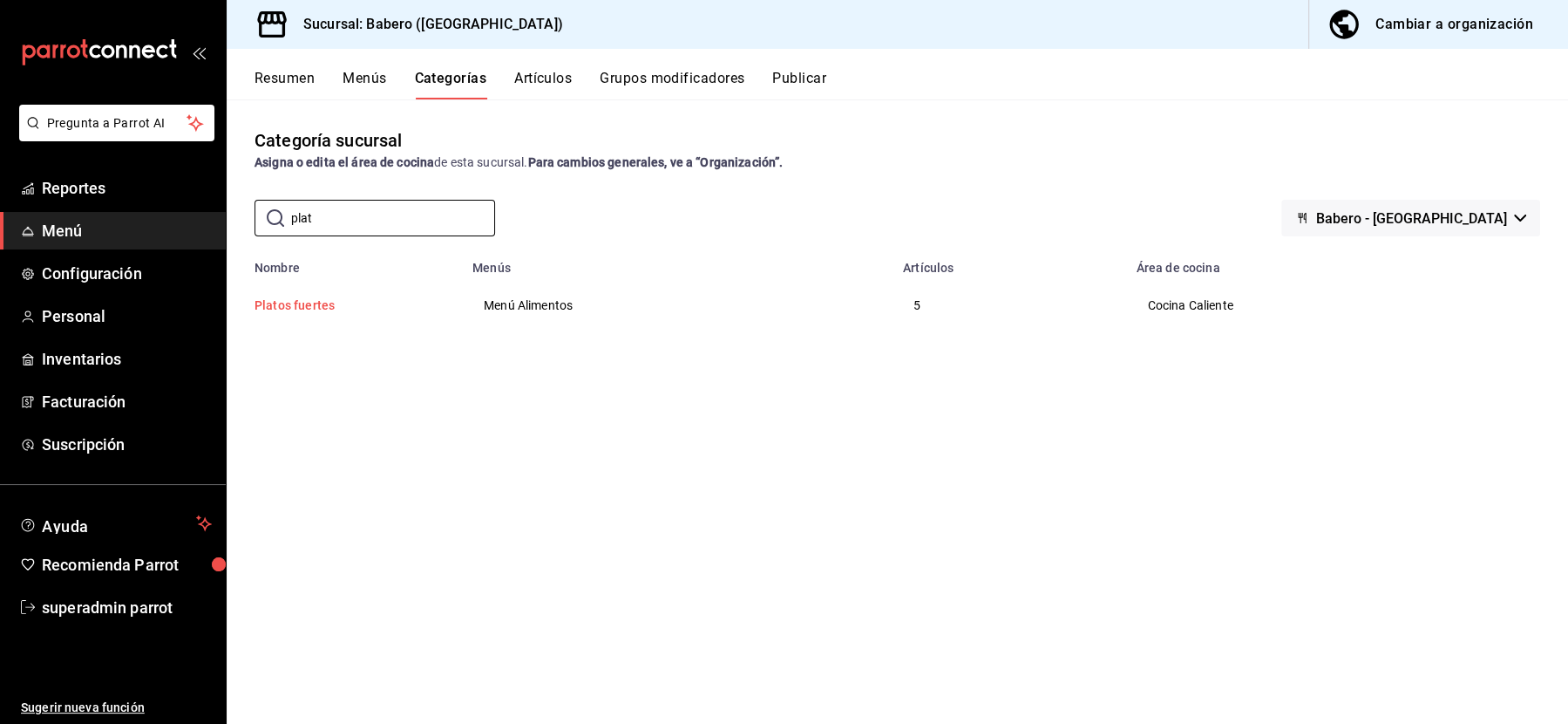
click at [315, 312] on button "Platos fuertes" at bounding box center [342, 305] width 175 height 17
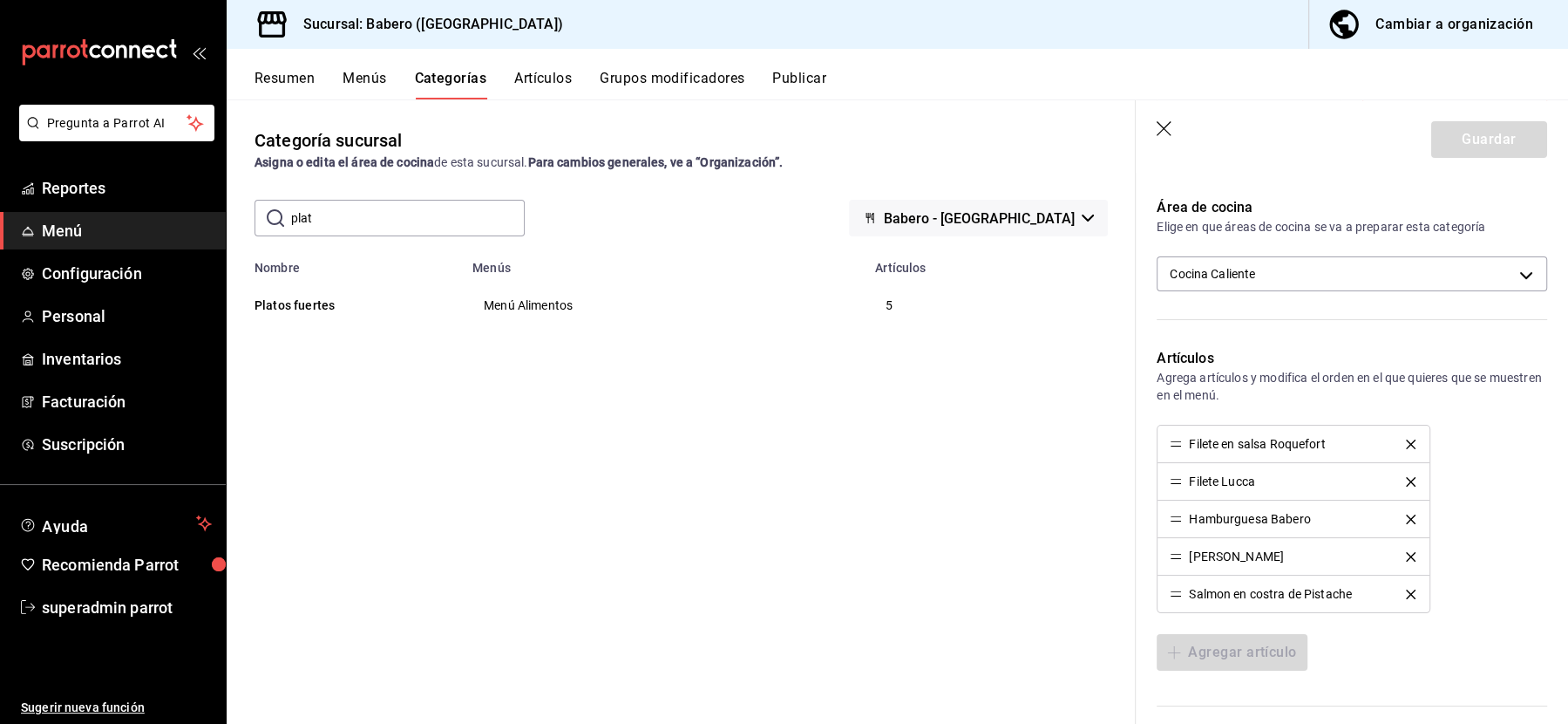
scroll to position [517, 0]
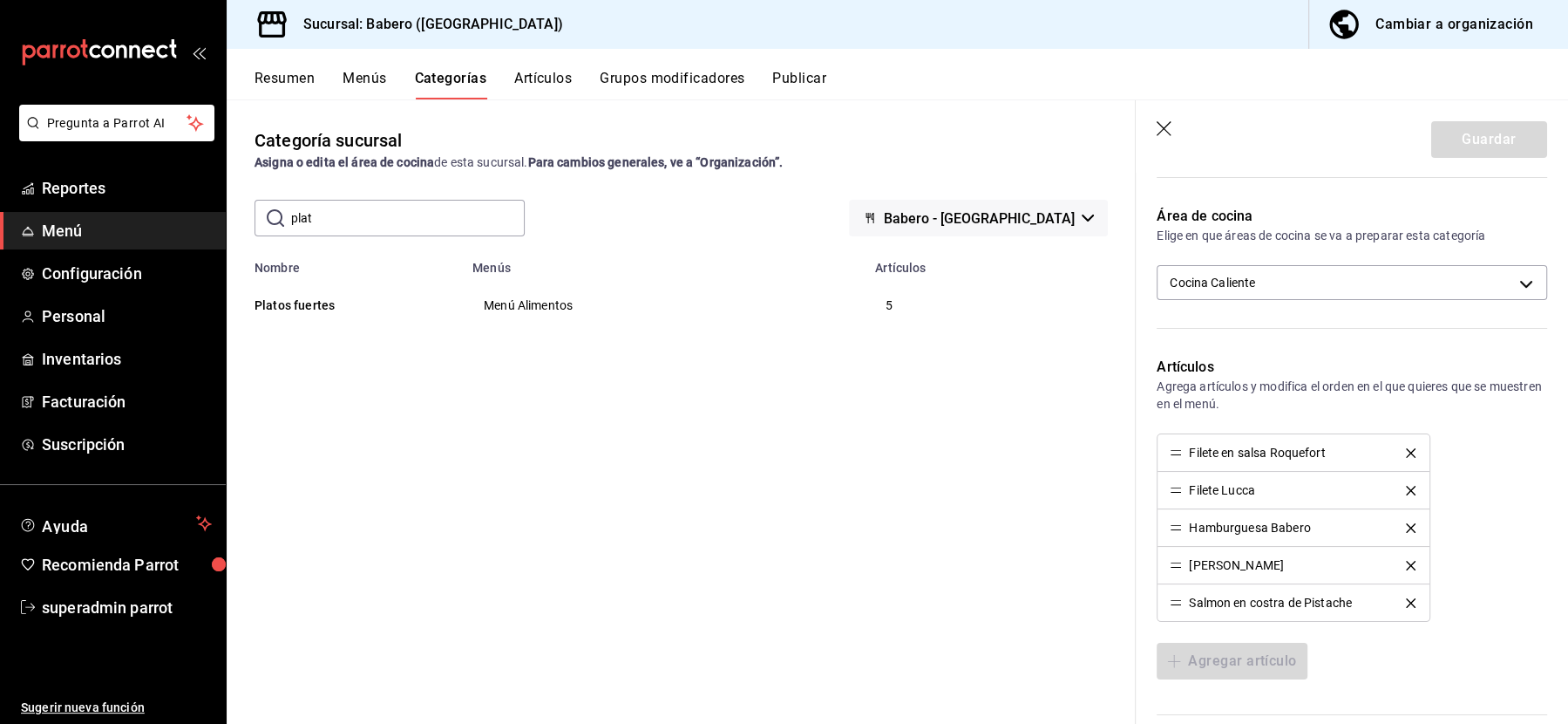
click at [1014, 417] on div "Categoría sucursal Asigna o edita el área de cocina de esta sucursal. Para camb…" at bounding box center [681, 411] width 909 height 624
click at [794, 372] on div "Categoría sucursal Asigna o edita el área de cocina de esta sucursal. Para camb…" at bounding box center [681, 411] width 909 height 624
